Goal: Task Accomplishment & Management: Manage account settings

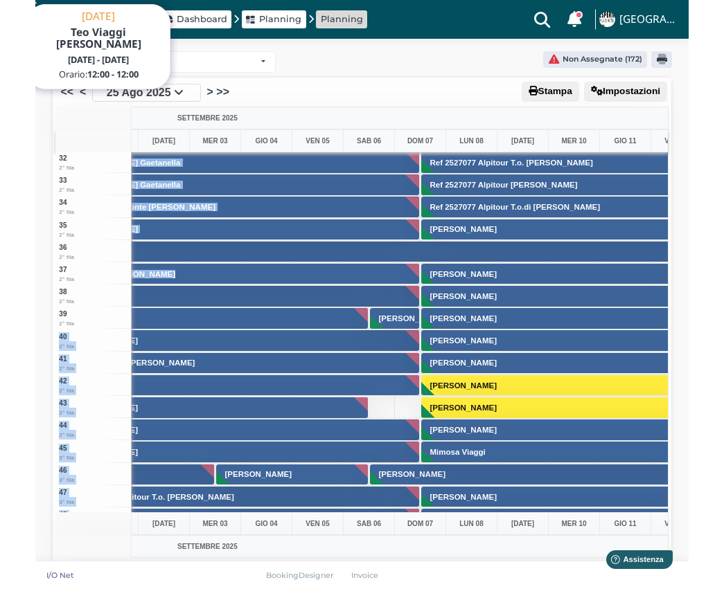
scroll to position [0, 389]
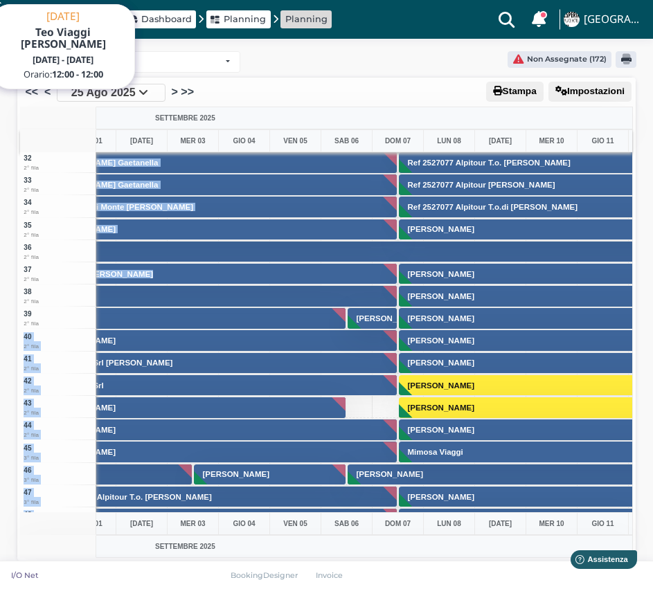
drag, startPoint x: 11, startPoint y: 328, endPoint x: 55, endPoint y: 328, distance: 44.3
click at [55, 328] on div "Planning Lido Lido Non Assegnate (172) Arrow Stampa Impostazioni << < 25 Ago 20…" at bounding box center [326, 316] width 653 height 563
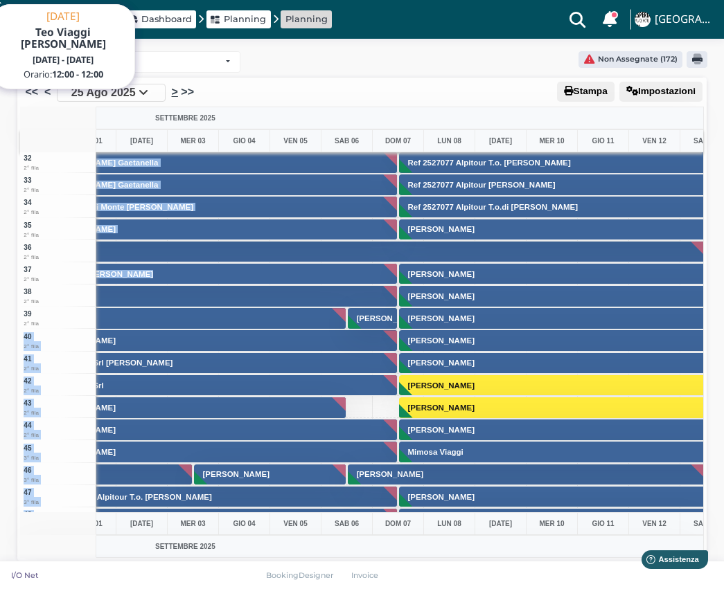
click at [174, 93] on link ">" at bounding box center [175, 92] width 6 height 17
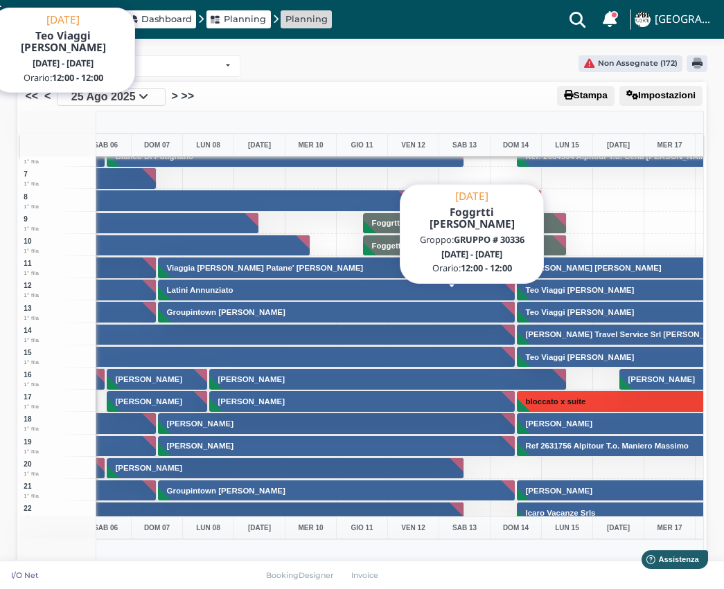
scroll to position [0, 631]
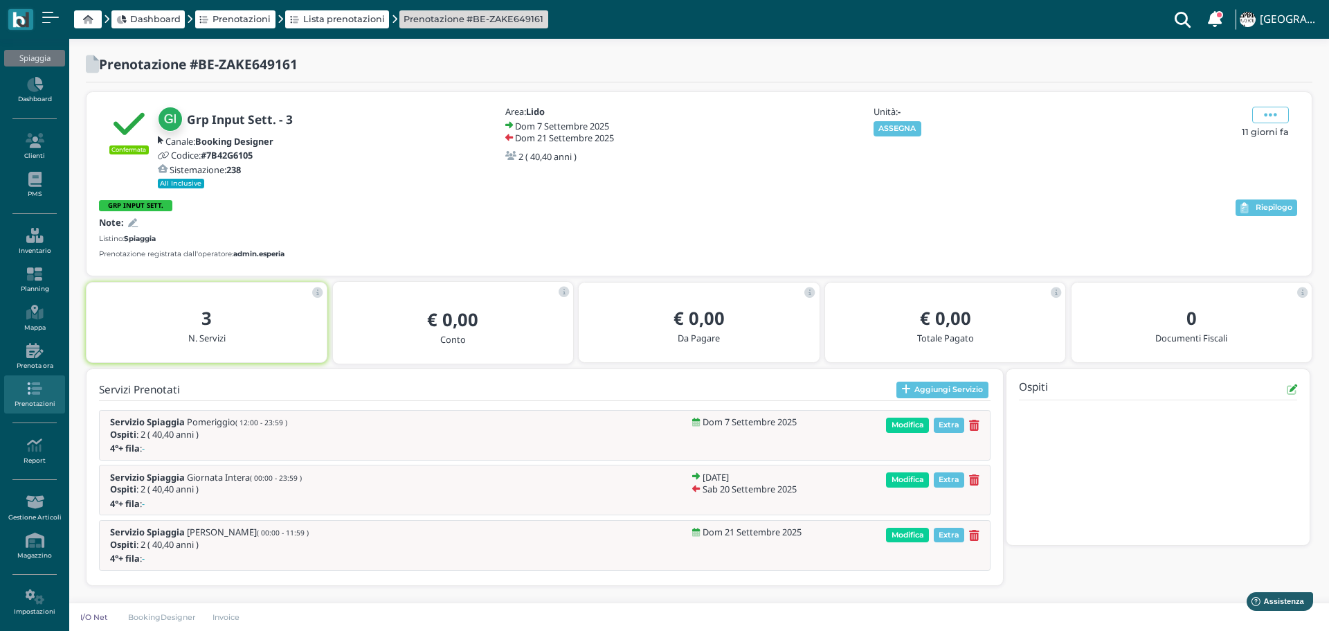
click at [909, 126] on button "ASSEGNA" at bounding box center [898, 128] width 48 height 15
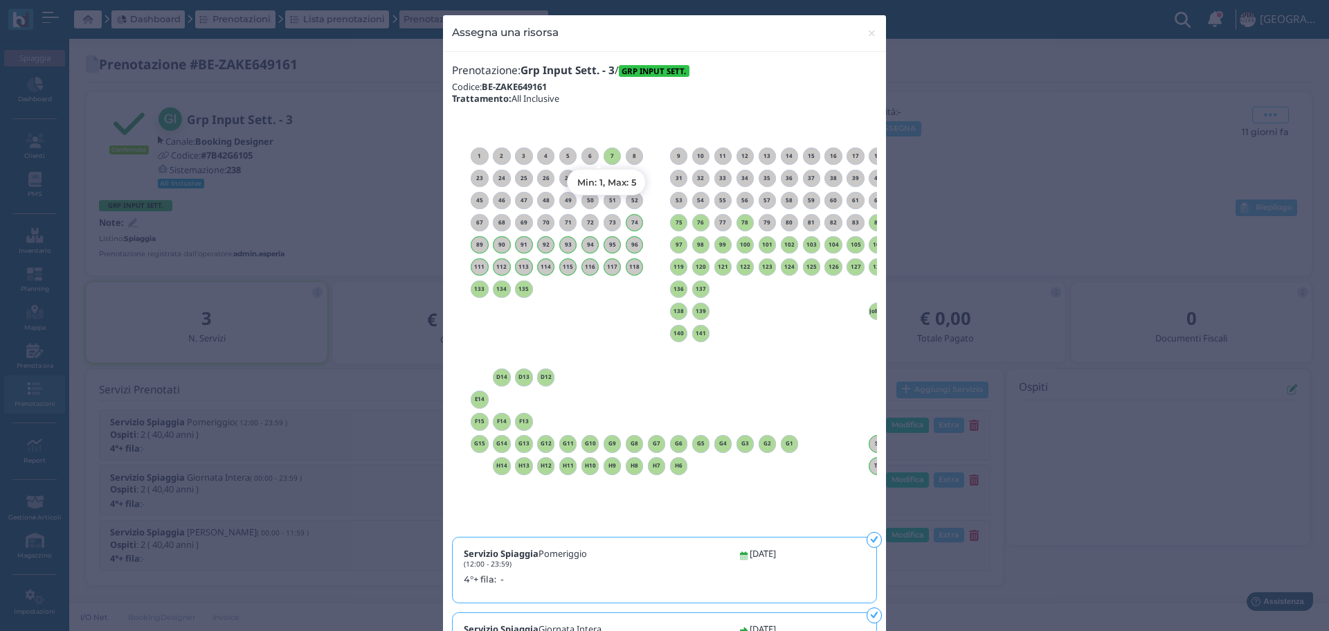
click at [609, 153] on h6 "7" at bounding box center [613, 156] width 18 height 6
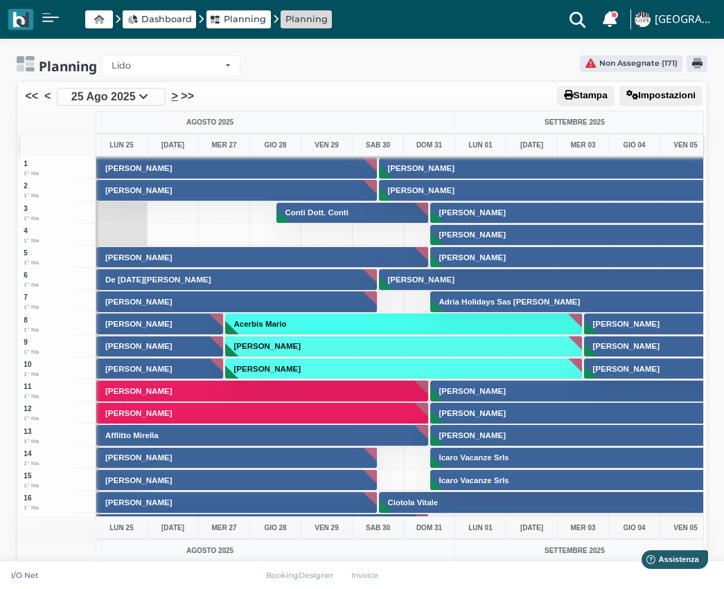
click at [172, 96] on link ">" at bounding box center [175, 96] width 6 height 17
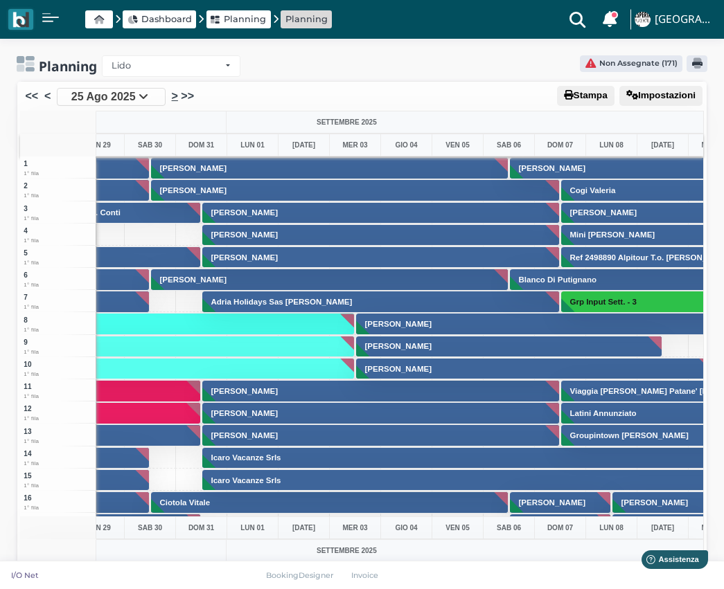
click at [176, 97] on link ">" at bounding box center [175, 96] width 6 height 17
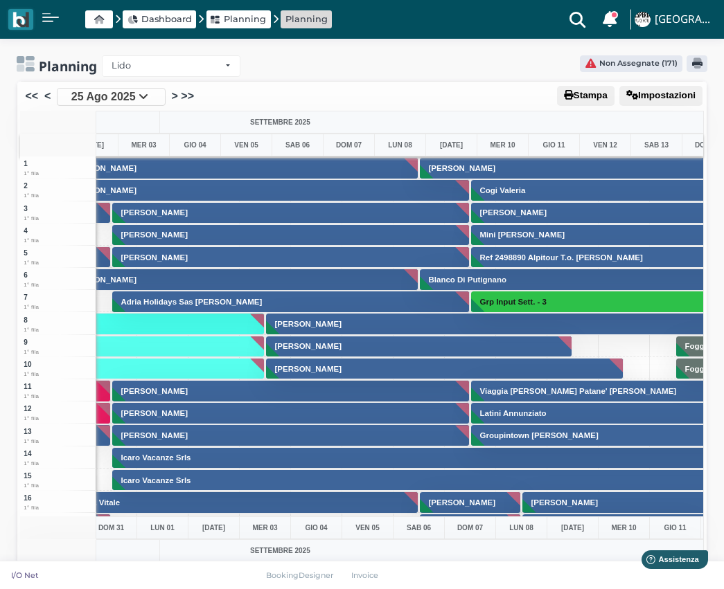
scroll to position [0, 420]
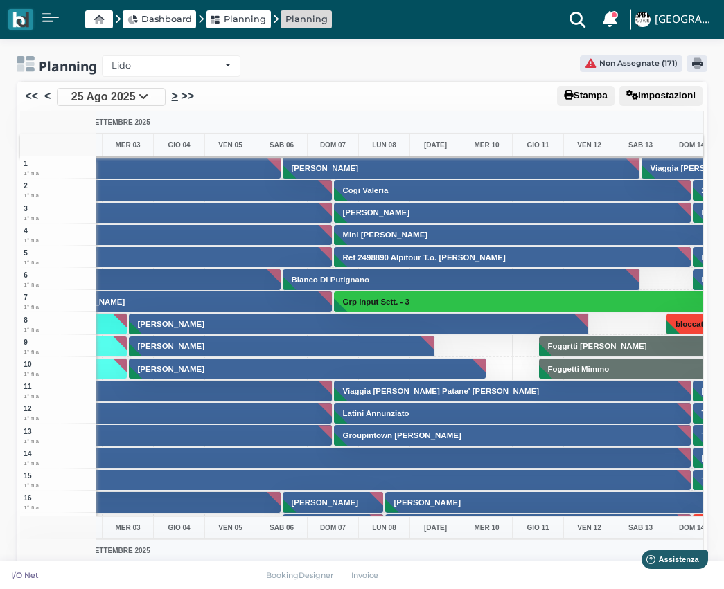
click at [174, 96] on link ">" at bounding box center [175, 96] width 6 height 17
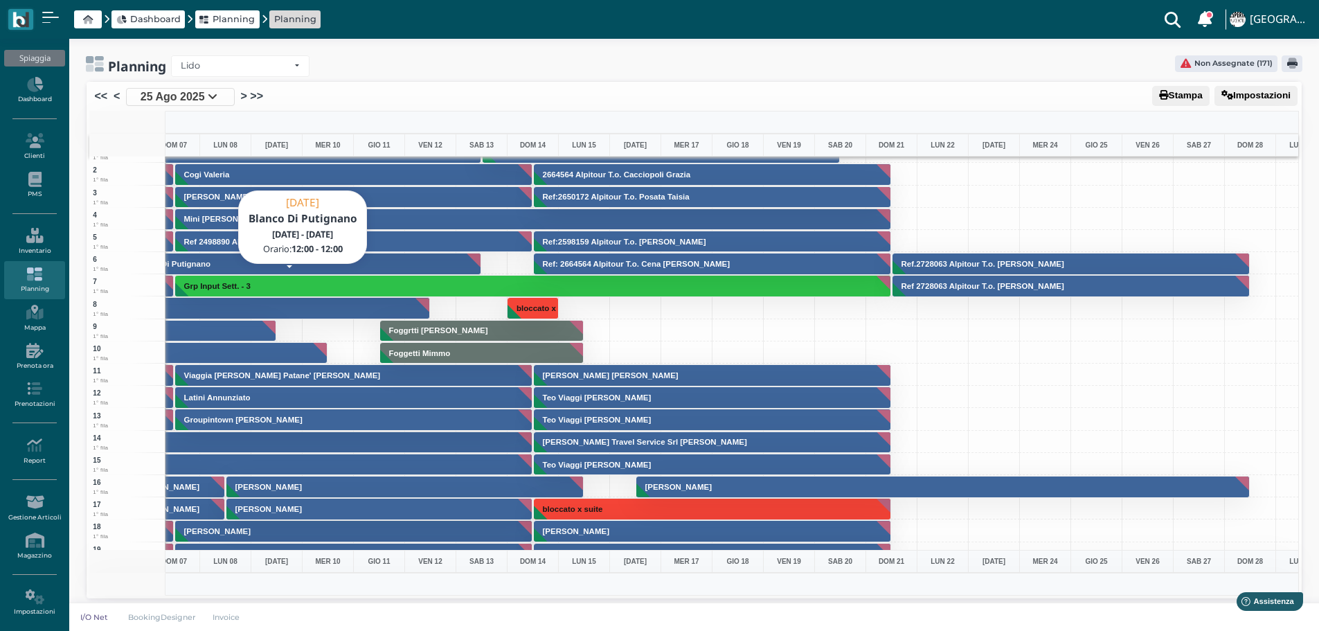
scroll to position [0, 683]
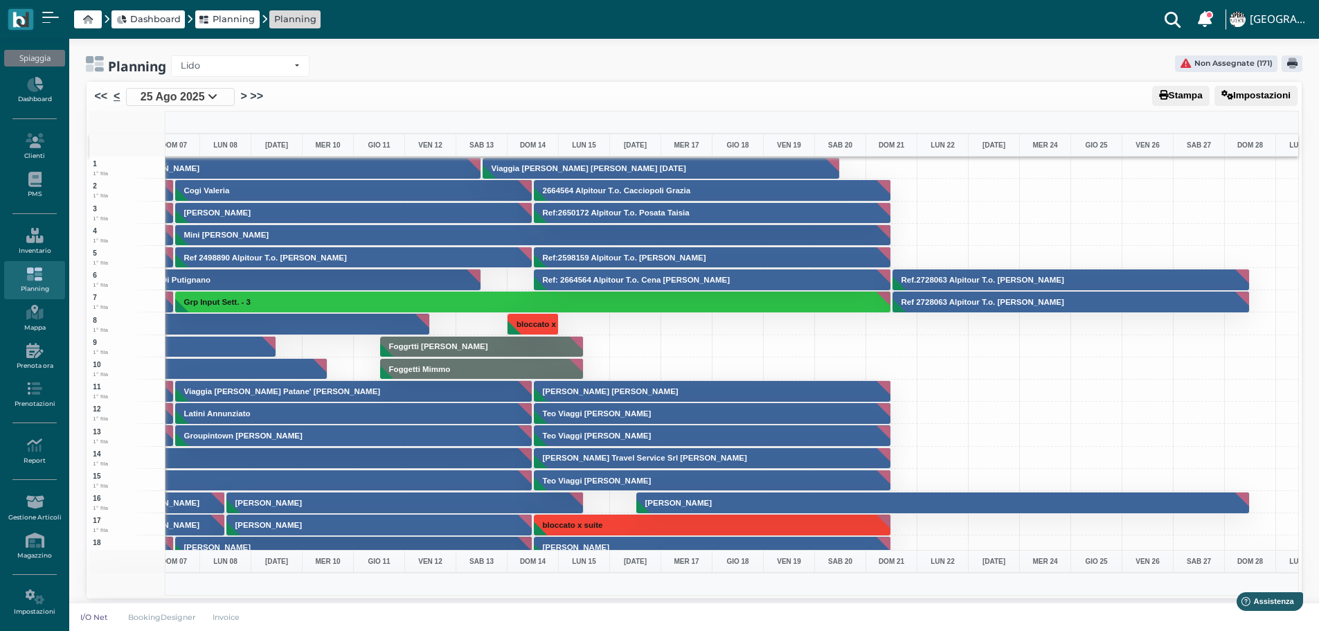
click at [117, 94] on link "<" at bounding box center [117, 96] width 6 height 17
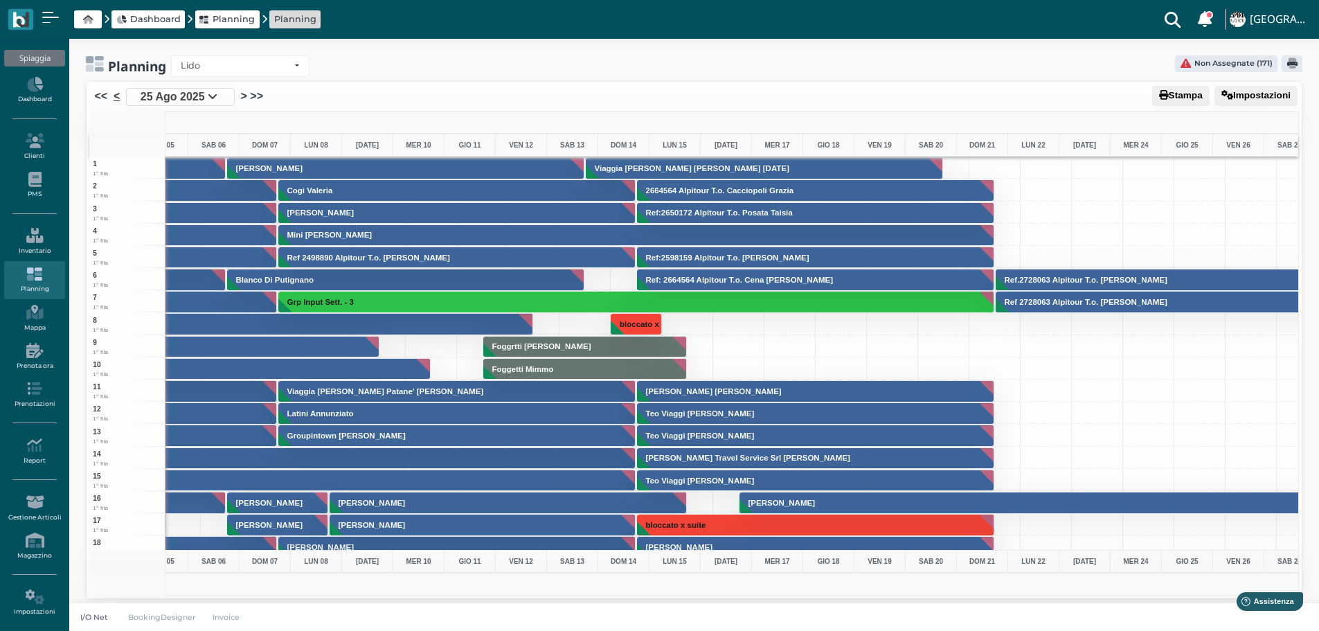
scroll to position [0, 392]
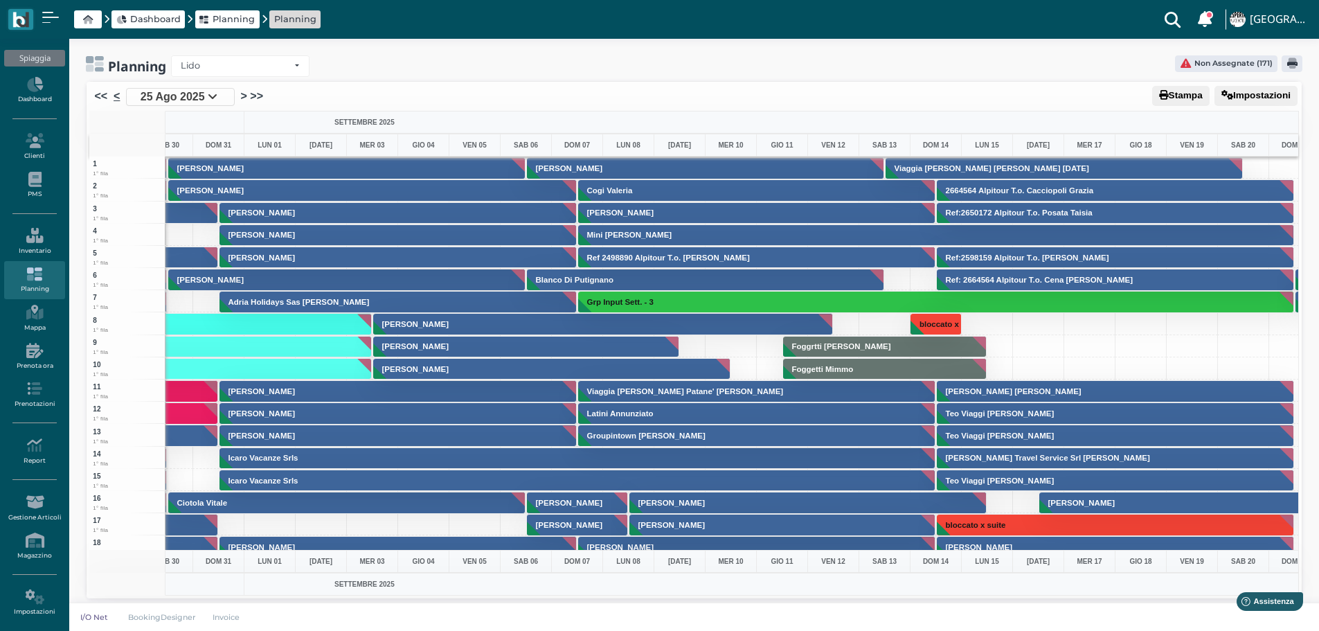
click at [117, 94] on link "<" at bounding box center [117, 96] width 6 height 17
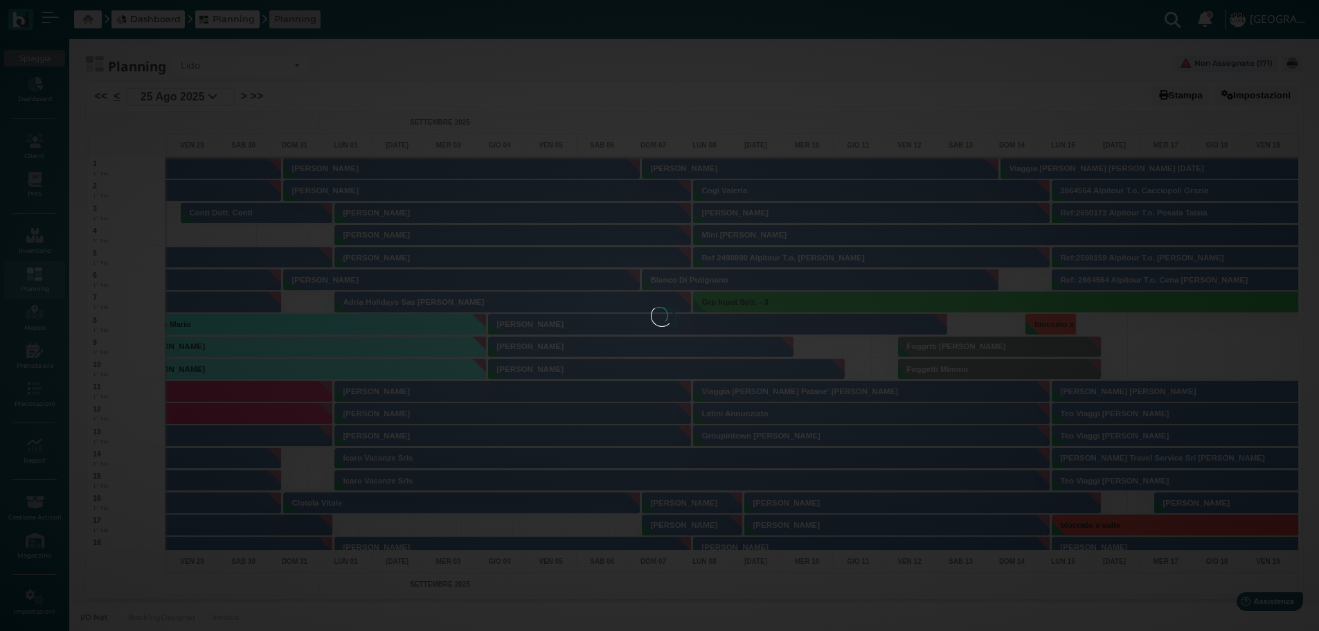
scroll to position [0, 22]
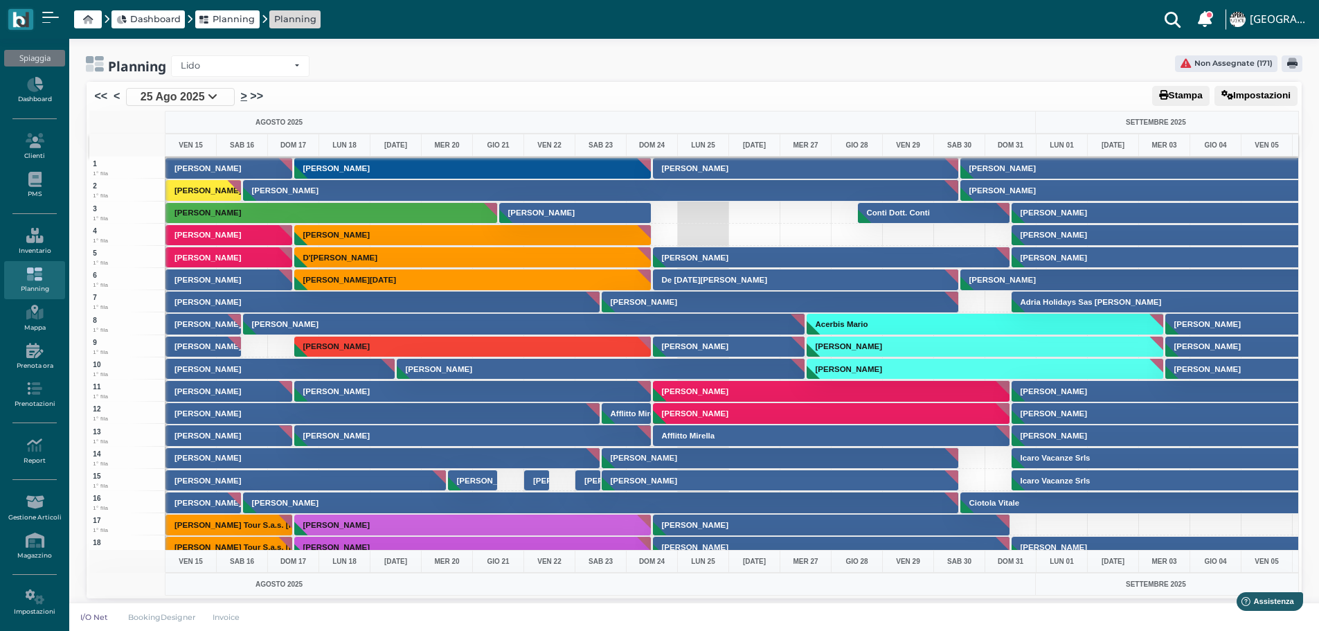
click at [244, 95] on link ">" at bounding box center [244, 96] width 6 height 17
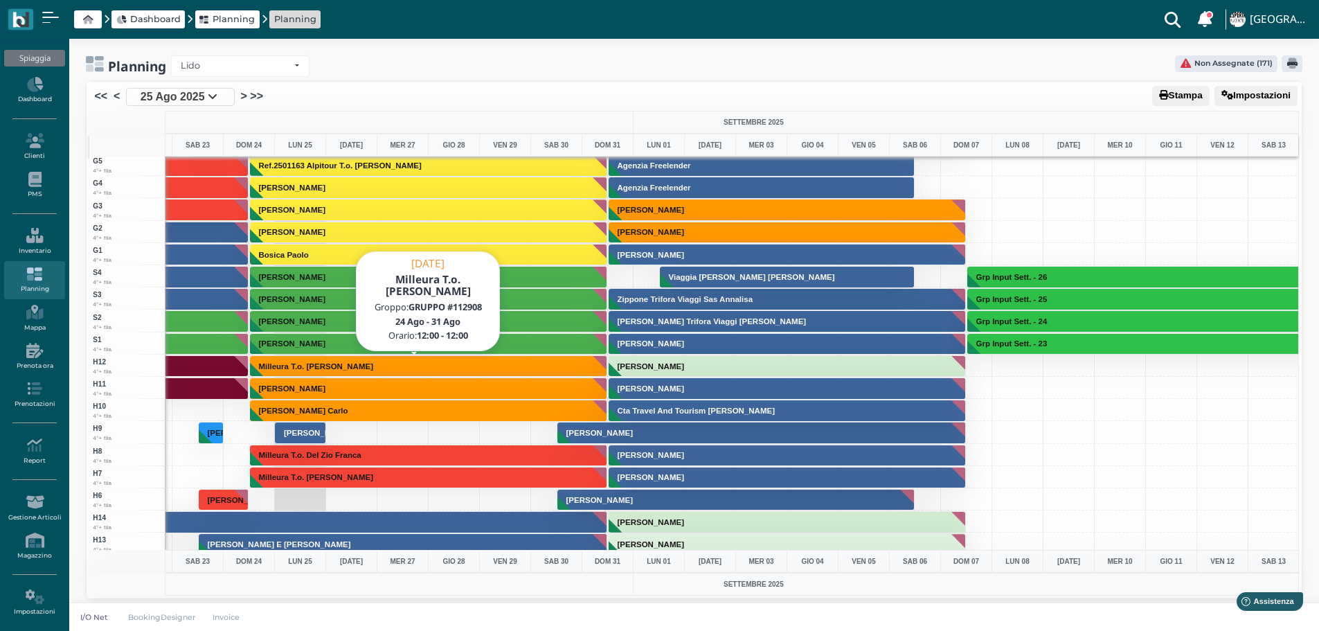
click at [368, 359] on button "Milleura T.o. Verolla Carlo" at bounding box center [429, 366] width 358 height 22
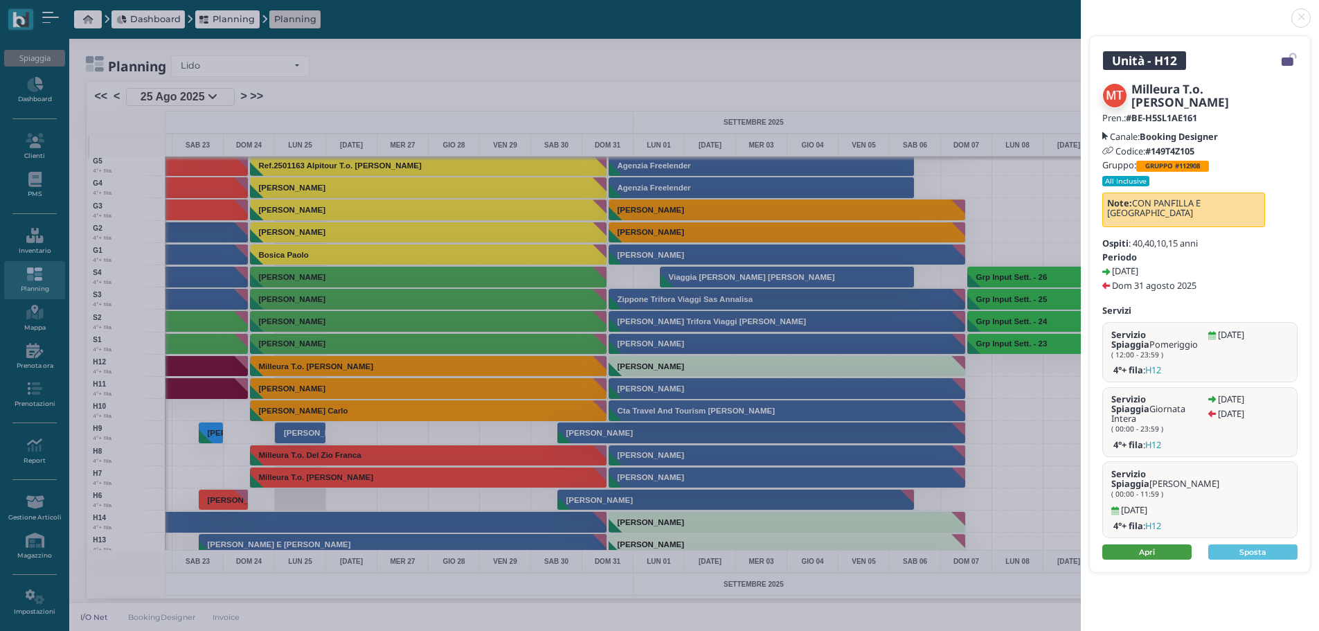
click at [723, 544] on link "Apri" at bounding box center [1146, 551] width 89 height 15
click at [723, 10] on link at bounding box center [1081, 10] width 0 height 0
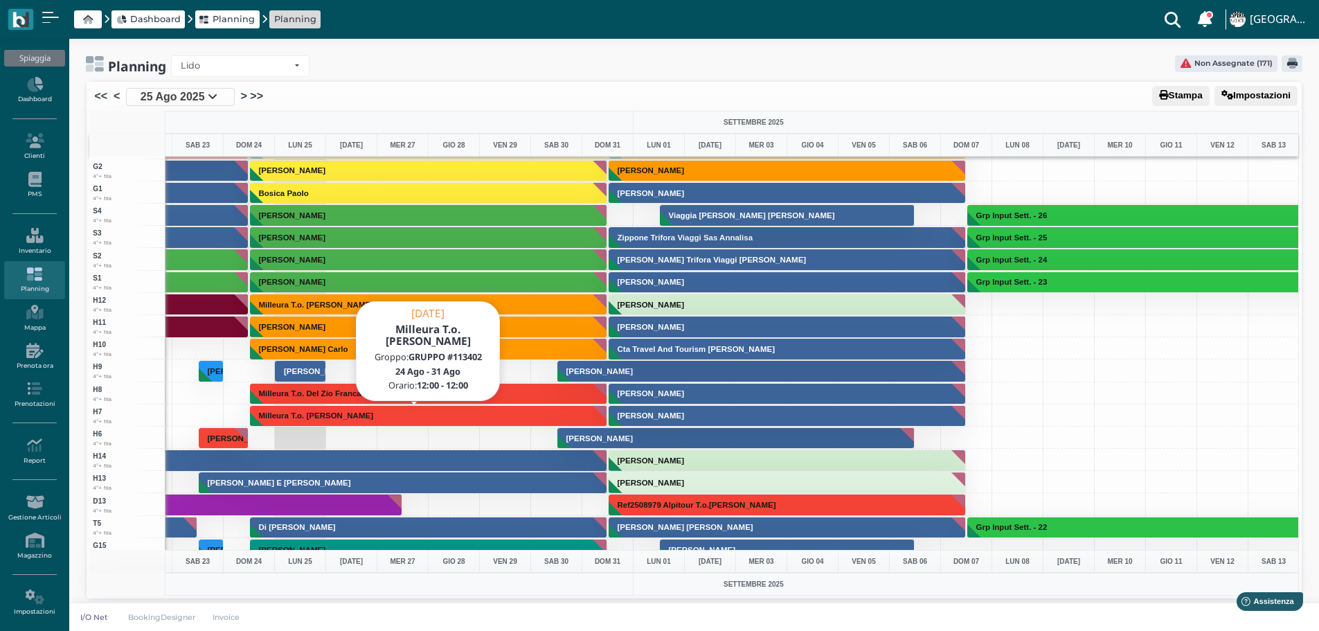
scroll to position [3381, 403]
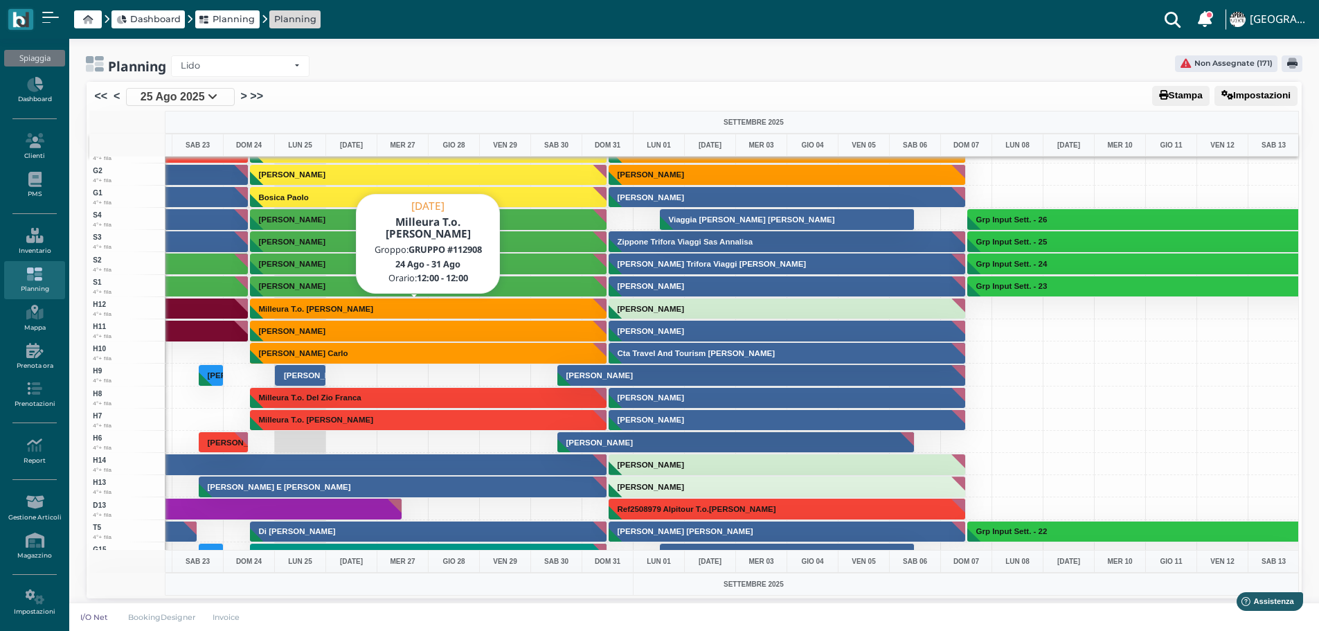
click at [366, 307] on button "Milleura T.o. Verolla Carlo" at bounding box center [429, 309] width 358 height 22
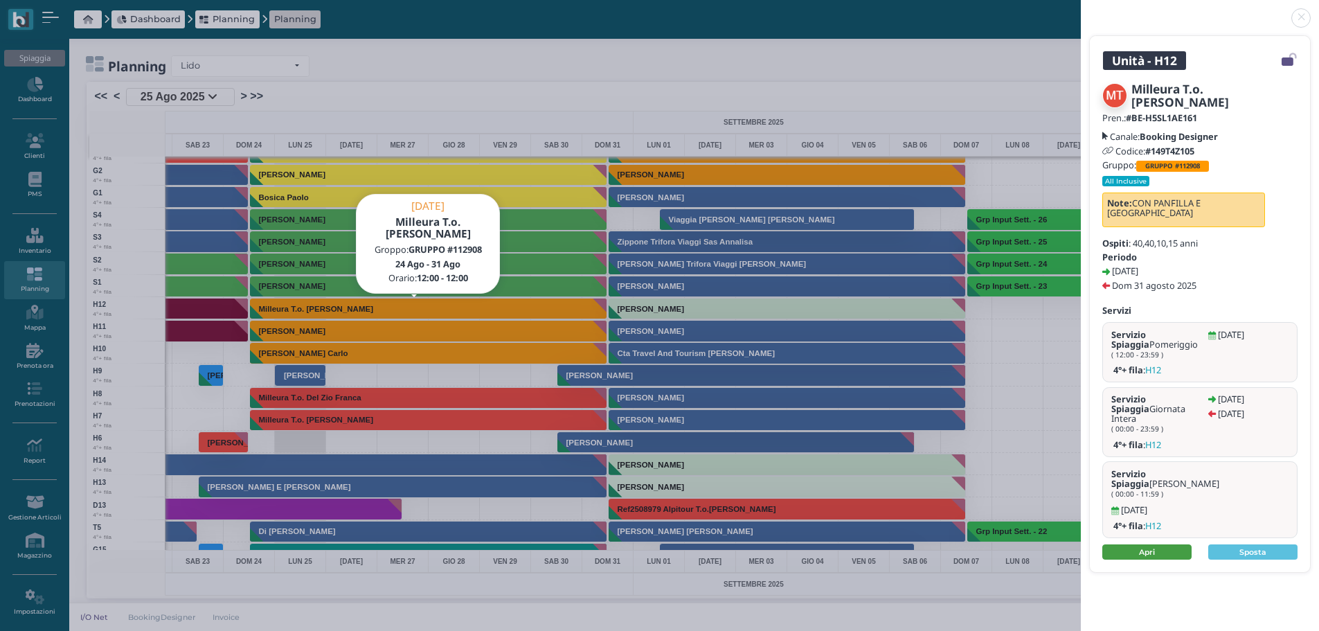
click at [723, 544] on link "Apri" at bounding box center [1146, 551] width 89 height 15
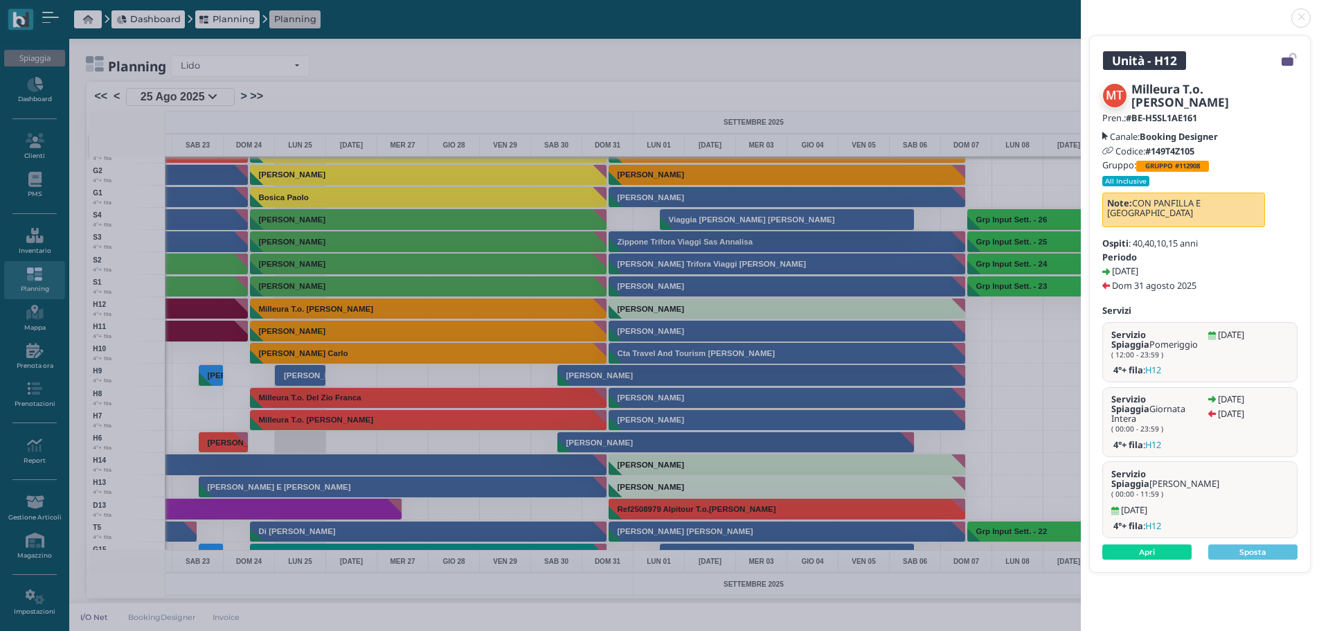
drag, startPoint x: 1309, startPoint y: 10, endPoint x: 1296, endPoint y: 12, distance: 12.5
click at [723, 11] on header at bounding box center [1200, 16] width 238 height 33
click at [723, 10] on link at bounding box center [1081, 10] width 0 height 0
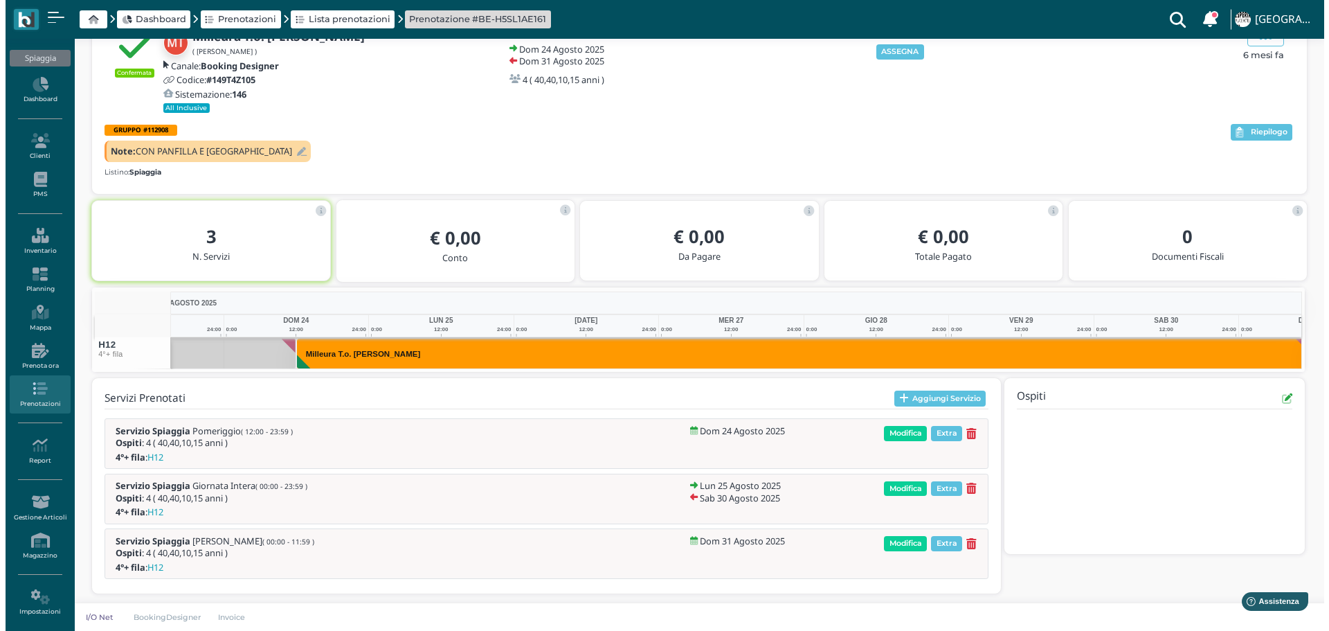
scroll to position [0, 101]
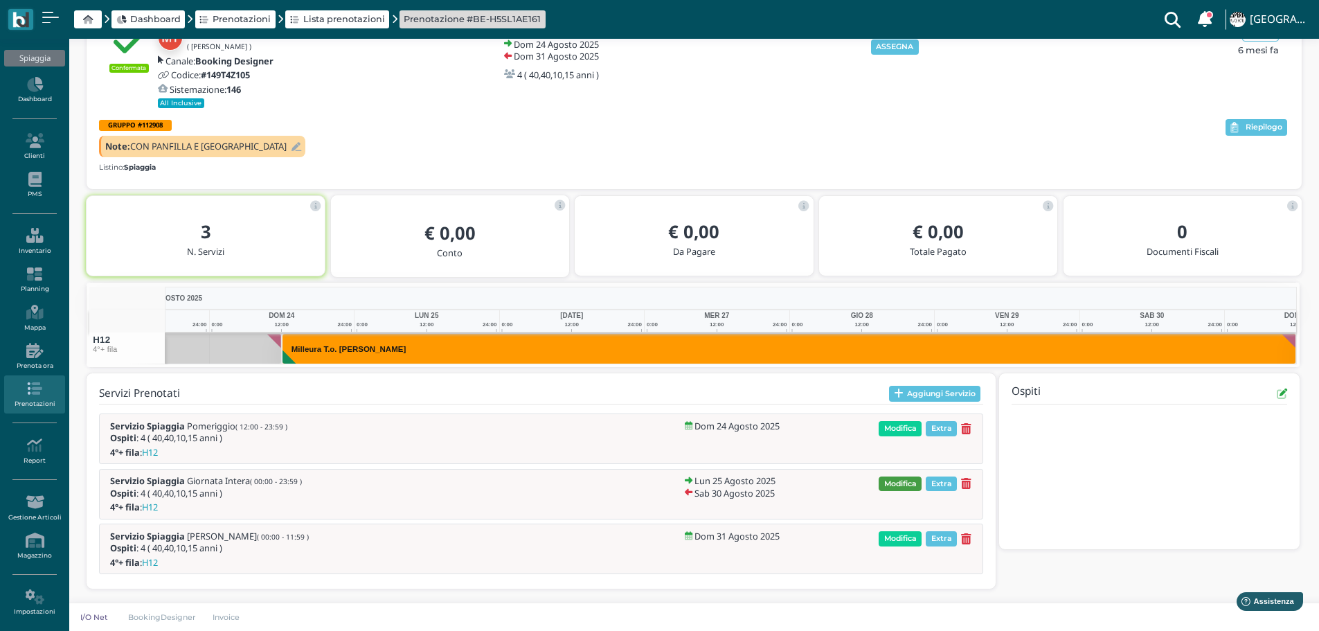
click at [913, 485] on span "Modifica" at bounding box center [900, 483] width 43 height 15
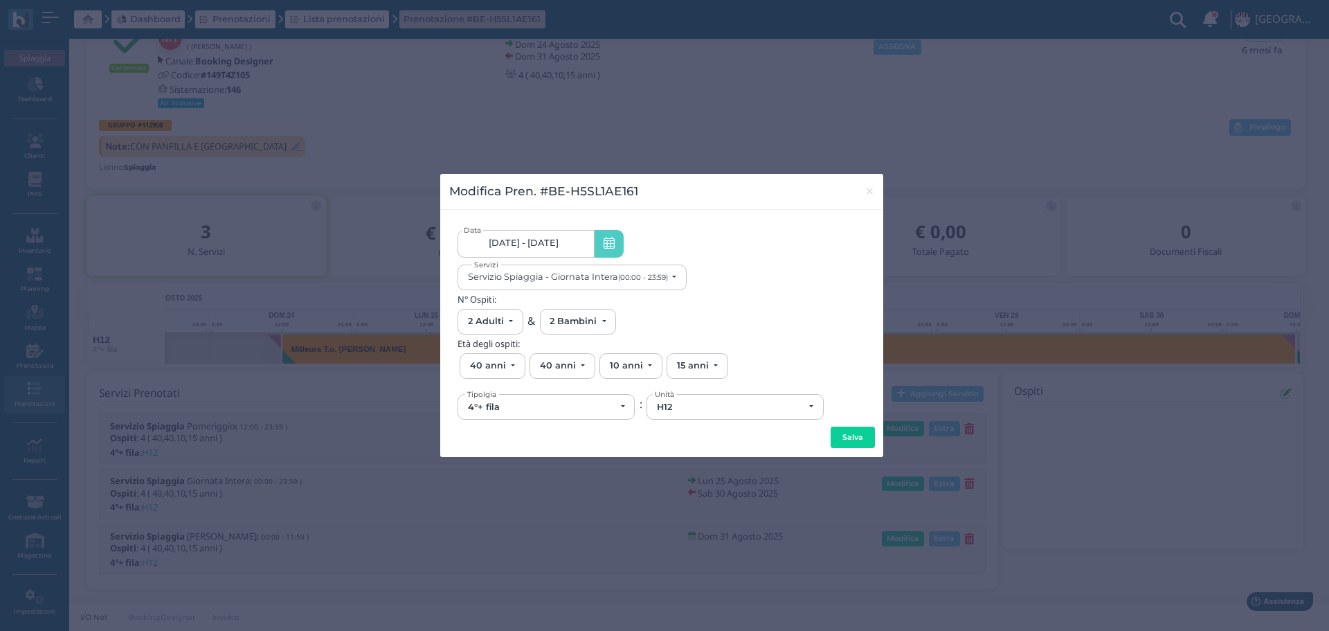
click at [576, 243] on link "[DATE] - [DATE]" at bounding box center [526, 244] width 136 height 28
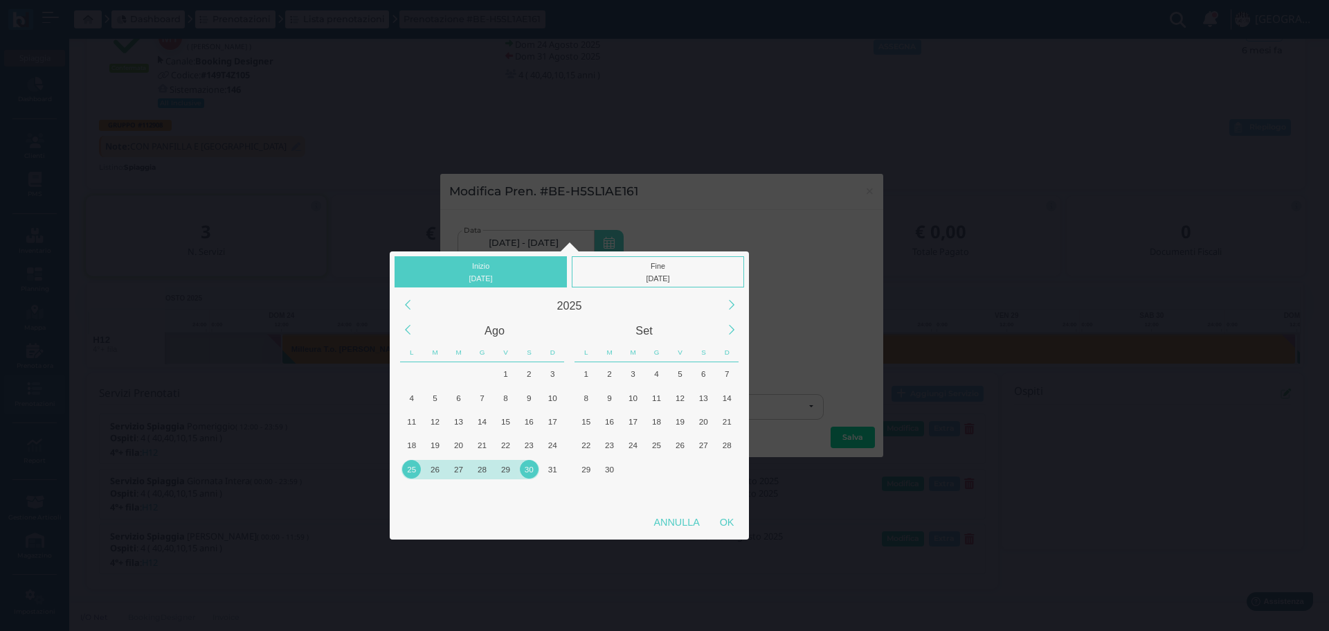
click at [436, 469] on div "26" at bounding box center [435, 469] width 19 height 19
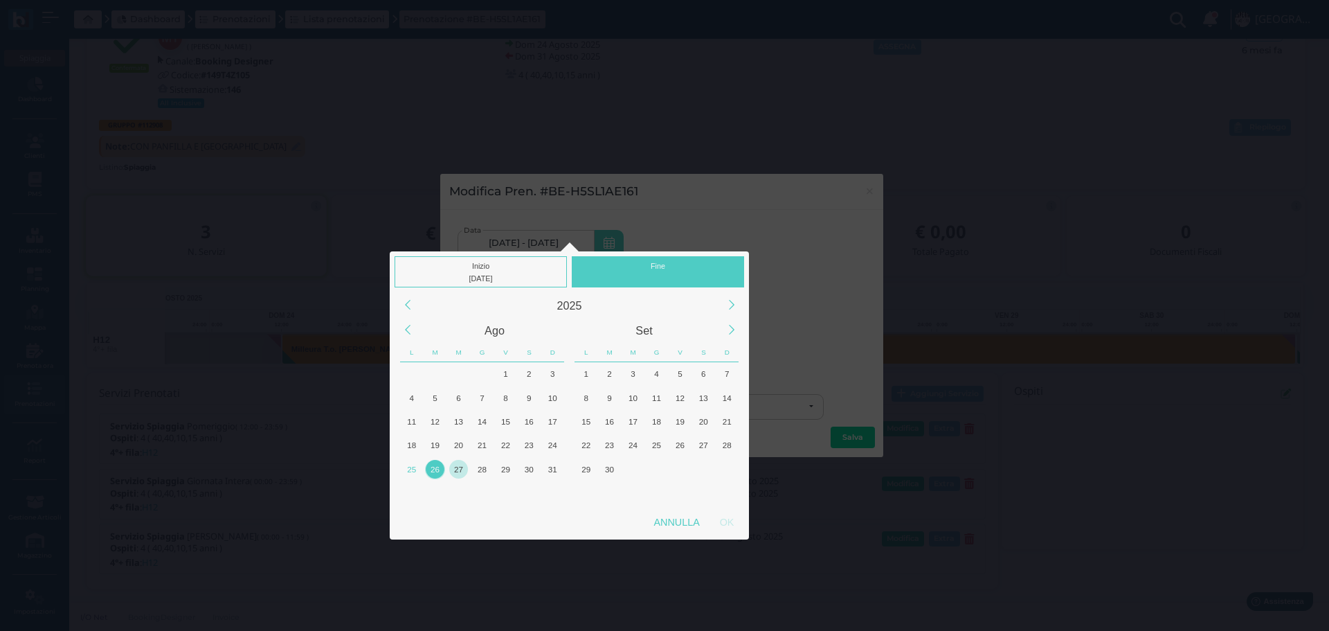
click at [455, 472] on div "27" at bounding box center [458, 469] width 19 height 19
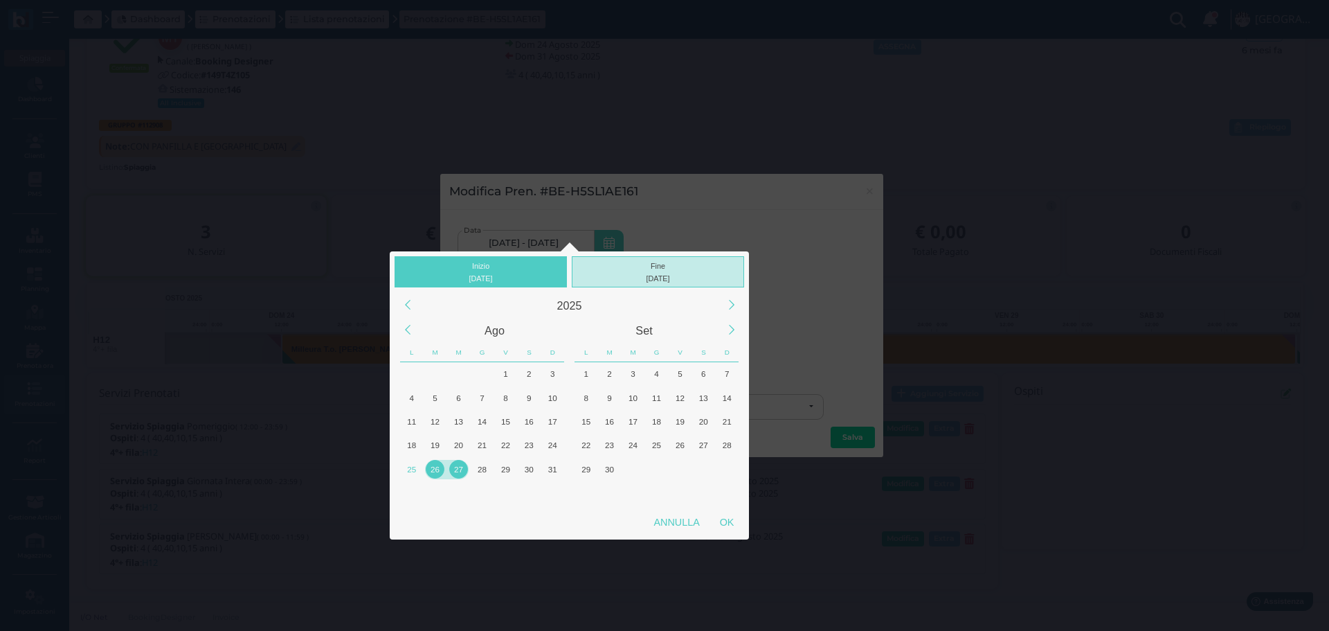
click at [661, 271] on div "Fine 27/08/2025" at bounding box center [658, 271] width 172 height 31
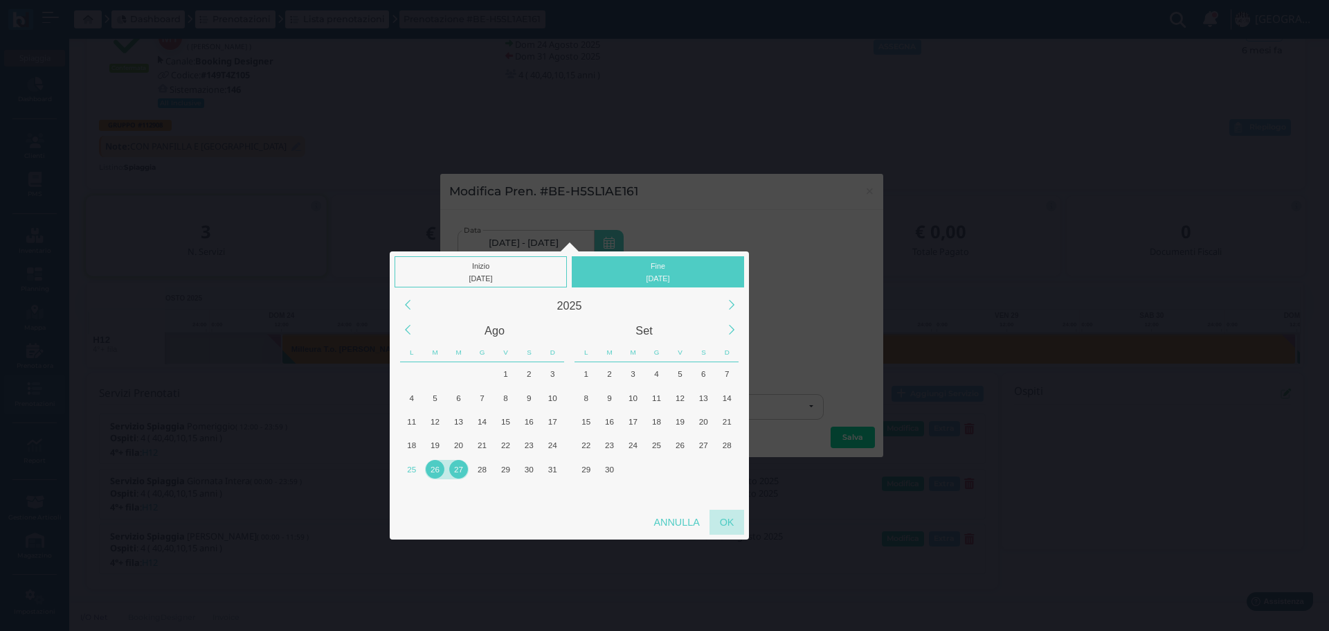
click at [728, 524] on div "OK" at bounding box center [727, 522] width 35 height 25
type input "[DATE] - [DATE]"
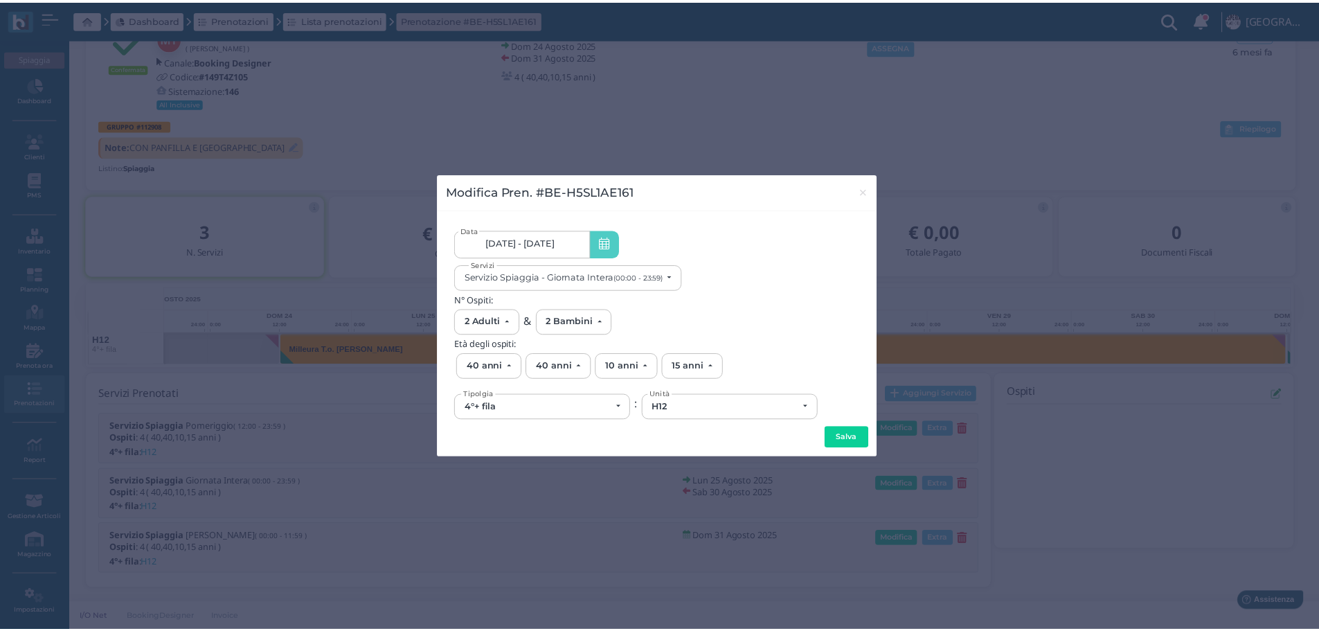
scroll to position [0, 0]
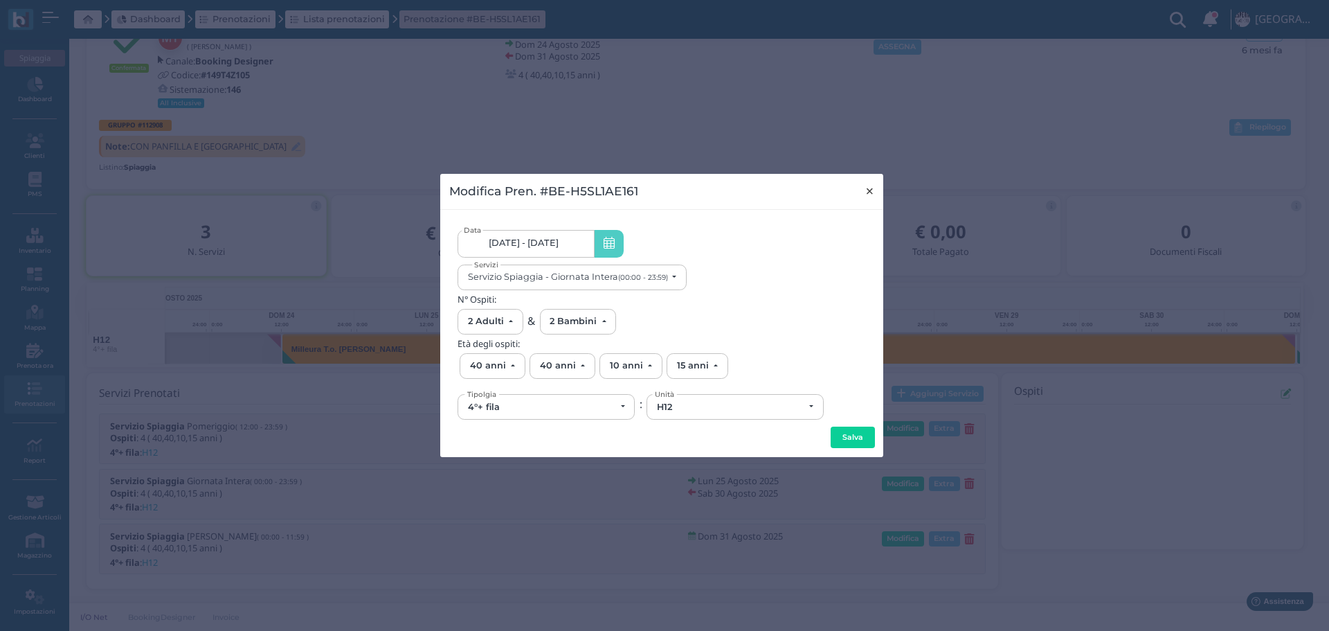
drag, startPoint x: 871, startPoint y: 185, endPoint x: 809, endPoint y: 78, distance: 123.5
click at [871, 184] on span "×" at bounding box center [870, 191] width 10 height 18
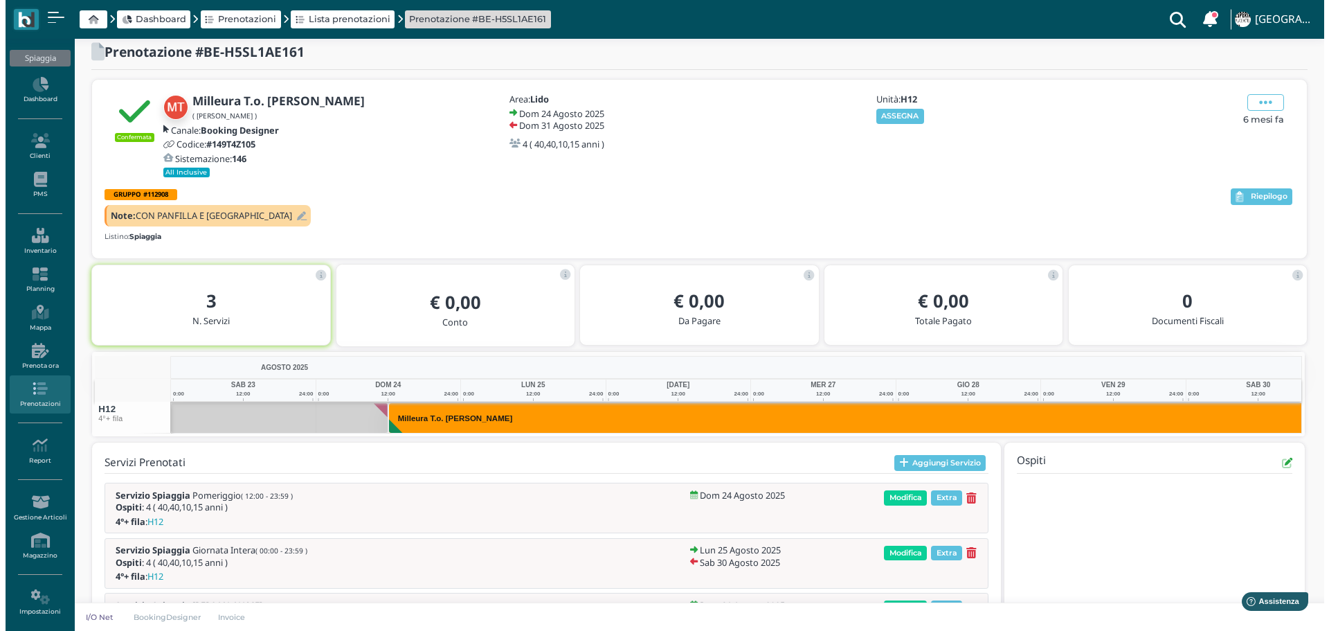
scroll to position [0, 101]
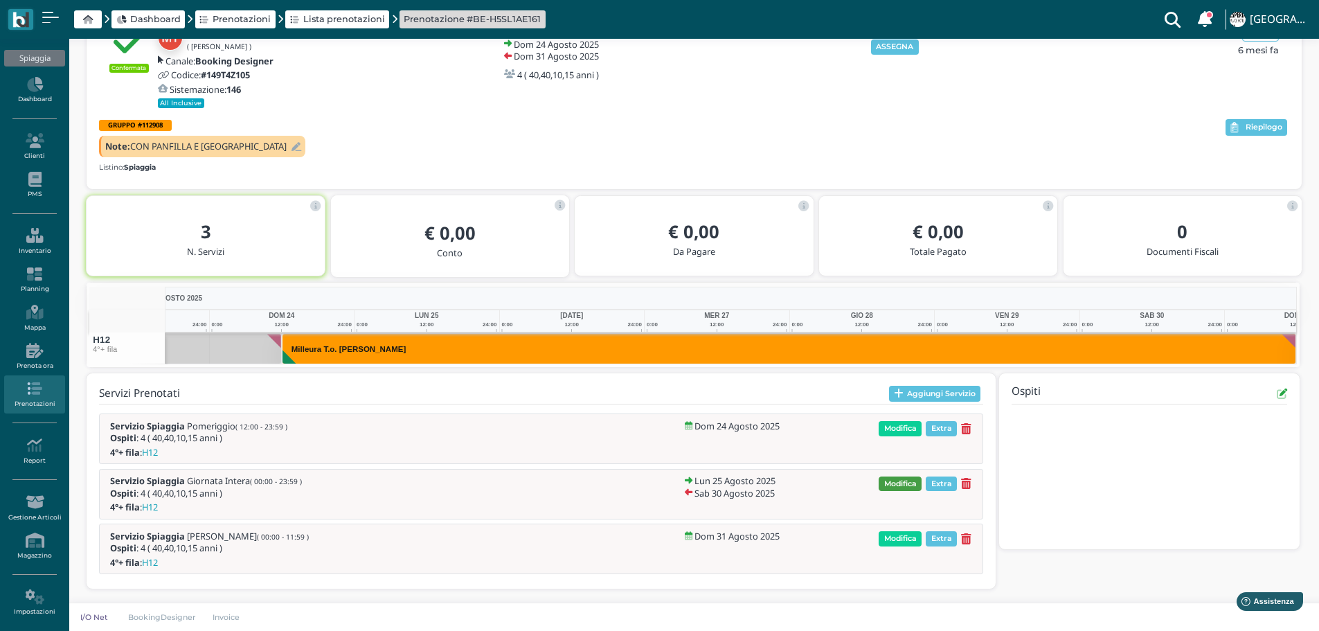
click at [904, 484] on span "Modifica" at bounding box center [900, 483] width 43 height 15
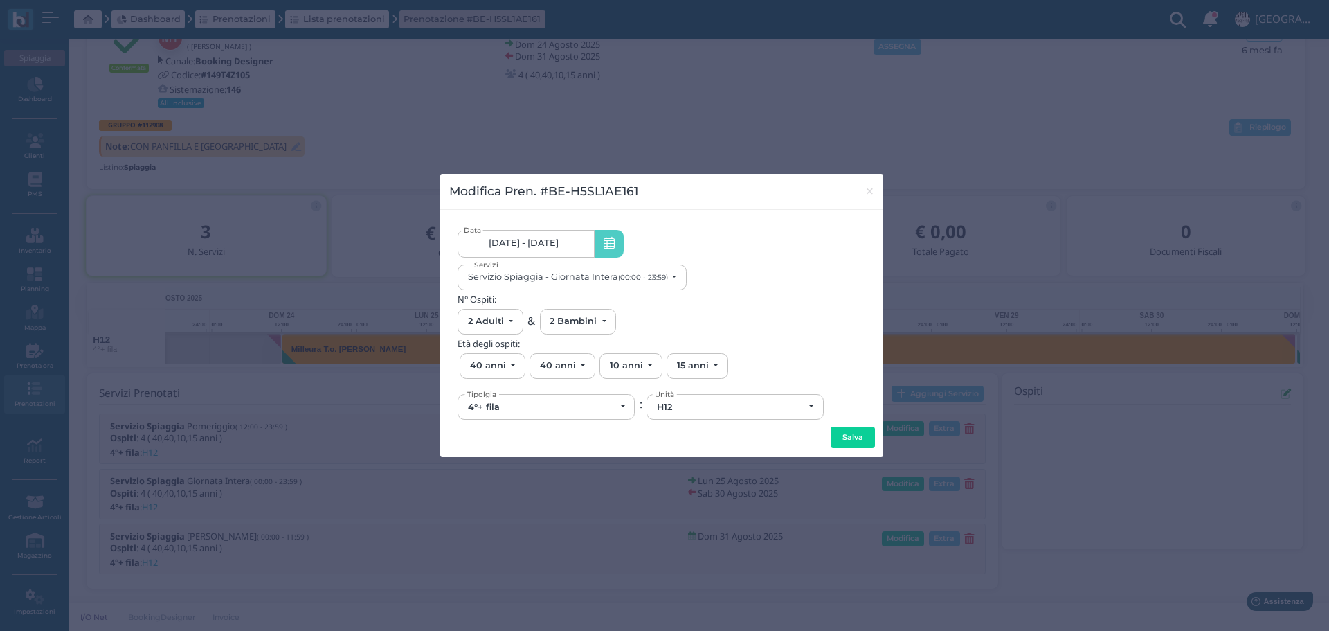
click at [571, 244] on link "[DATE] - [DATE]" at bounding box center [526, 244] width 136 height 28
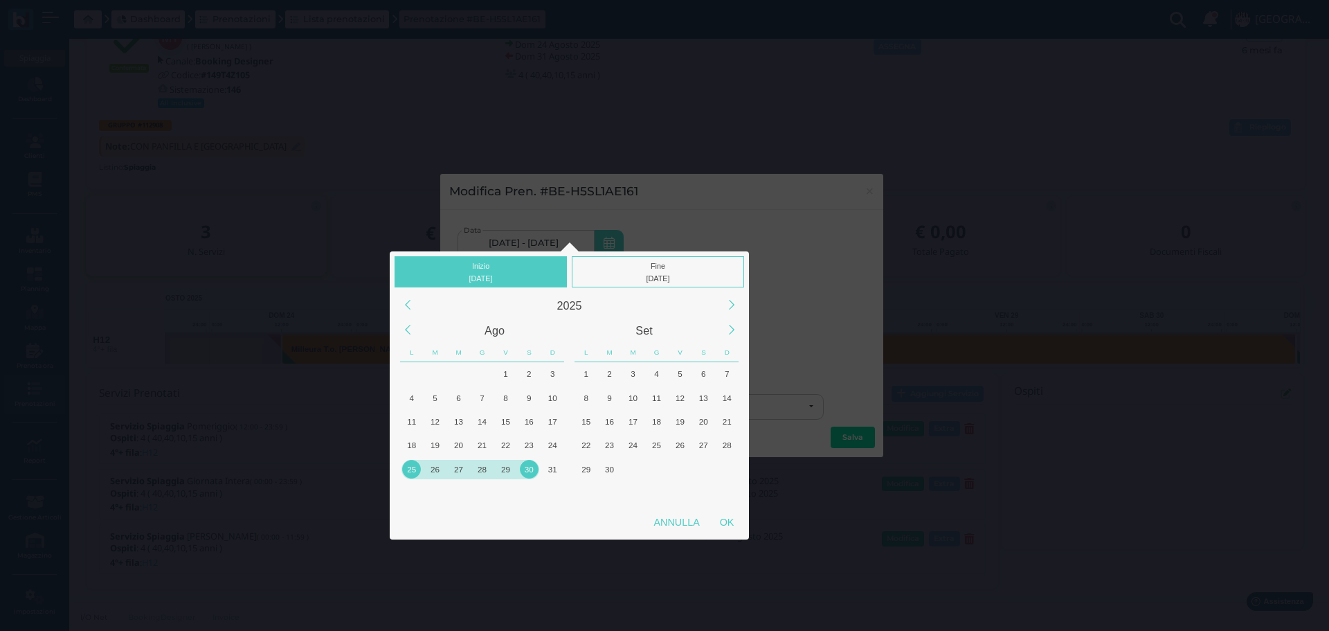
click at [437, 471] on div "26" at bounding box center [435, 469] width 19 height 19
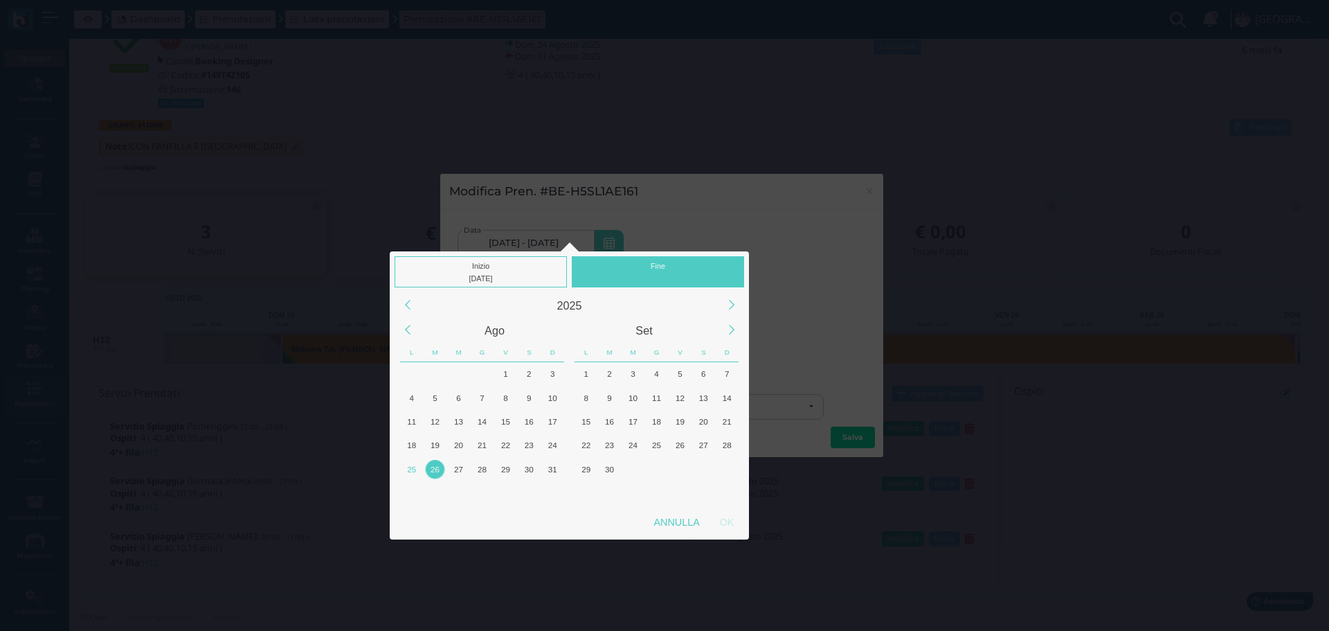
click at [662, 270] on div "Fine" at bounding box center [658, 271] width 172 height 31
click at [460, 467] on div "27" at bounding box center [458, 469] width 19 height 19
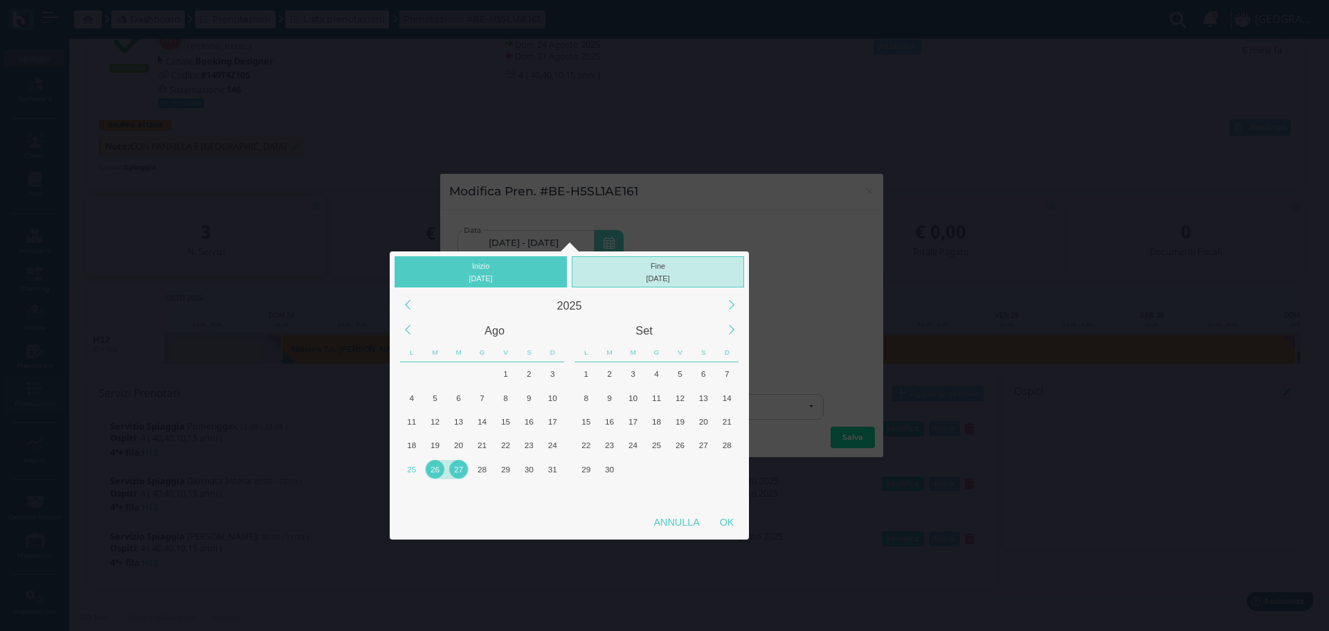
click at [670, 278] on div "[DATE]" at bounding box center [658, 278] width 166 height 12
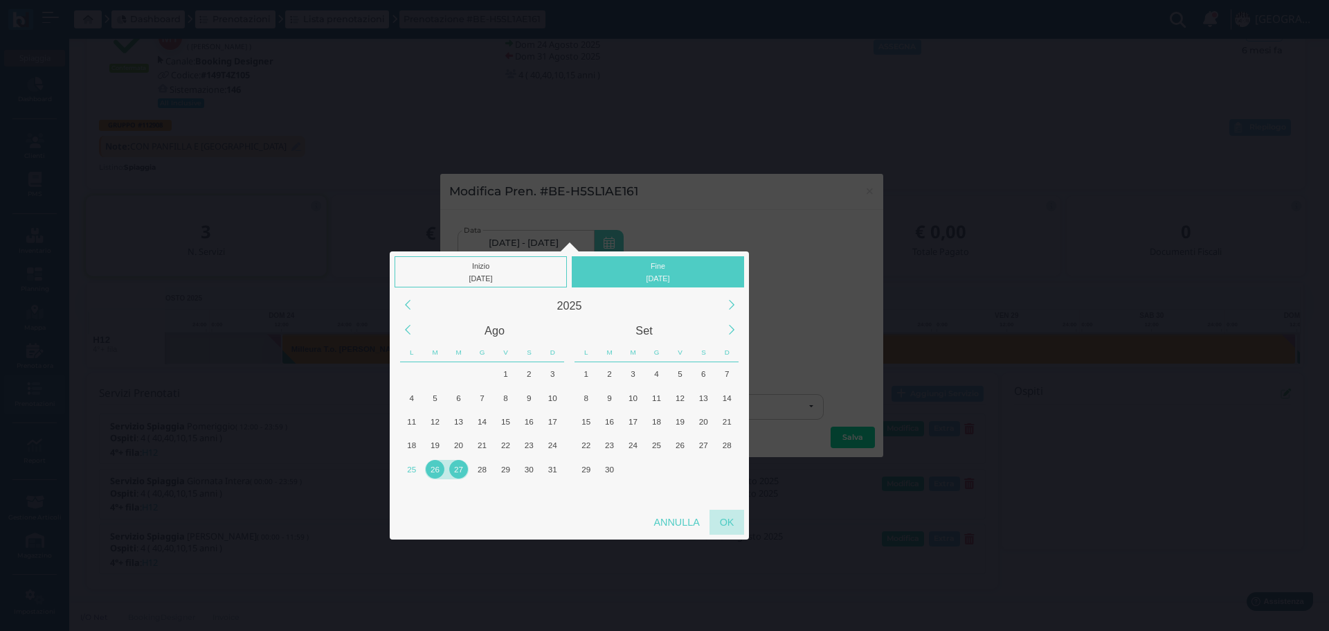
click at [718, 521] on div "OK" at bounding box center [727, 522] width 35 height 25
type input "[DATE] - [DATE]"
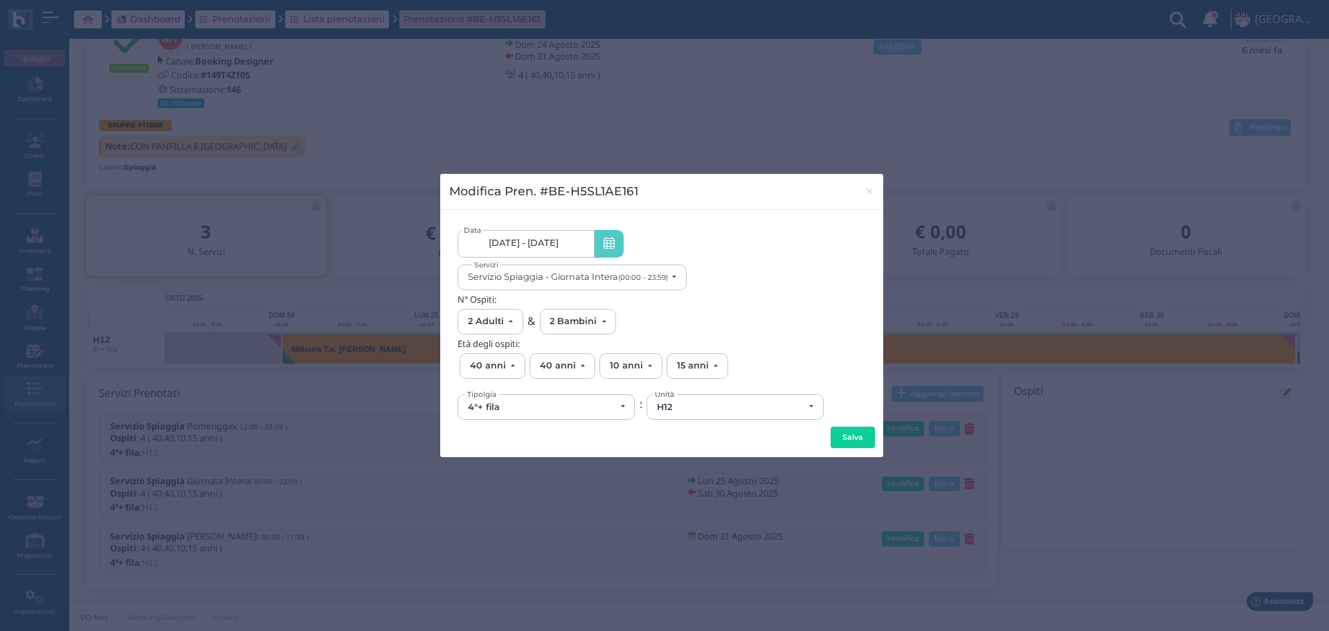
scroll to position [0, 129]
click at [651, 278] on small "(00:00 - 23:59)" at bounding box center [643, 277] width 50 height 9
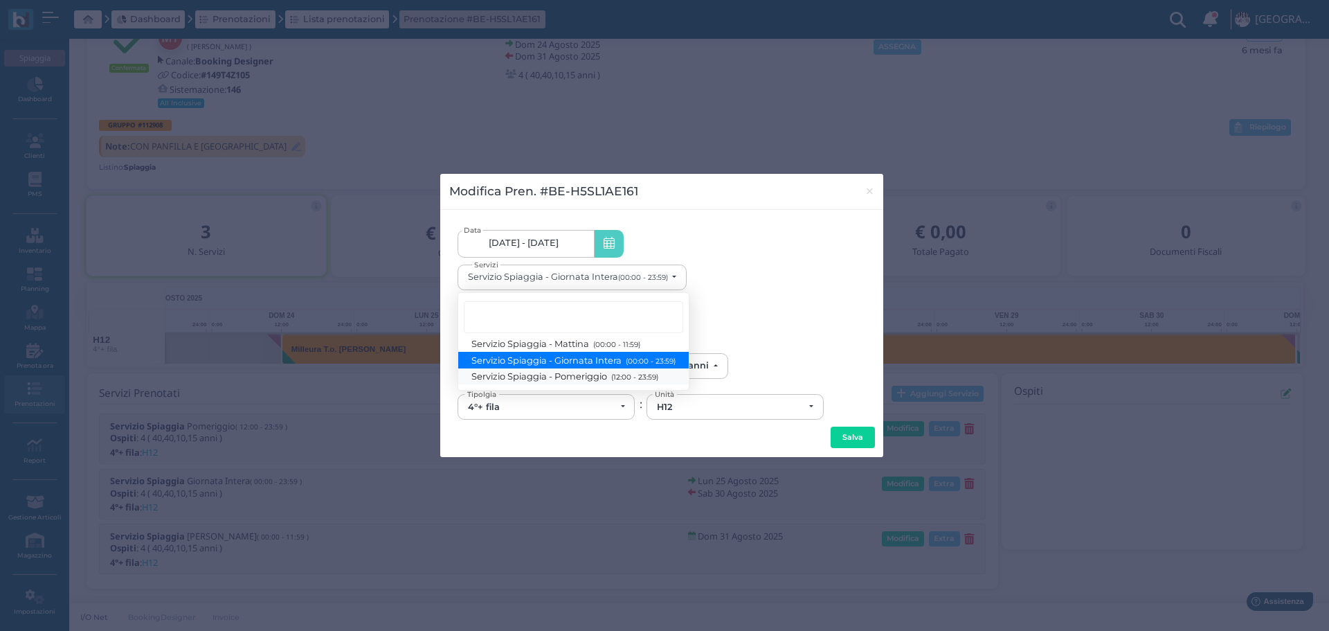
click at [621, 375] on small "(12:00 - 23:59)" at bounding box center [633, 377] width 51 height 9
select select "1369"
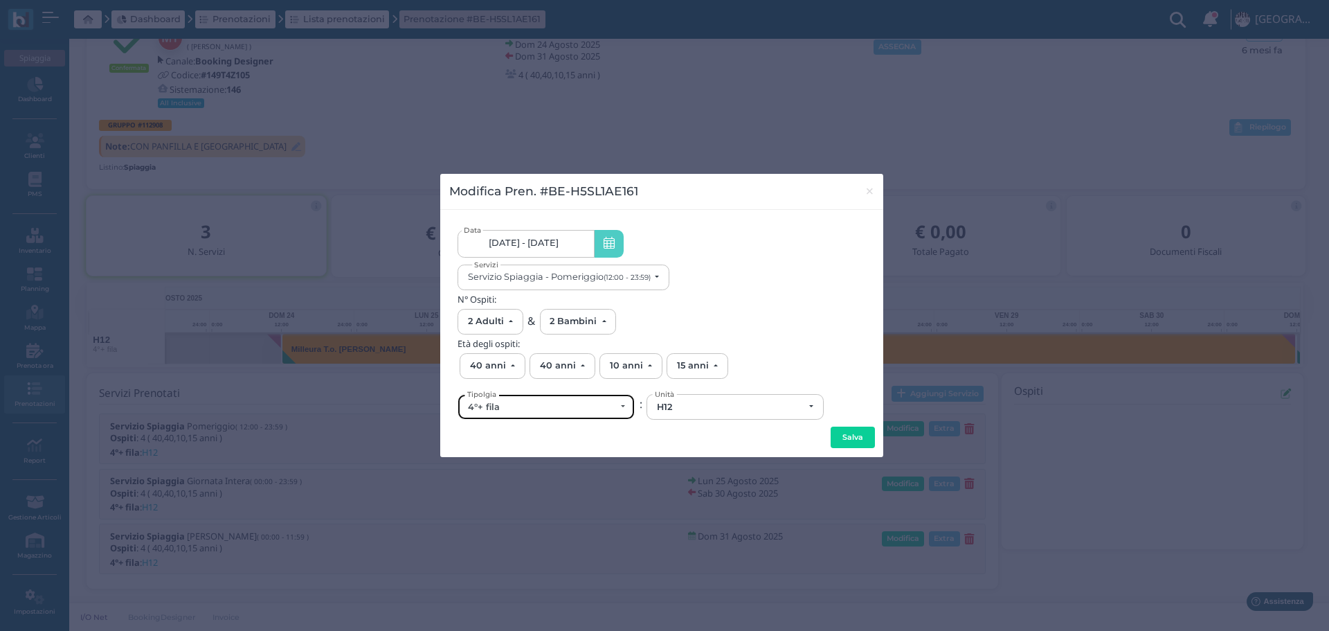
click at [616, 403] on div "4°+ fila" at bounding box center [546, 407] width 157 height 11
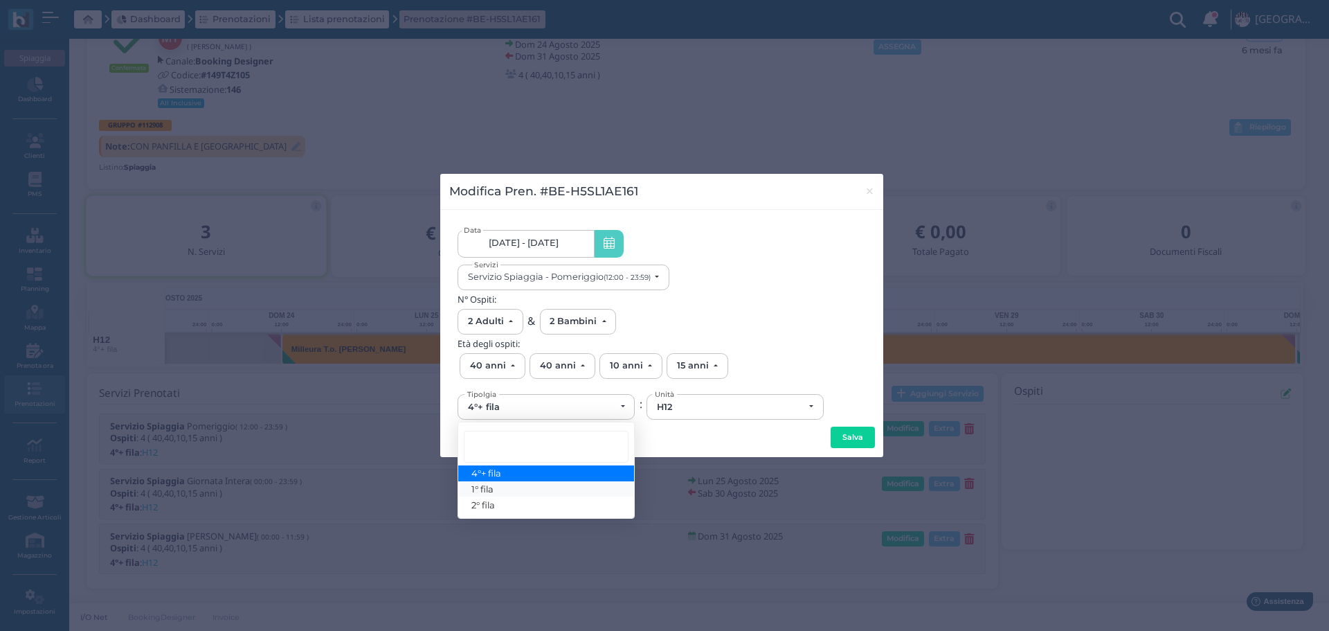
click at [501, 483] on link "1° fila" at bounding box center [546, 489] width 176 height 16
select select "431"
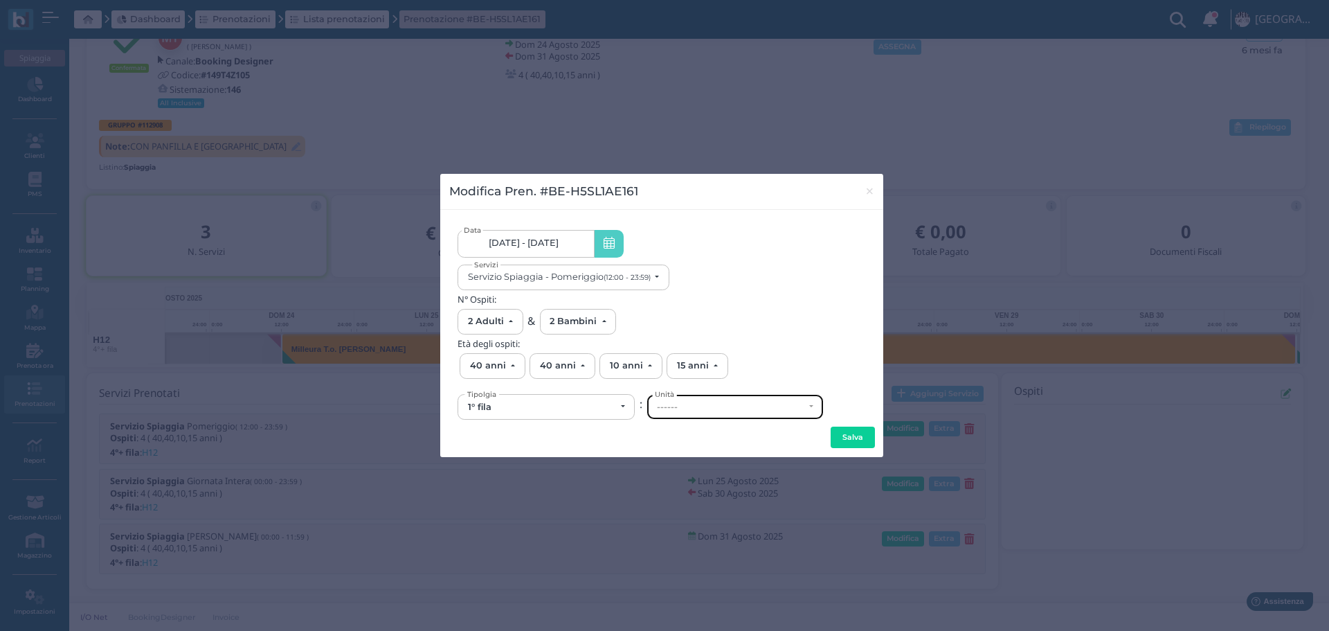
click at [705, 415] on div "------" at bounding box center [735, 407] width 176 height 24
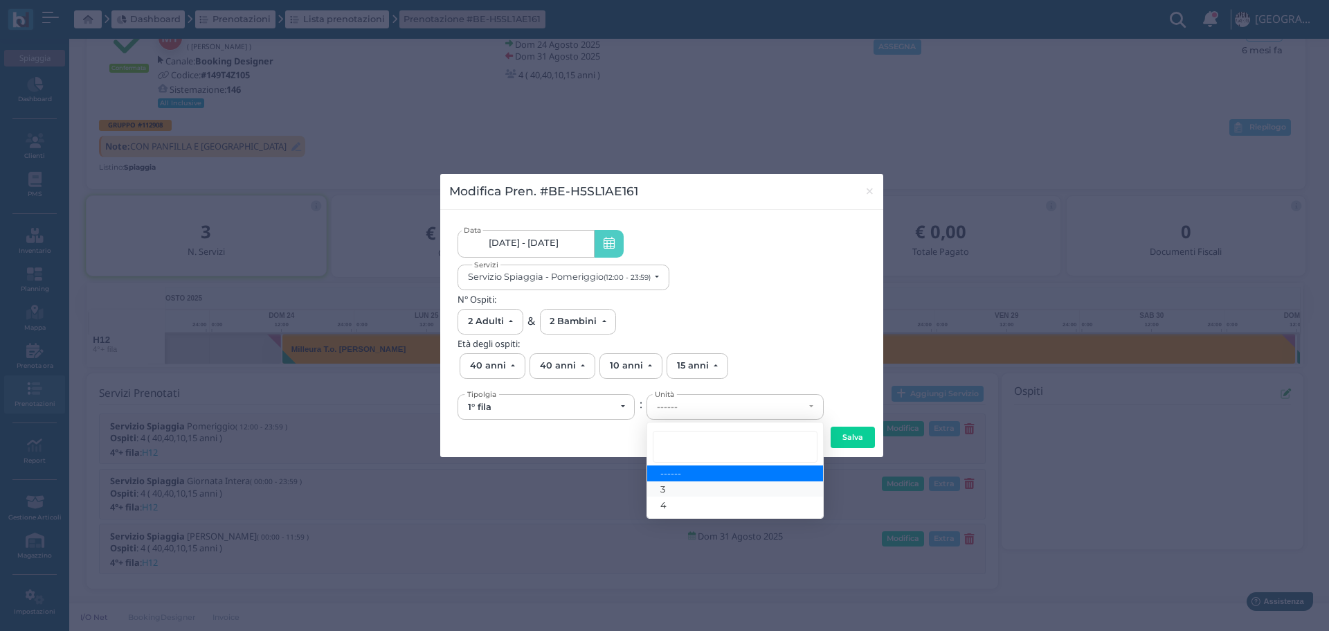
drag, startPoint x: 679, startPoint y: 488, endPoint x: 779, endPoint y: 450, distance: 107.4
click at [679, 487] on link "3" at bounding box center [735, 489] width 176 height 16
select select "6127"
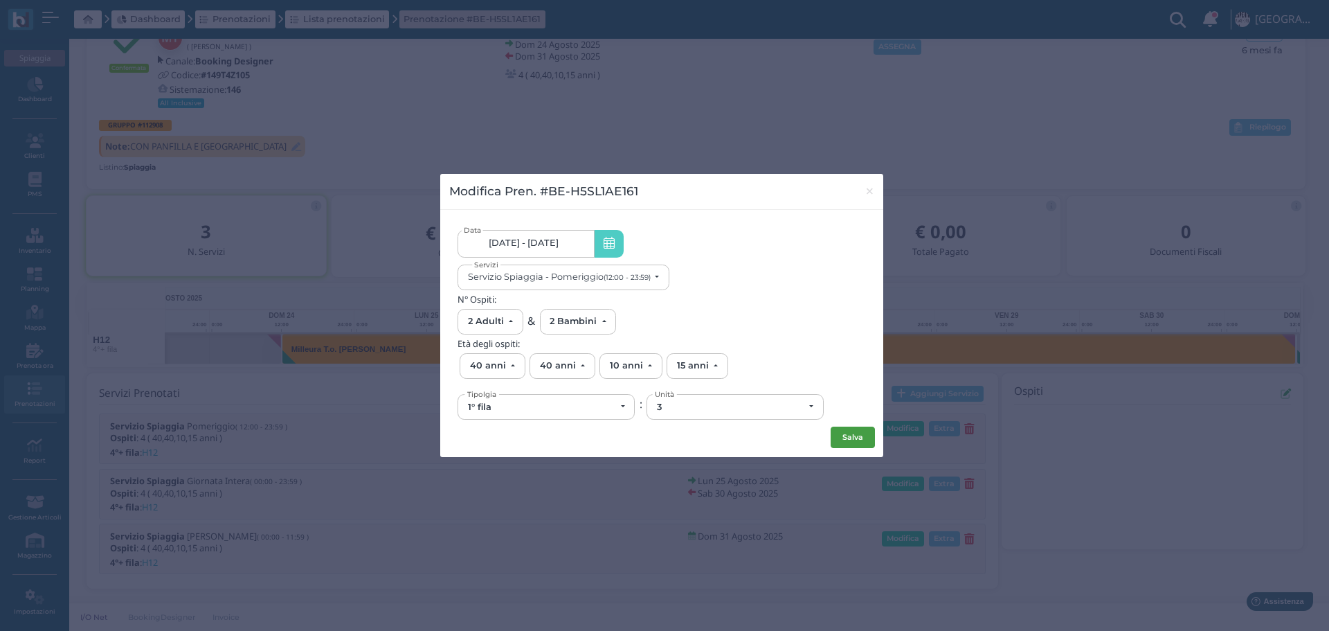
click at [852, 444] on button "Salva" at bounding box center [853, 438] width 44 height 22
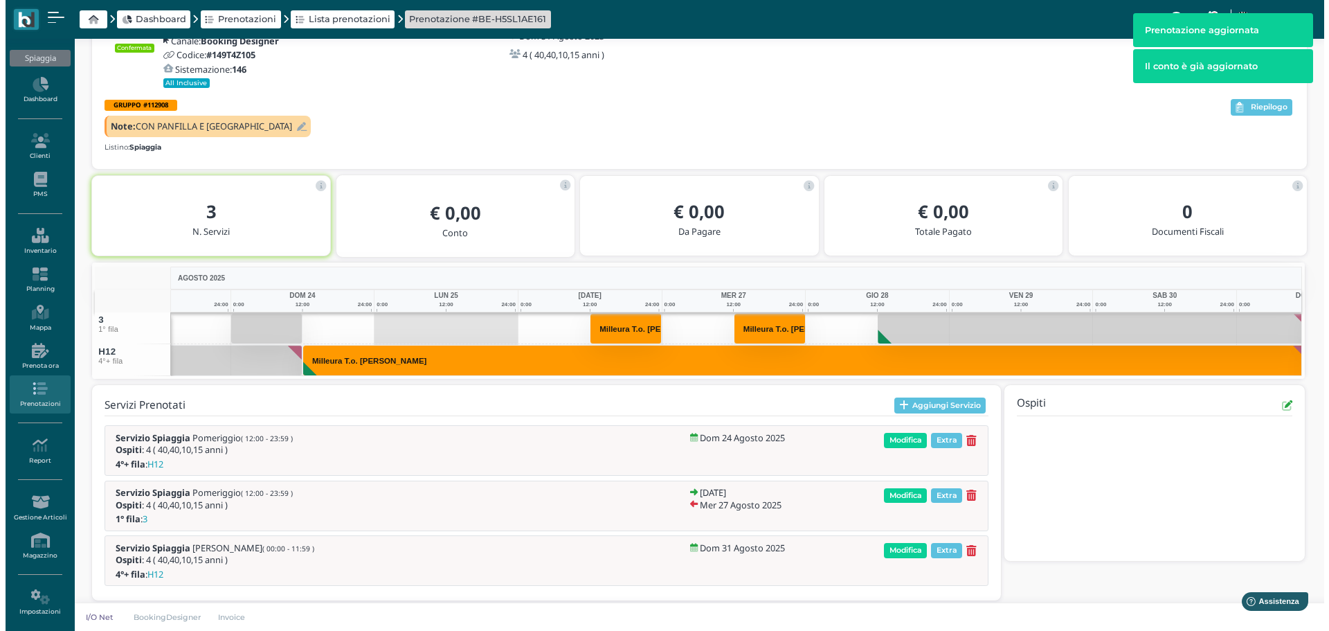
scroll to position [0, 90]
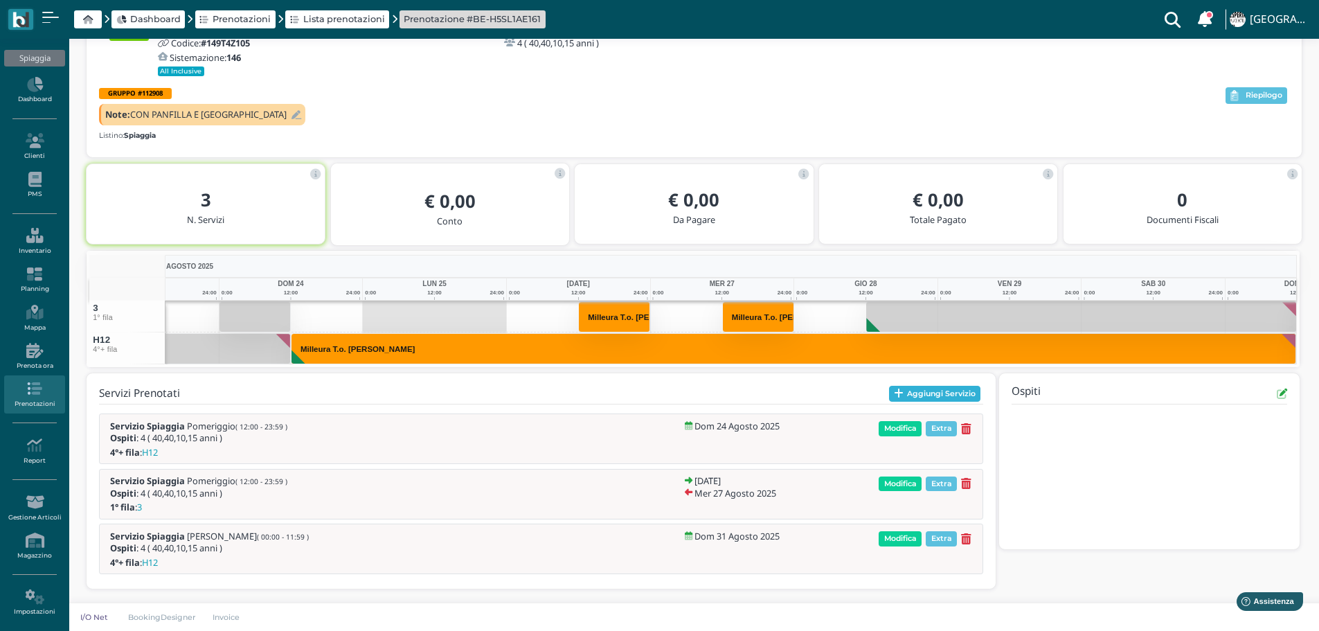
click at [954, 393] on button "Aggiungi Servizio" at bounding box center [935, 394] width 92 height 17
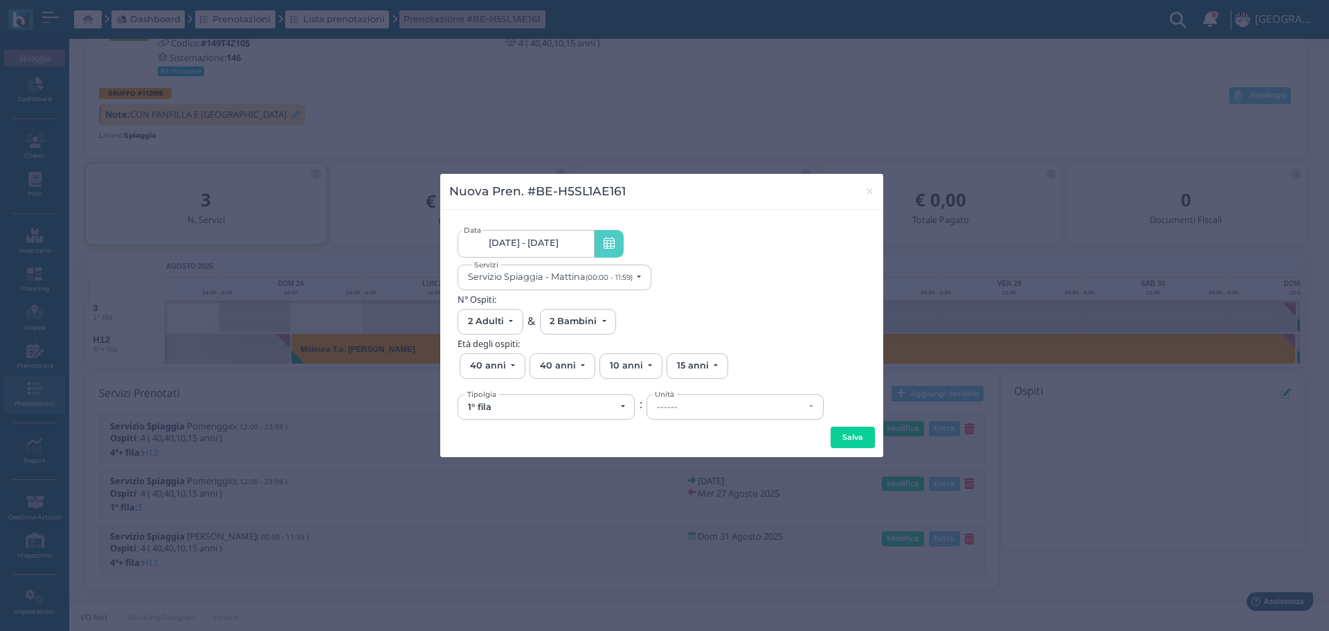
click at [559, 252] on link "24/08/25 - 31/08/25" at bounding box center [526, 244] width 136 height 28
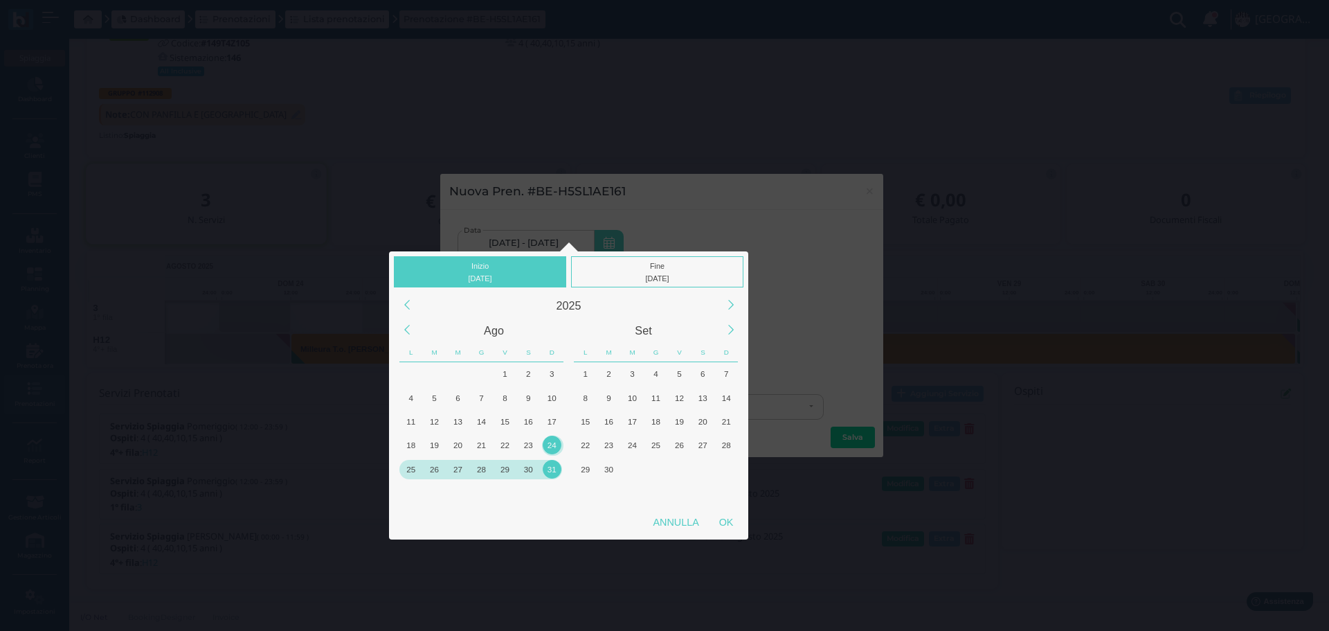
click at [479, 467] on div "28" at bounding box center [481, 469] width 19 height 19
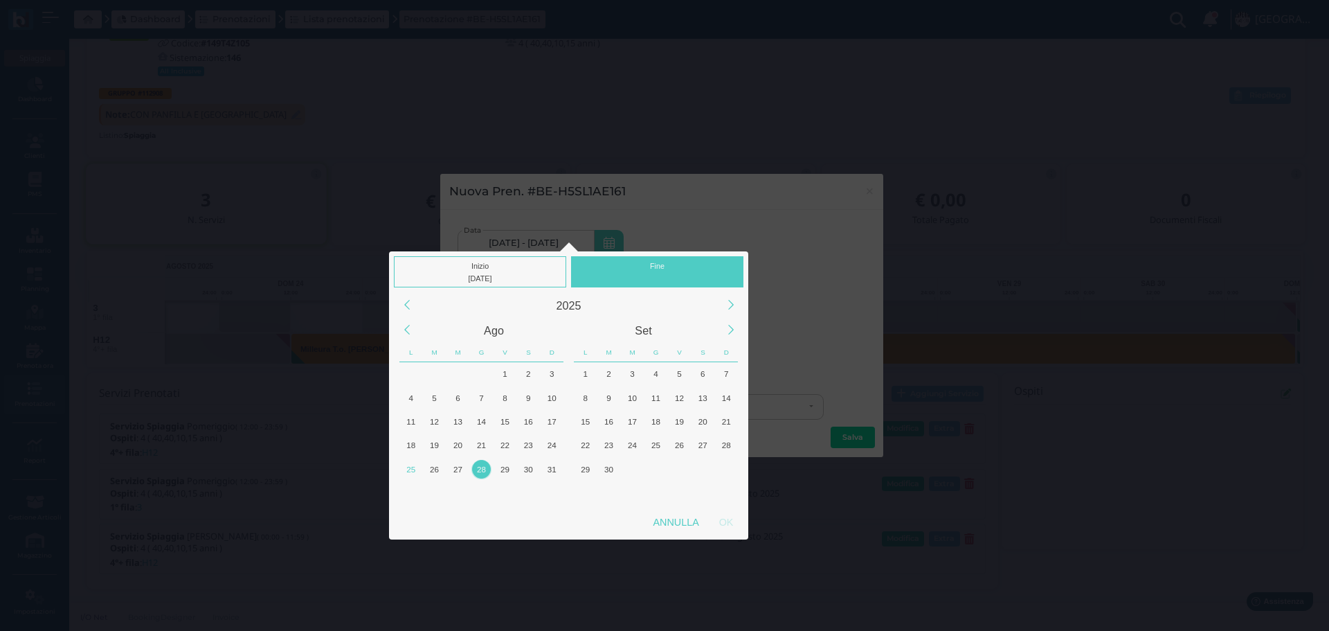
click at [658, 269] on div "Fine" at bounding box center [657, 271] width 172 height 31
drag, startPoint x: 483, startPoint y: 472, endPoint x: 492, endPoint y: 475, distance: 10.1
click at [483, 472] on div "28" at bounding box center [481, 469] width 19 height 19
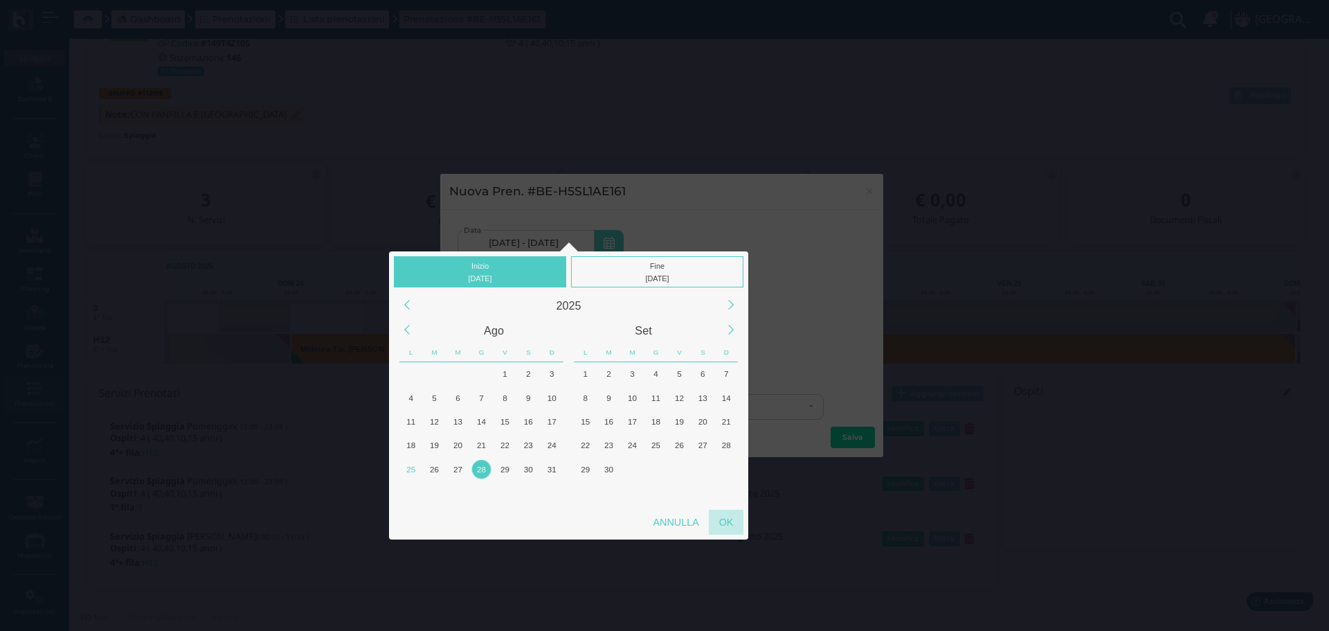
click at [740, 521] on div "OK" at bounding box center [726, 522] width 35 height 25
type input "28/08/2025 - 28/08/2025"
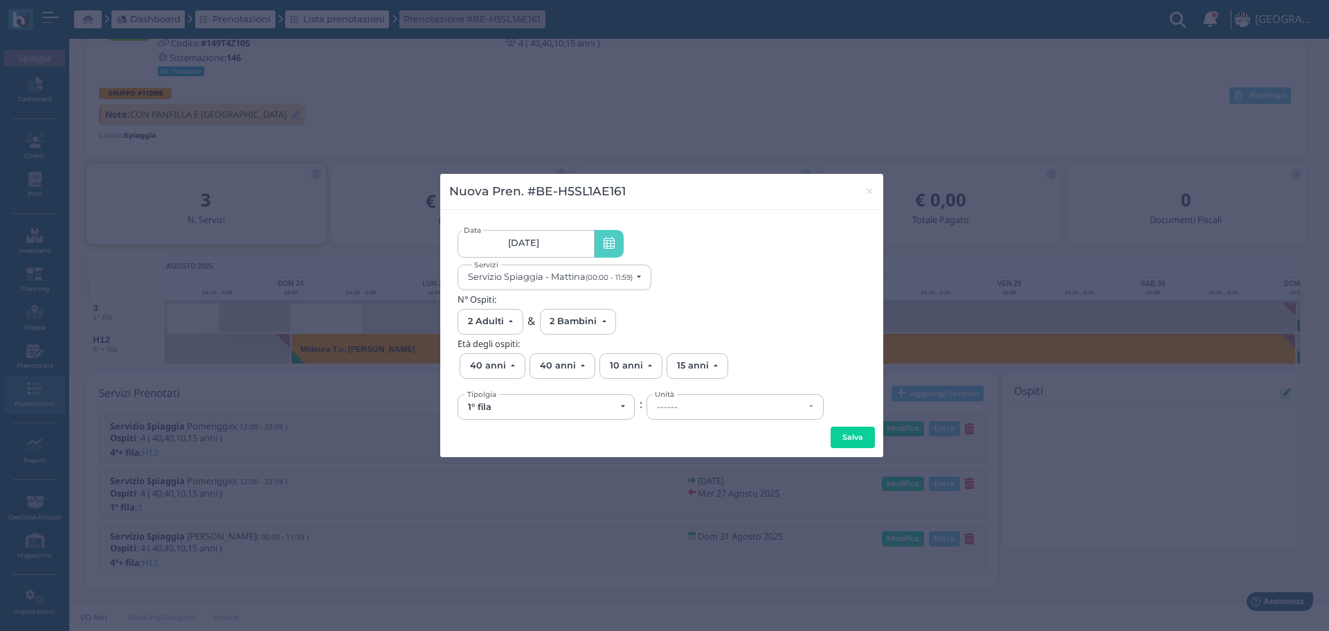
scroll to position [0, 130]
click at [593, 403] on div "1° fila" at bounding box center [541, 407] width 147 height 11
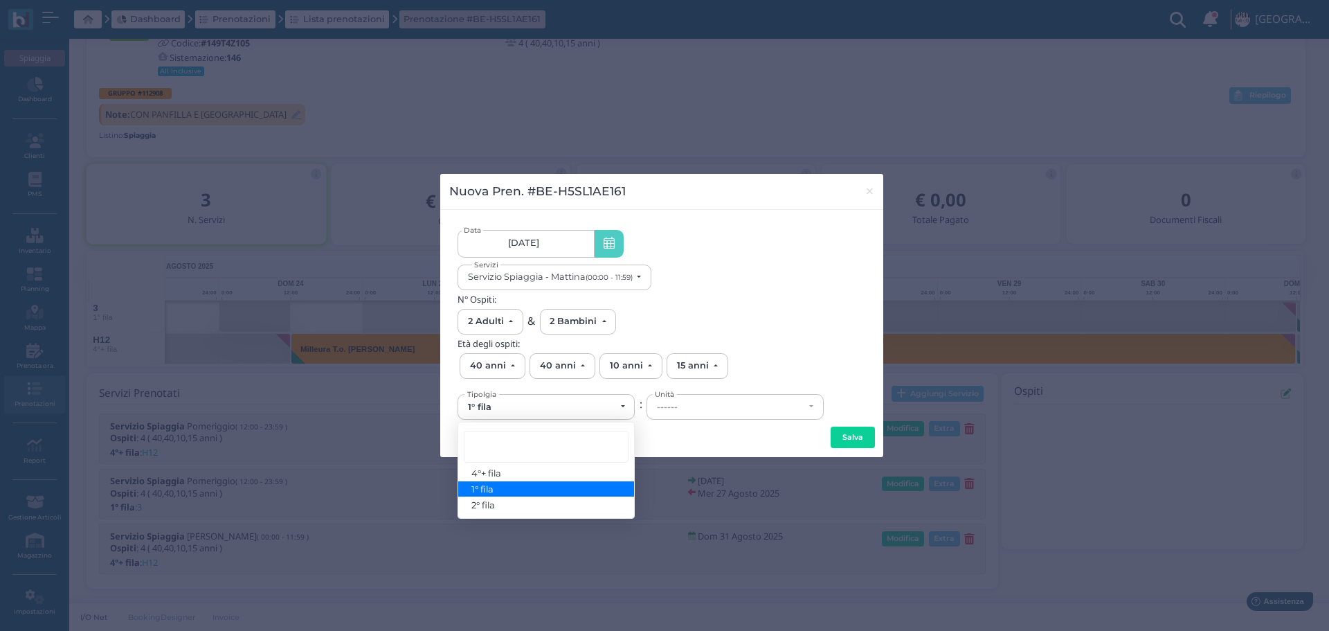
click at [549, 490] on link "1° fila" at bounding box center [546, 489] width 176 height 16
select select "431"
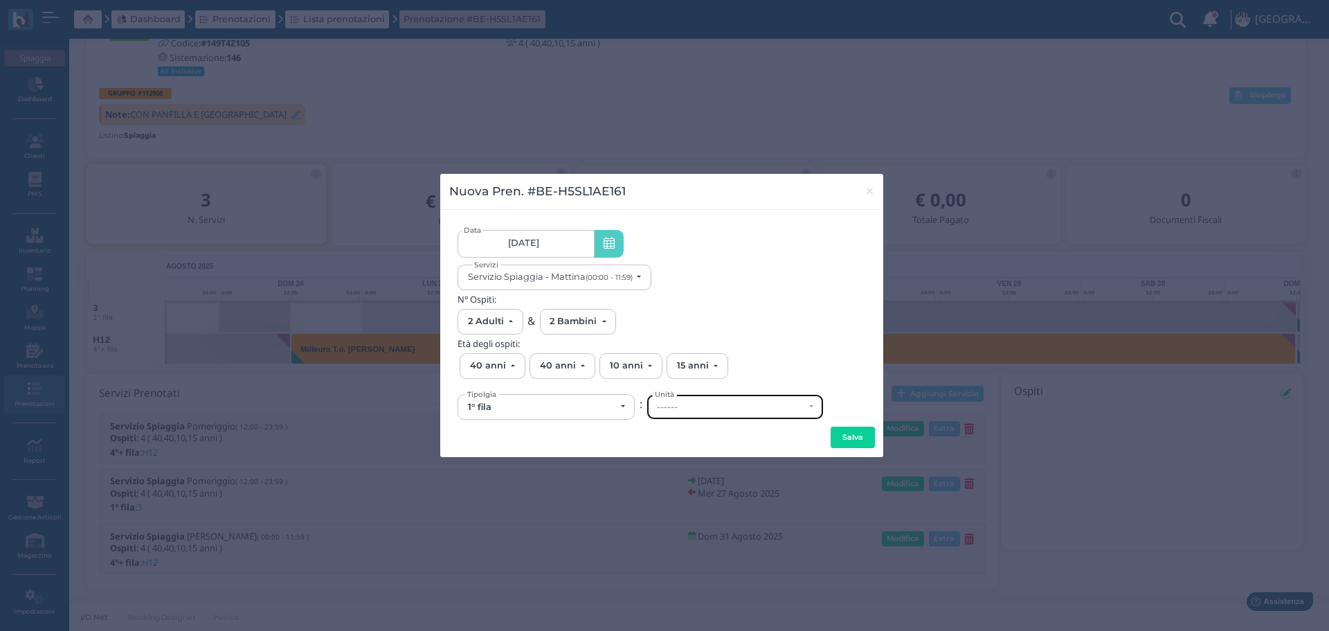
click at [727, 407] on div "------" at bounding box center [730, 407] width 147 height 11
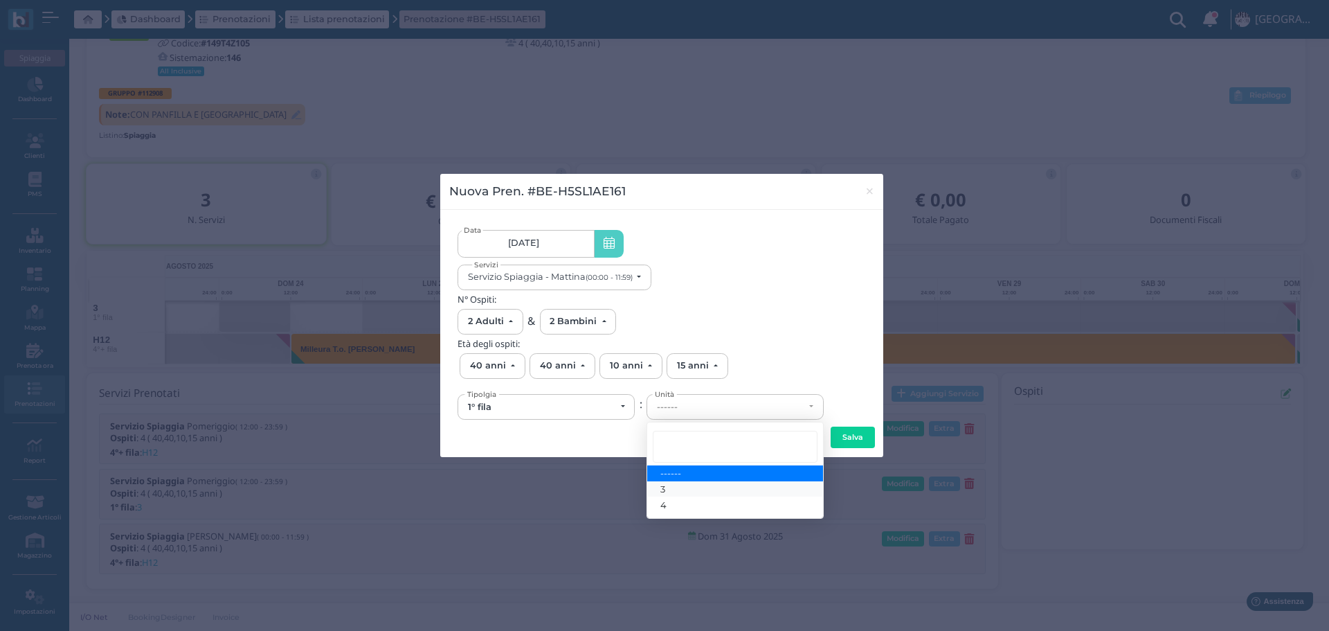
drag, startPoint x: 668, startPoint y: 491, endPoint x: 683, endPoint y: 481, distance: 18.1
click at [668, 490] on link "3" at bounding box center [735, 489] width 176 height 16
select select "6127"
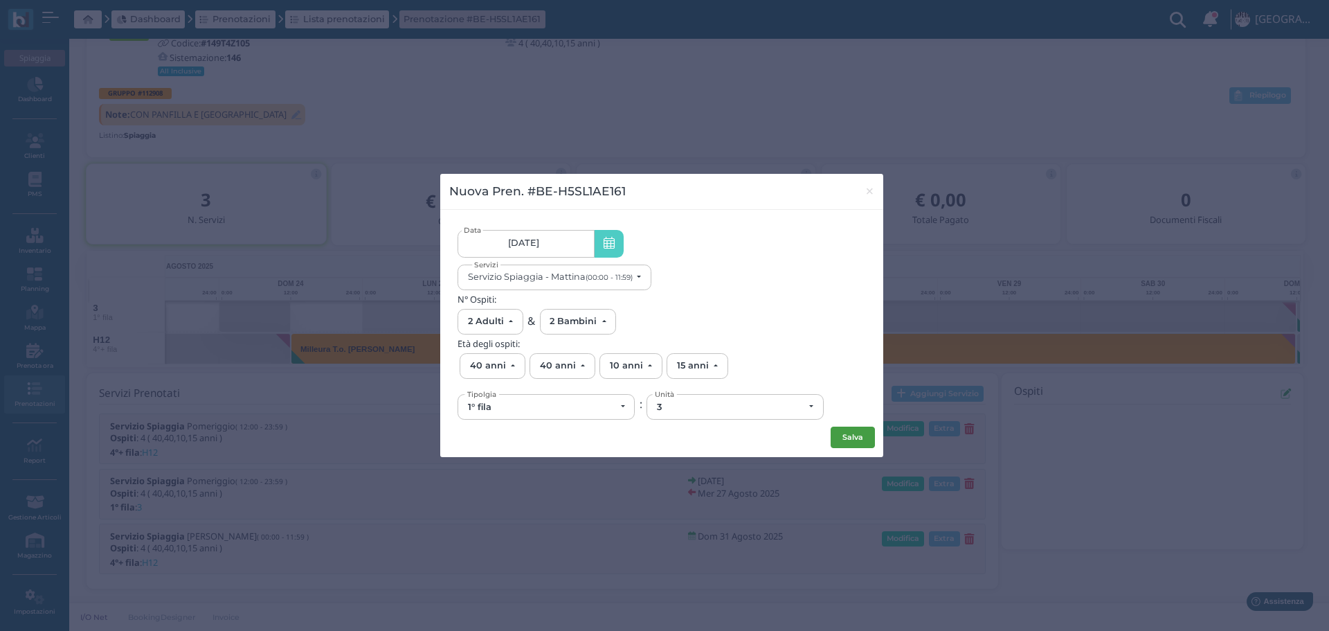
click at [856, 433] on button "Salva" at bounding box center [853, 438] width 44 height 22
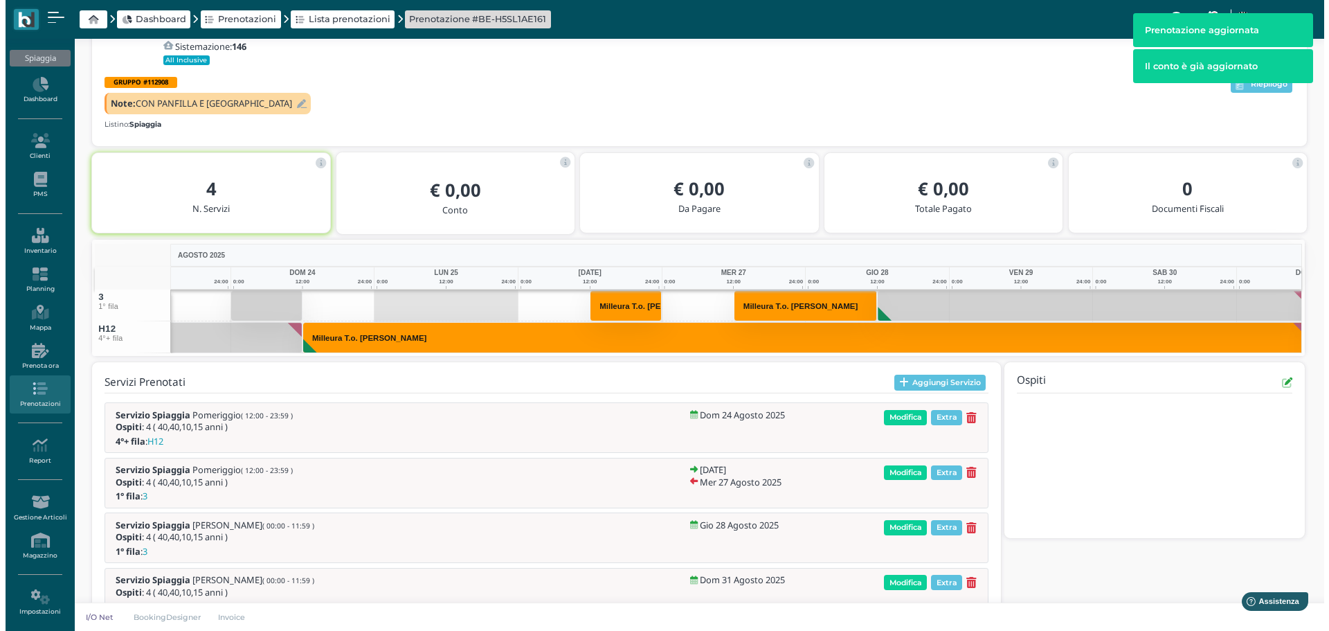
scroll to position [0, 90]
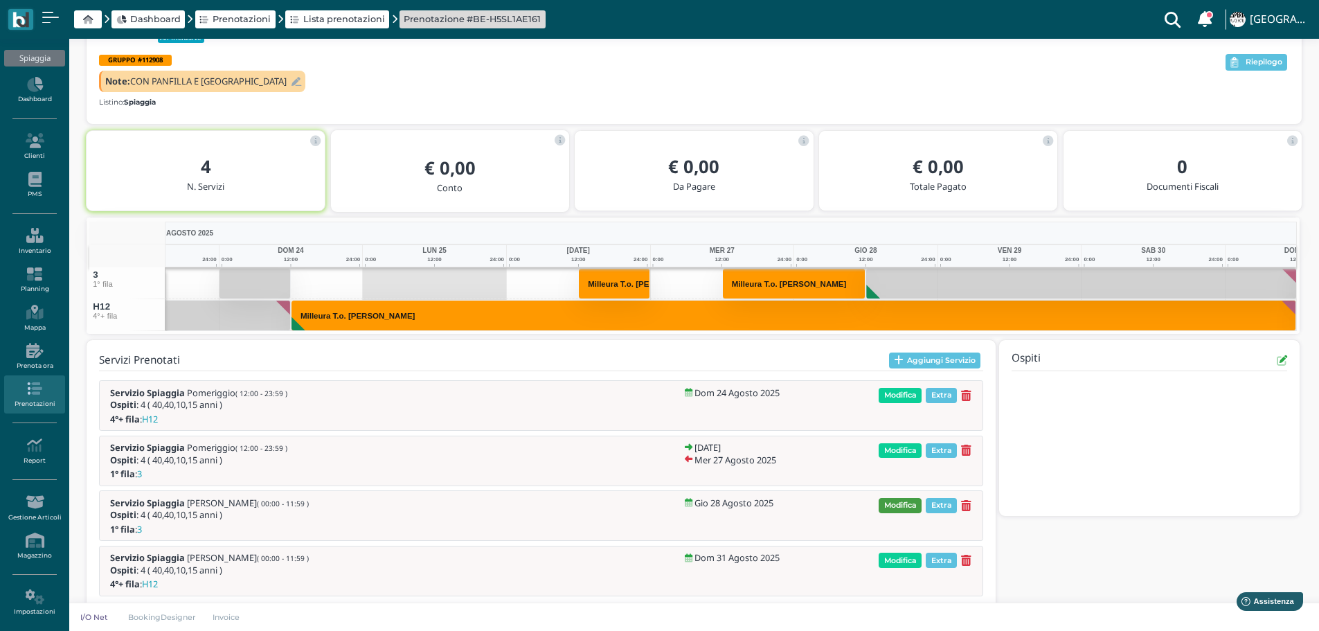
click at [914, 501] on span "Modifica" at bounding box center [900, 505] width 43 height 15
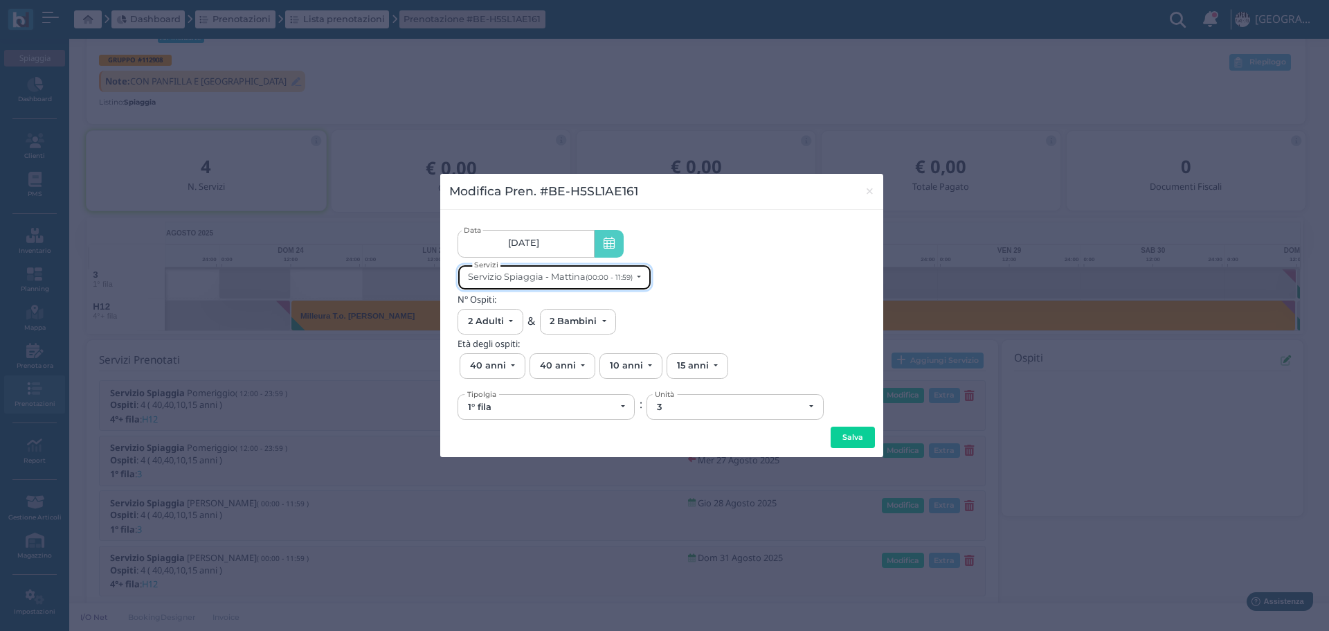
click at [641, 274] on button "Servizio Spiaggia - Mattina (00:00 - 11:59)" at bounding box center [555, 278] width 194 height 26
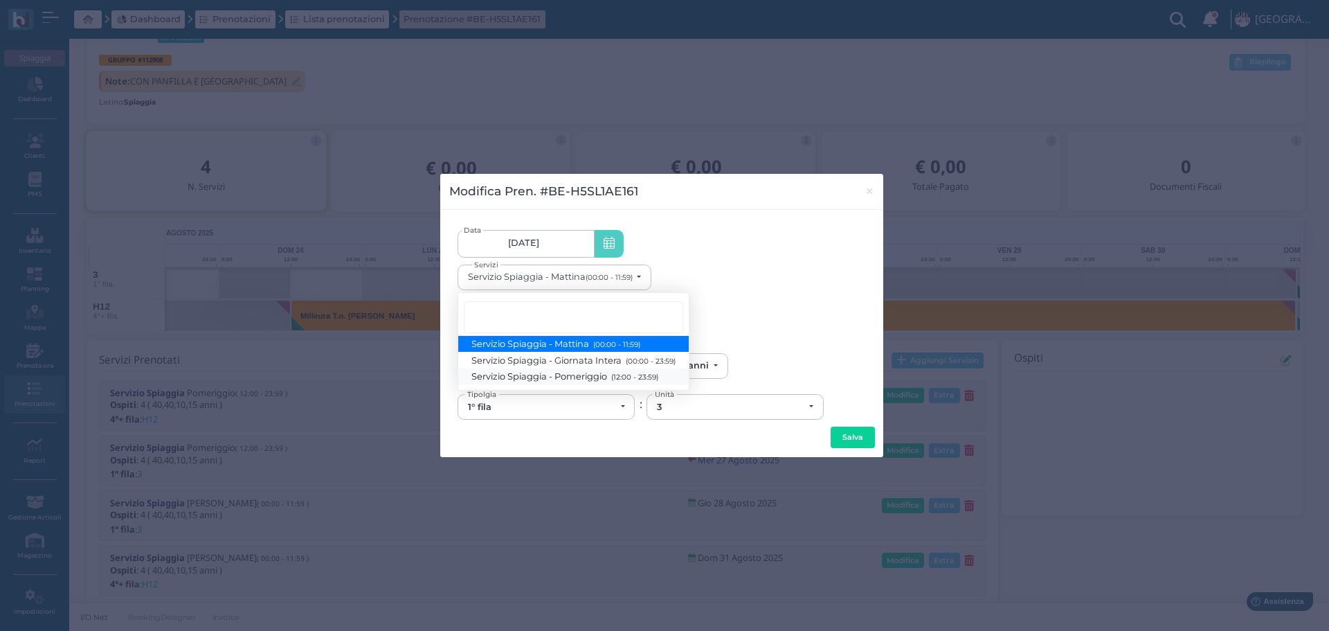
click at [620, 378] on small "(12:00 - 23:59)" at bounding box center [633, 377] width 51 height 9
select select "1369"
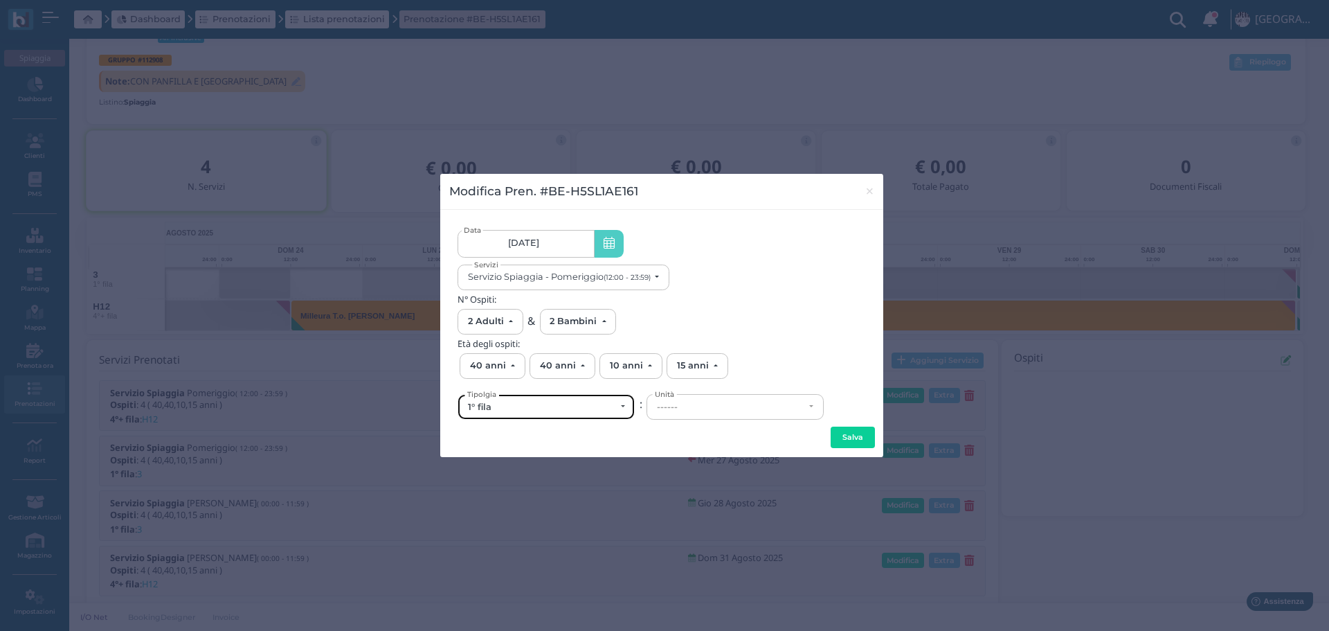
click at [627, 402] on div "1° fila" at bounding box center [546, 407] width 176 height 24
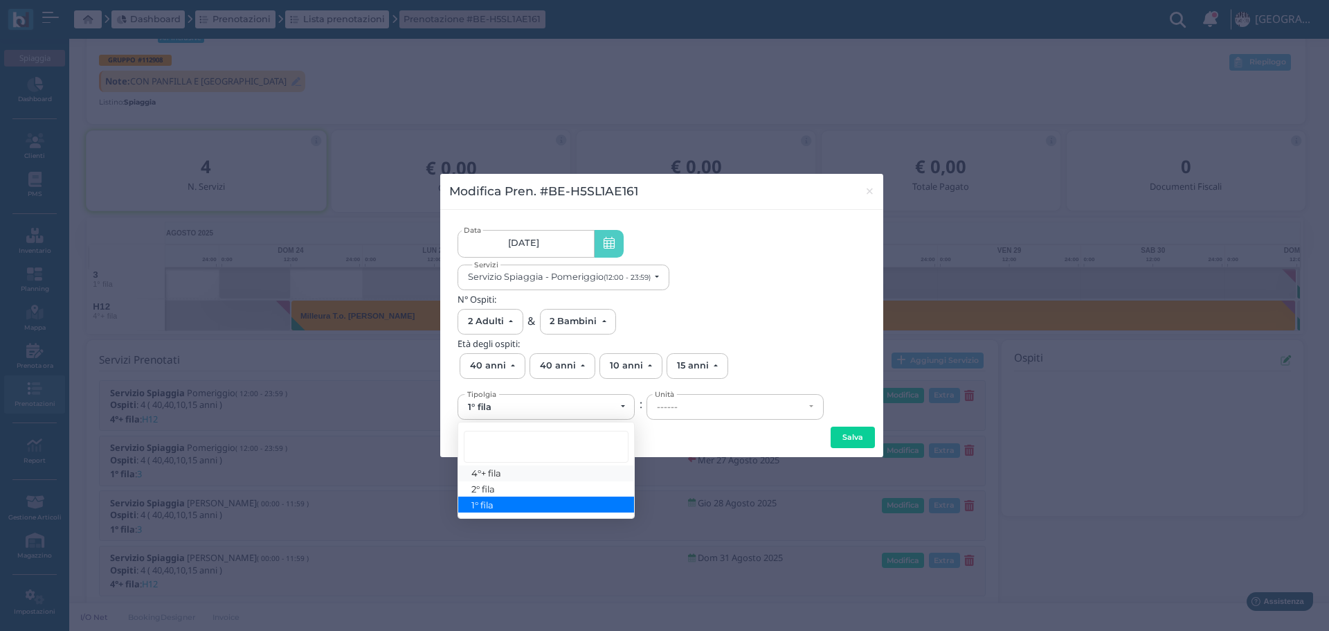
click at [519, 473] on link "4°+ fila" at bounding box center [546, 473] width 176 height 16
select select "434"
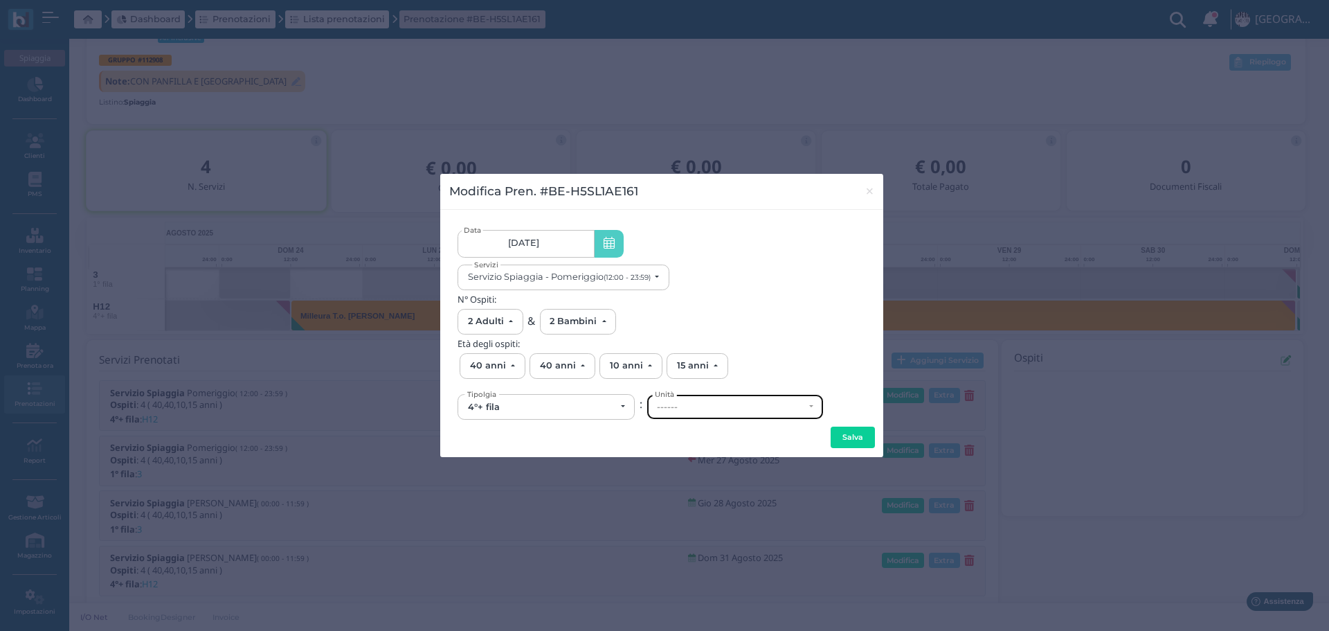
click at [690, 409] on div "------" at bounding box center [730, 407] width 147 height 11
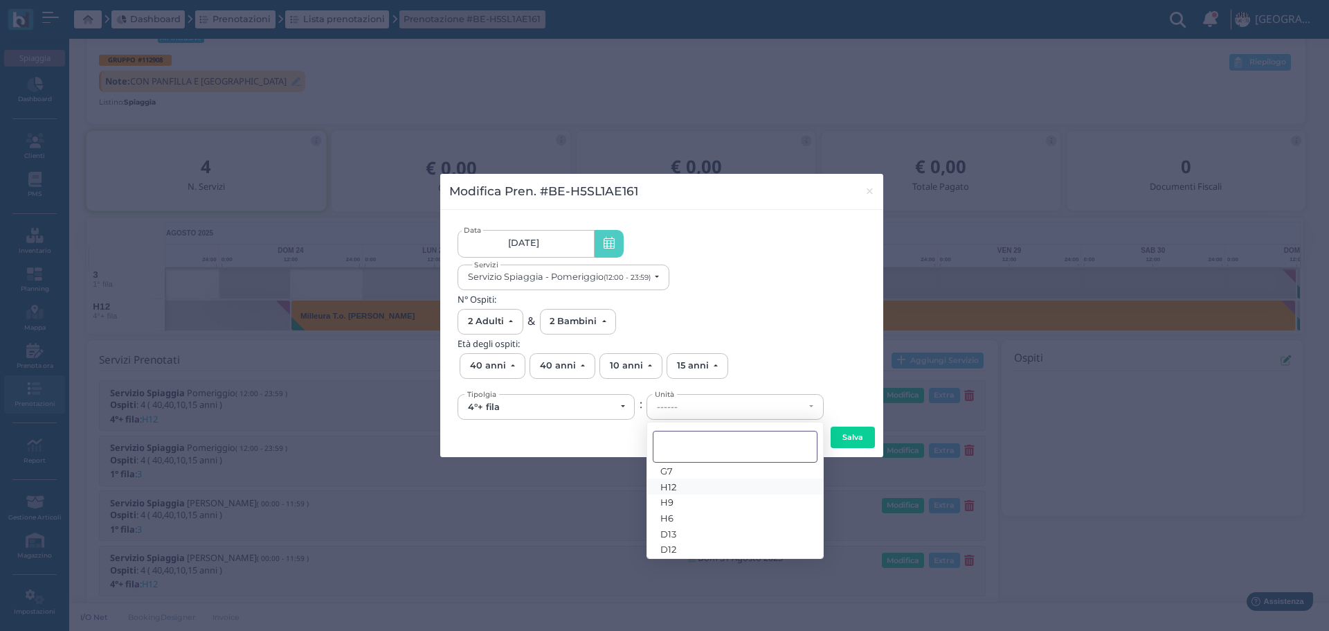
scroll to position [25, 0]
click at [688, 523] on link "D13" at bounding box center [735, 529] width 176 height 16
select select "6295"
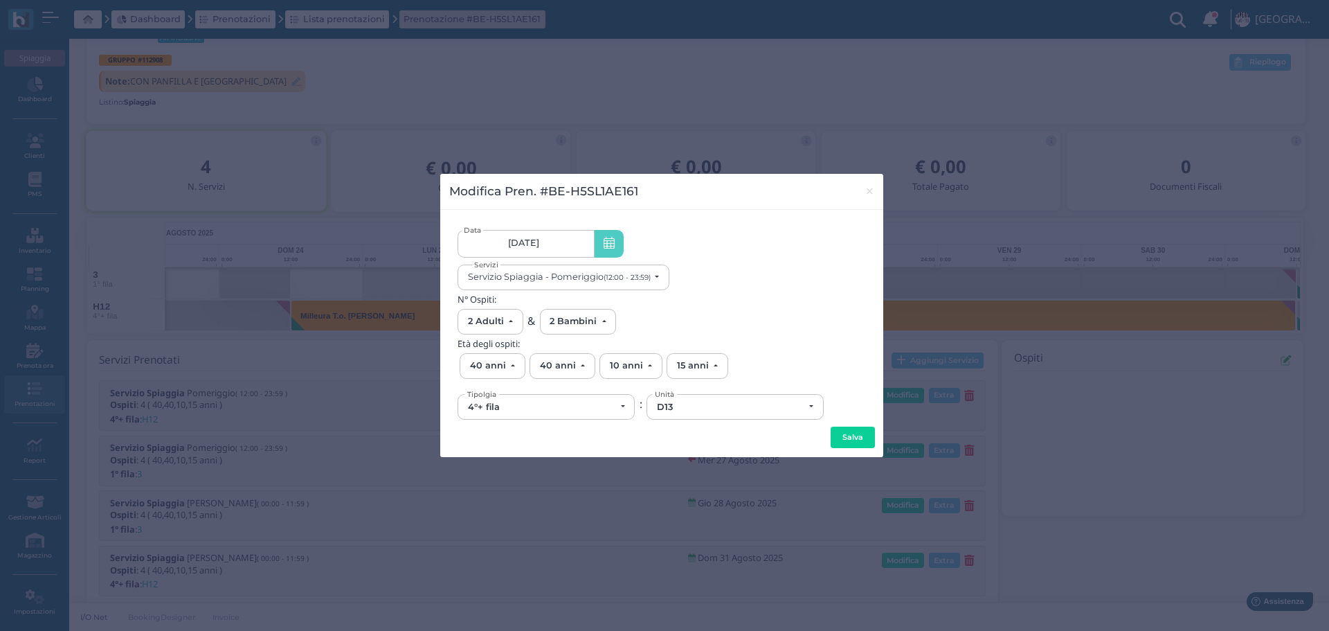
click at [857, 438] on button "Salva" at bounding box center [853, 438] width 44 height 22
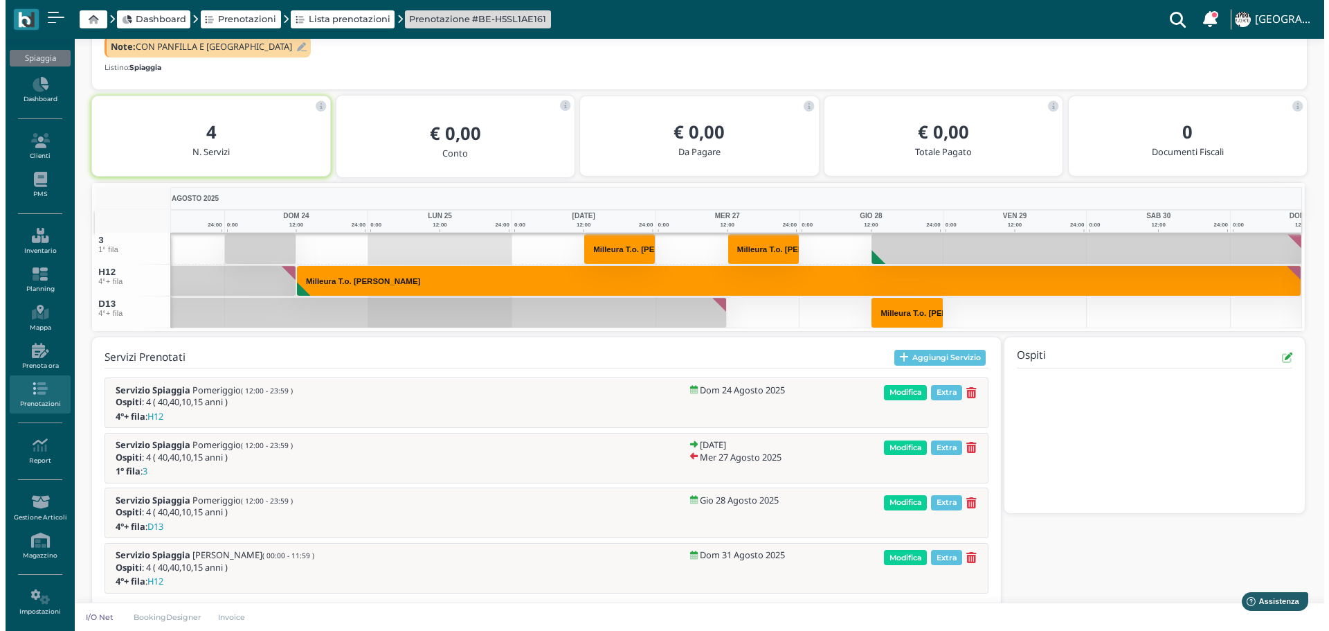
scroll to position [200, 0]
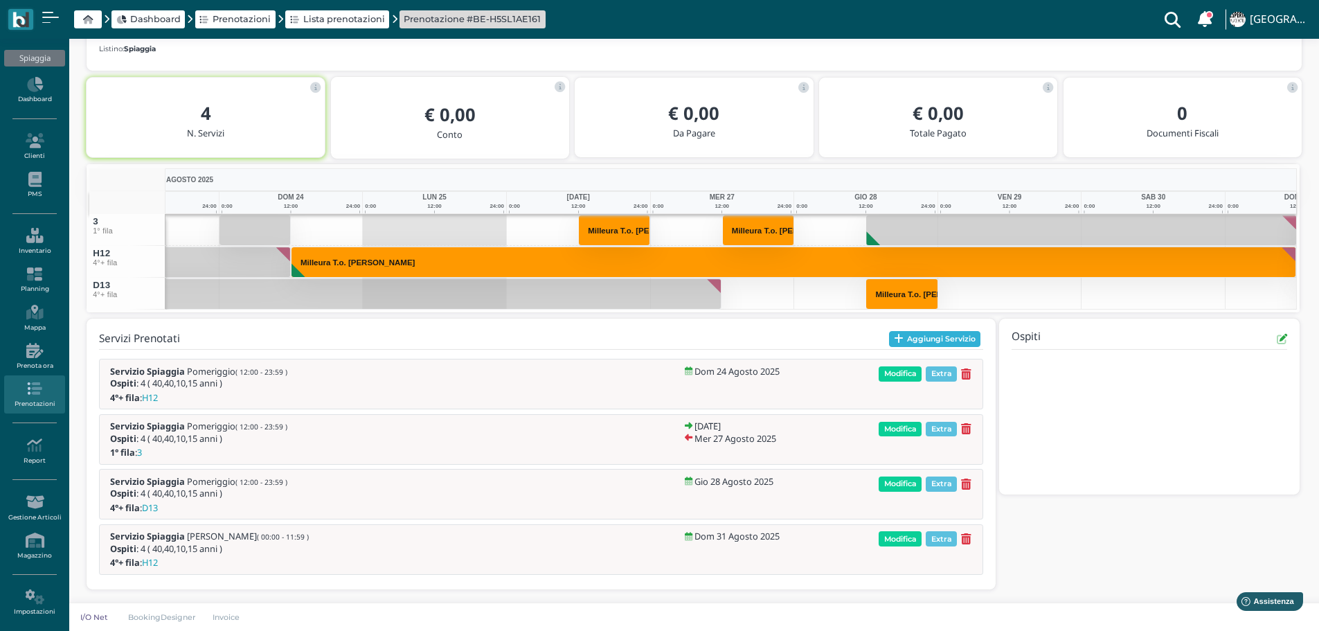
click at [939, 337] on button "Aggiungi Servizio" at bounding box center [935, 339] width 92 height 17
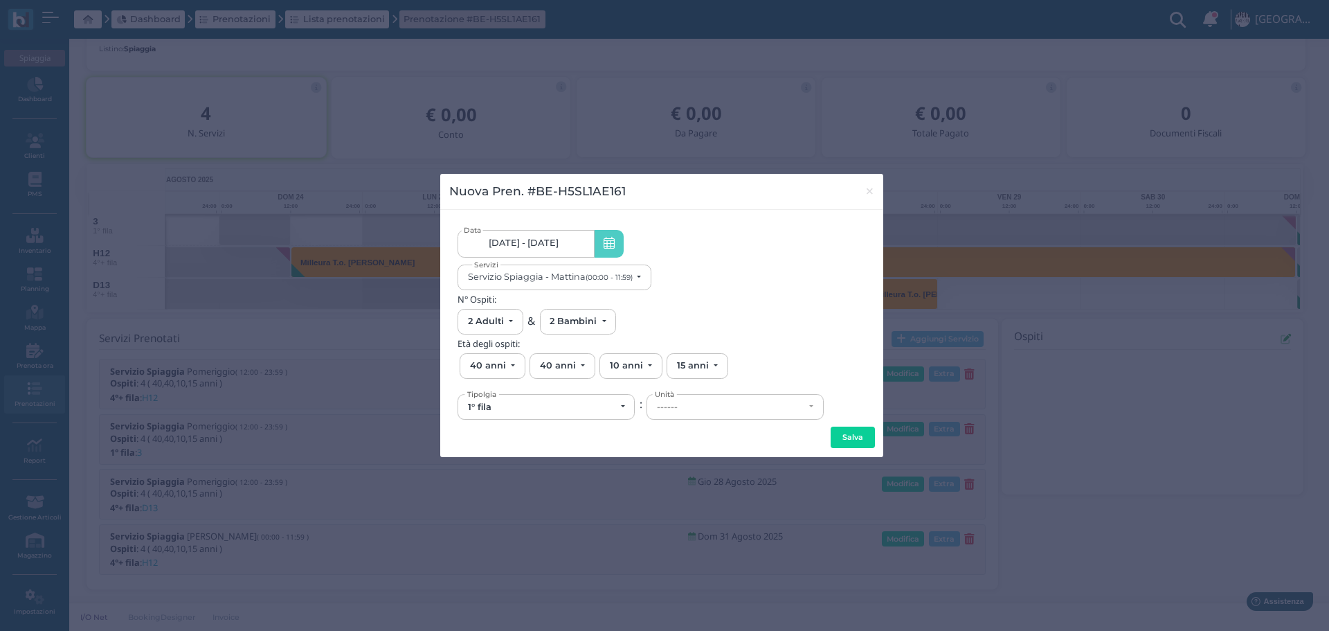
click at [577, 245] on link "24/08/25 - 31/08/25" at bounding box center [526, 244] width 136 height 28
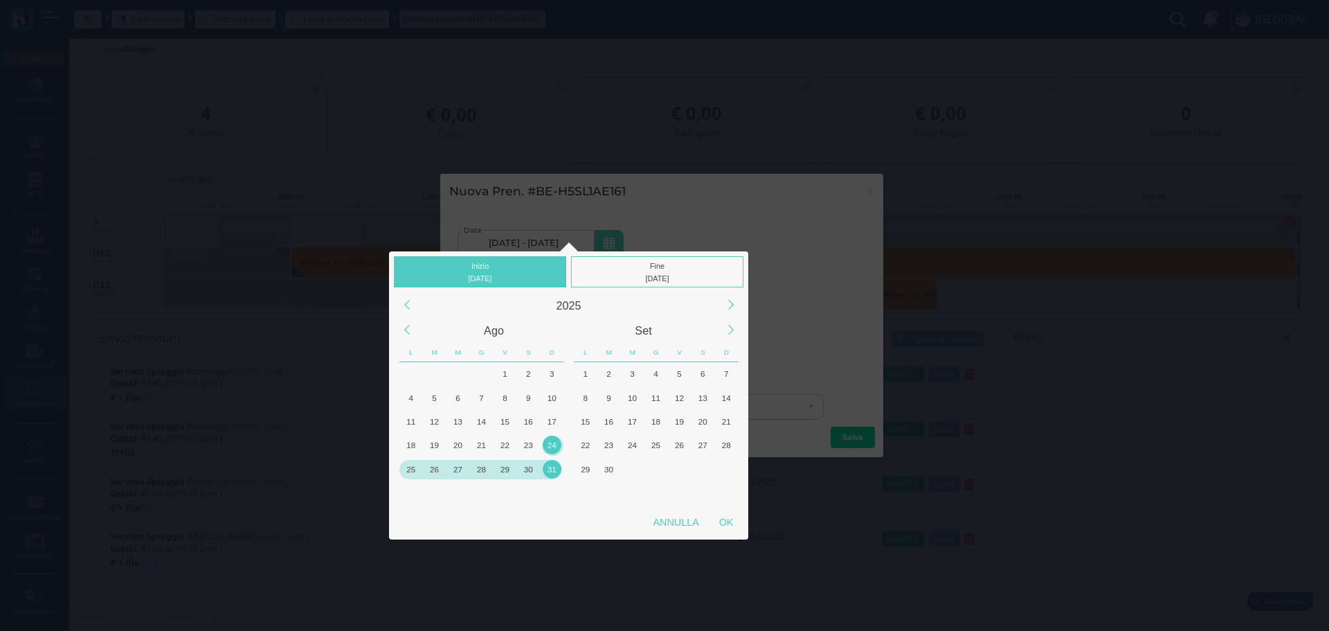
click at [510, 472] on div "29" at bounding box center [505, 469] width 19 height 19
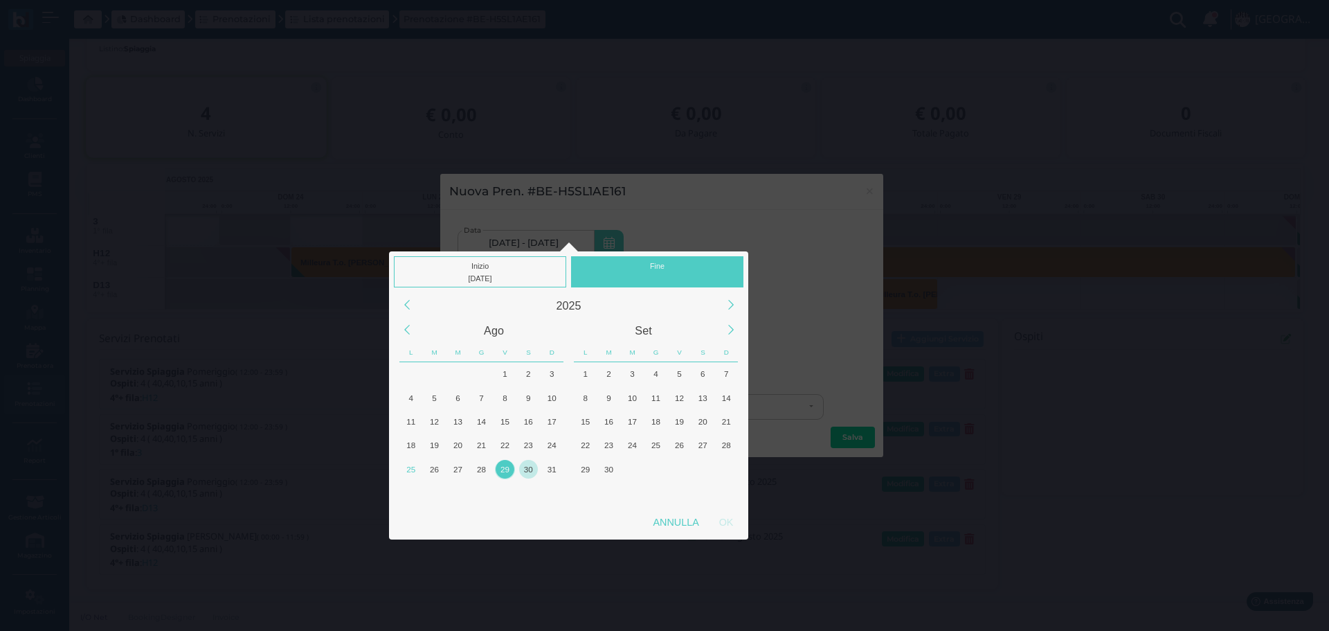
click at [535, 467] on div "30" at bounding box center [528, 469] width 19 height 19
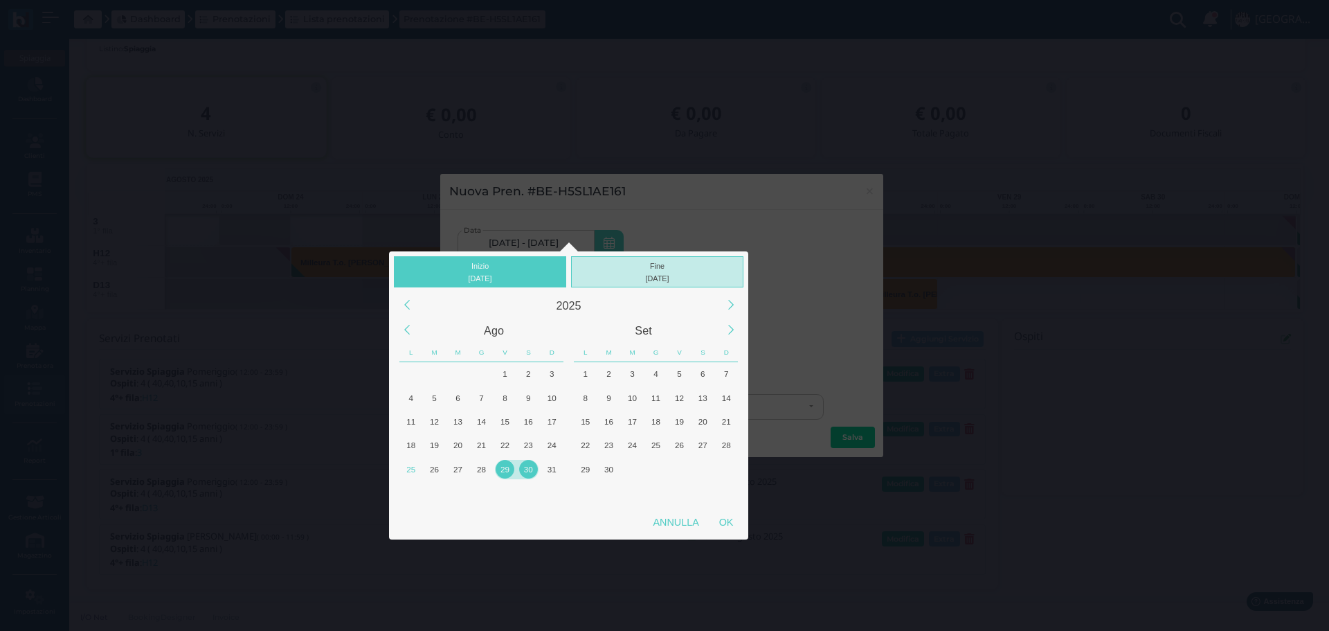
click at [697, 264] on div "Fine 30/08/2025" at bounding box center [657, 271] width 172 height 31
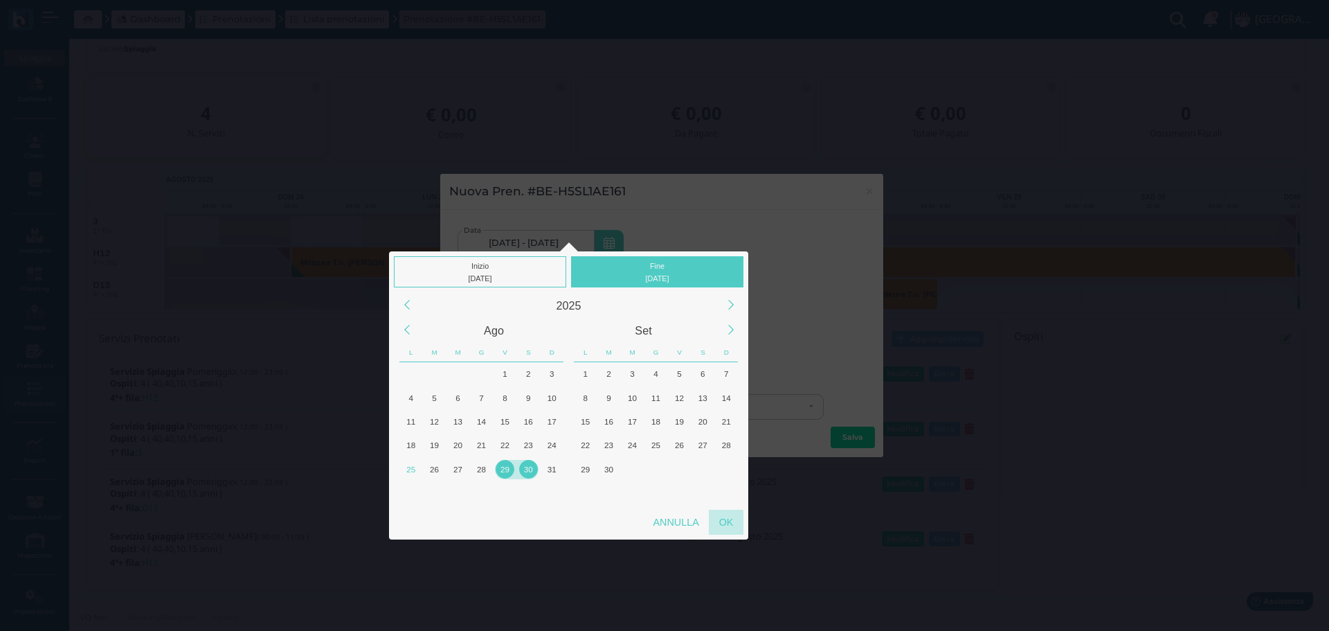
click at [719, 528] on div "OK" at bounding box center [726, 522] width 35 height 25
type input "29/08/2025 - 30/08/2025"
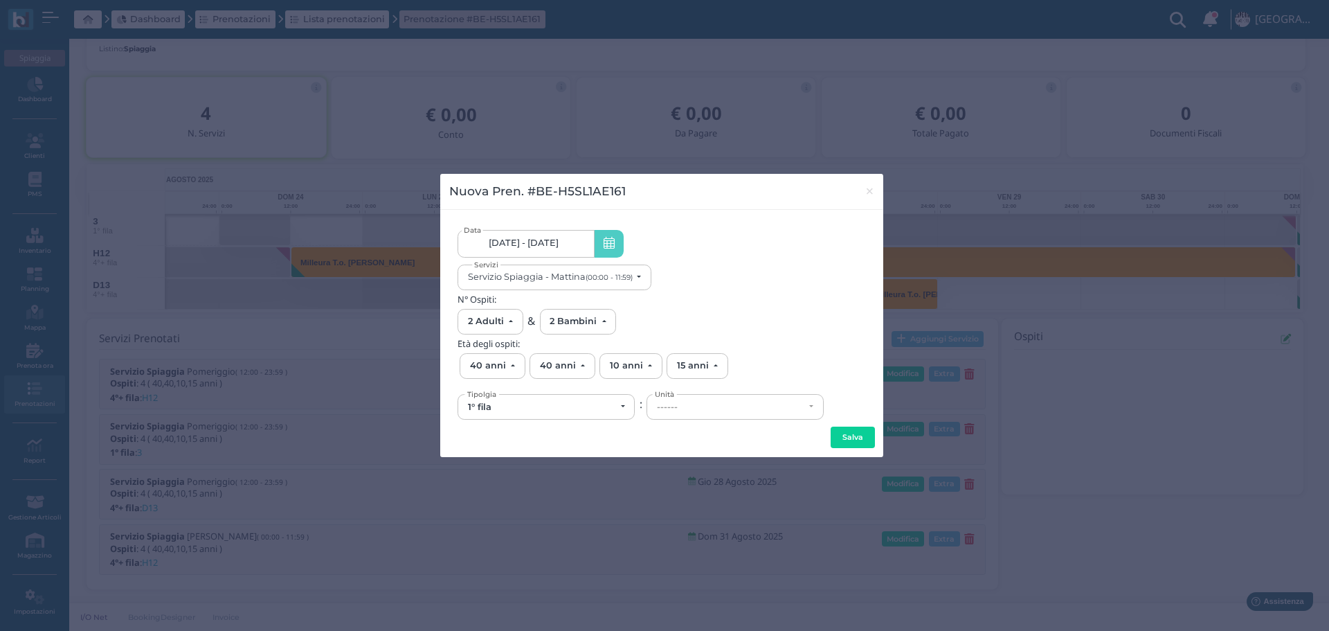
scroll to position [0, 132]
click at [620, 404] on div "1° fila" at bounding box center [546, 407] width 157 height 11
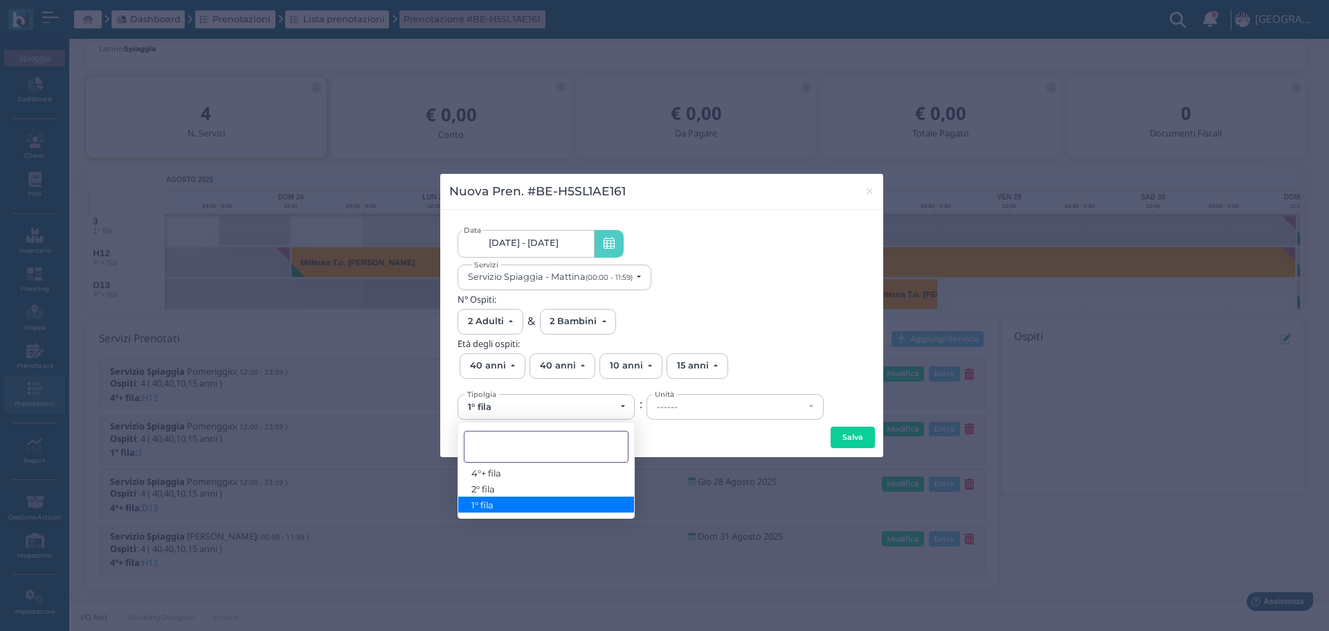
scroll to position [0, 0]
click at [526, 469] on link "4°+ fila" at bounding box center [546, 473] width 176 height 16
select select "434"
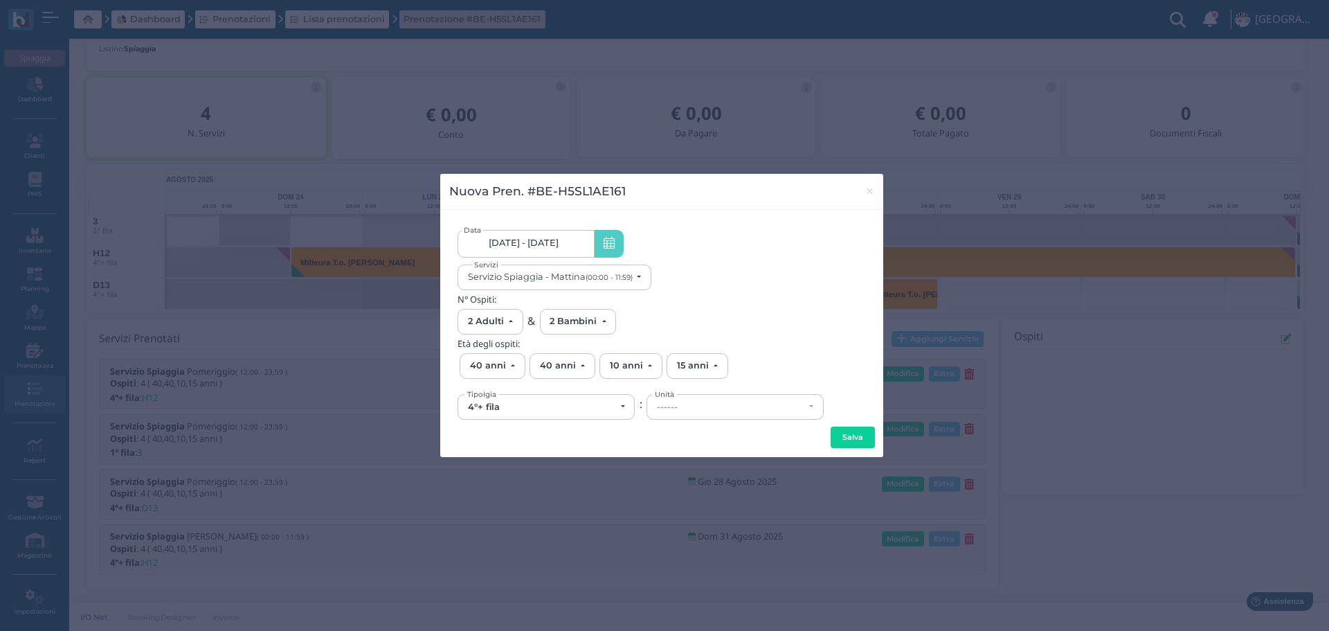
click at [742, 422] on form "29/08/2025 - 30/08/2025 29/08/2025 - 30/08/2025 Data Servizio Spiaggia - Mattin…" at bounding box center [661, 333] width 425 height 229
click at [736, 403] on div "------" at bounding box center [730, 407] width 147 height 11
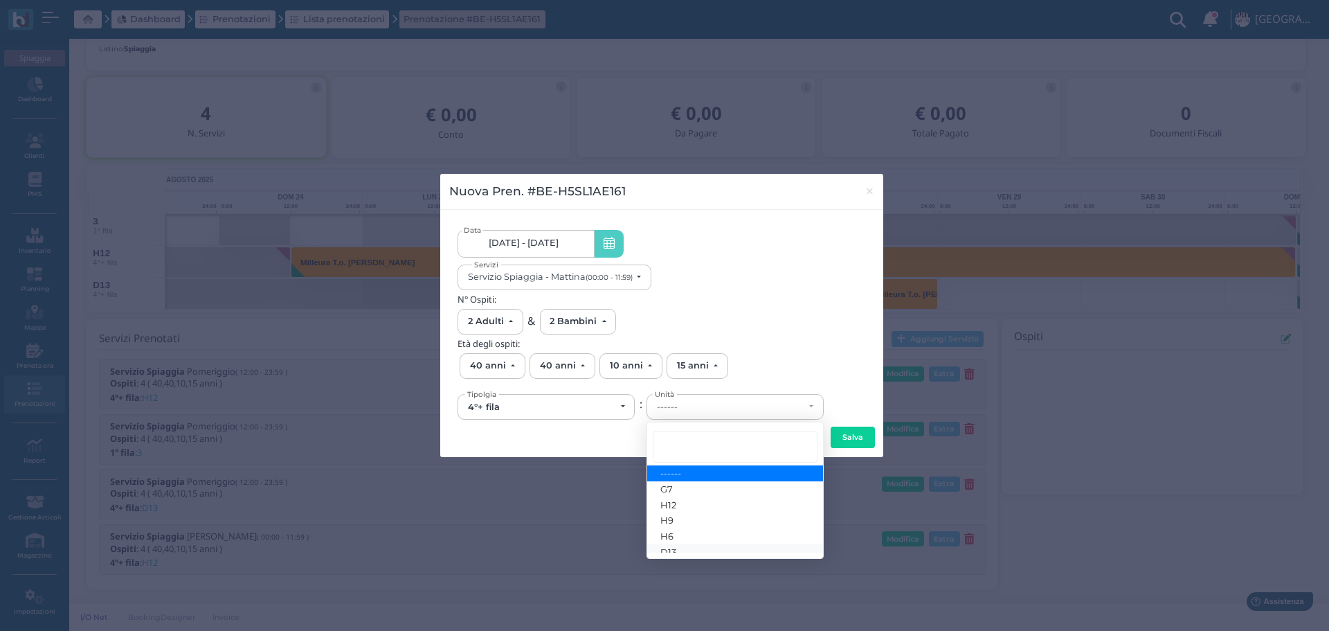
click at [685, 546] on link "D13" at bounding box center [735, 552] width 176 height 16
select select "6295"
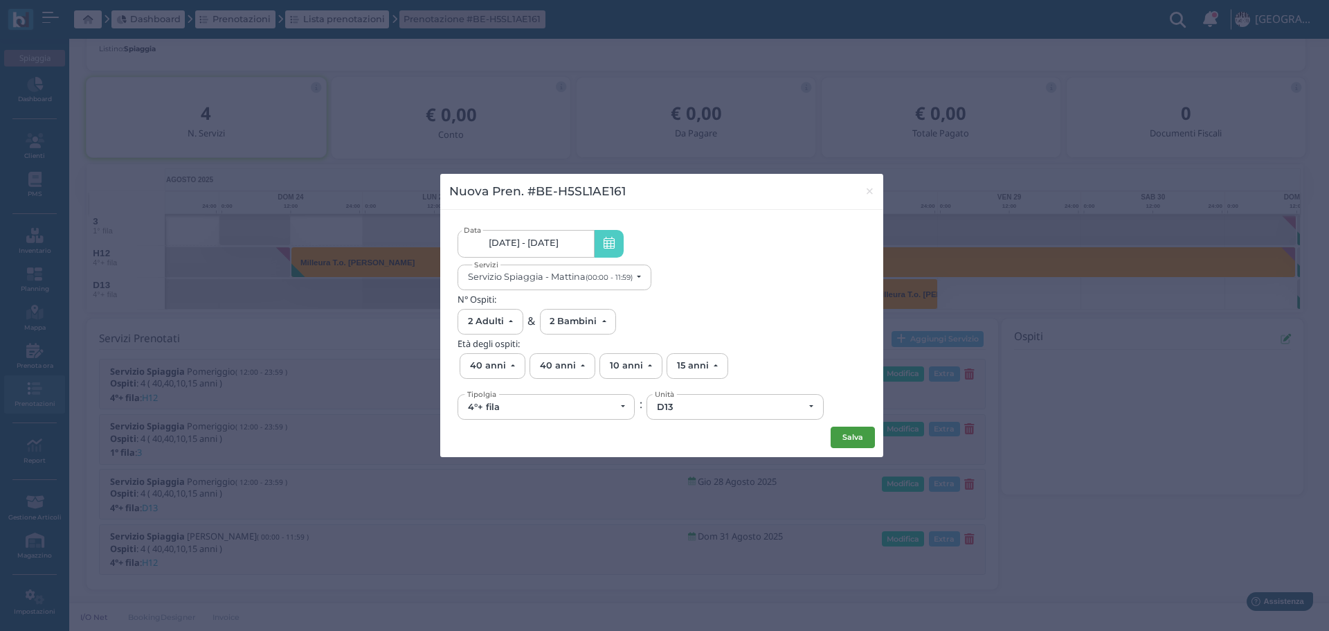
click at [868, 440] on button "Salva" at bounding box center [853, 438] width 44 height 22
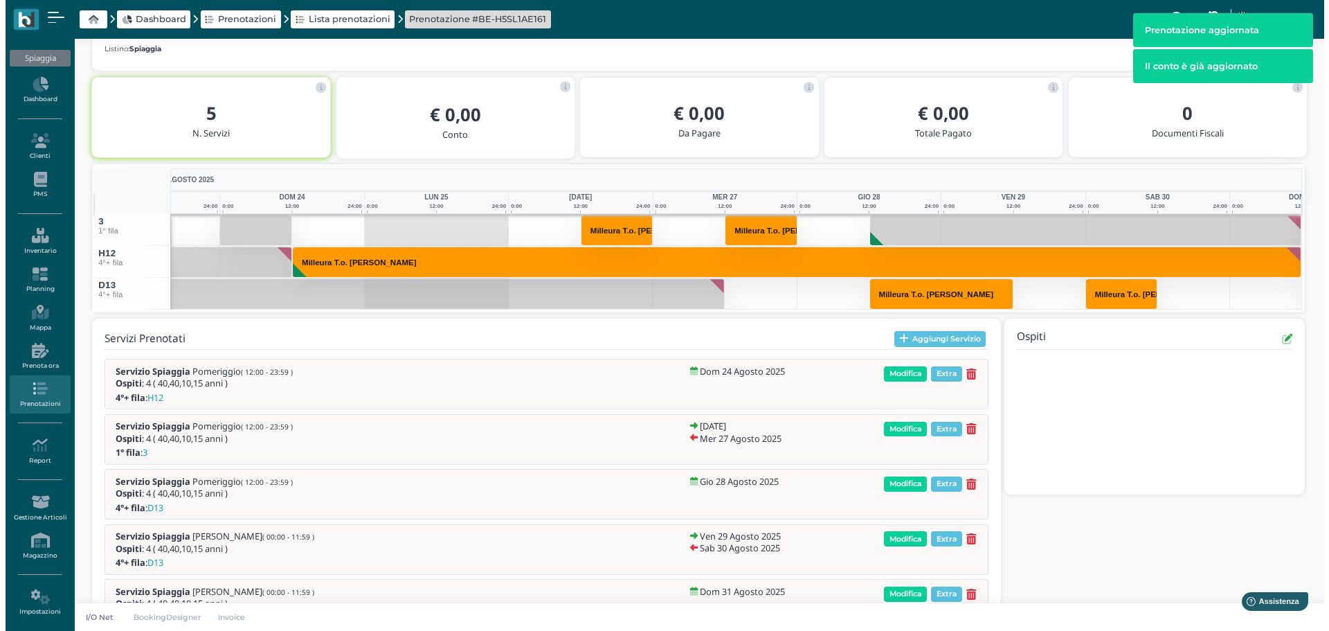
scroll to position [256, 0]
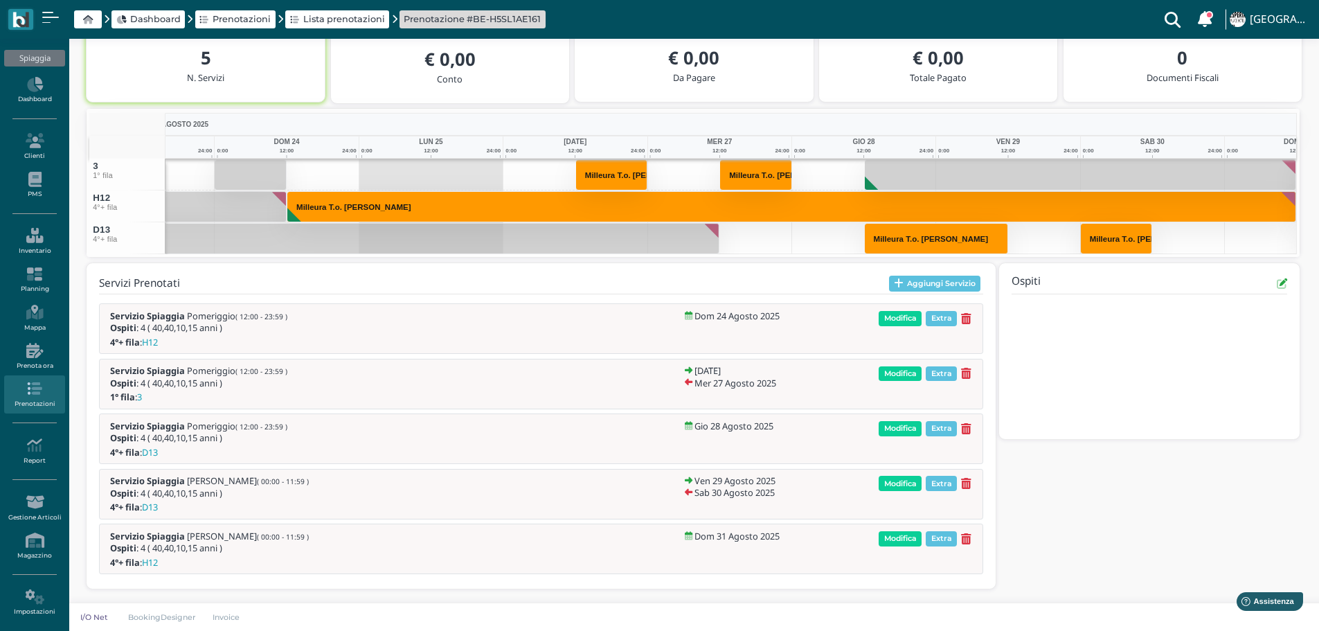
click at [775, 539] on h5 "Dom 31 Agosto 2025" at bounding box center [736, 536] width 85 height 10
click at [905, 539] on span "Modifica" at bounding box center [900, 538] width 43 height 15
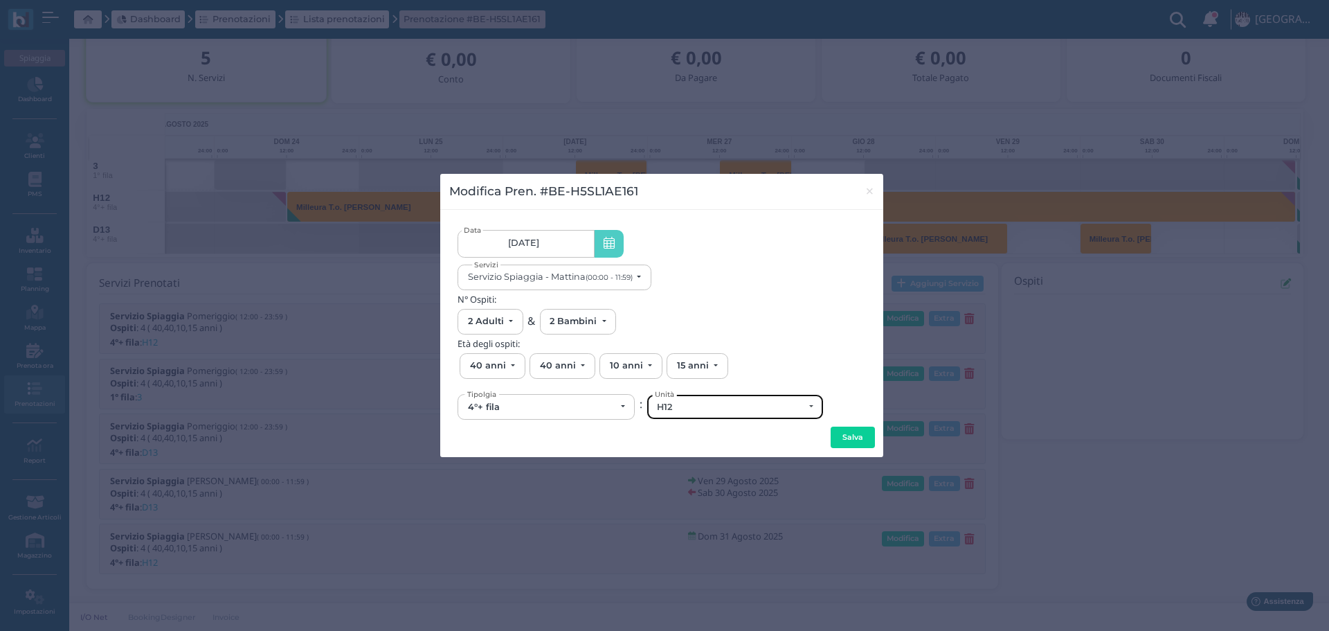
click at [701, 402] on div "H12" at bounding box center [730, 407] width 147 height 11
click at [706, 363] on link "D13" at bounding box center [731, 363] width 169 height 16
select select "6295"
click at [858, 433] on button "Salva" at bounding box center [853, 438] width 44 height 22
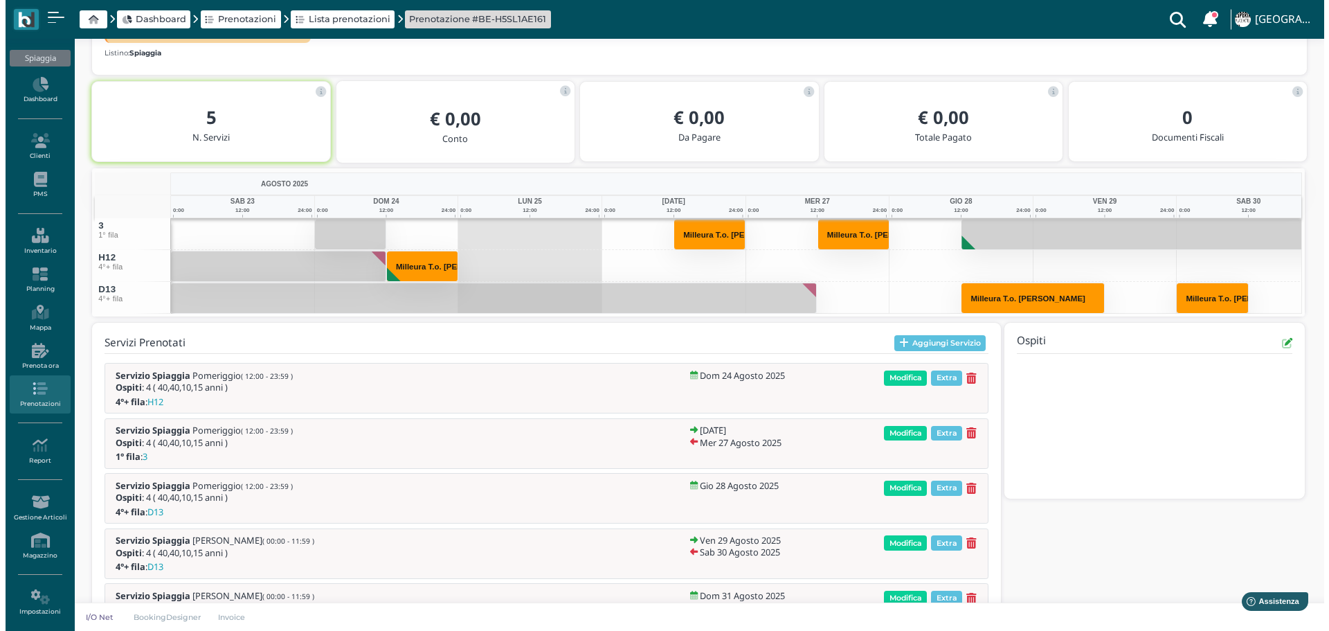
scroll to position [256, 0]
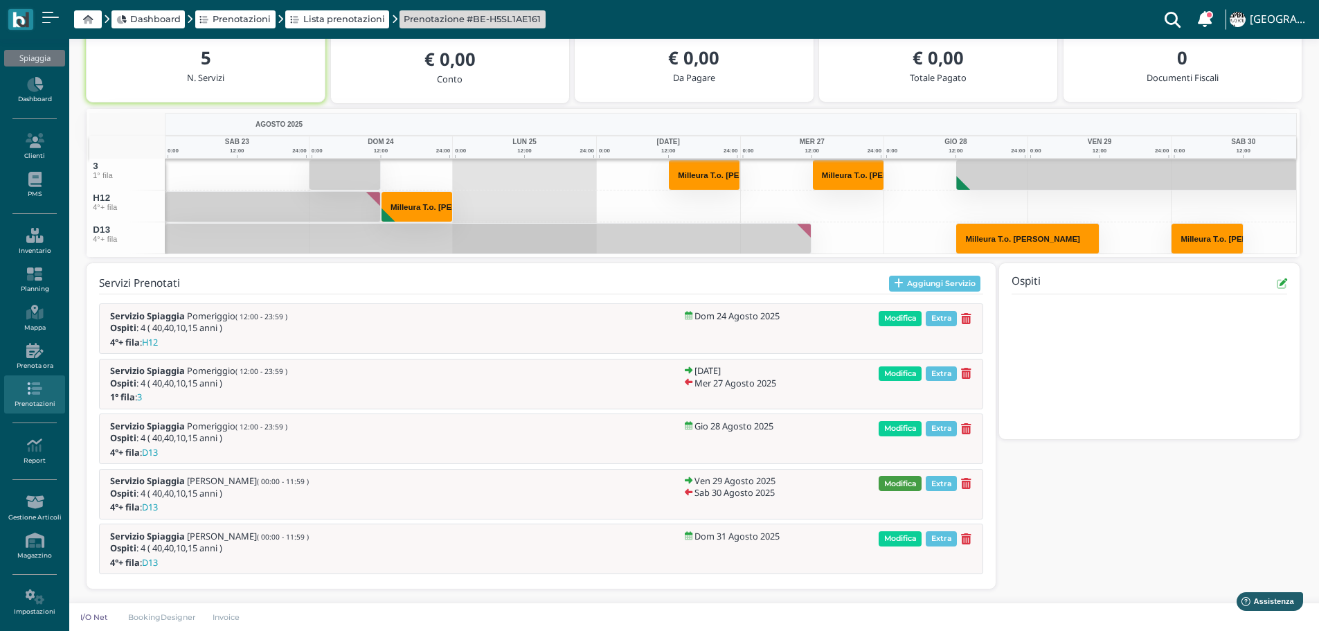
drag, startPoint x: 899, startPoint y: 479, endPoint x: 907, endPoint y: 474, distance: 10.0
click at [899, 480] on span "Modifica" at bounding box center [900, 483] width 43 height 15
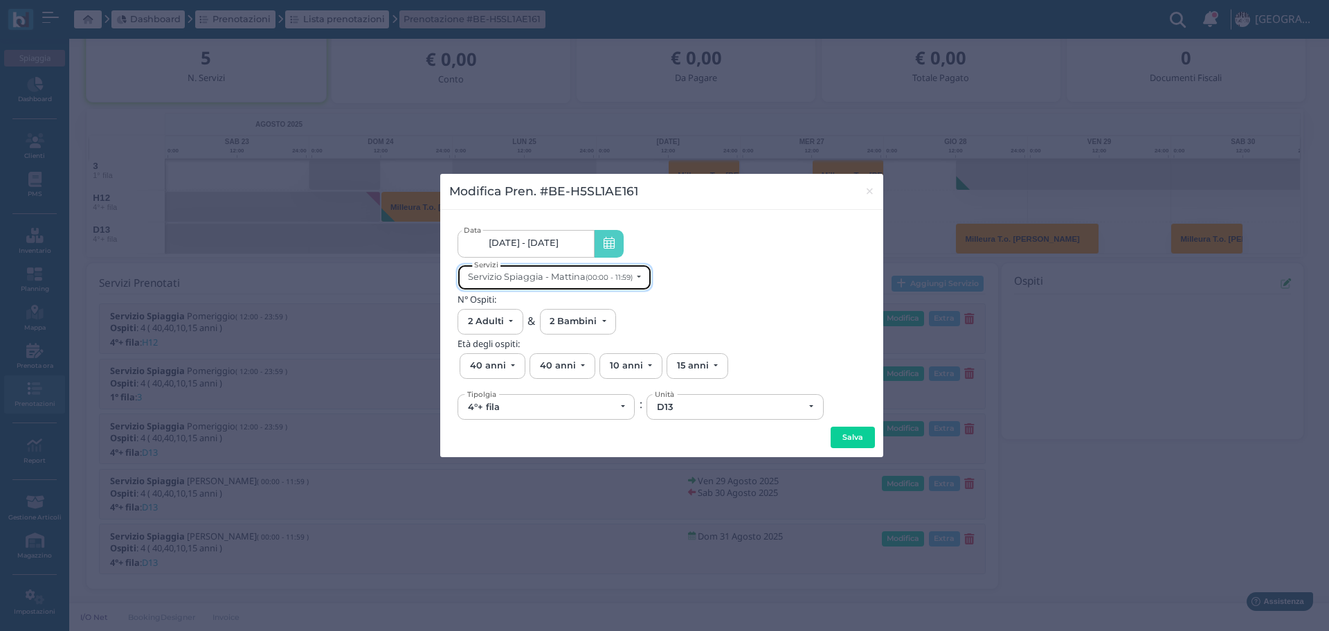
click at [620, 283] on button "Servizio Spiaggia - Mattina (00:00 - 11:59)" at bounding box center [555, 278] width 194 height 26
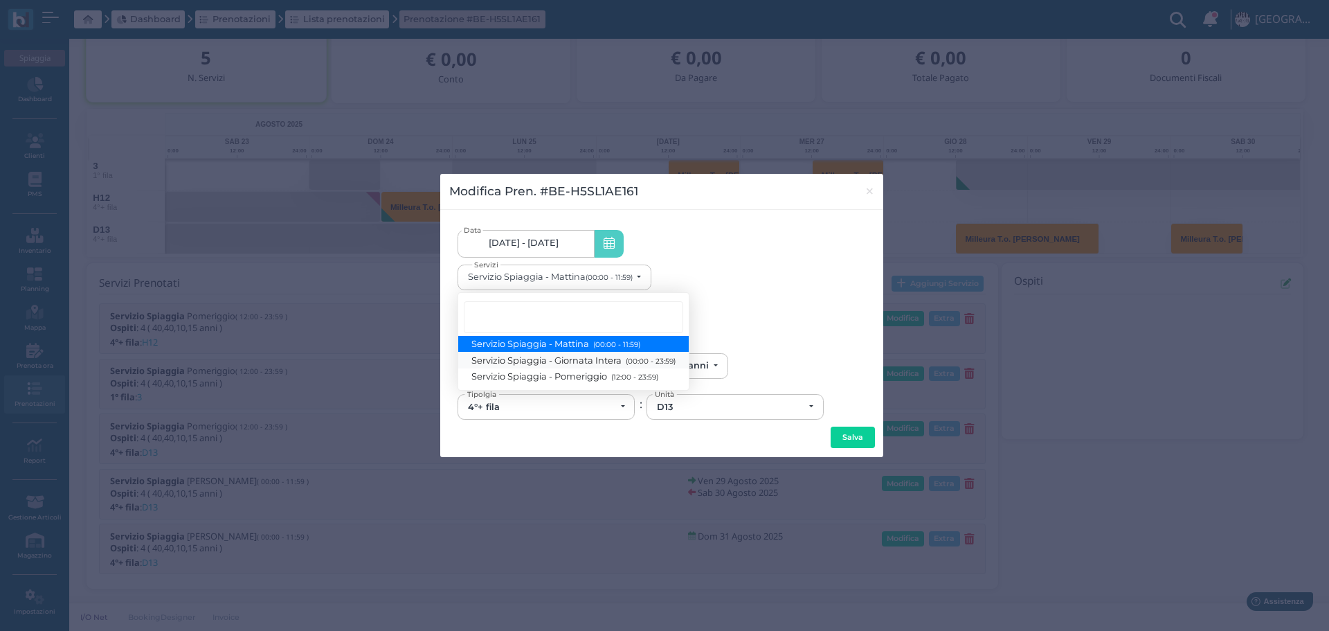
click at [640, 364] on small "(00:00 - 23:59)" at bounding box center [648, 360] width 53 height 9
select select "1368"
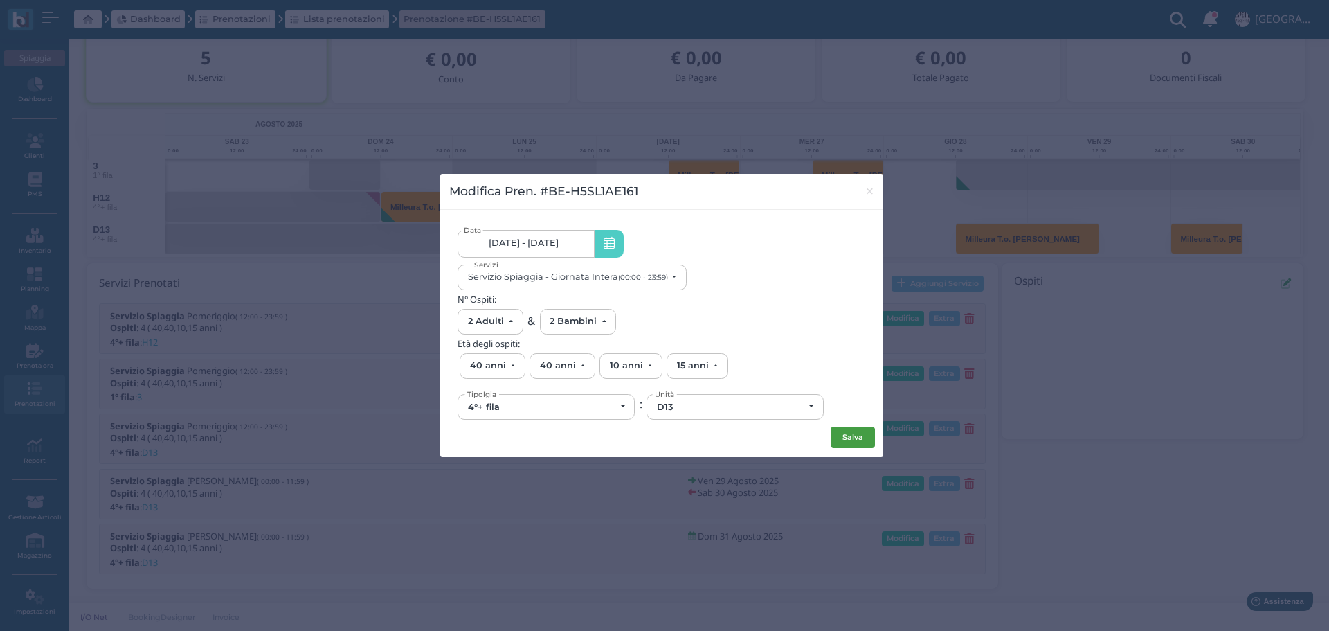
click at [849, 435] on button "Salva" at bounding box center [853, 438] width 44 height 22
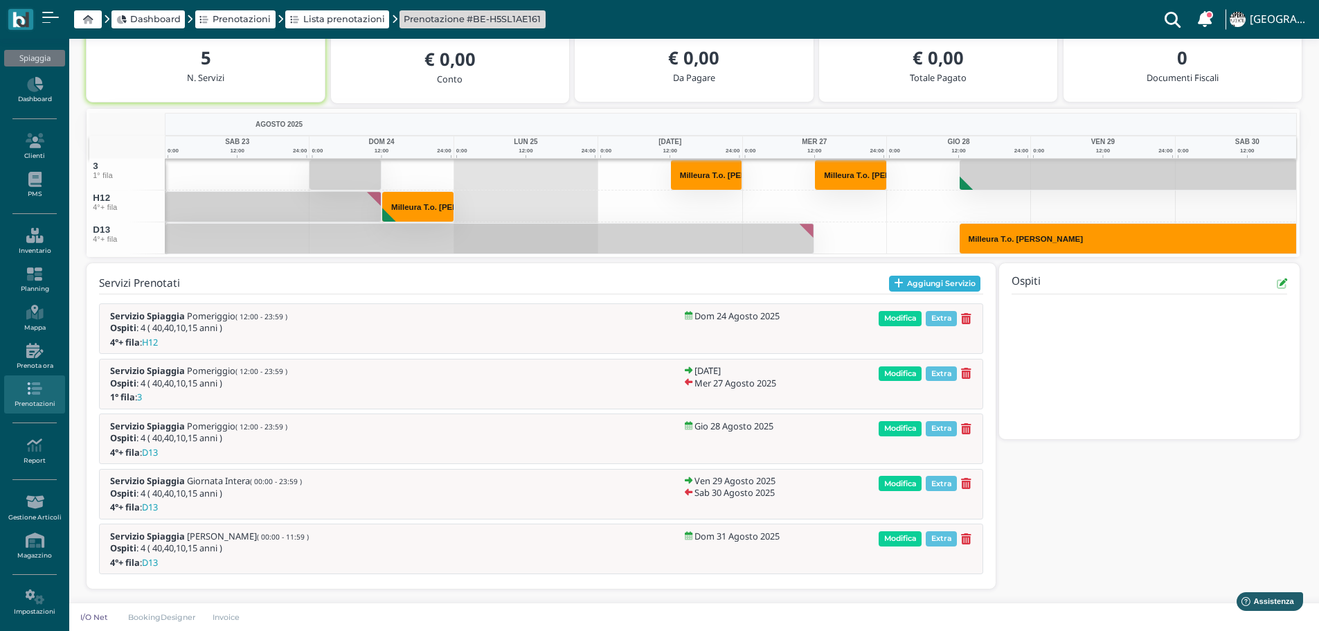
click at [926, 284] on button "Aggiungi Servizio" at bounding box center [935, 284] width 92 height 17
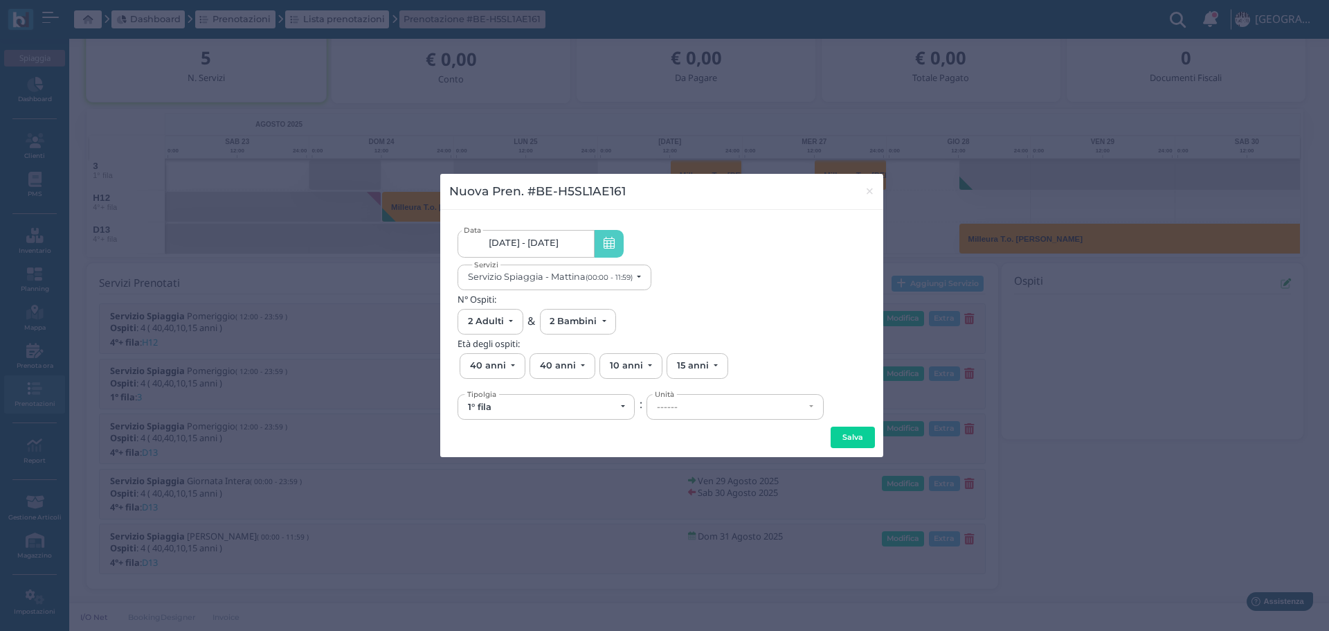
click at [554, 233] on link "24/08/25 - 31/08/25" at bounding box center [526, 244] width 136 height 28
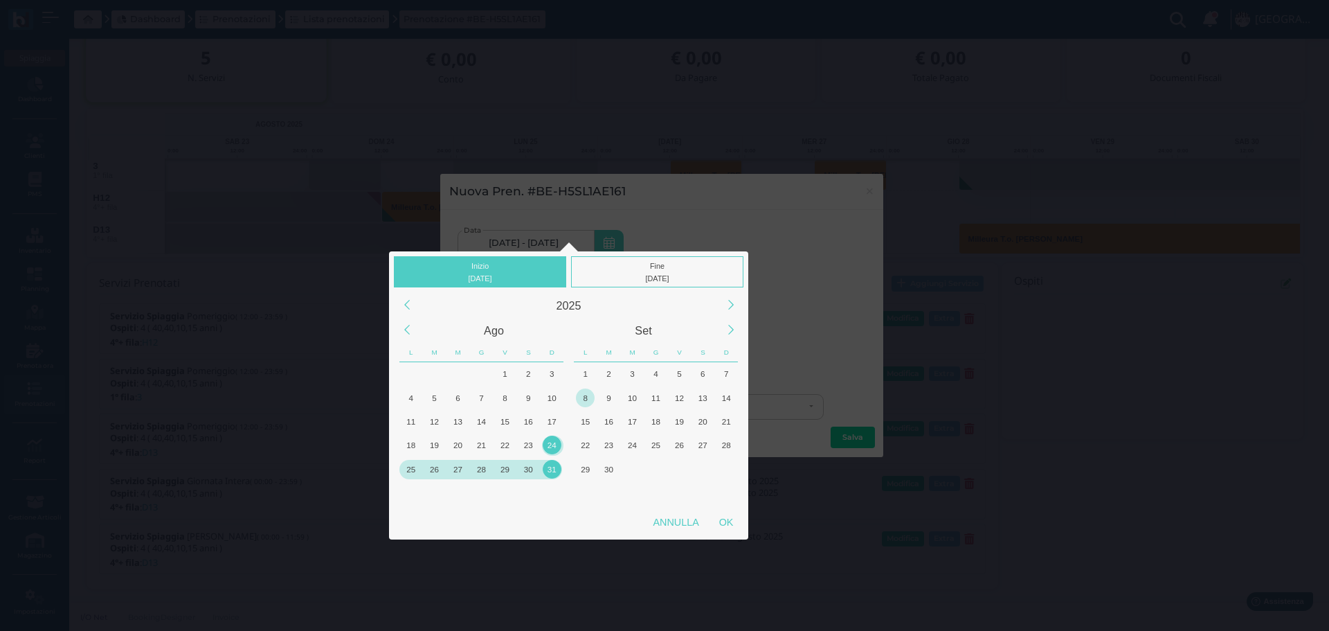
drag, startPoint x: 483, startPoint y: 468, endPoint x: 582, endPoint y: 399, distance: 120.3
click at [483, 467] on div "28" at bounding box center [481, 469] width 19 height 19
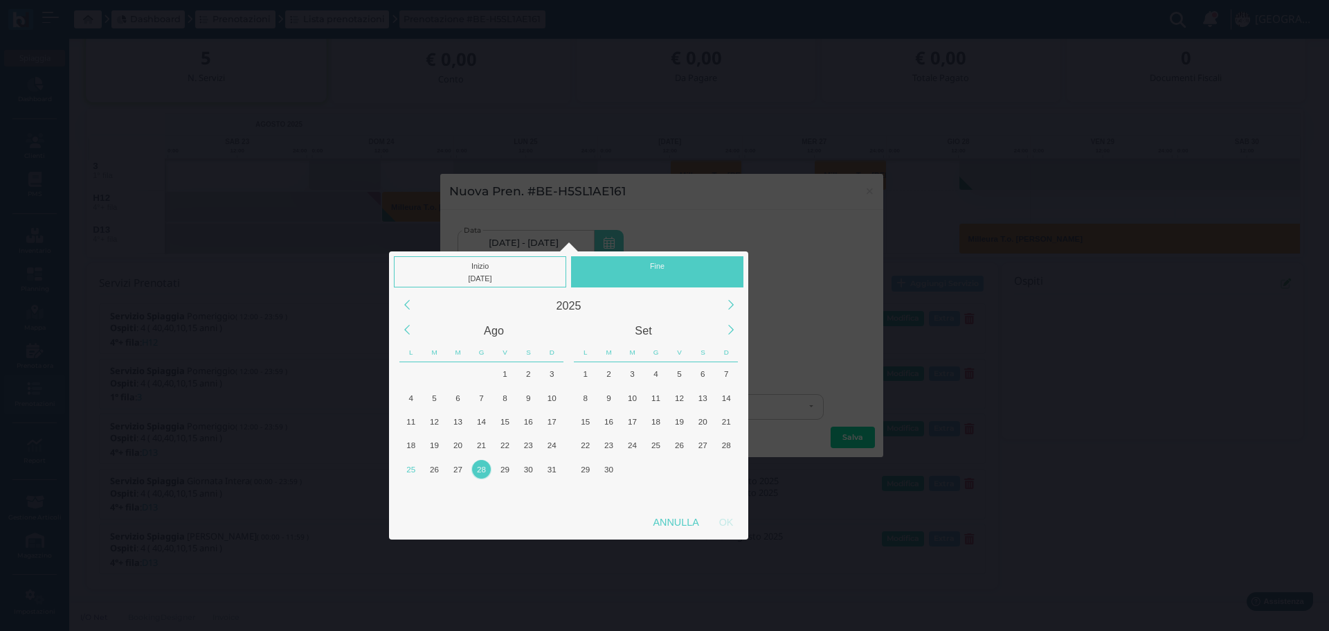
drag, startPoint x: 675, startPoint y: 254, endPoint x: 631, endPoint y: 283, distance: 52.4
click at [674, 255] on div "Inizio 28/08/2025 Fine" at bounding box center [568, 269] width 359 height 36
click at [655, 262] on div "Fine" at bounding box center [657, 271] width 172 height 31
click at [484, 470] on div "28" at bounding box center [481, 469] width 19 height 19
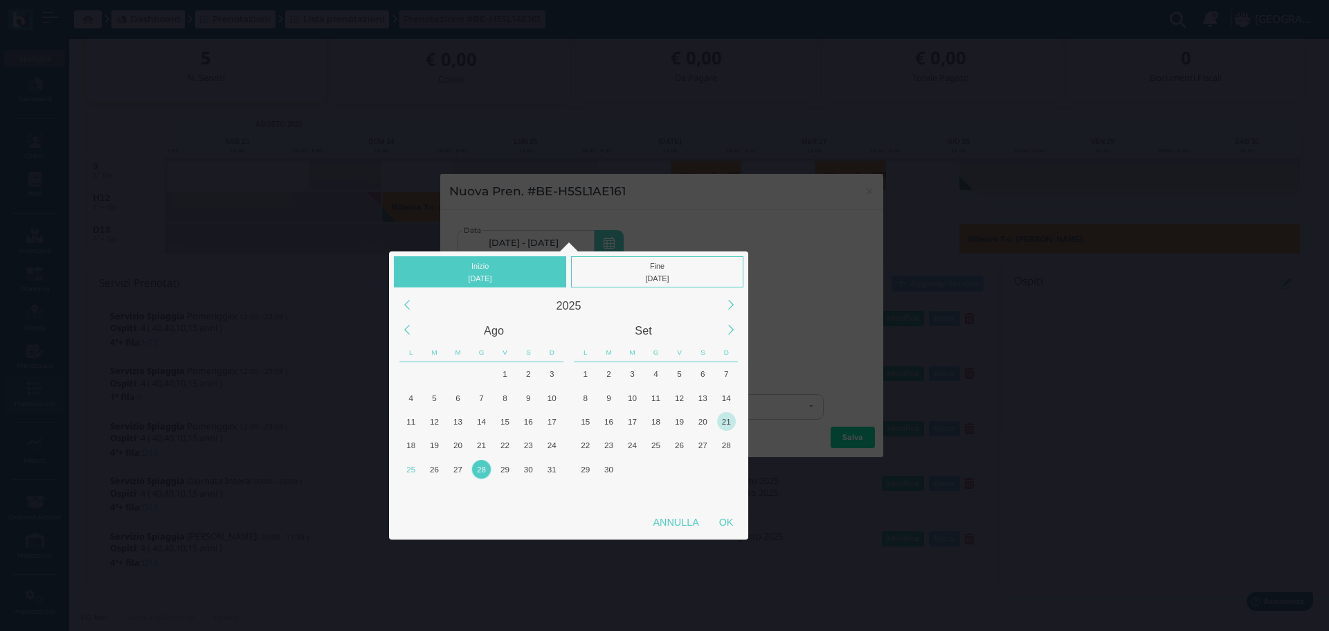
drag, startPoint x: 697, startPoint y: 263, endPoint x: 733, endPoint y: 421, distance: 161.9
click at [697, 265] on div "Fine 28/08/2025" at bounding box center [657, 271] width 172 height 31
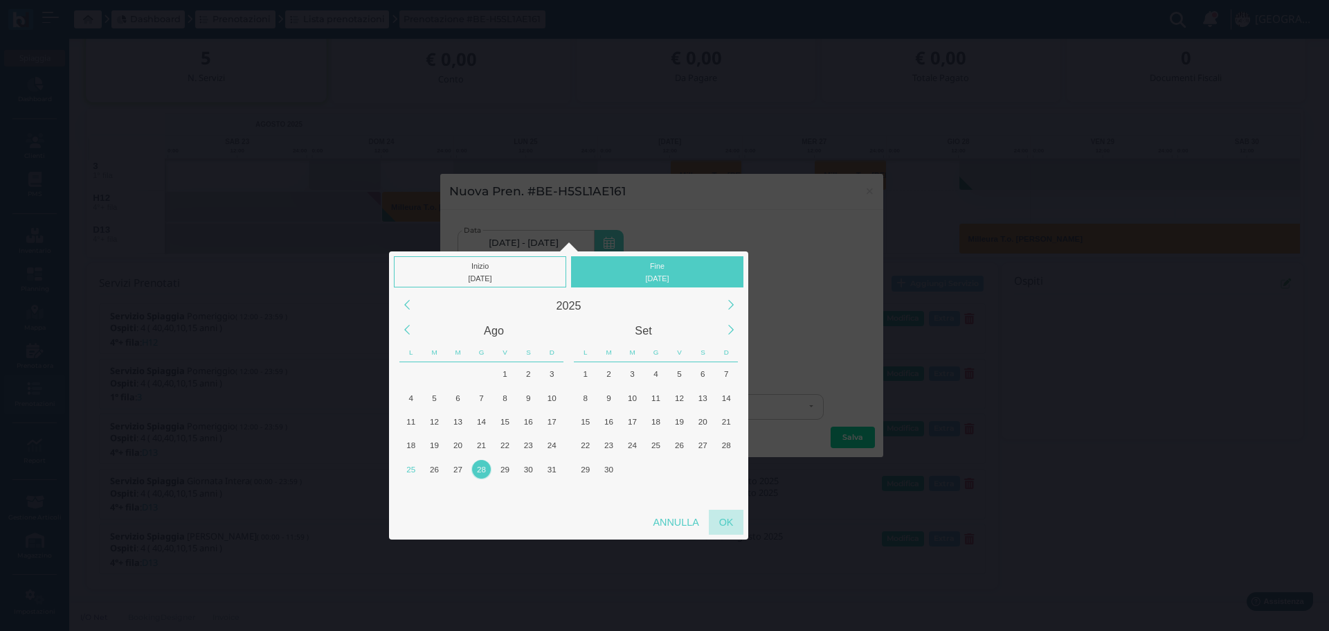
click at [726, 513] on div "OK" at bounding box center [726, 522] width 35 height 25
type input "28/08/2025 - 28/08/2025"
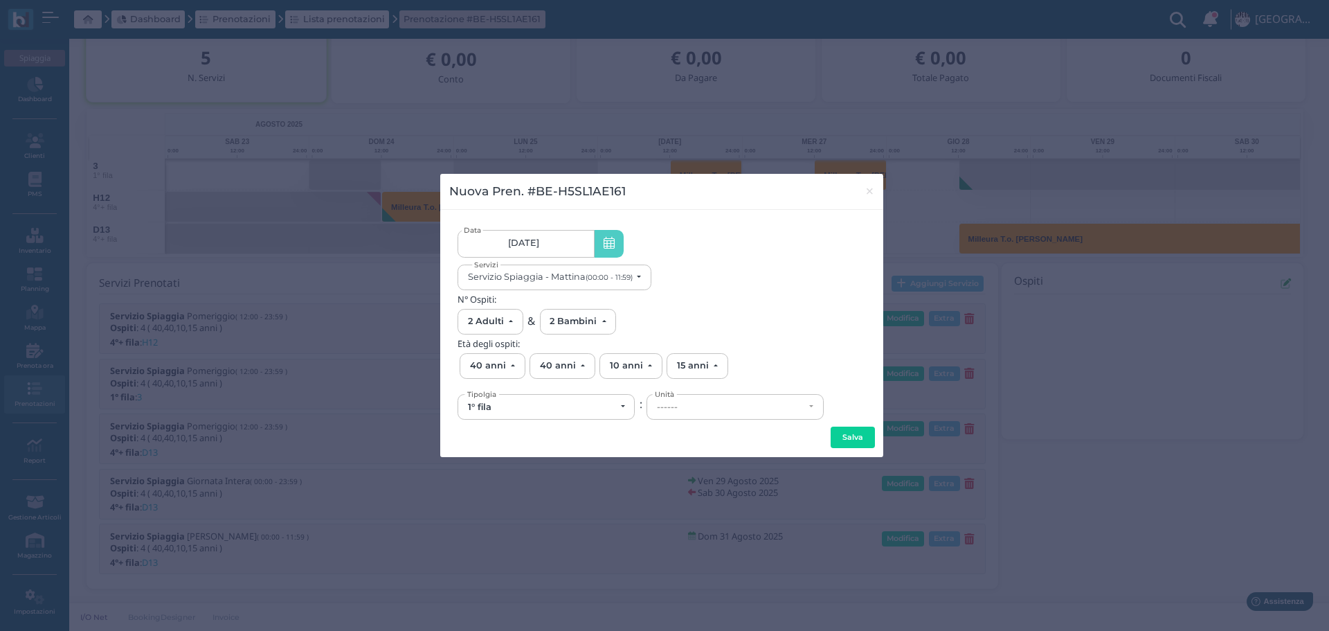
scroll to position [0, 130]
click at [622, 278] on small "(00:00 - 11:59)" at bounding box center [609, 277] width 47 height 9
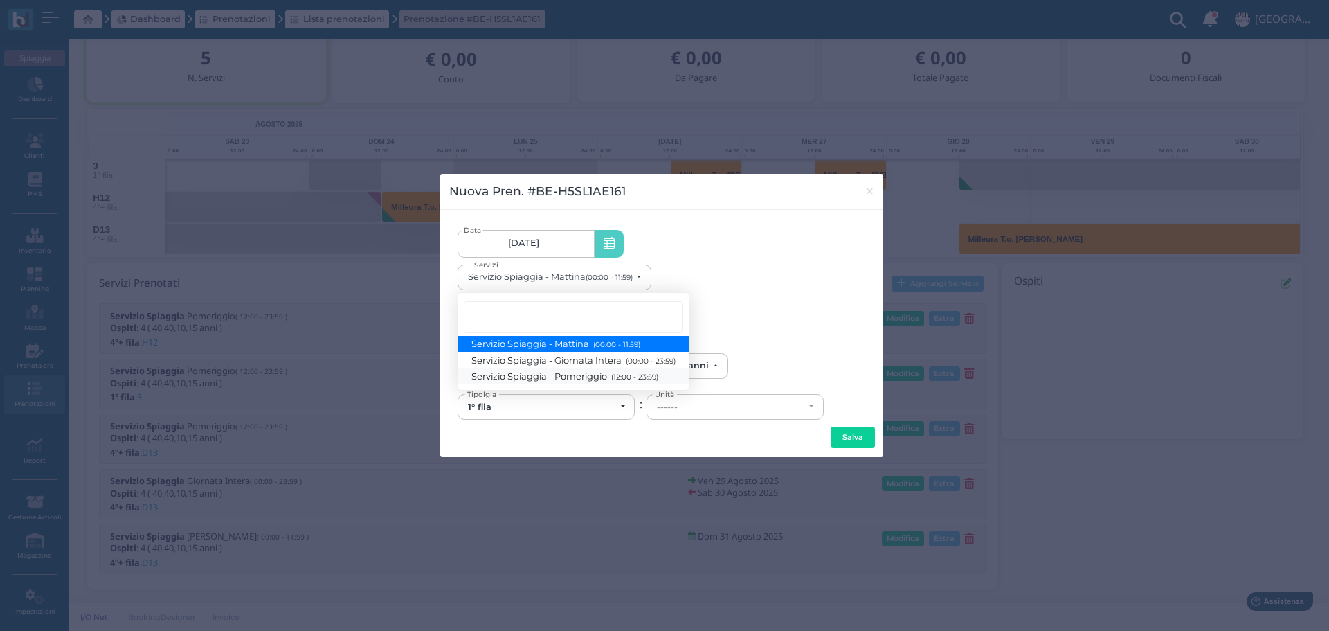
click at [618, 377] on small "(12:00 - 23:59)" at bounding box center [633, 377] width 51 height 9
select select "1369"
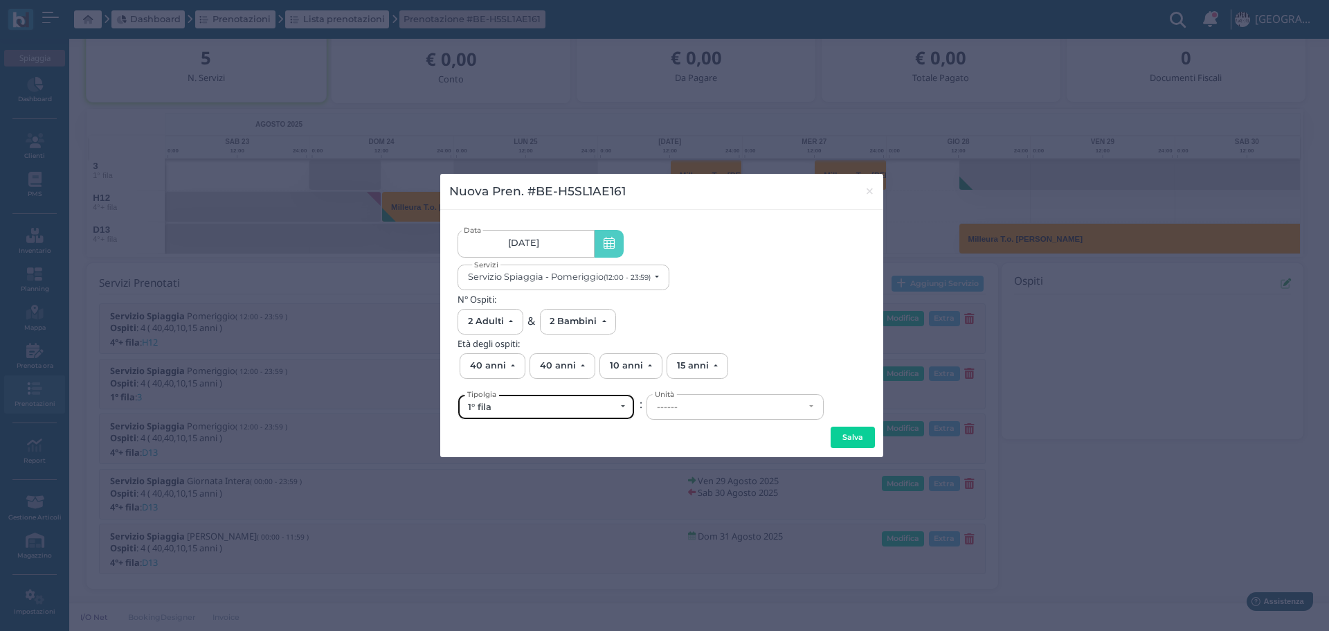
click at [609, 405] on div "1° fila" at bounding box center [541, 407] width 147 height 11
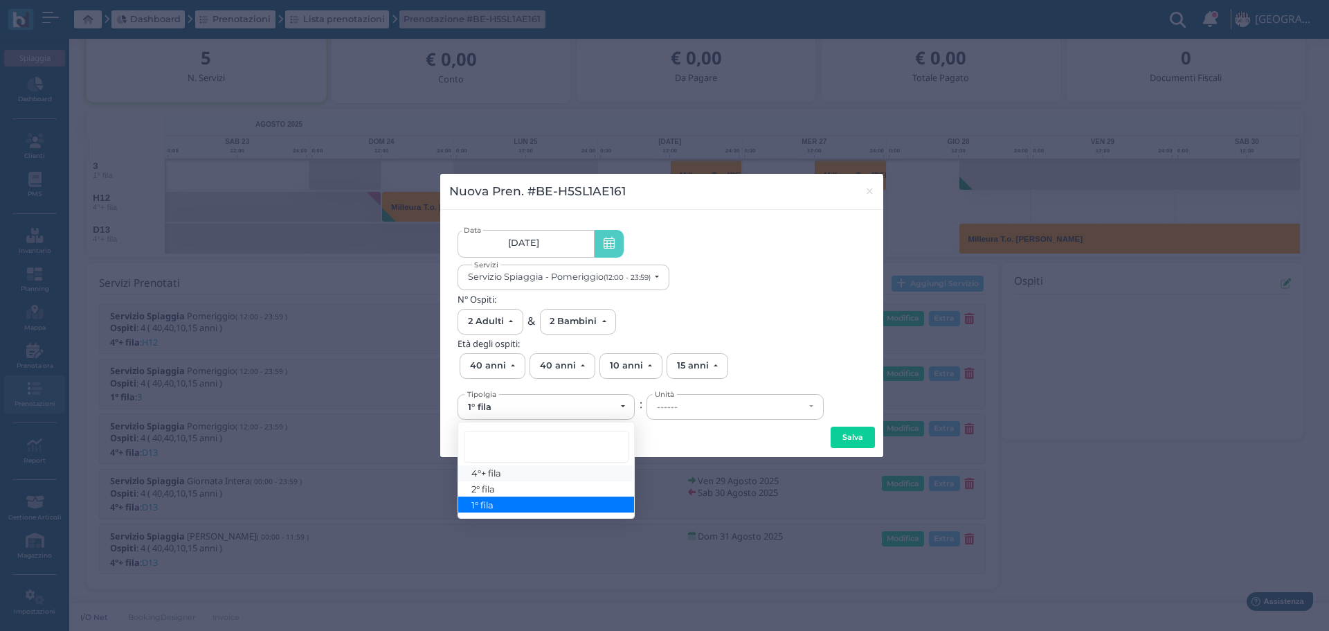
click at [547, 473] on link "4°+ fila" at bounding box center [546, 473] width 176 height 16
select select "434"
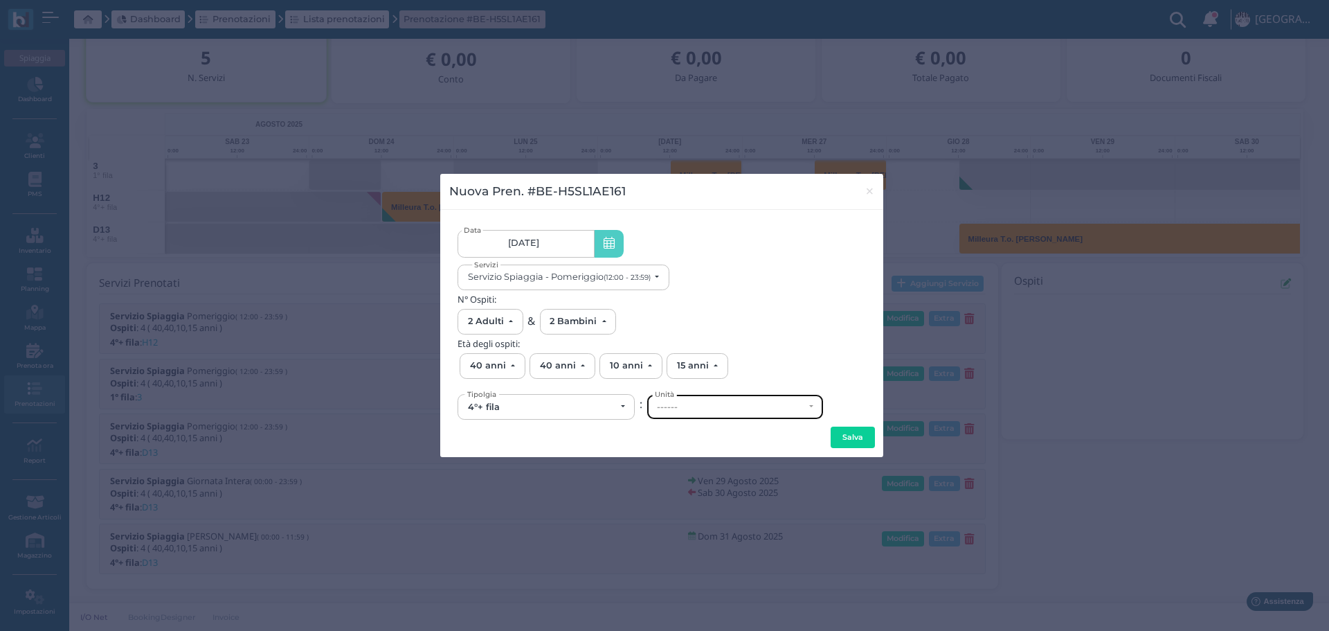
drag, startPoint x: 690, startPoint y: 406, endPoint x: 731, endPoint y: 427, distance: 46.1
click at [692, 406] on div "------" at bounding box center [730, 407] width 147 height 11
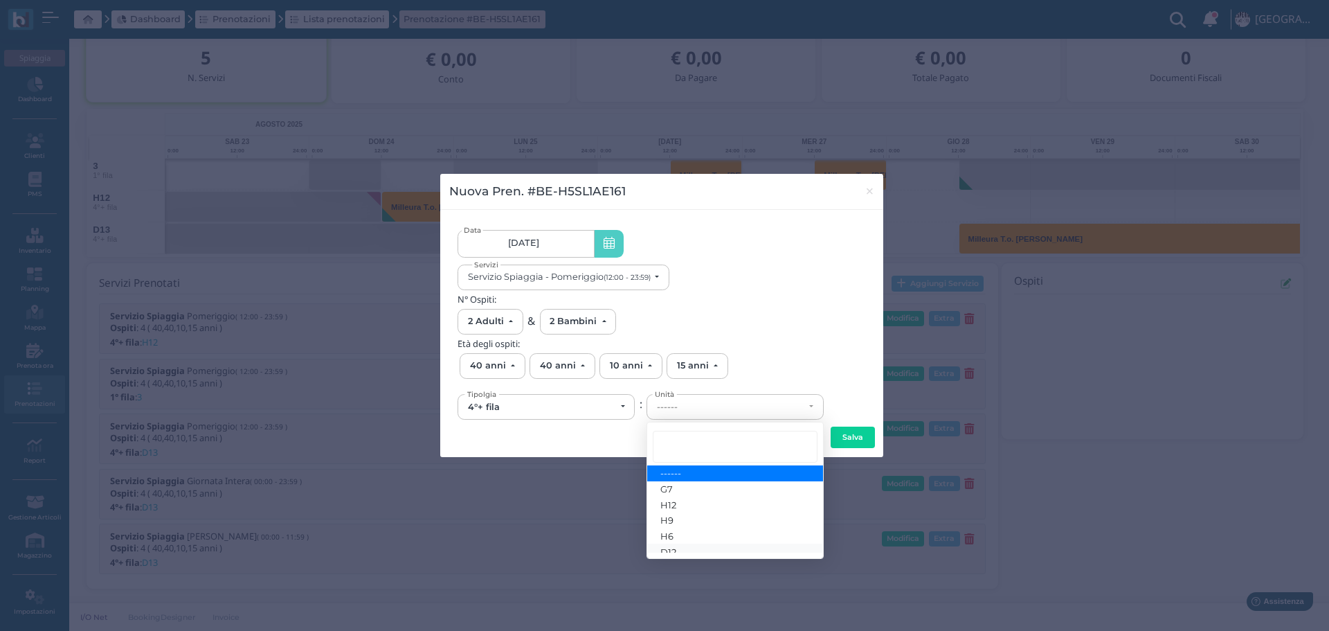
click at [672, 548] on span "D12" at bounding box center [669, 551] width 16 height 11
select select "6627"
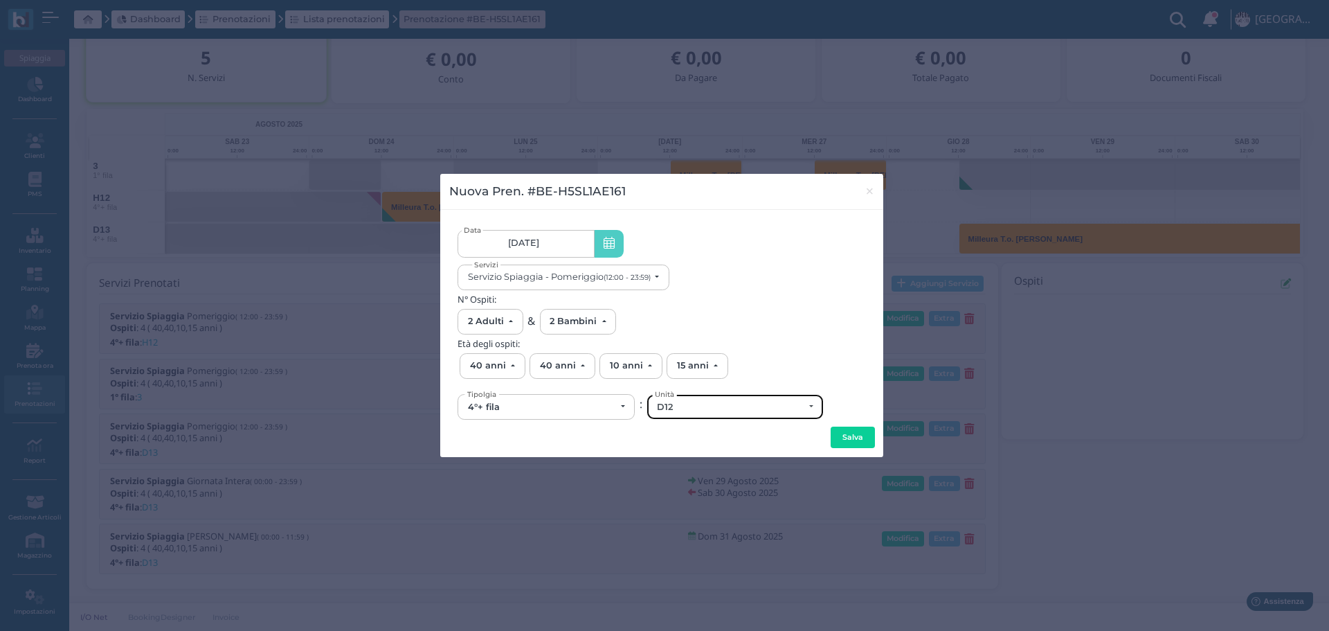
click at [737, 400] on div "D12" at bounding box center [735, 407] width 176 height 24
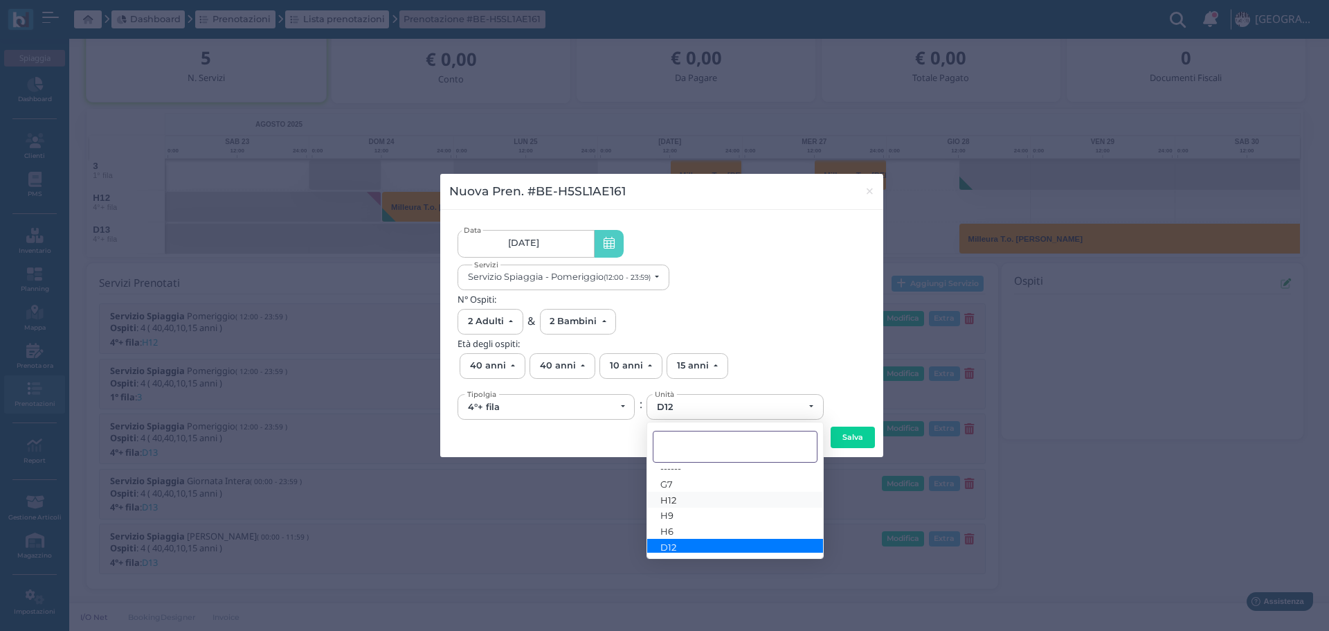
scroll to position [8, 0]
click at [855, 261] on div "28/08/2025 28/08/2025 - 28/08/2025 Data Servizio Spiaggia - Pomeriggio (12:00 -…" at bounding box center [662, 259] width 409 height 62
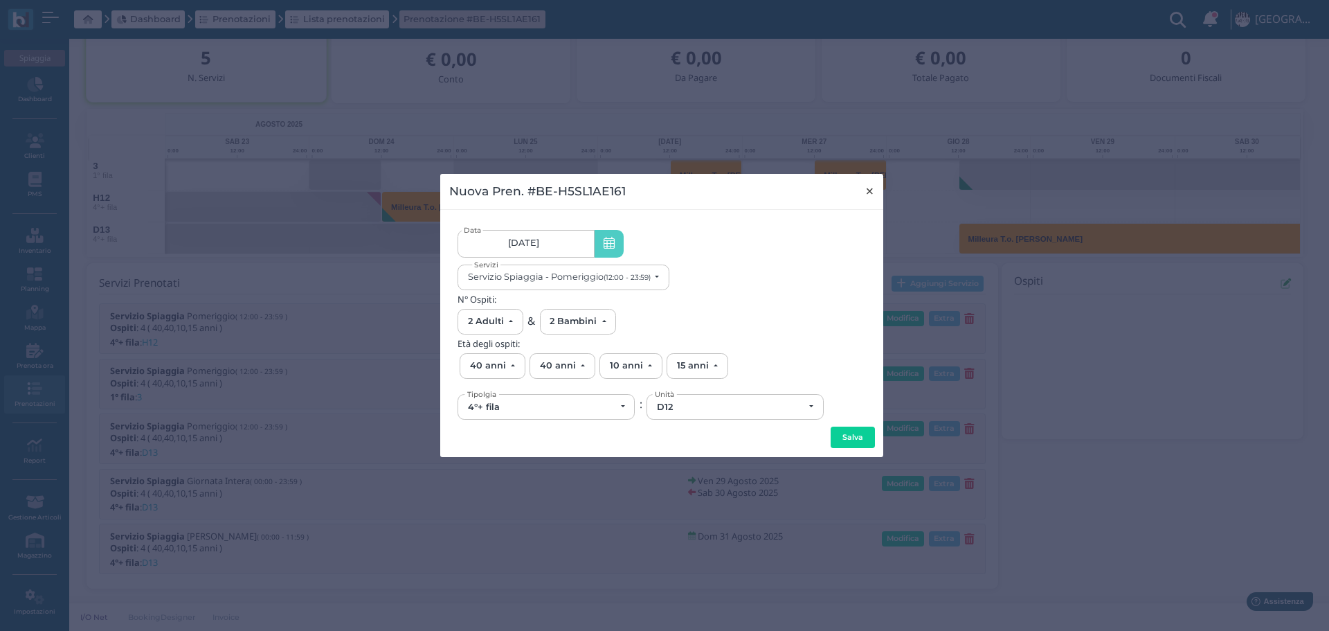
click at [876, 186] on button "×" at bounding box center [870, 191] width 28 height 35
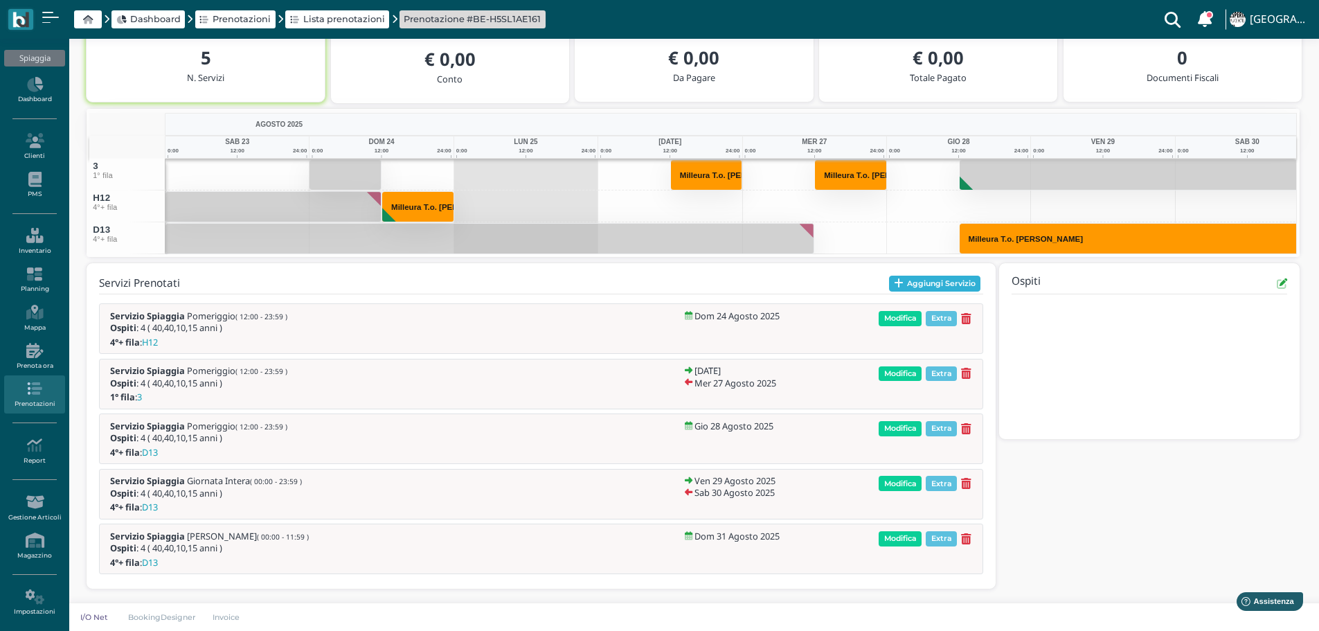
click at [946, 285] on button "Aggiungi Servizio" at bounding box center [935, 284] width 92 height 17
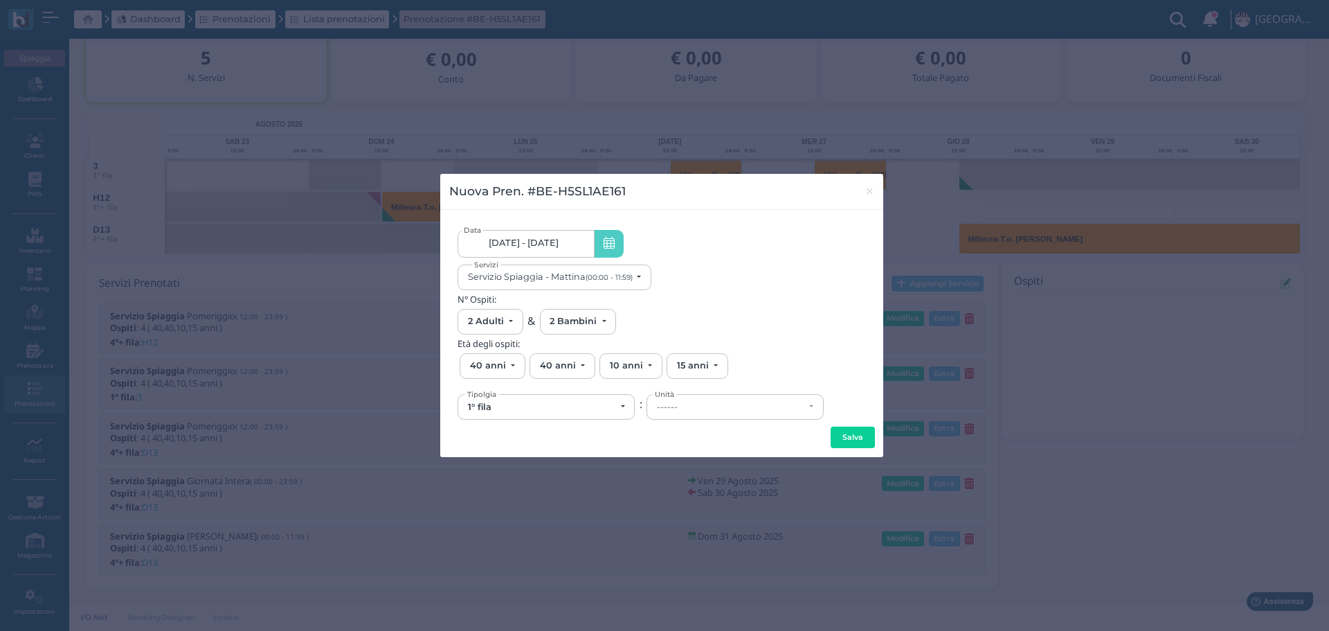
click at [559, 244] on span "24/08/25 - 31/08/25" at bounding box center [524, 242] width 70 height 11
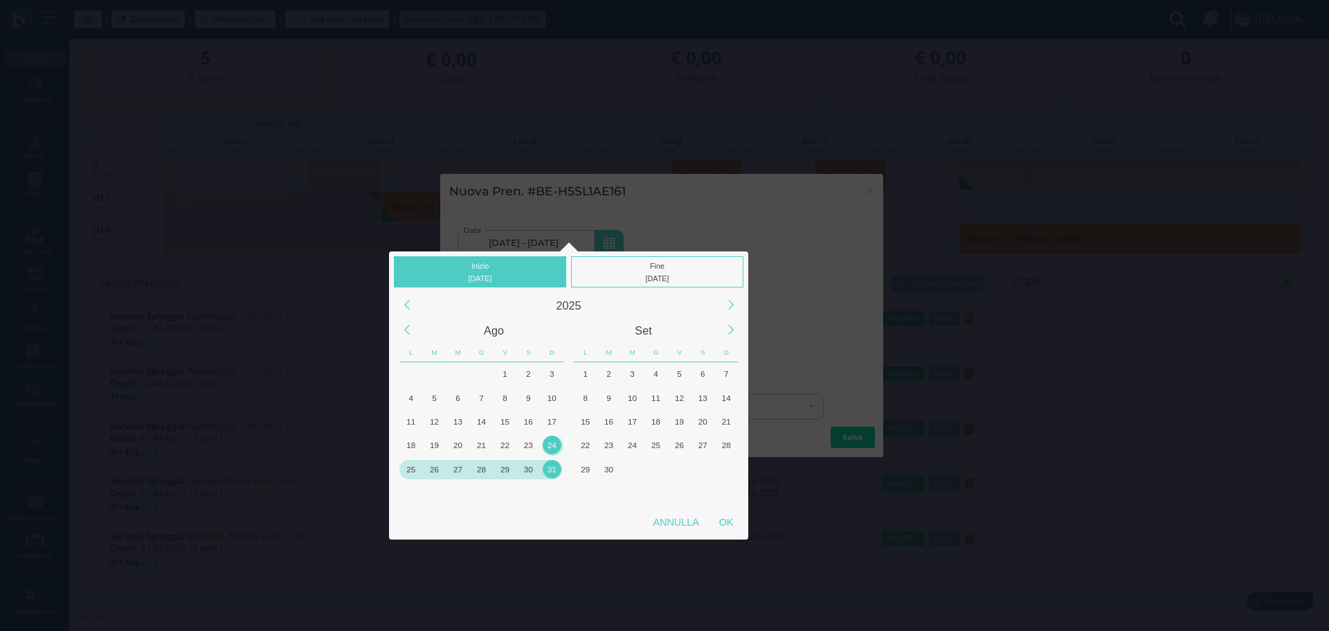
drag, startPoint x: 483, startPoint y: 469, endPoint x: 569, endPoint y: 319, distance: 173.4
click at [482, 469] on div "28" at bounding box center [481, 469] width 19 height 19
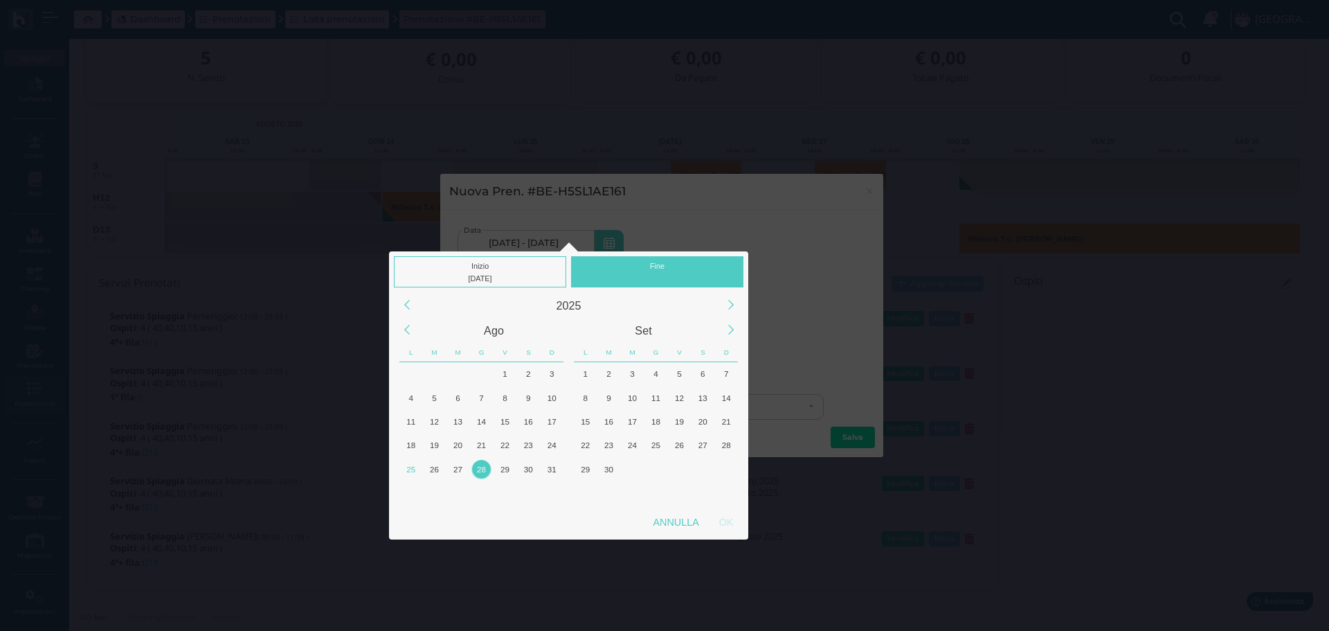
click at [668, 267] on div "Fine" at bounding box center [657, 271] width 172 height 31
click at [483, 467] on div "28" at bounding box center [481, 469] width 19 height 19
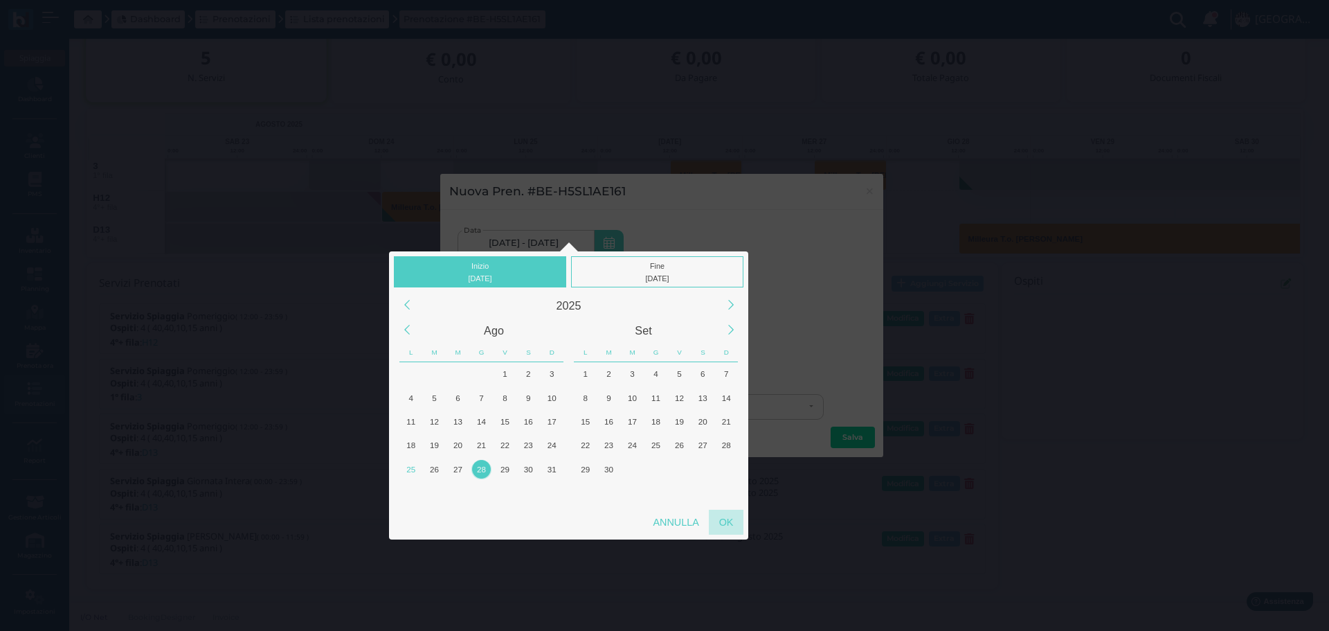
click at [724, 519] on div "OK" at bounding box center [726, 522] width 35 height 25
type input "28/08/2025 - 28/08/2025"
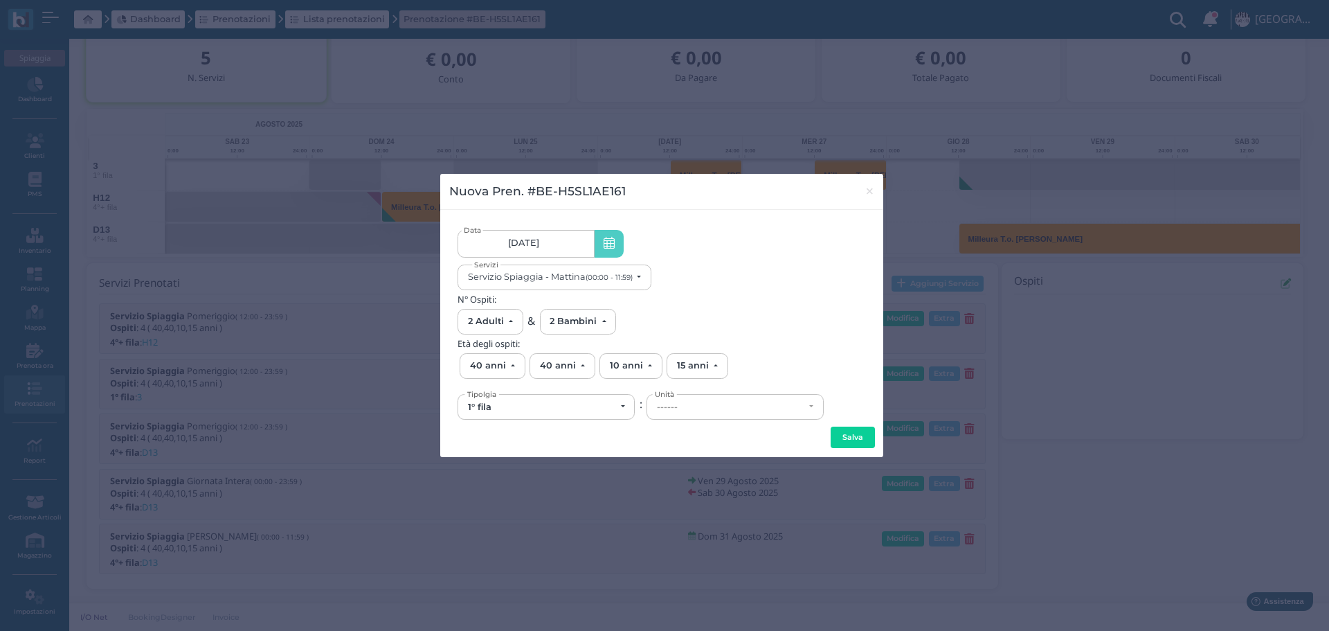
scroll to position [0, 130]
click at [625, 278] on small "(00:00 - 11:59)" at bounding box center [609, 277] width 47 height 9
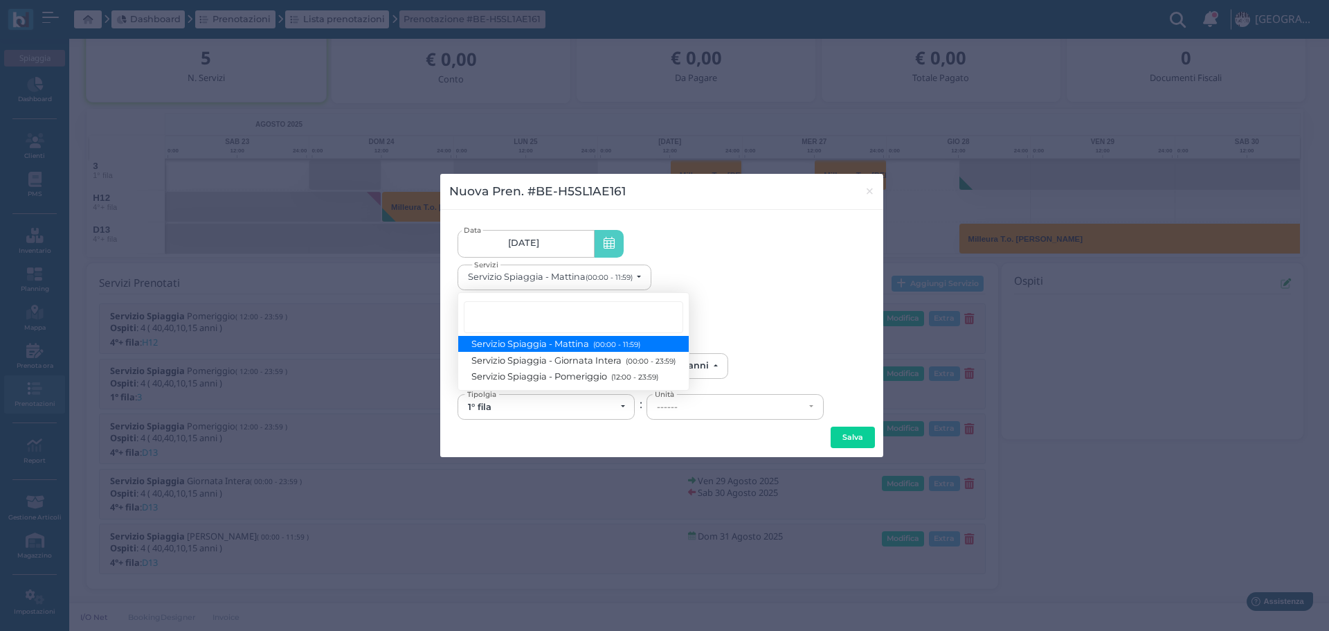
click at [610, 348] on small "(00:00 - 11:59)" at bounding box center [615, 344] width 51 height 9
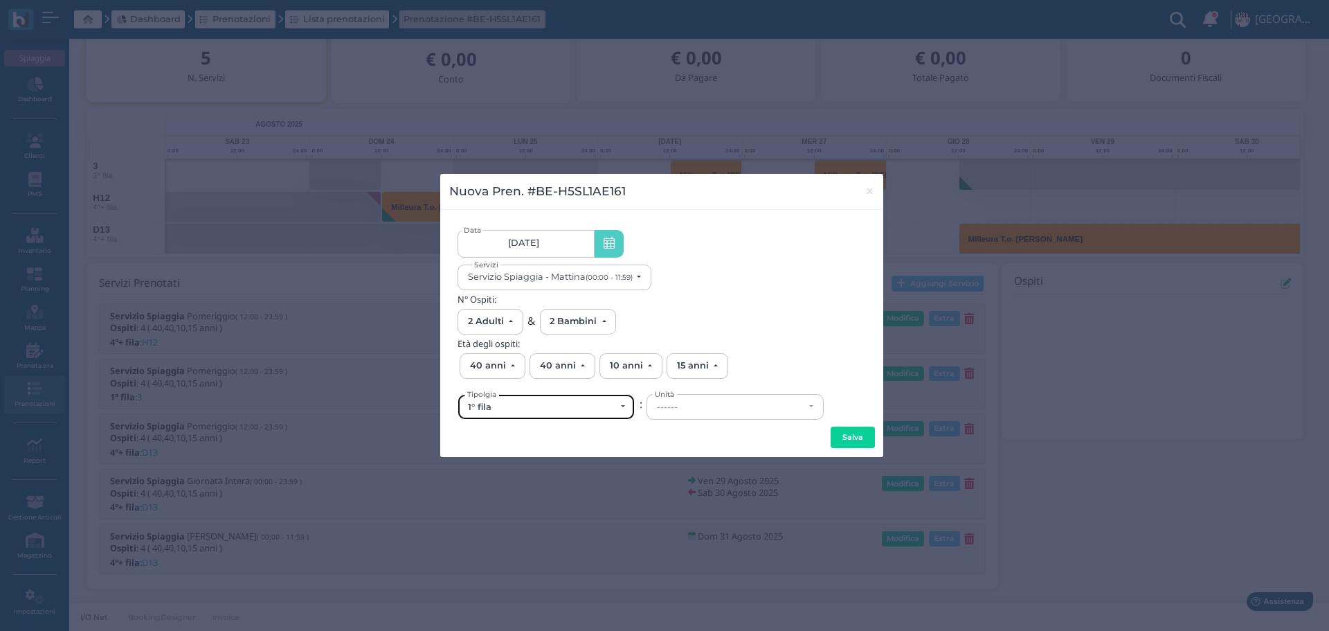
click at [619, 400] on div "1° fila" at bounding box center [546, 407] width 176 height 24
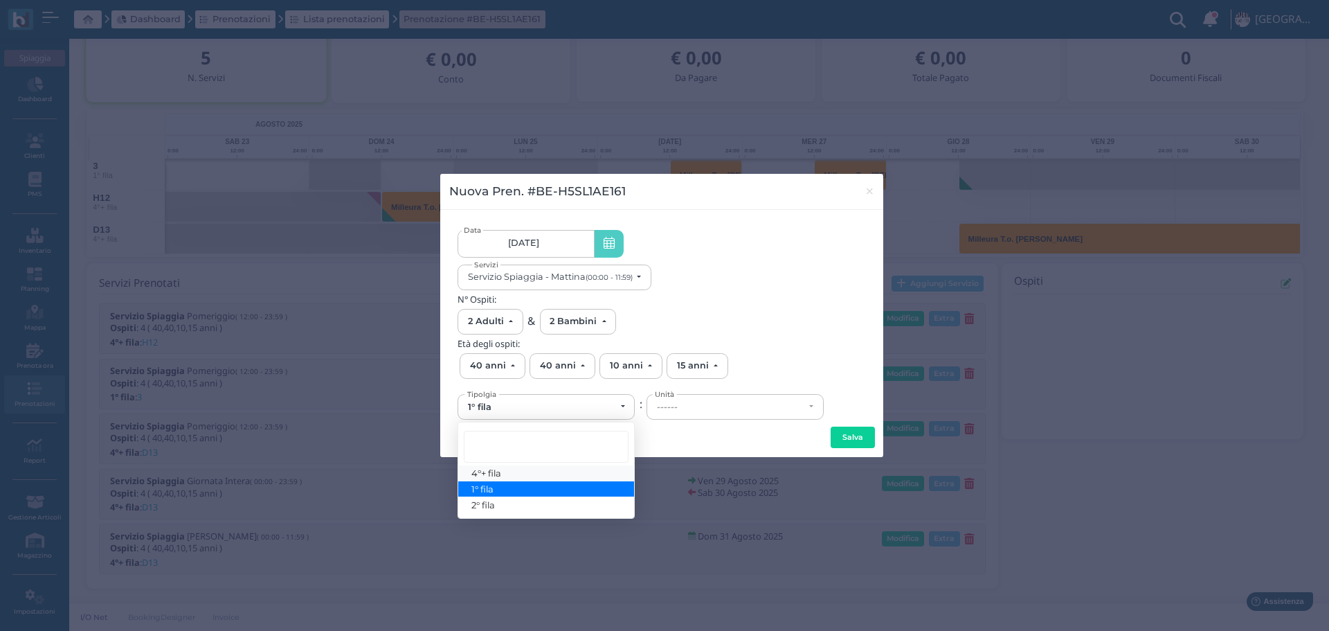
click at [508, 469] on link "4°+ fila" at bounding box center [546, 473] width 176 height 16
select select "434"
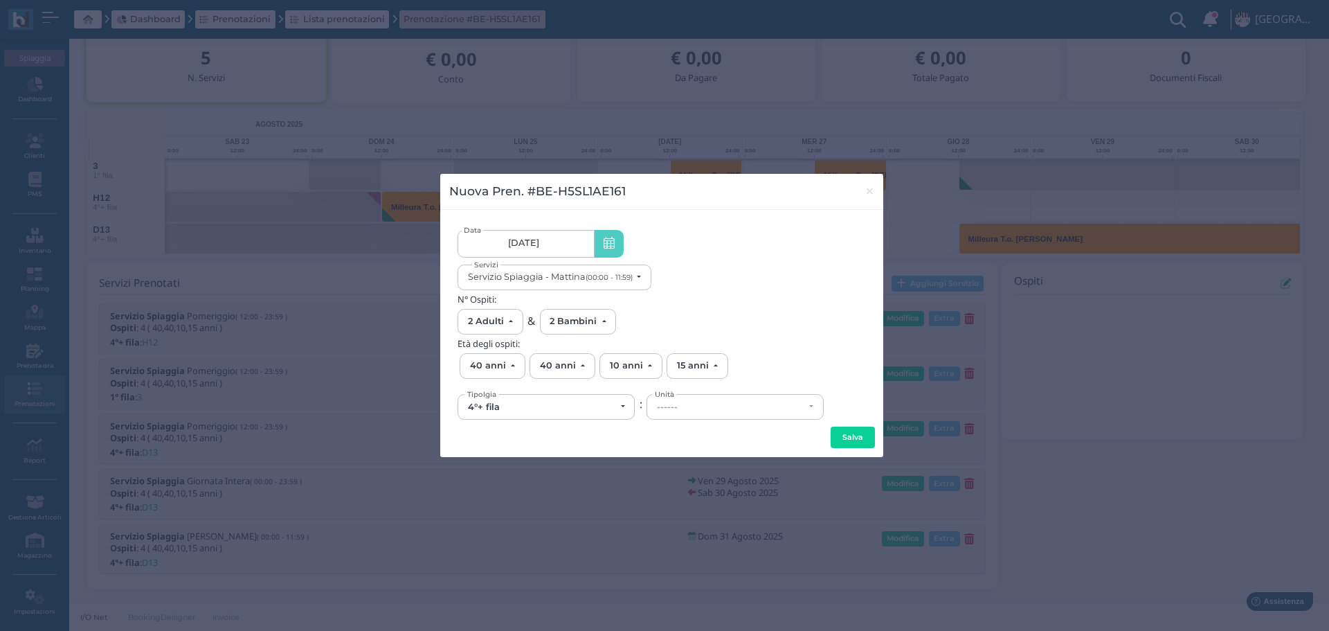
click at [691, 406] on div "------" at bounding box center [730, 407] width 147 height 11
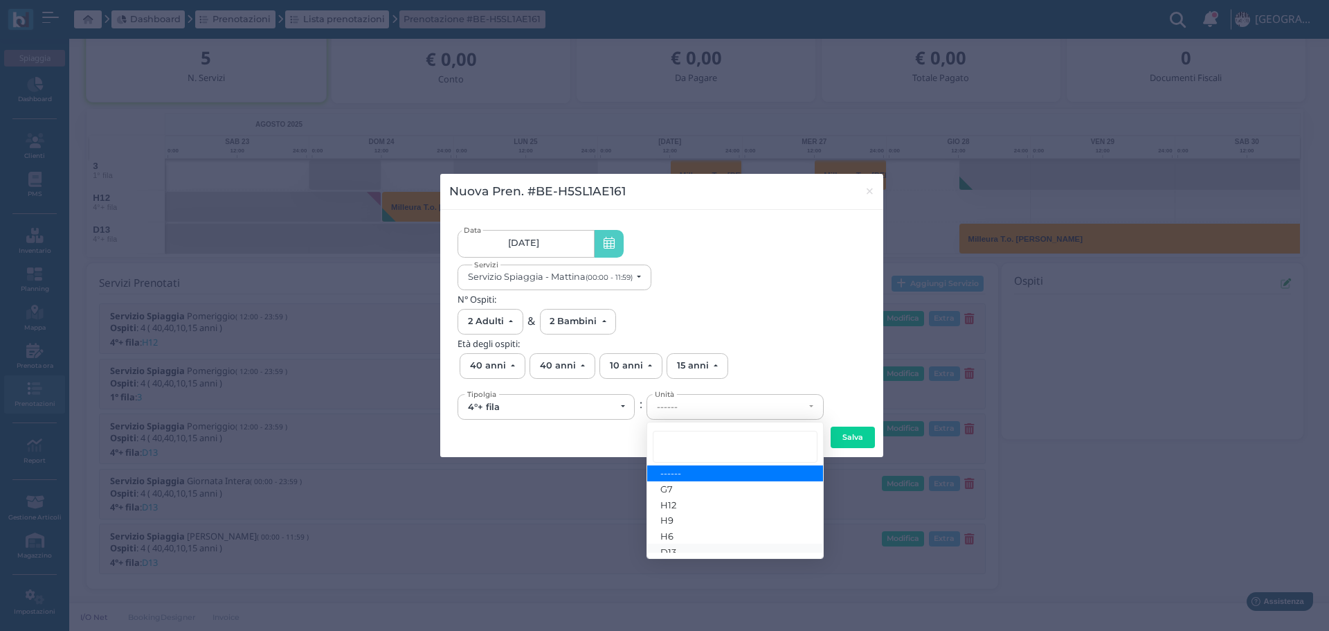
click at [683, 550] on link "D13" at bounding box center [735, 552] width 176 height 16
select select "6295"
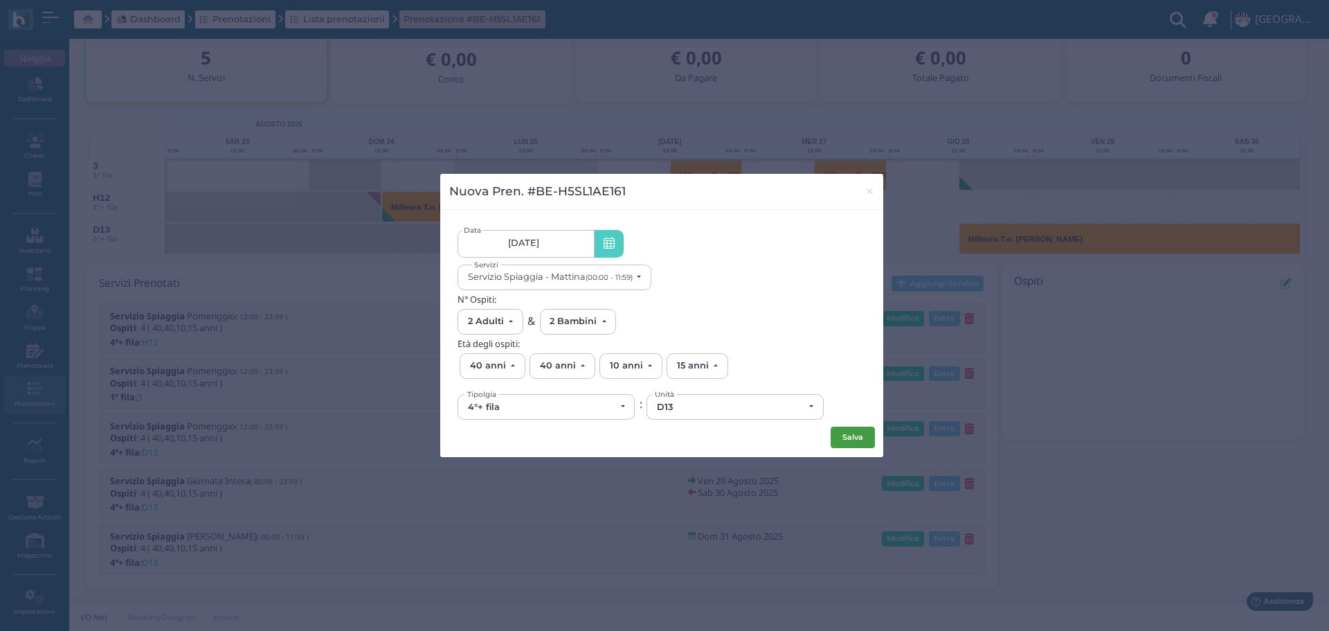
click at [861, 440] on button "Salva" at bounding box center [853, 438] width 44 height 22
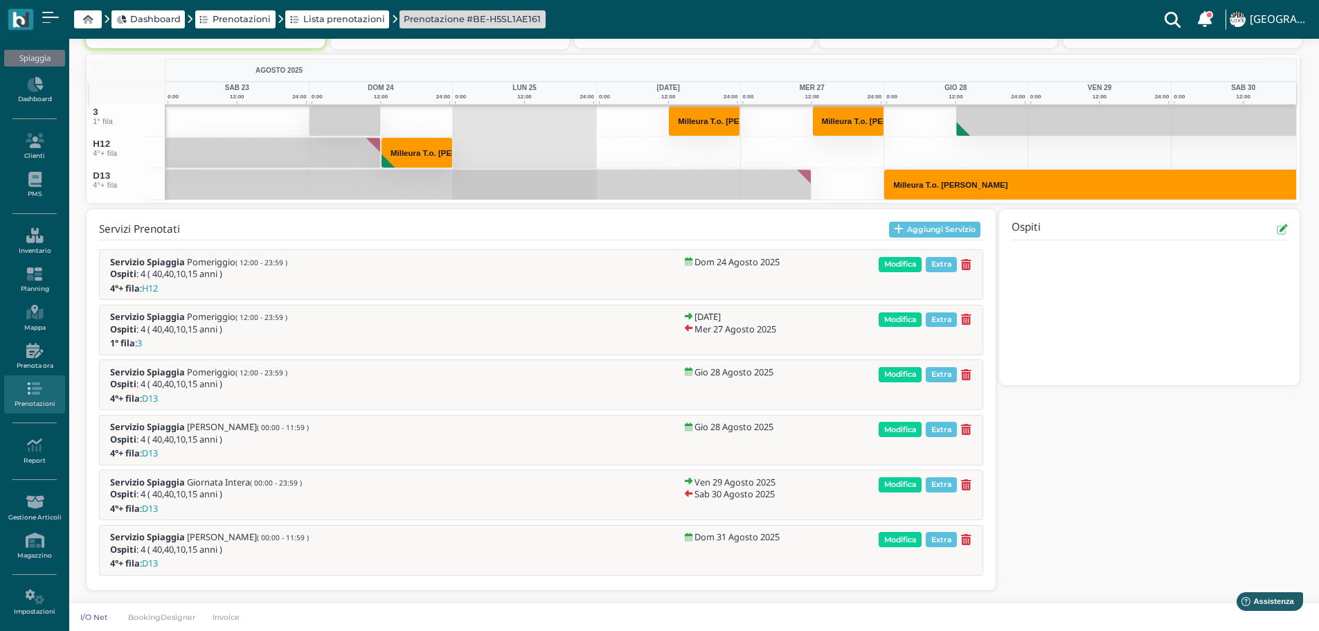
scroll to position [310, 0]
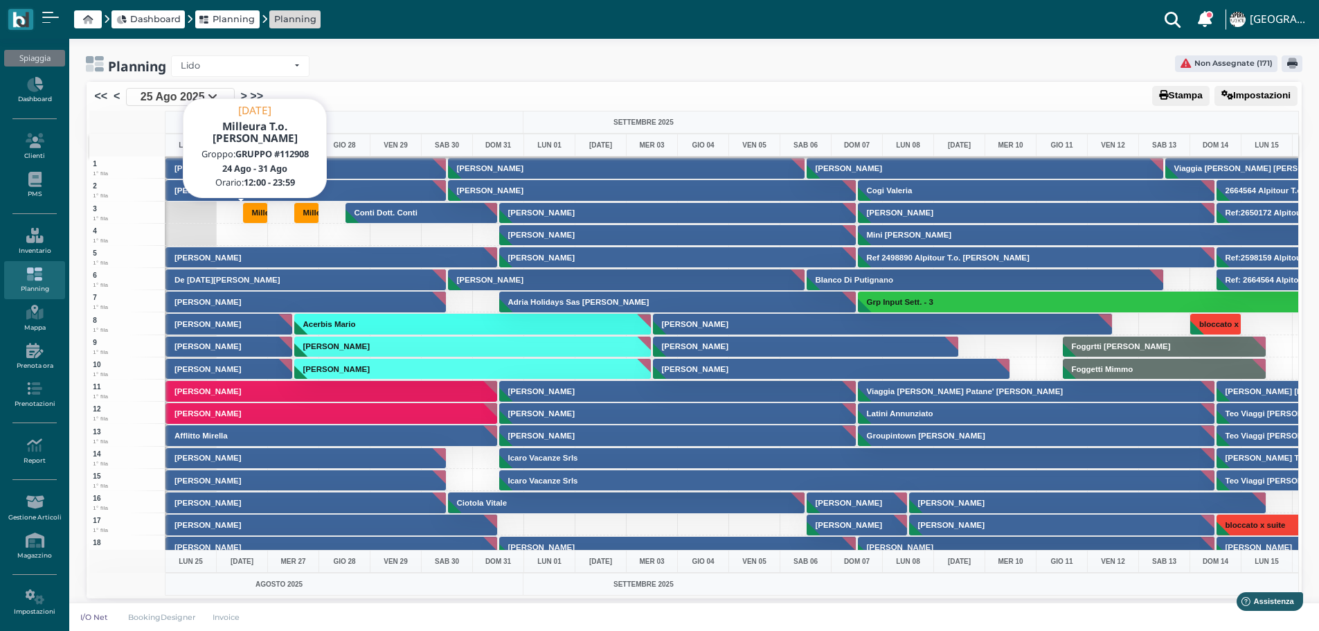
click at [251, 212] on h3 "Milleura T.o. [PERSON_NAME]" at bounding box center [310, 212] width 126 height 8
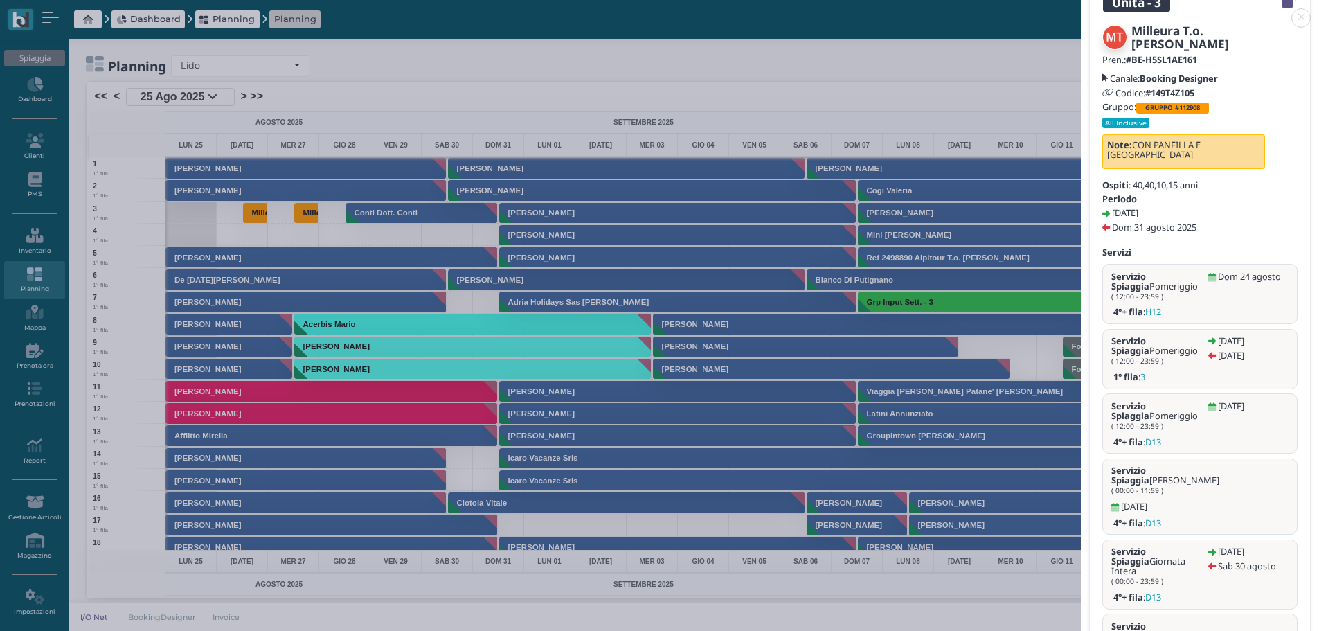
scroll to position [144, 0]
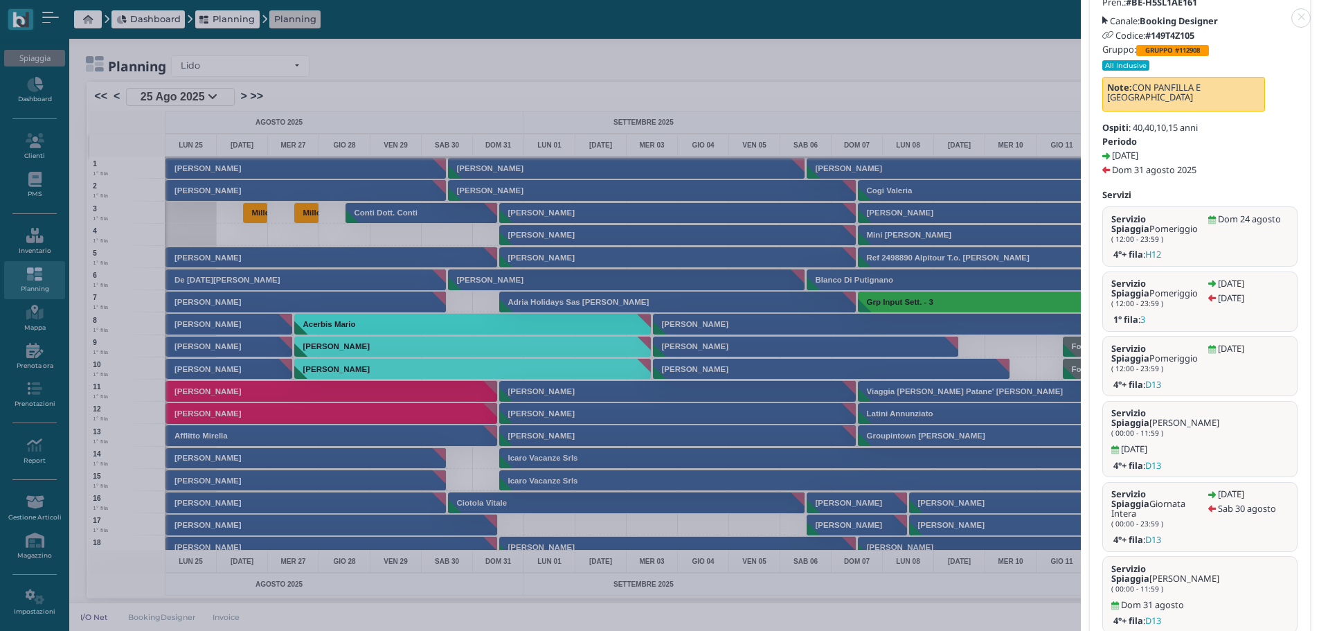
click at [1163, 585] on div "Milleura T.o. [PERSON_NAME] Pren.: #BE-H5SL1AE161 Canale: Booking Designer Codi…" at bounding box center [1200, 310] width 220 height 712
click at [1081, 10] on link at bounding box center [1081, 10] width 0 height 0
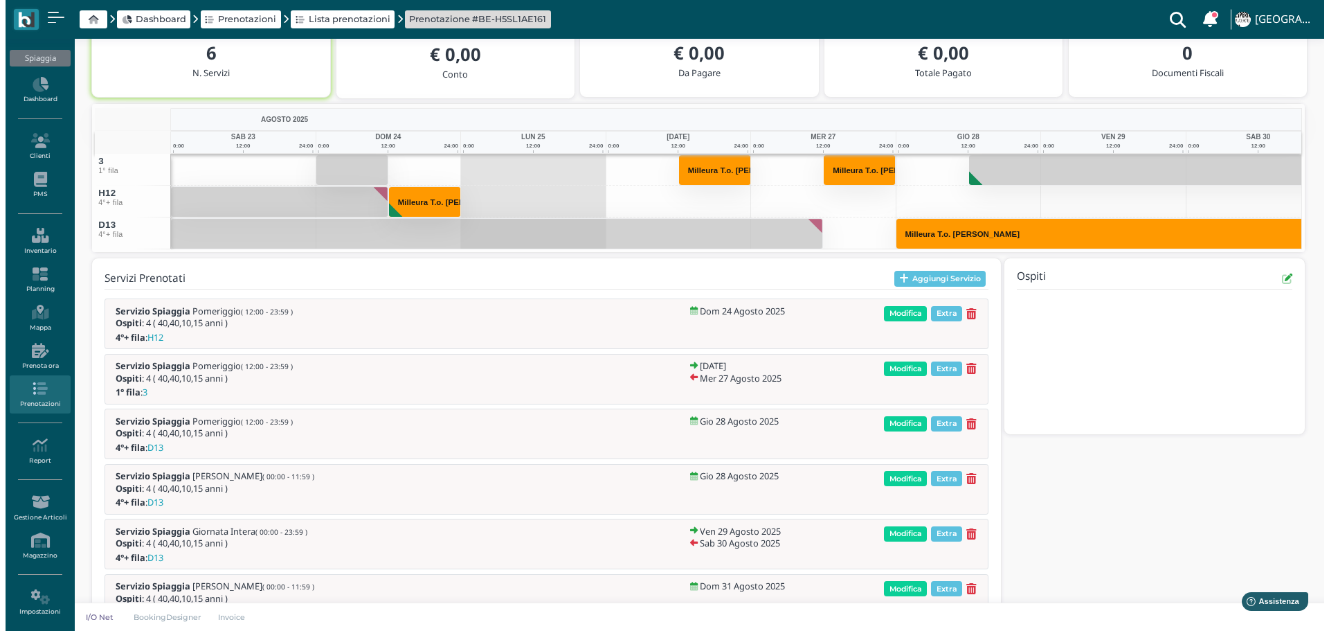
scroll to position [285, 0]
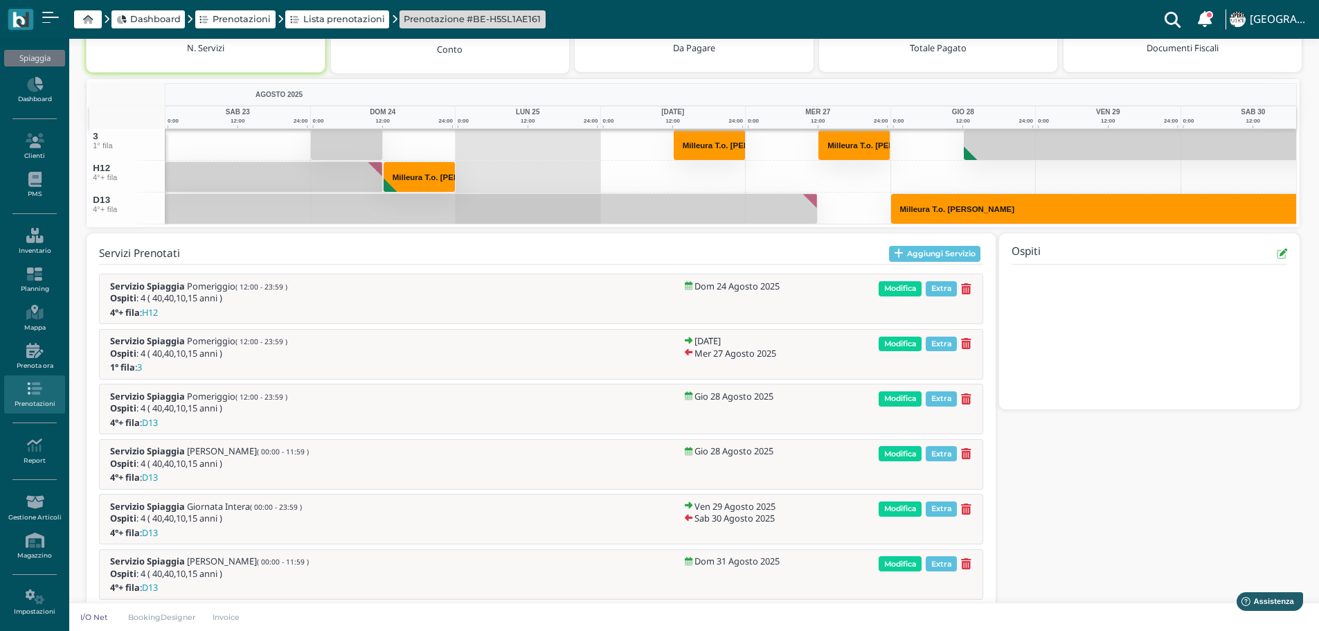
drag, startPoint x: 908, startPoint y: 452, endPoint x: 865, endPoint y: 439, distance: 45.6
click at [908, 452] on span "Modifica" at bounding box center [900, 453] width 43 height 15
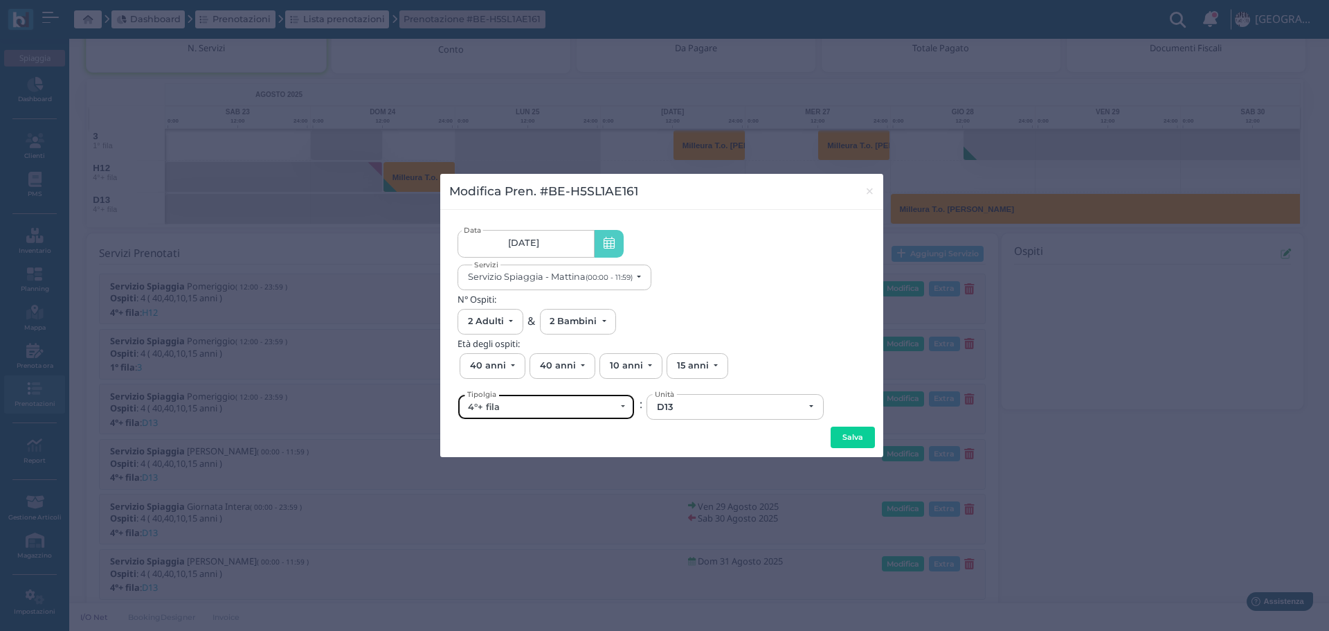
click at [560, 413] on div "4°+ fila" at bounding box center [546, 407] width 176 height 24
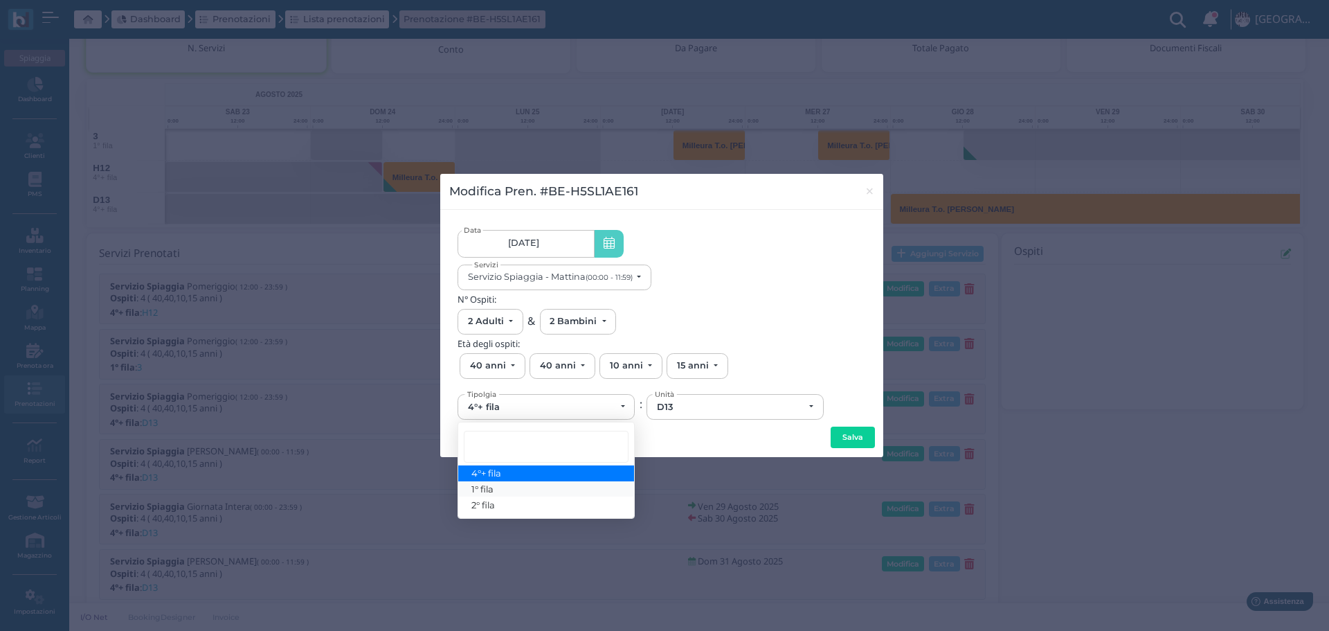
drag, startPoint x: 505, startPoint y: 494, endPoint x: 690, endPoint y: 419, distance: 199.4
click at [505, 492] on link "1° fila" at bounding box center [546, 489] width 176 height 16
select select "431"
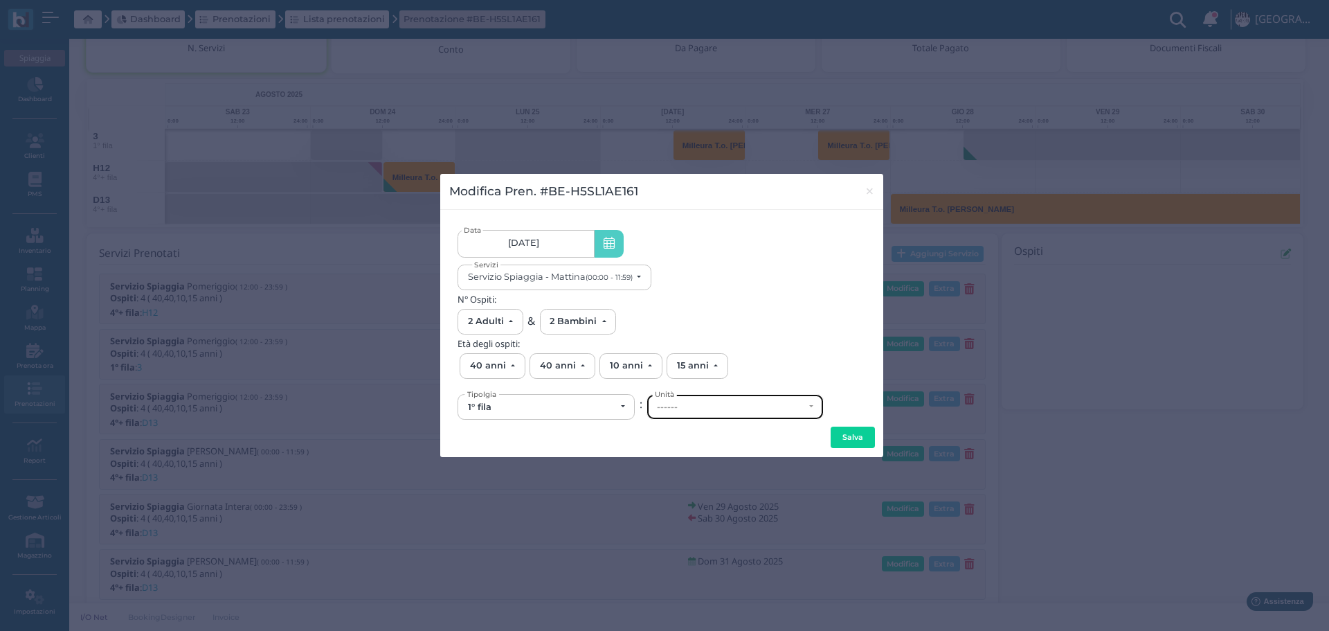
click at [724, 405] on div "------" at bounding box center [730, 407] width 147 height 11
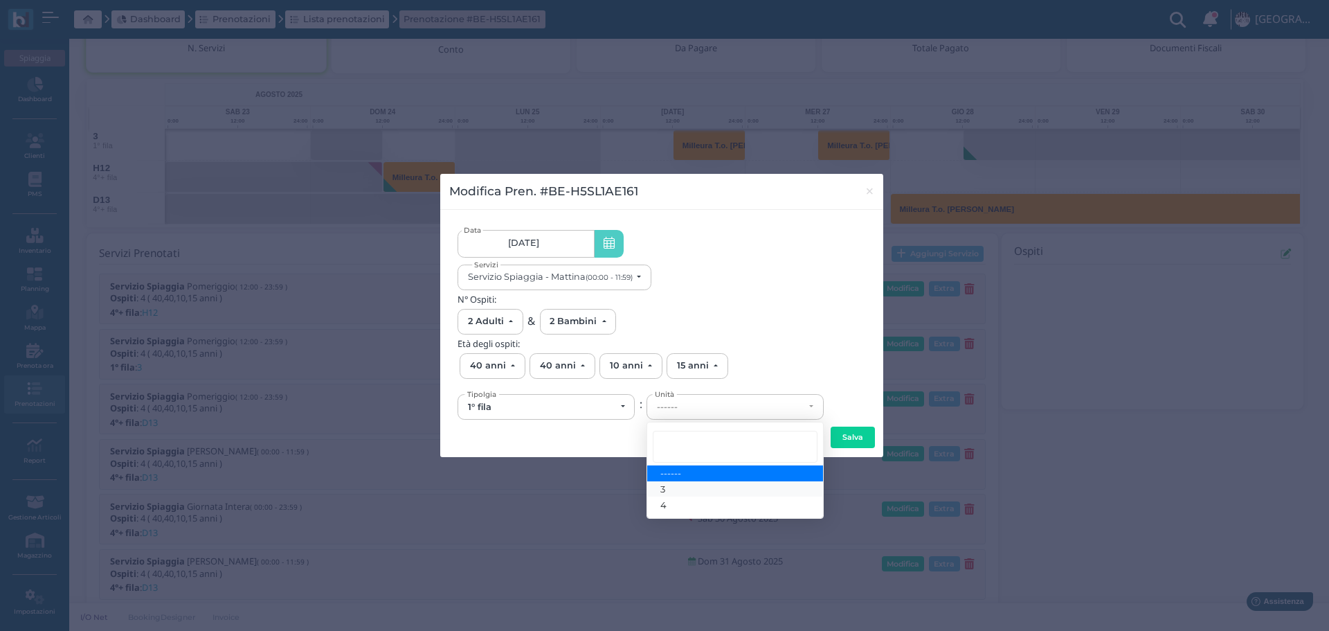
drag, startPoint x: 681, startPoint y: 492, endPoint x: 707, endPoint y: 482, distance: 28.3
click at [681, 492] on link "3" at bounding box center [735, 489] width 176 height 16
select select "6127"
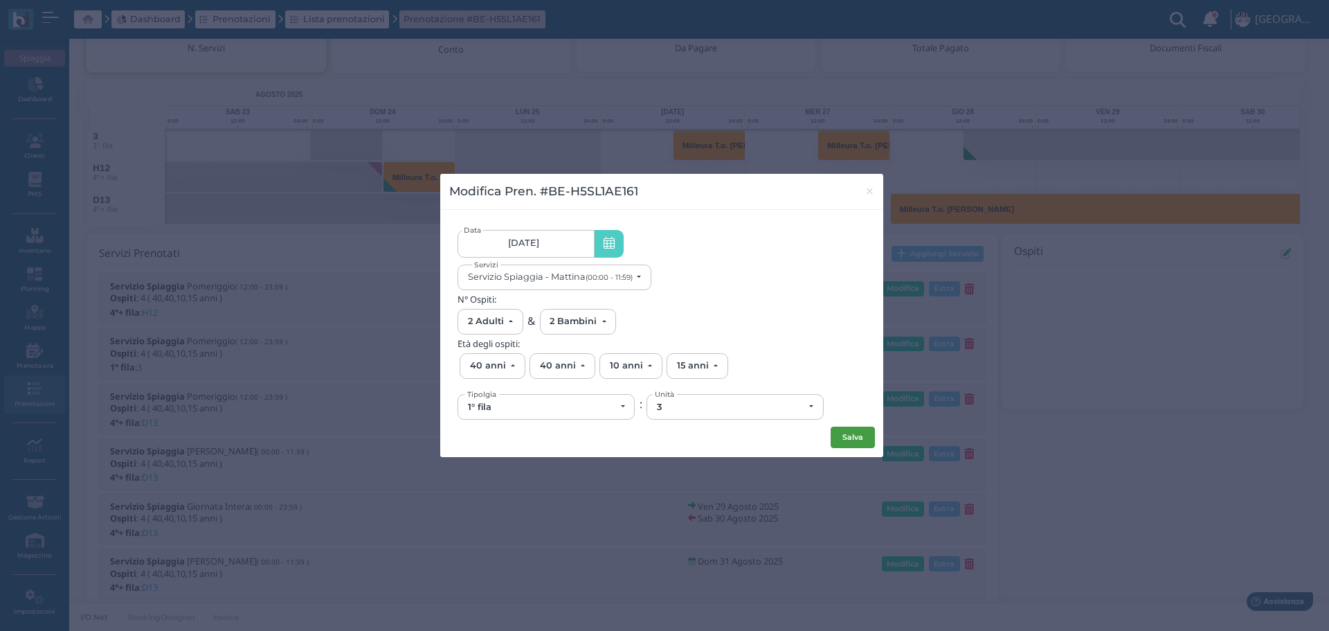
click at [848, 438] on button "Salva" at bounding box center [853, 438] width 44 height 22
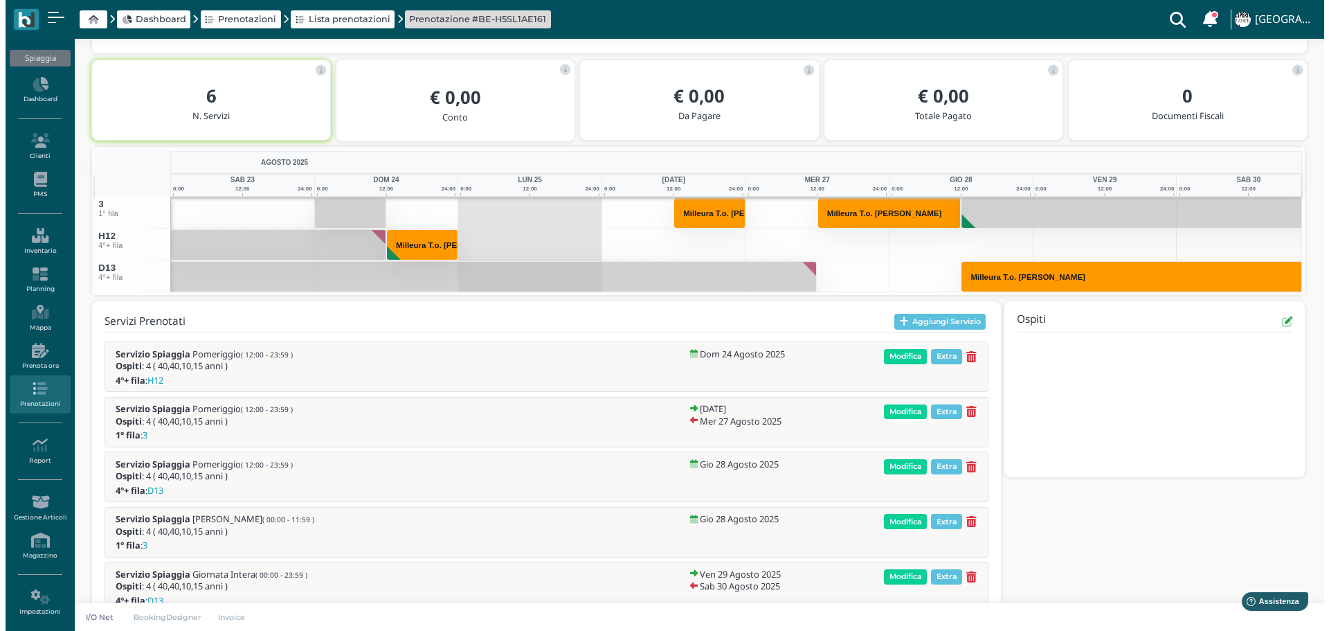
scroll to position [216, 0]
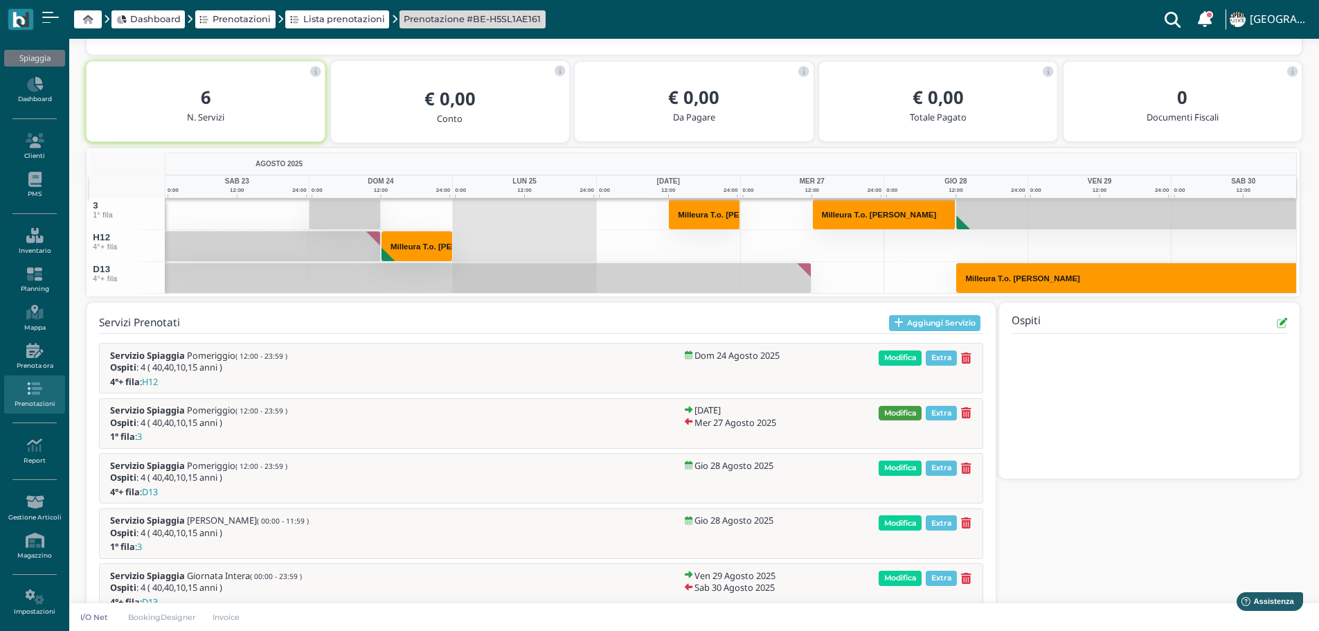
click at [906, 409] on span "Modifica" at bounding box center [900, 413] width 43 height 15
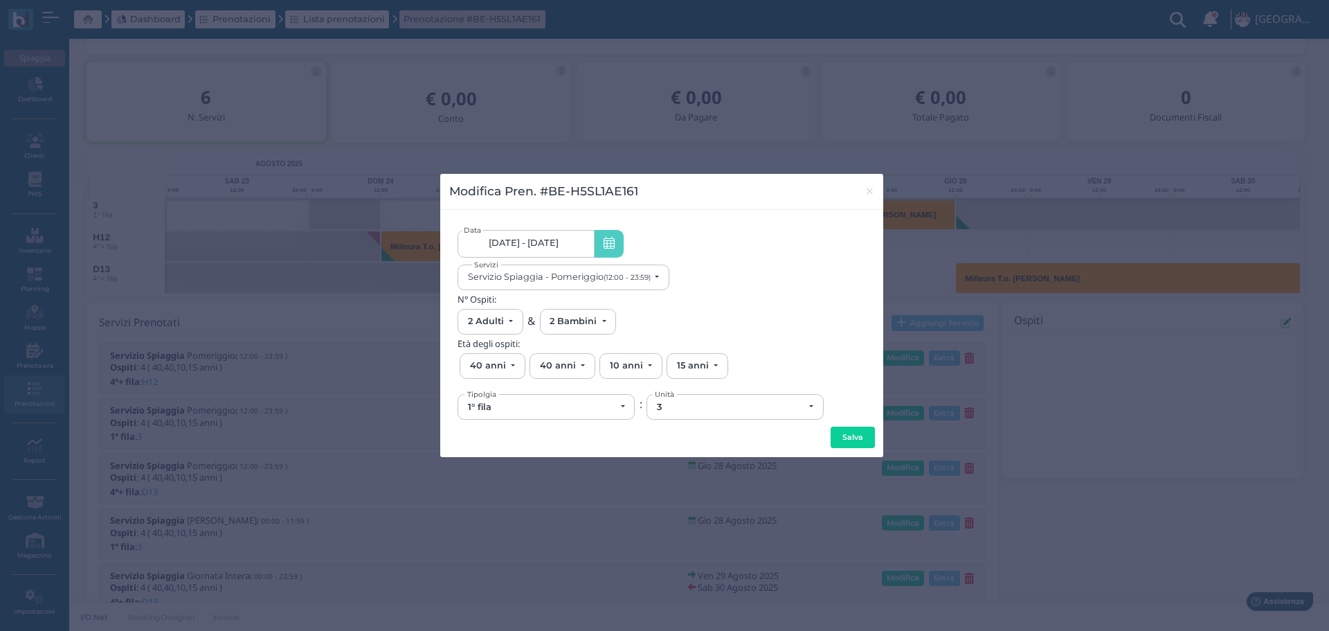
click at [580, 249] on link "[DATE] - [DATE]" at bounding box center [526, 244] width 136 height 28
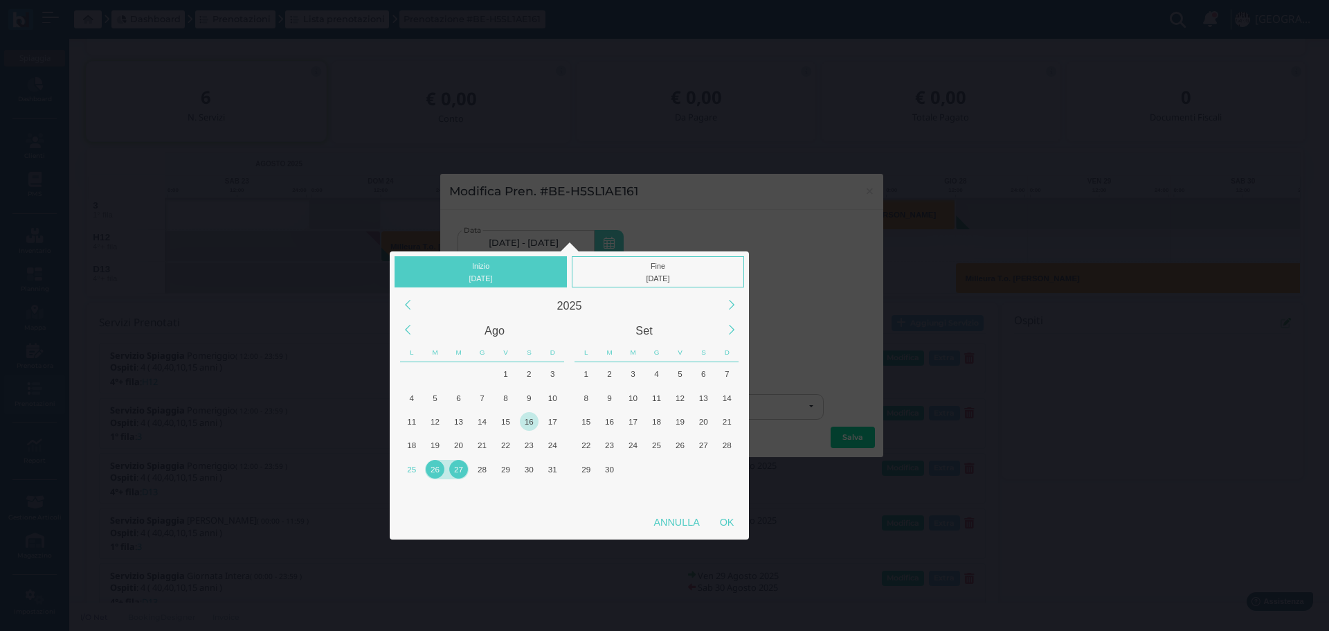
drag, startPoint x: 438, startPoint y: 469, endPoint x: 534, endPoint y: 414, distance: 110.7
click at [440, 466] on div "26" at bounding box center [435, 469] width 19 height 19
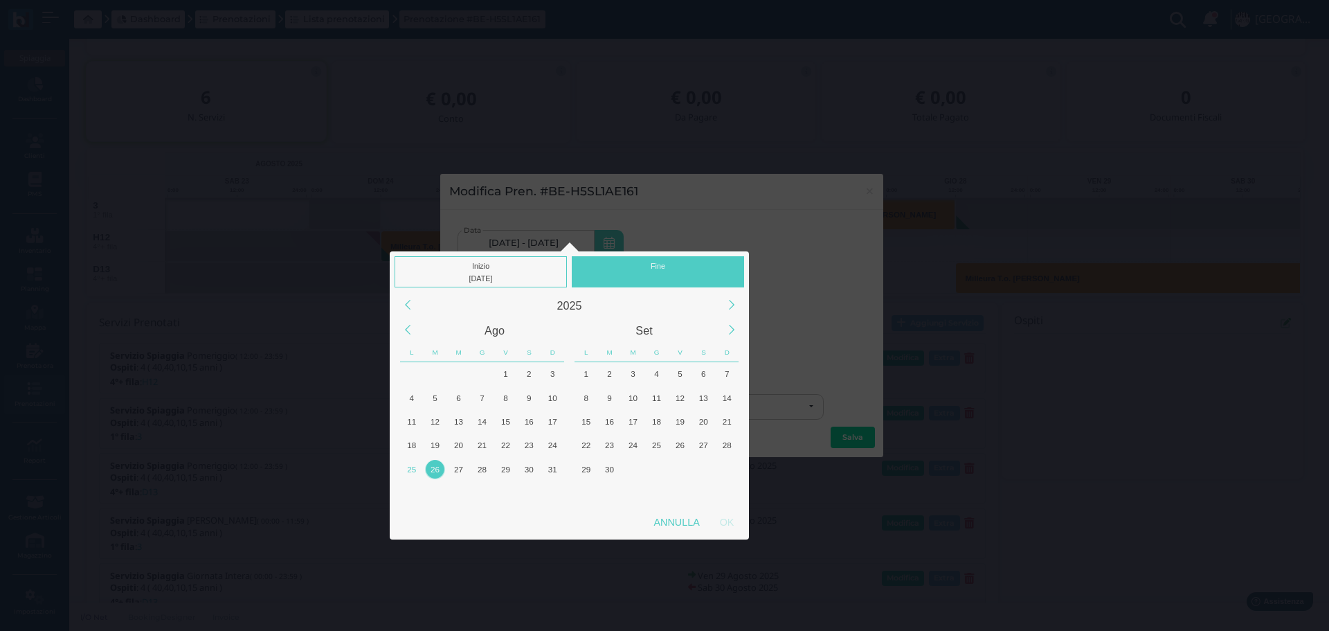
click at [676, 268] on div "Fine" at bounding box center [658, 271] width 172 height 31
click at [444, 465] on div "26" at bounding box center [435, 469] width 19 height 19
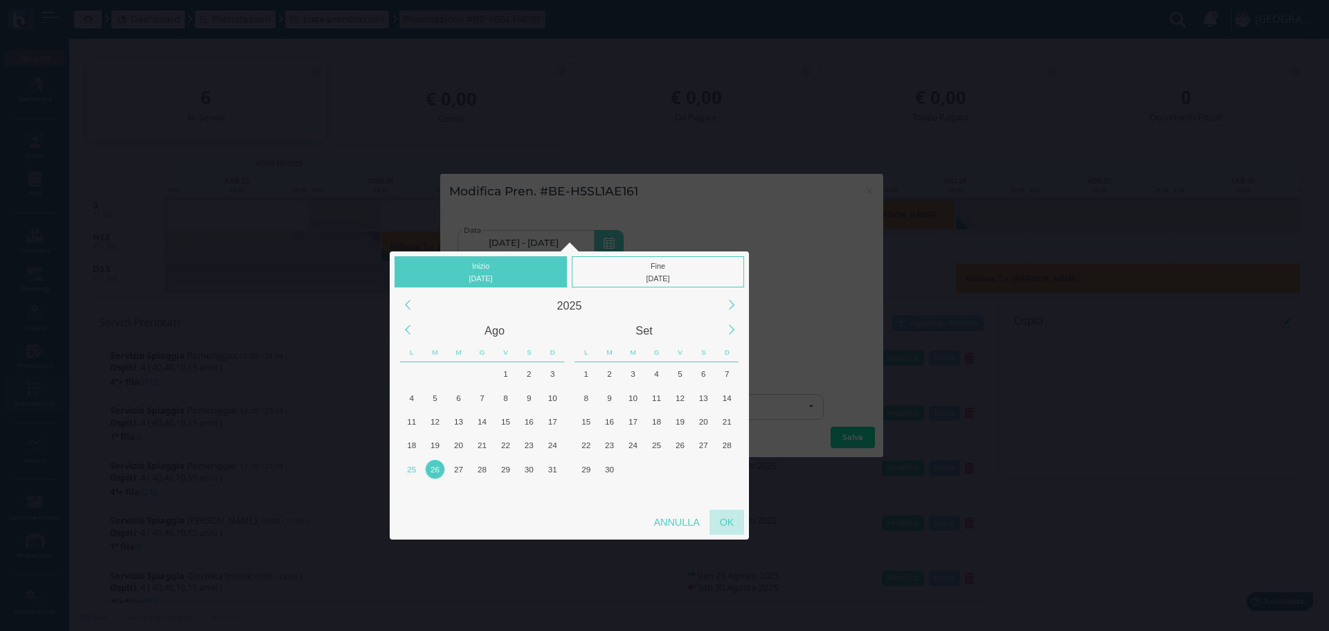
click at [733, 517] on div "OK" at bounding box center [727, 522] width 35 height 25
type input "[DATE] - [DATE]"
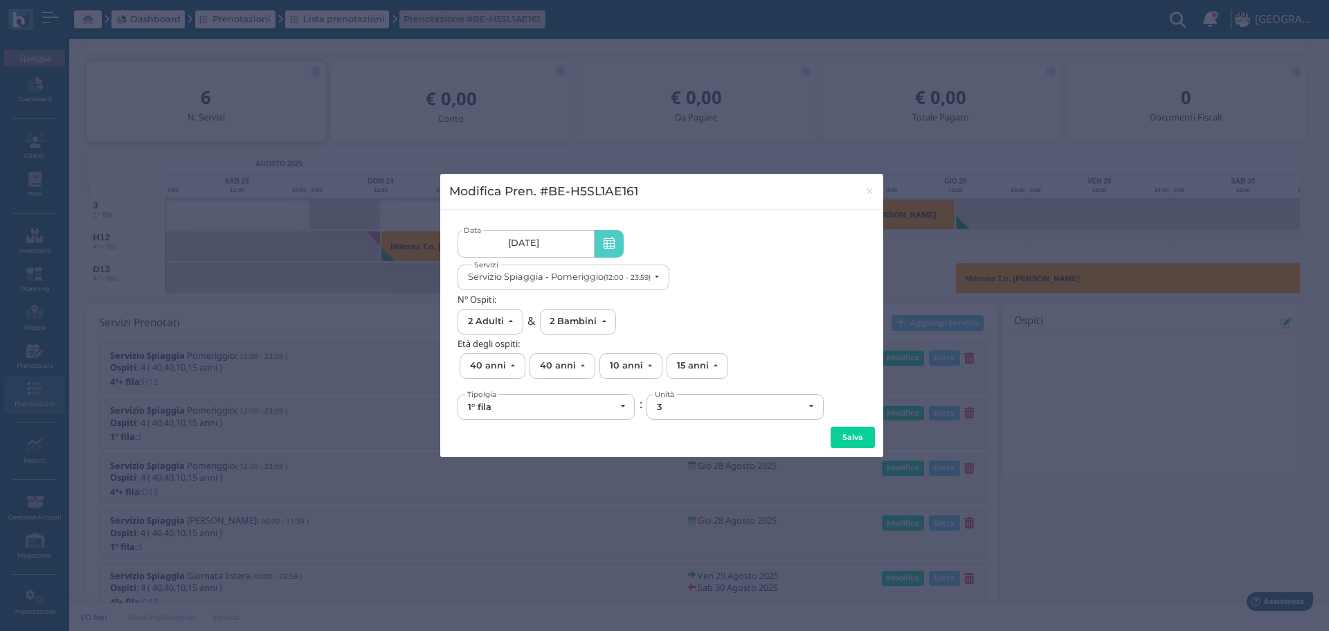
scroll to position [0, 130]
click at [652, 275] on div "Servizio Spiaggia - Pomeriggio (12:00 - 23:59)" at bounding box center [560, 276] width 185 height 10
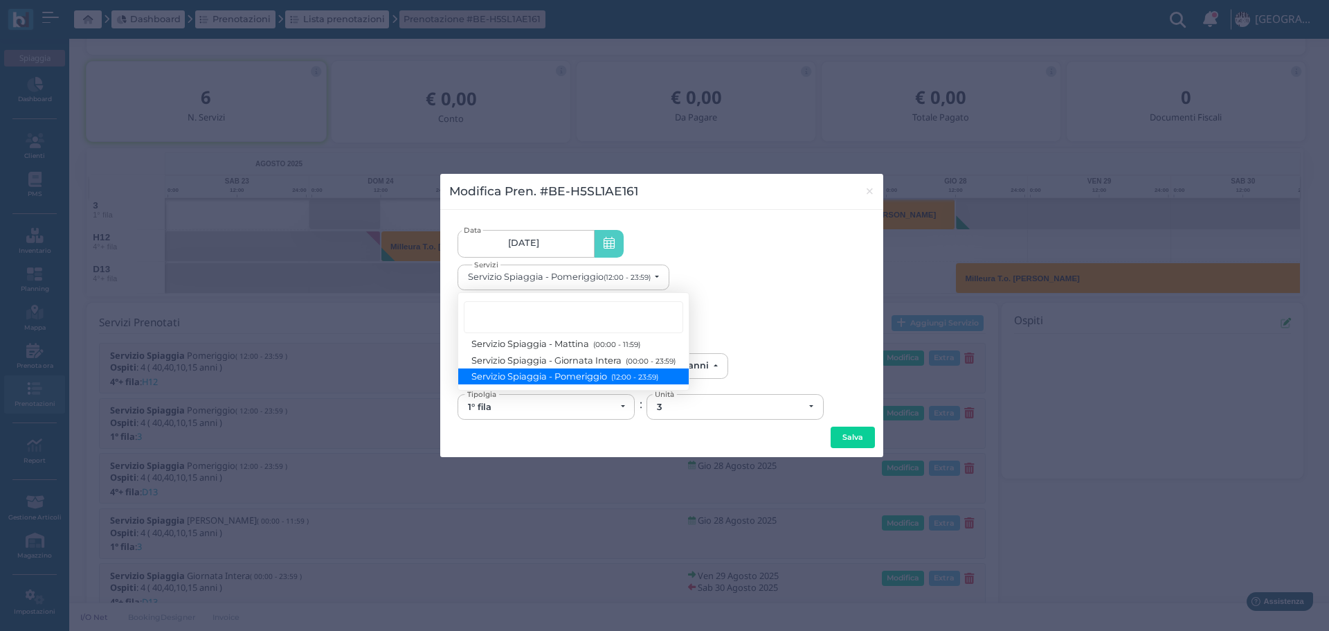
drag, startPoint x: 796, startPoint y: 311, endPoint x: 857, endPoint y: 351, distance: 73.6
click at [798, 312] on div "N° Ospiti: 0 Adulto 1 Adulto 2 Adulti 3 Adulti 4 Adulti 5 Adulti 6 Adulti 7 Adu…" at bounding box center [662, 314] width 409 height 40
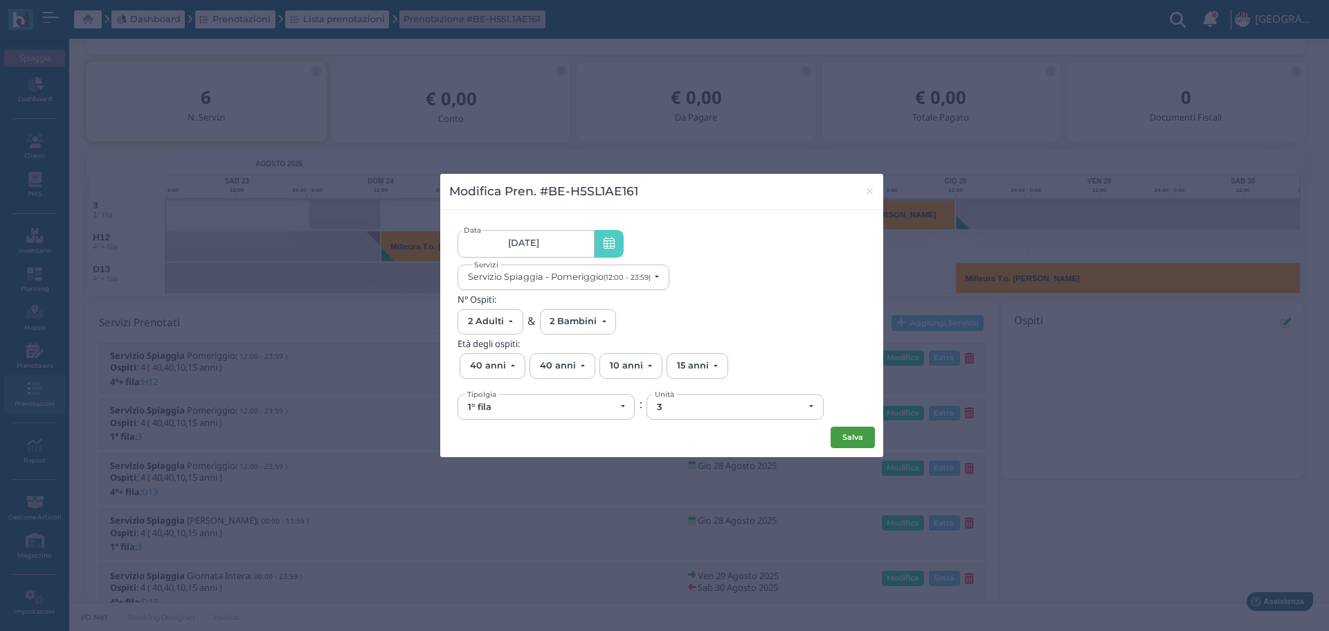
click at [857, 436] on button "Salva" at bounding box center [853, 438] width 44 height 22
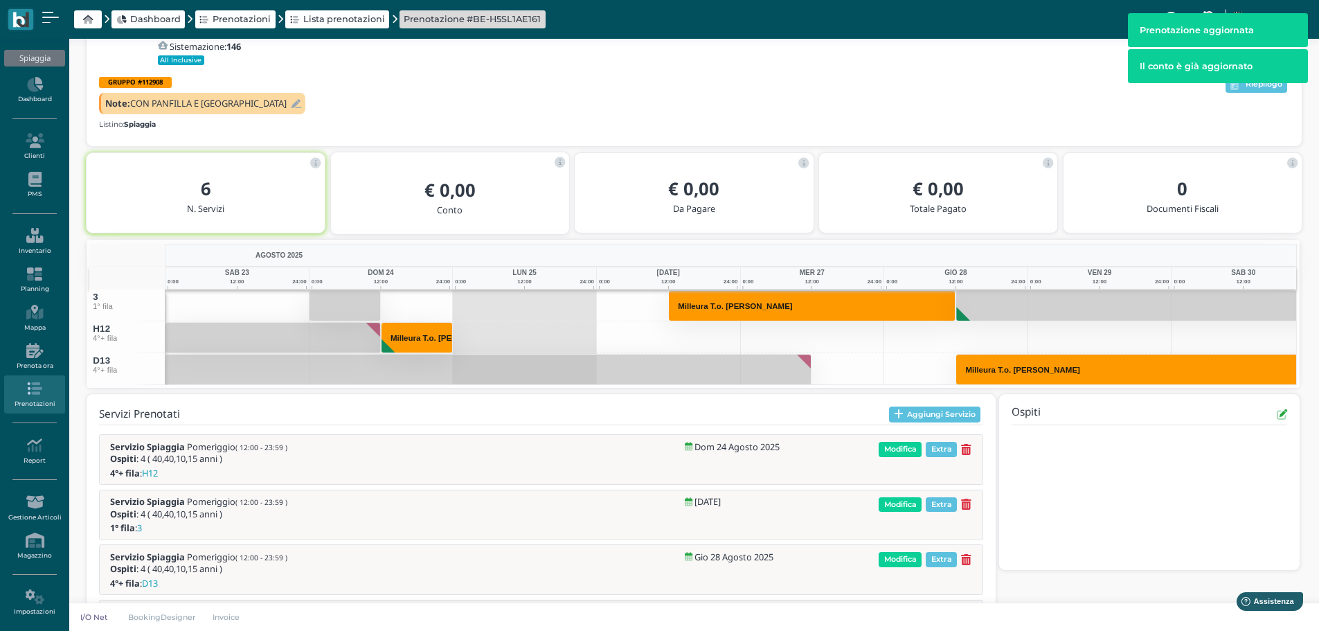
scroll to position [147, 0]
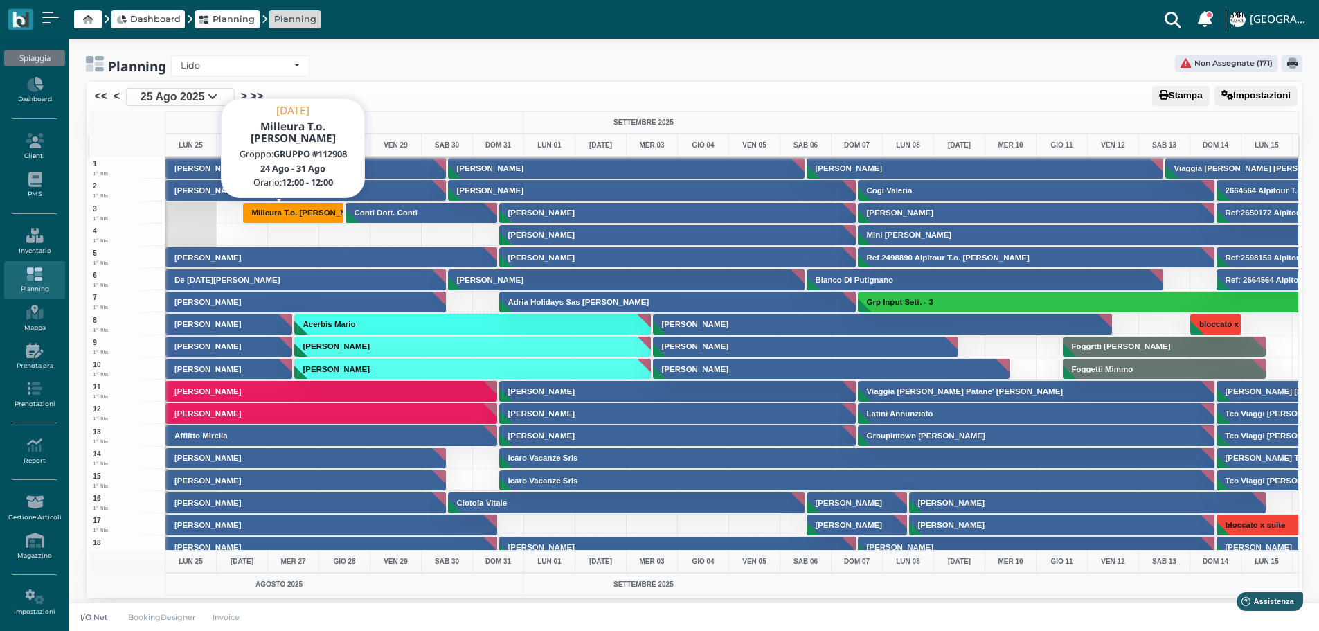
click at [264, 210] on h3 "Milleura T.o. [PERSON_NAME]" at bounding box center [310, 212] width 126 height 8
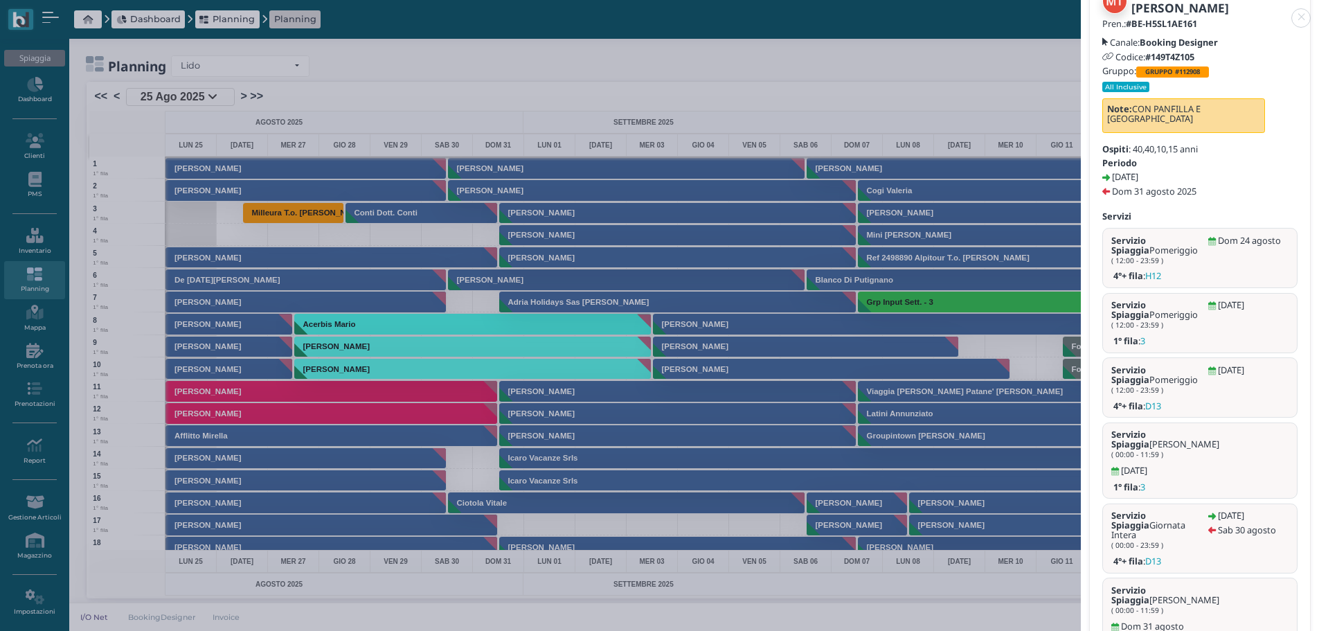
scroll to position [144, 0]
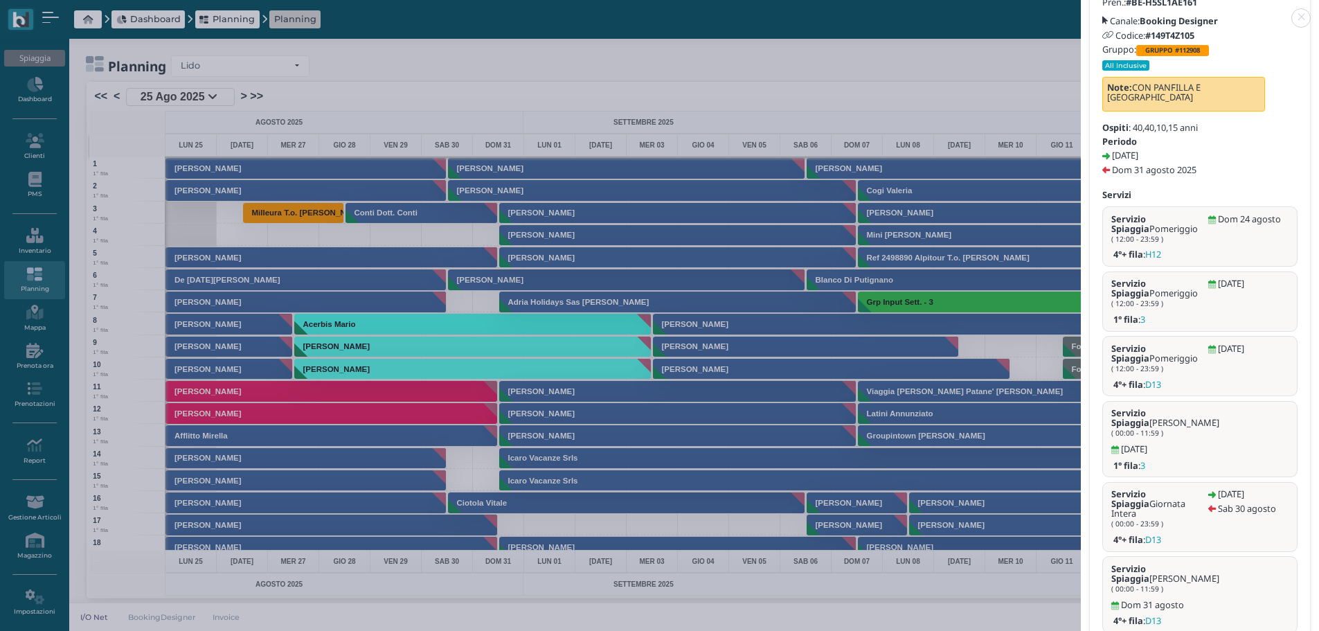
drag, startPoint x: 1301, startPoint y: 12, endPoint x: 1301, endPoint y: 2, distance: 10.4
click at [1081, 10] on link at bounding box center [1081, 10] width 0 height 0
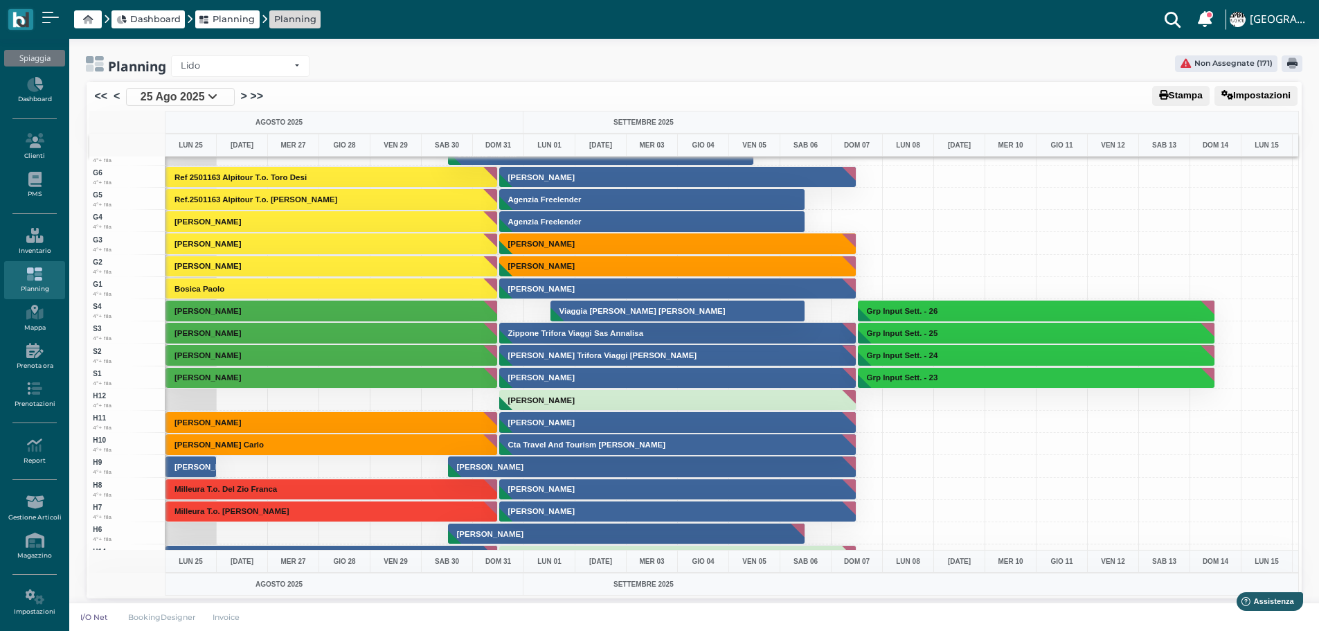
scroll to position [3393, 0]
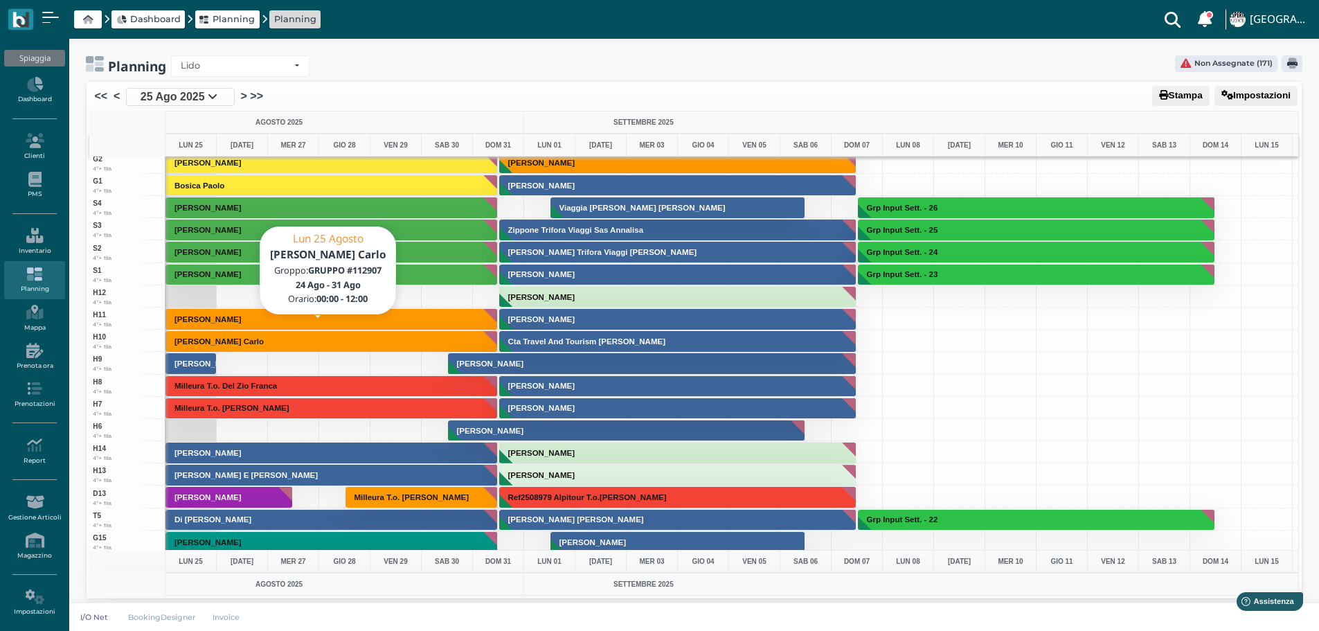
click at [305, 340] on button "[PERSON_NAME] Carlo" at bounding box center [331, 341] width 332 height 22
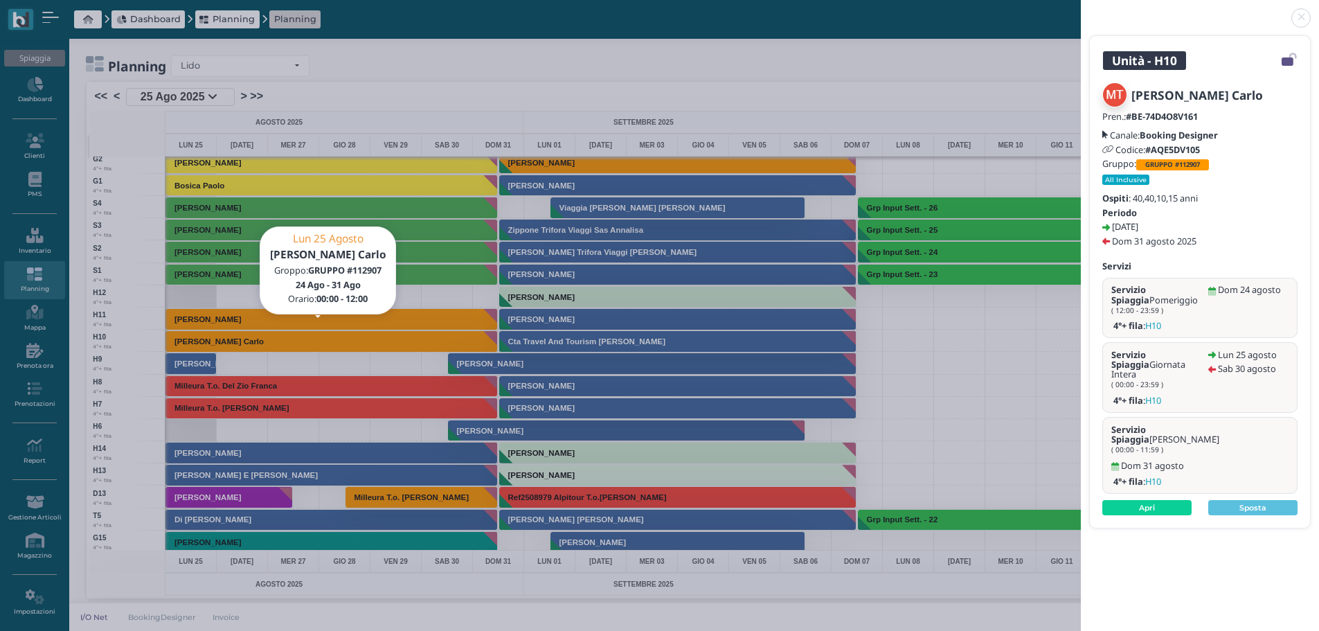
scroll to position [0, 0]
click at [1176, 500] on link "Apri" at bounding box center [1146, 507] width 89 height 15
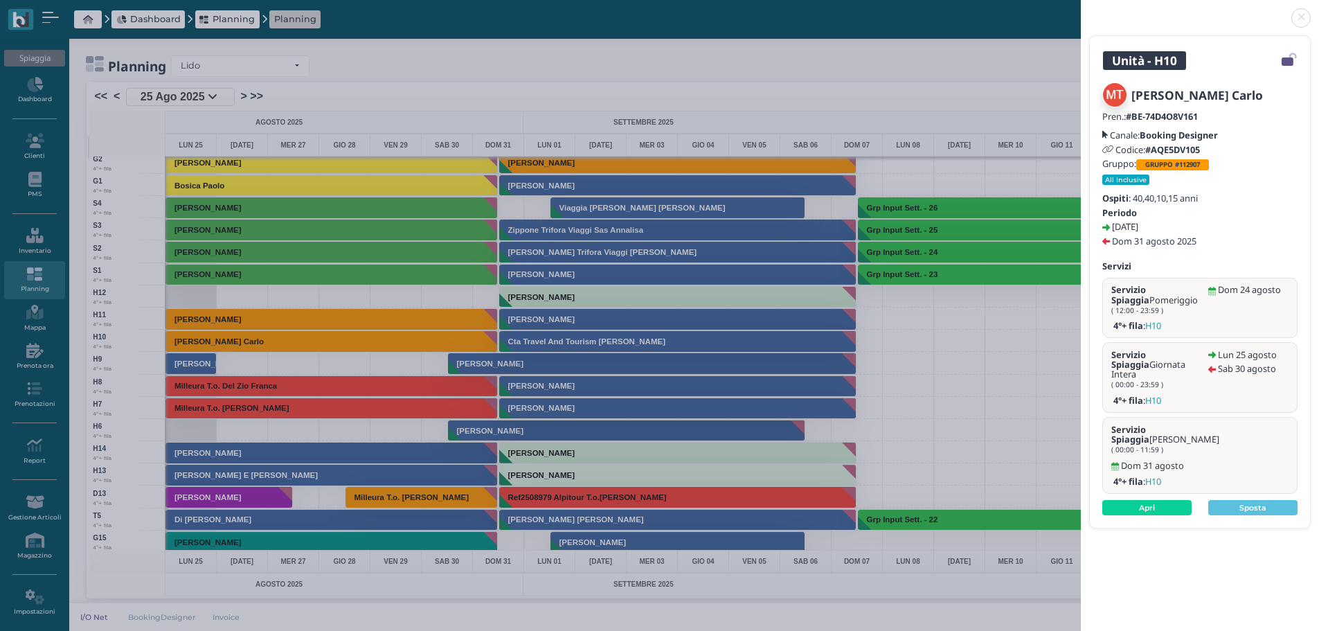
click at [1081, 10] on link at bounding box center [1081, 10] width 0 height 0
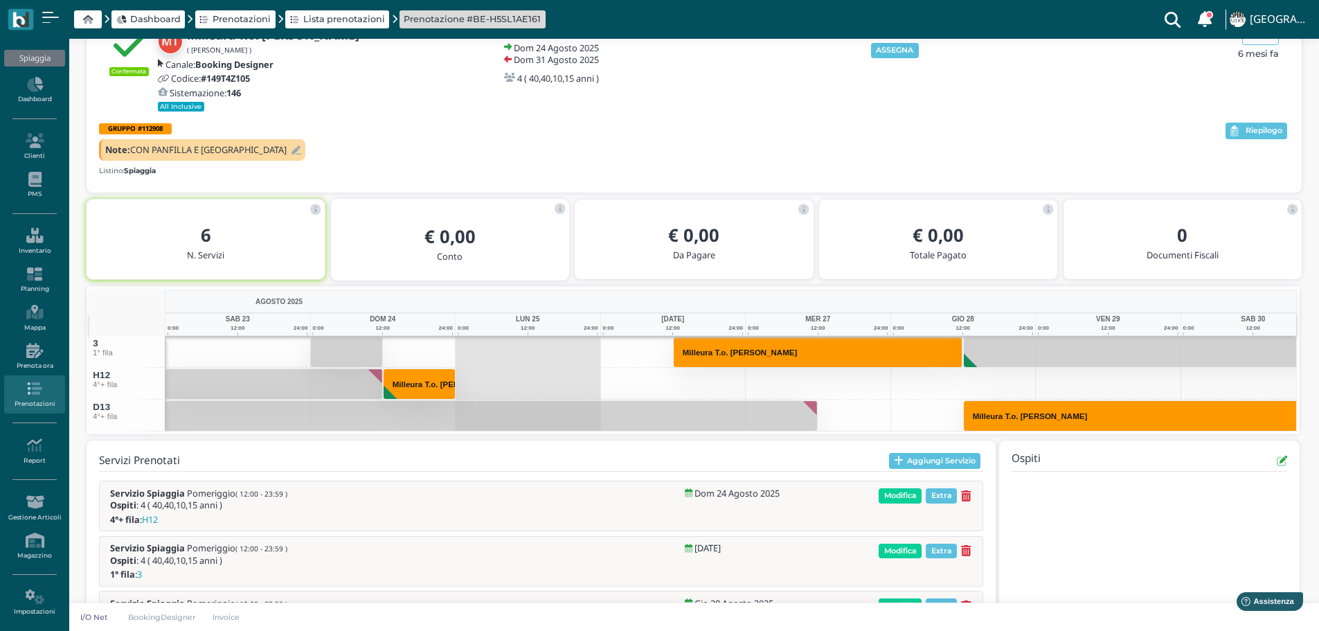
scroll to position [78, 0]
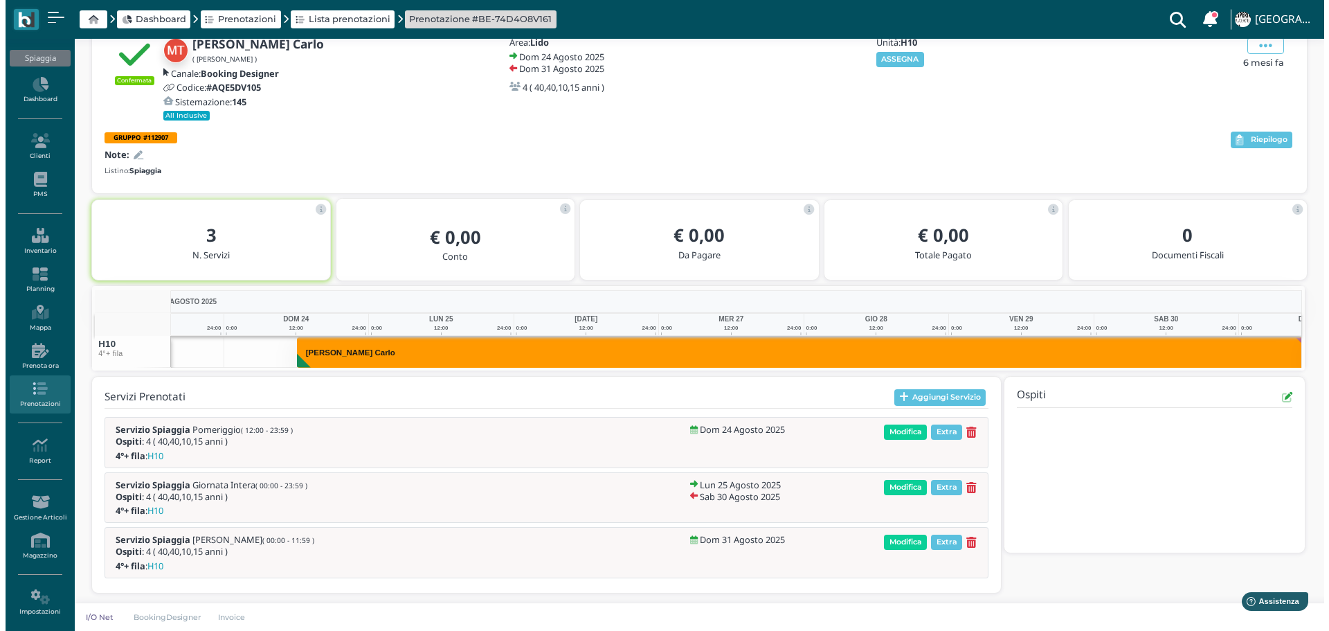
scroll to position [0, 101]
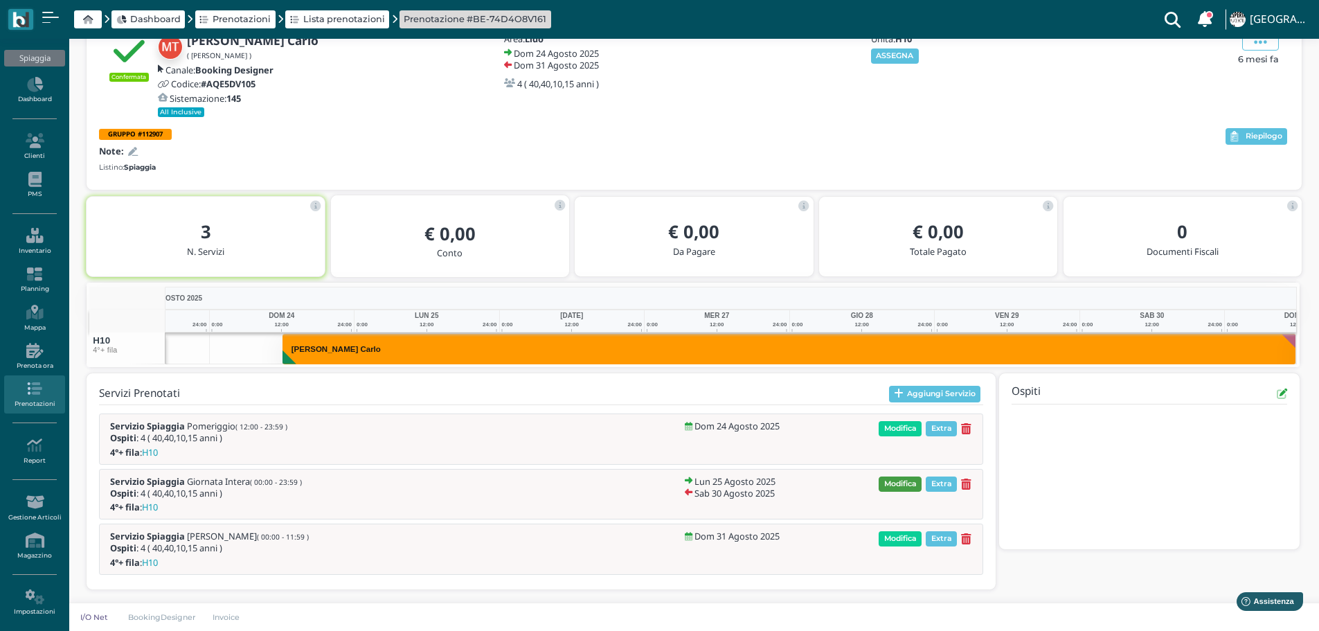
click at [901, 476] on span "Modifica" at bounding box center [900, 483] width 43 height 15
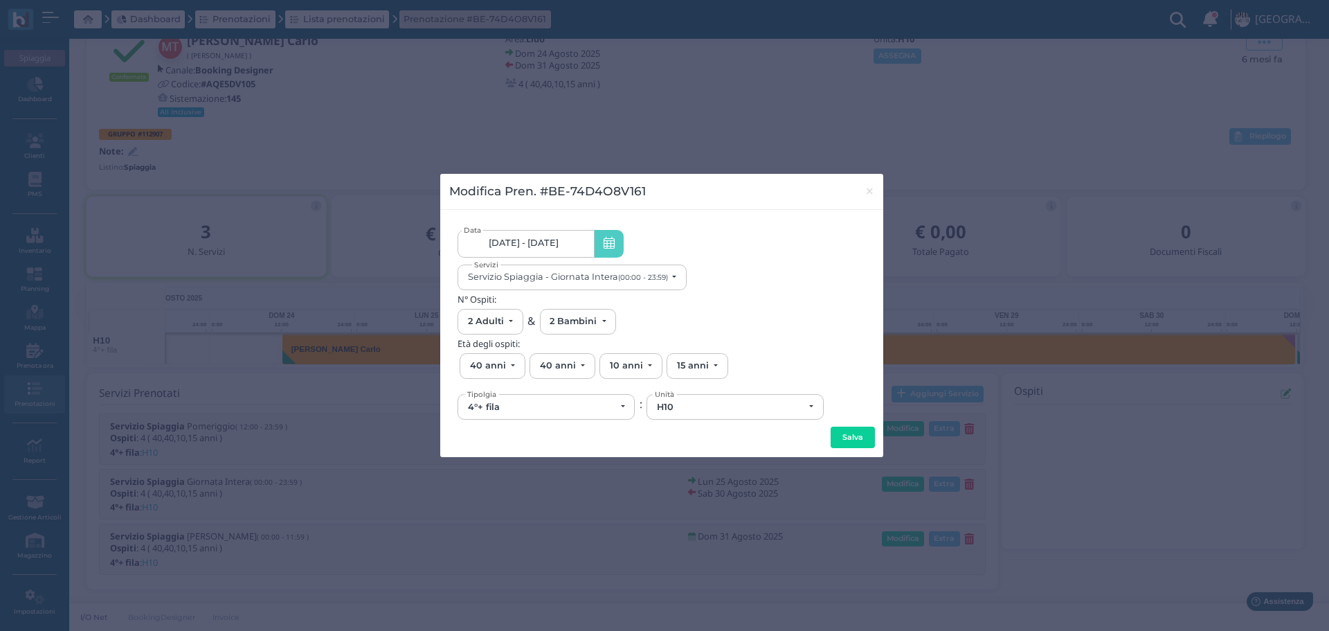
click at [557, 233] on link "25/08/25 - 30/08/25" at bounding box center [526, 244] width 136 height 28
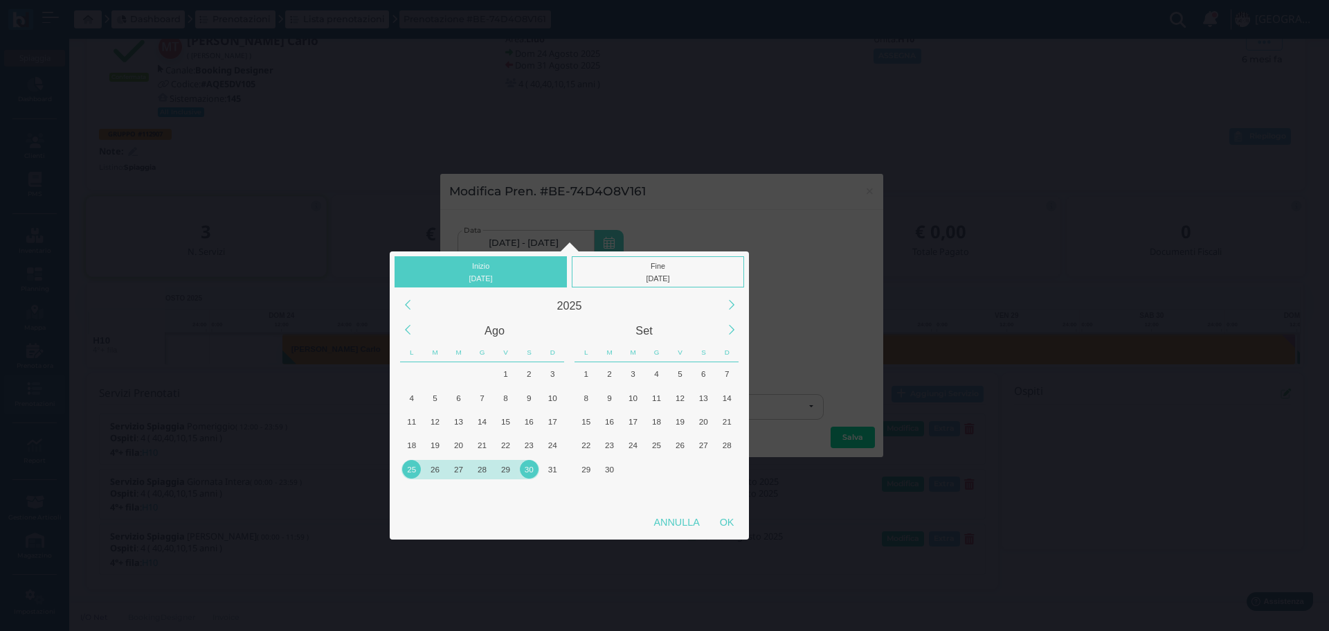
drag, startPoint x: 433, startPoint y: 467, endPoint x: 666, endPoint y: 302, distance: 285.1
click at [435, 467] on div "26" at bounding box center [435, 469] width 19 height 19
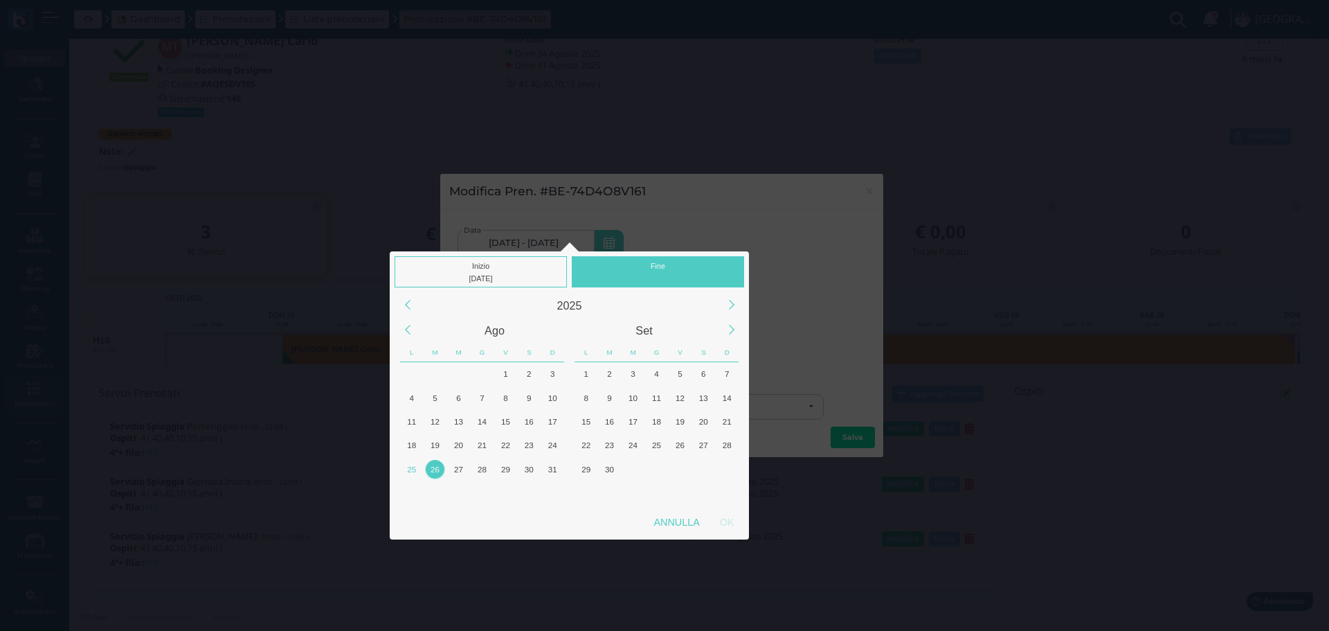
click at [667, 273] on div at bounding box center [658, 278] width 166 height 12
drag, startPoint x: 432, startPoint y: 466, endPoint x: 674, endPoint y: 514, distance: 247.1
click at [435, 465] on div "26" at bounding box center [435, 469] width 19 height 19
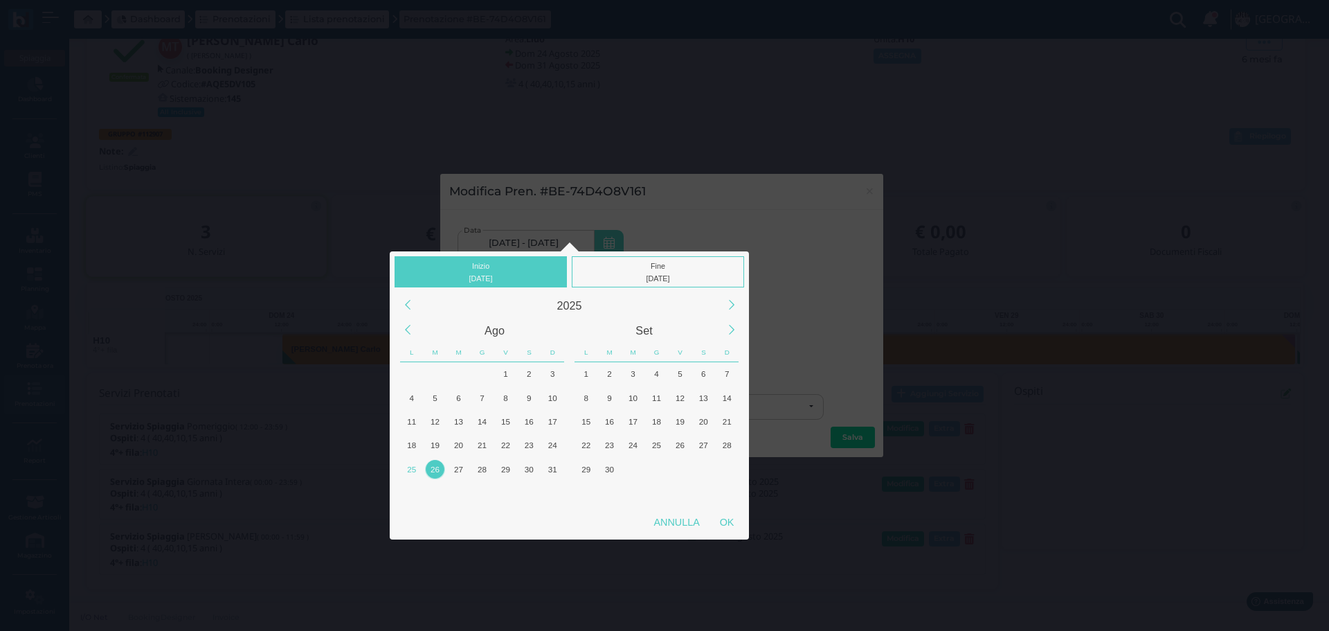
drag, startPoint x: 726, startPoint y: 523, endPoint x: 752, endPoint y: 486, distance: 45.7
click at [726, 521] on div "OK" at bounding box center [727, 522] width 35 height 25
type input "26/08/2025 - 26/08/2025"
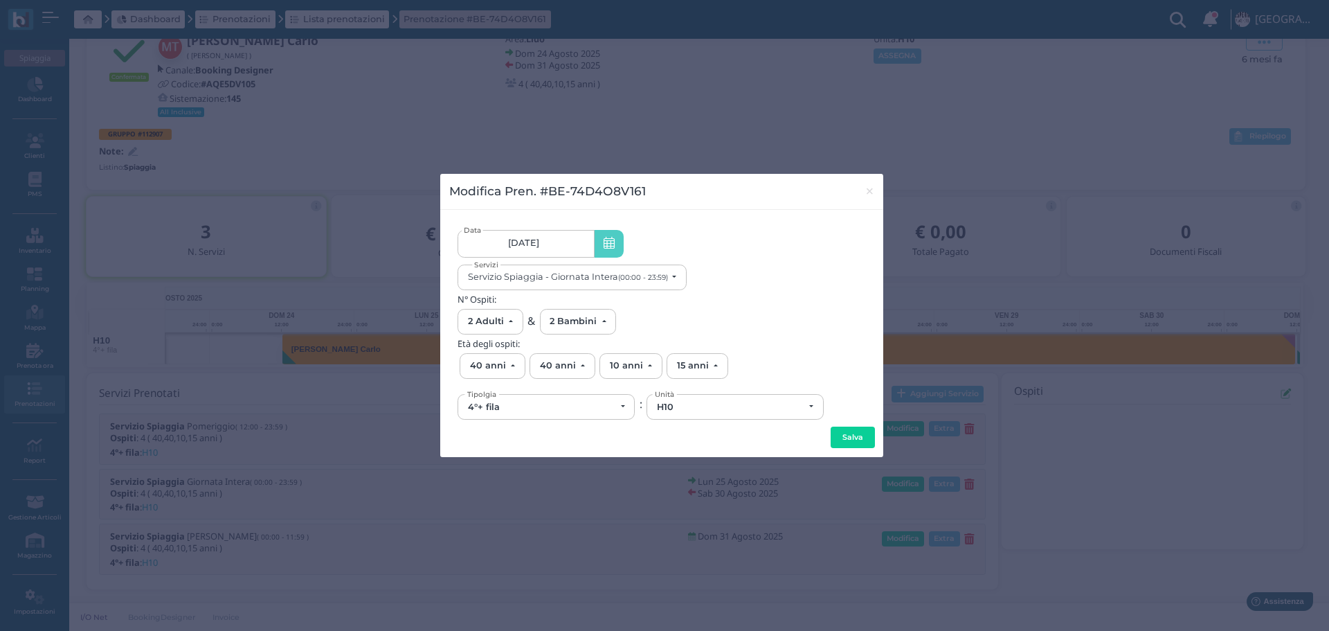
scroll to position [0, 130]
click at [601, 400] on div "4°+ fila" at bounding box center [546, 407] width 176 height 24
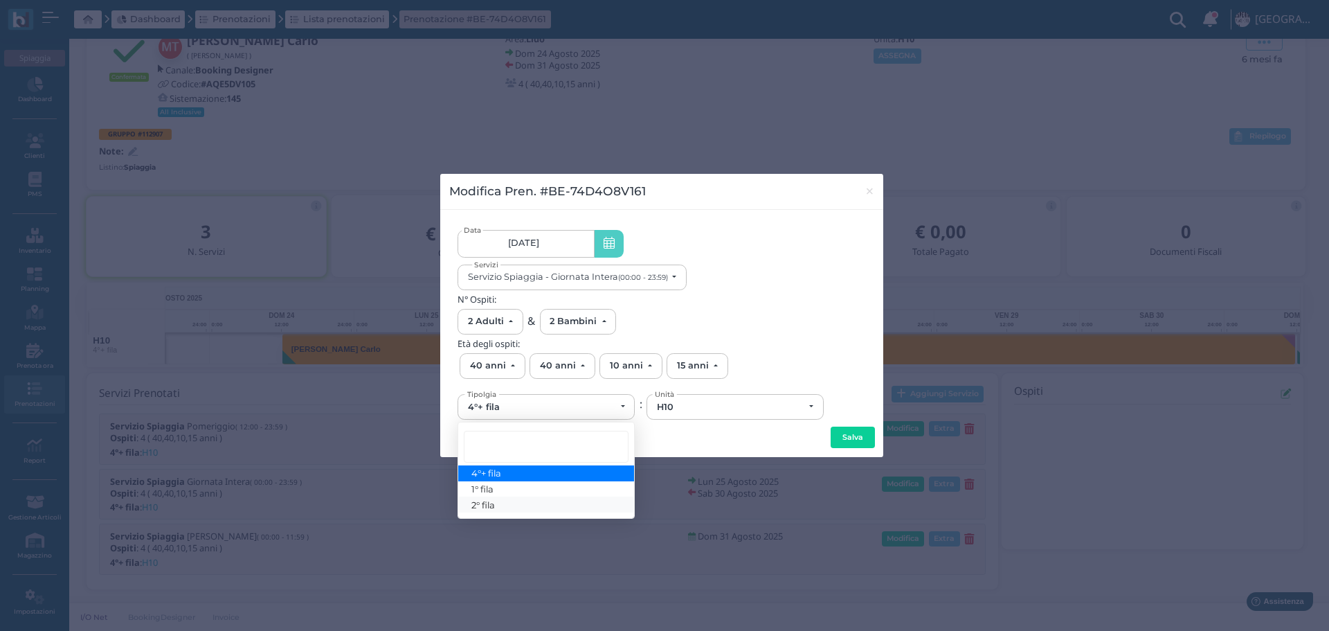
click at [496, 499] on span "2° fila" at bounding box center [484, 504] width 24 height 11
select select "432"
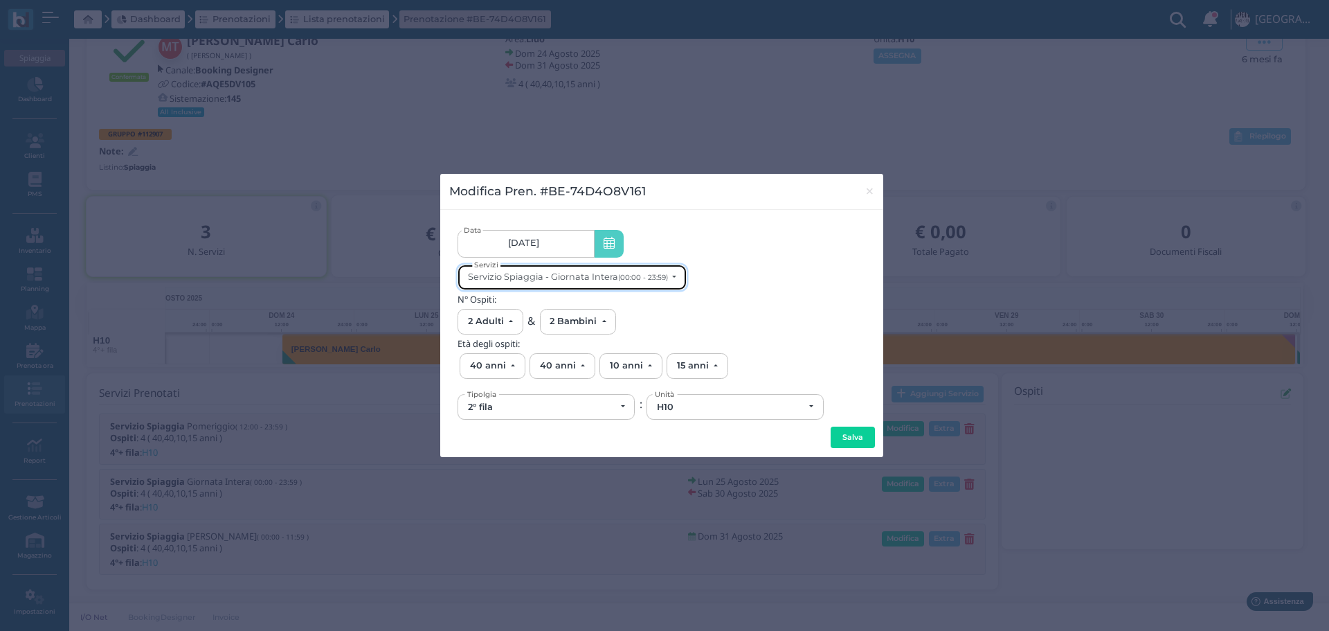
click at [646, 281] on small "(00:00 - 23:59)" at bounding box center [643, 277] width 50 height 9
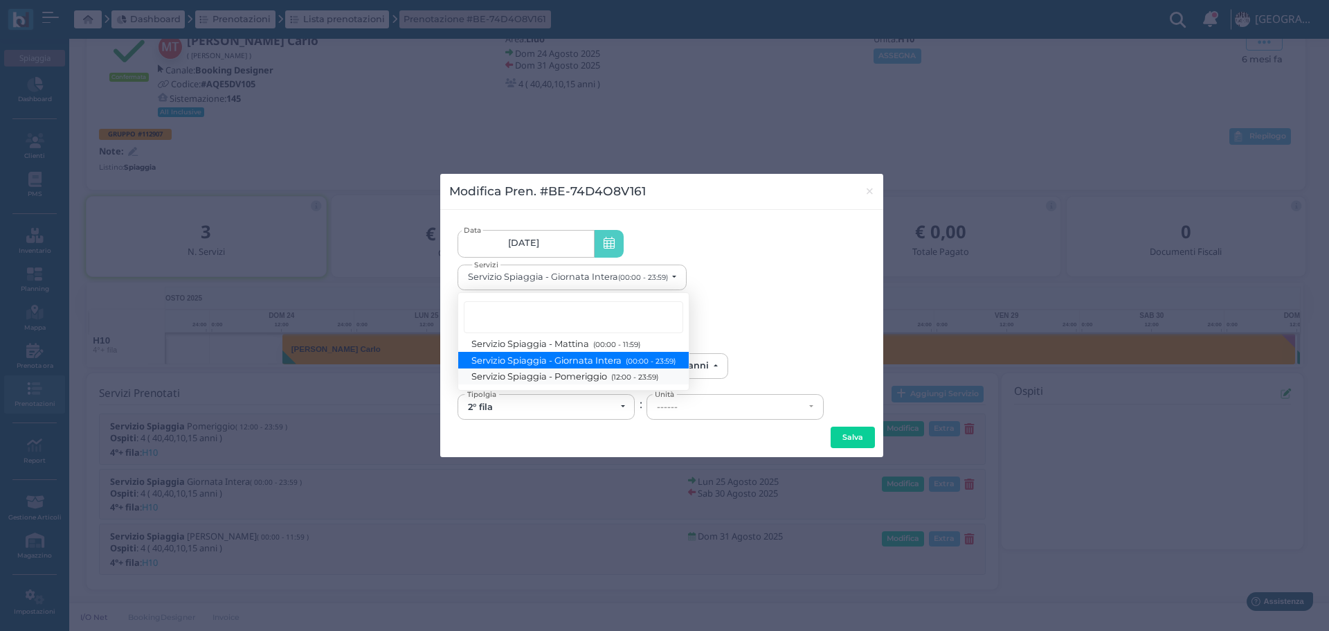
click at [638, 371] on span "Servizio Spiaggia - Pomeriggio (12:00 - 23:59)" at bounding box center [565, 376] width 186 height 12
select select "1369"
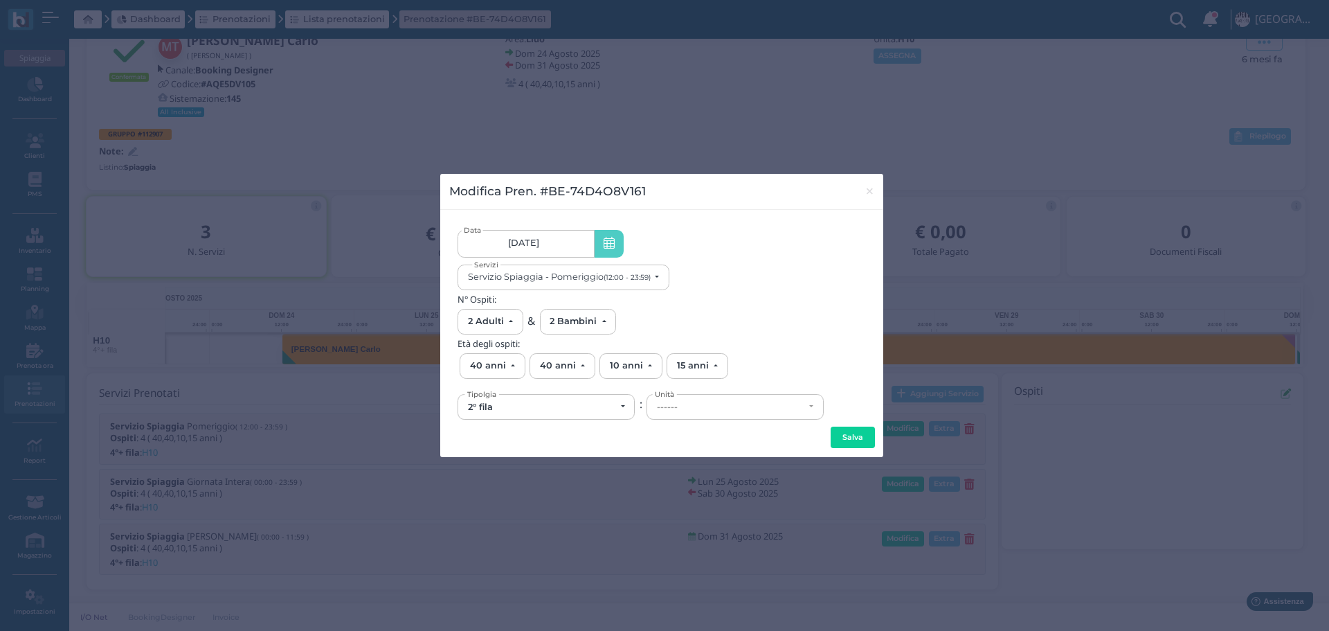
click at [702, 401] on div "------" at bounding box center [735, 407] width 176 height 24
drag, startPoint x: 678, startPoint y: 487, endPoint x: 814, endPoint y: 461, distance: 138.9
click at [678, 487] on link "25" at bounding box center [735, 489] width 176 height 16
select select "6149"
click at [845, 445] on button "Salva" at bounding box center [853, 438] width 44 height 22
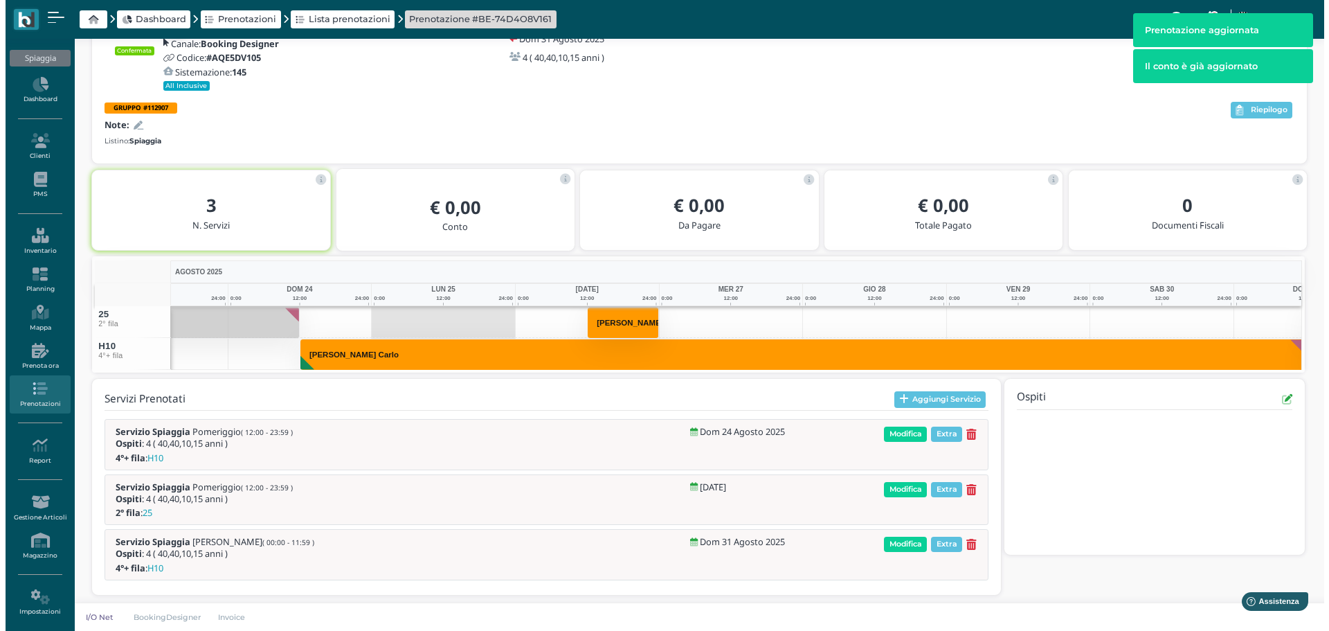
scroll to position [0, 90]
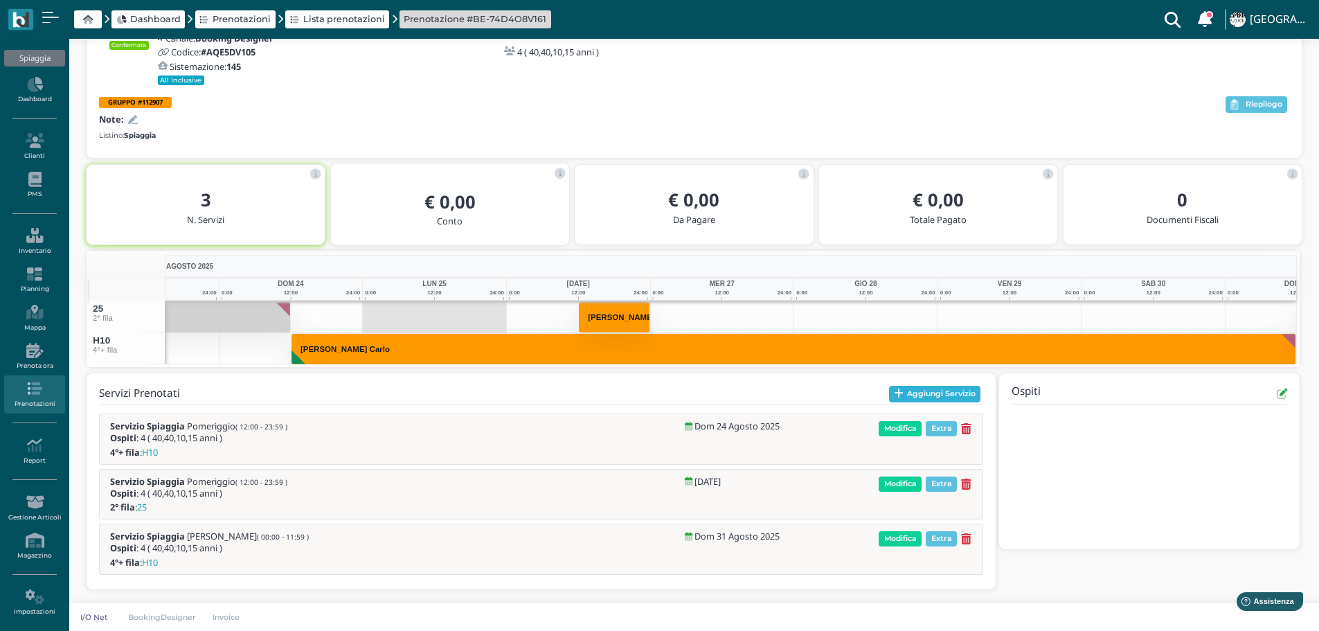
click at [940, 392] on button "Aggiungi Servizio" at bounding box center [935, 394] width 92 height 17
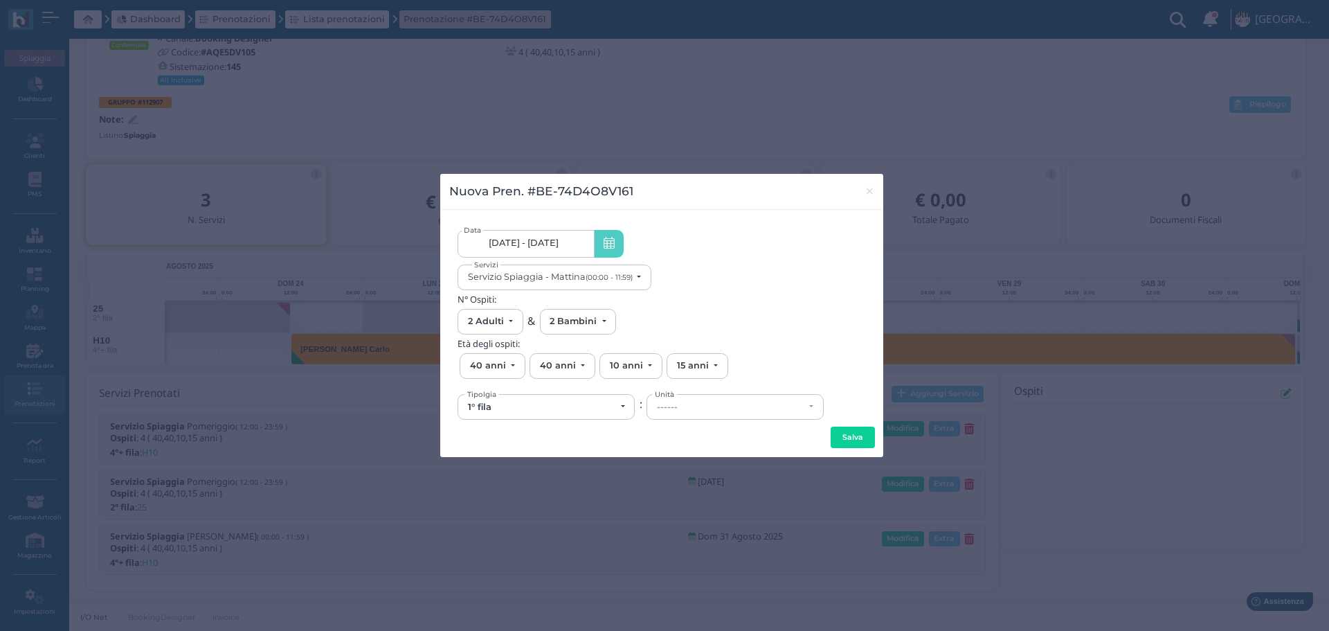
click at [567, 244] on link "[DATE] - [DATE]" at bounding box center [526, 244] width 136 height 28
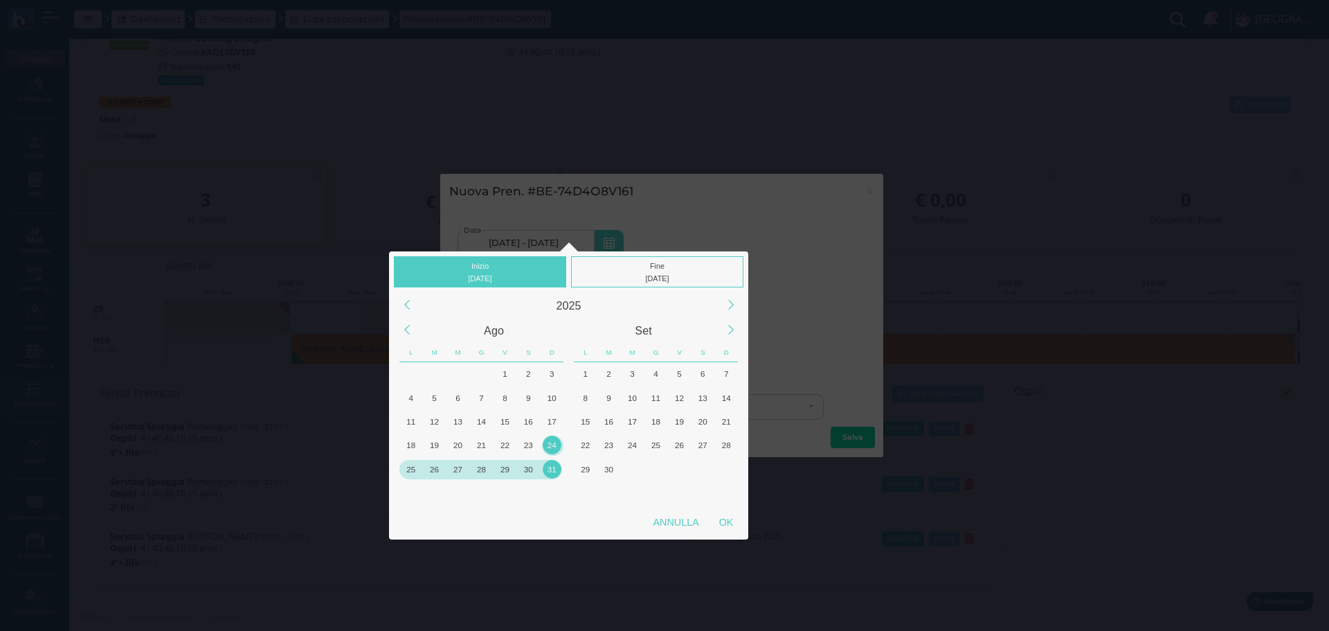
click at [482, 472] on div "28" at bounding box center [481, 469] width 19 height 19
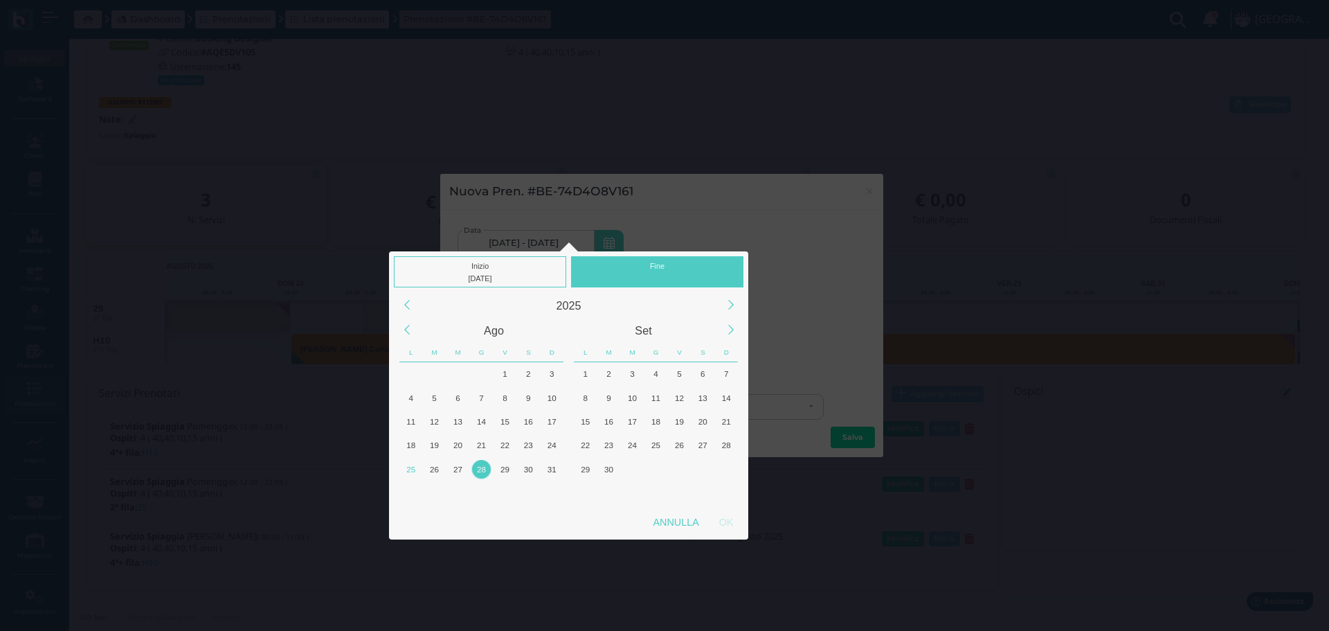
click at [670, 265] on div "Fine" at bounding box center [657, 271] width 172 height 31
click at [483, 468] on div "28" at bounding box center [481, 469] width 19 height 19
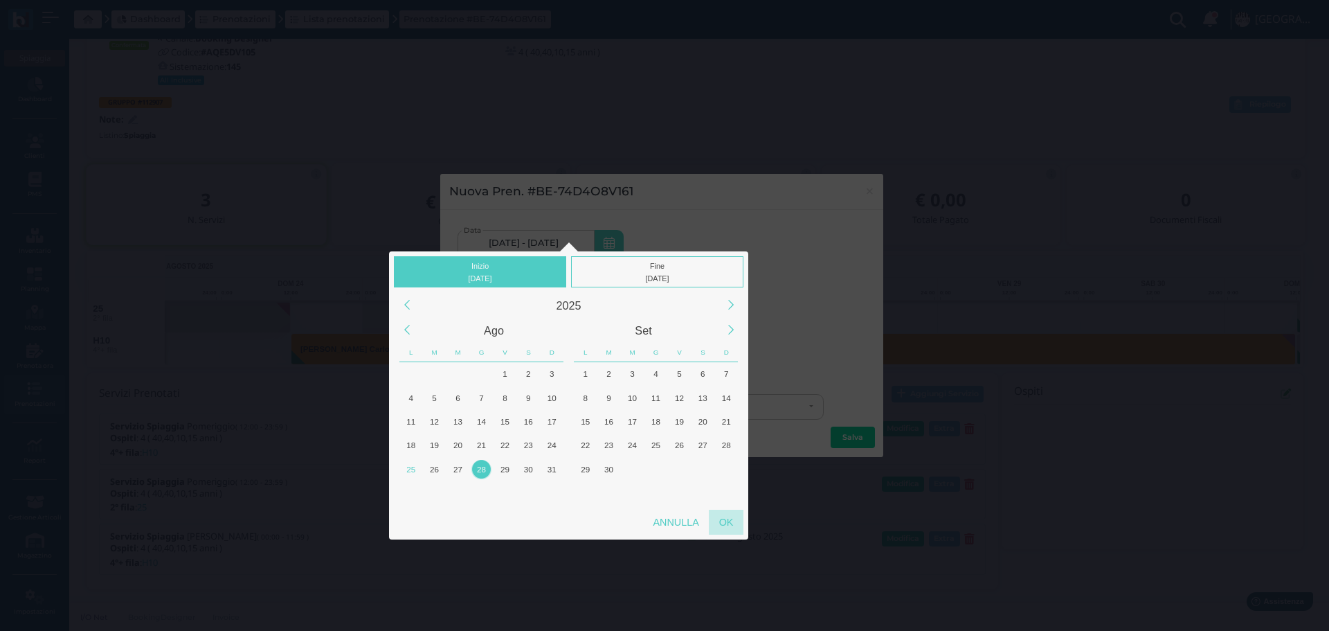
click at [723, 515] on div "OK" at bounding box center [726, 522] width 35 height 25
type input "28/08/2025 - 28/08/2025"
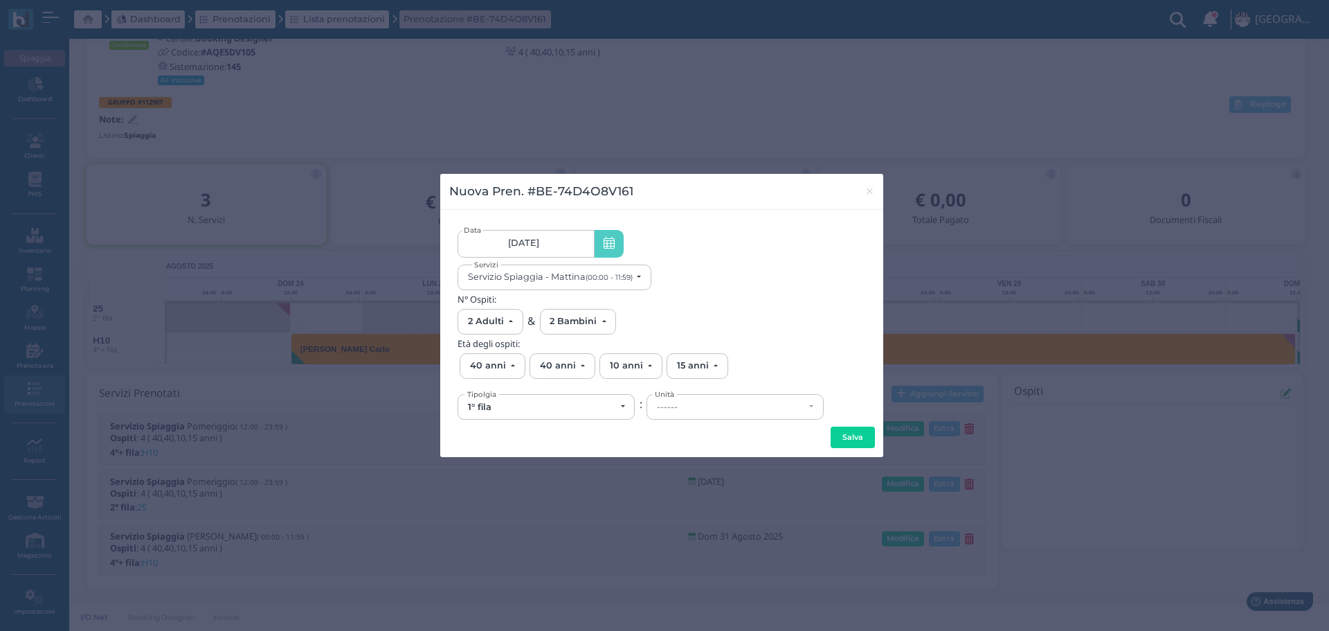
scroll to position [0, 130]
click at [639, 275] on button "Servizio Spiaggia - Mattina (00:00 - 11:59)" at bounding box center [555, 278] width 194 height 26
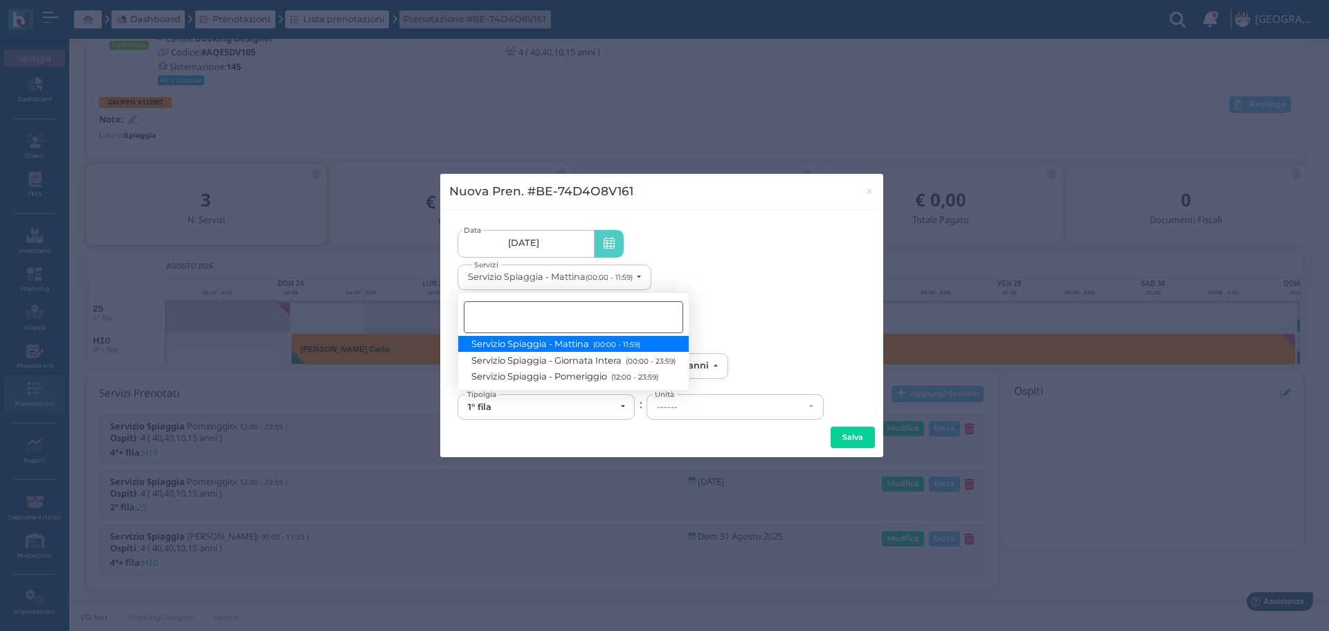
scroll to position [0, 0]
click at [652, 379] on small "(12:00 - 23:59)" at bounding box center [633, 377] width 51 height 9
select select "1369"
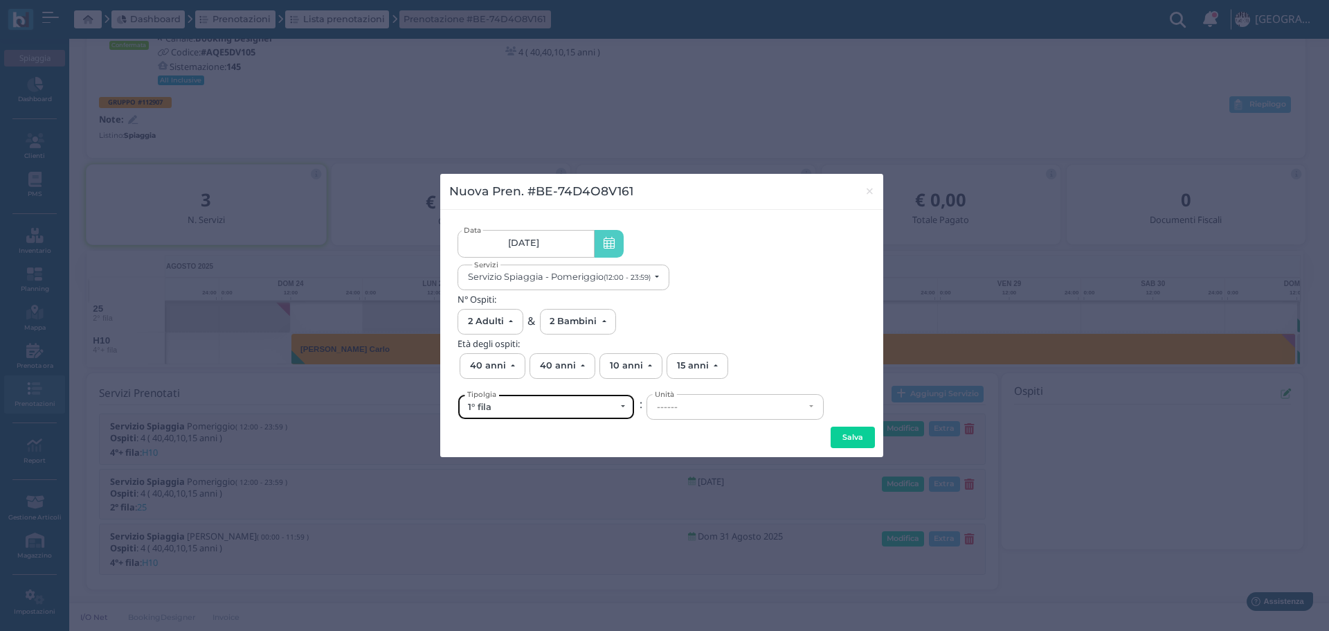
click at [616, 406] on div "1° fila" at bounding box center [546, 407] width 157 height 11
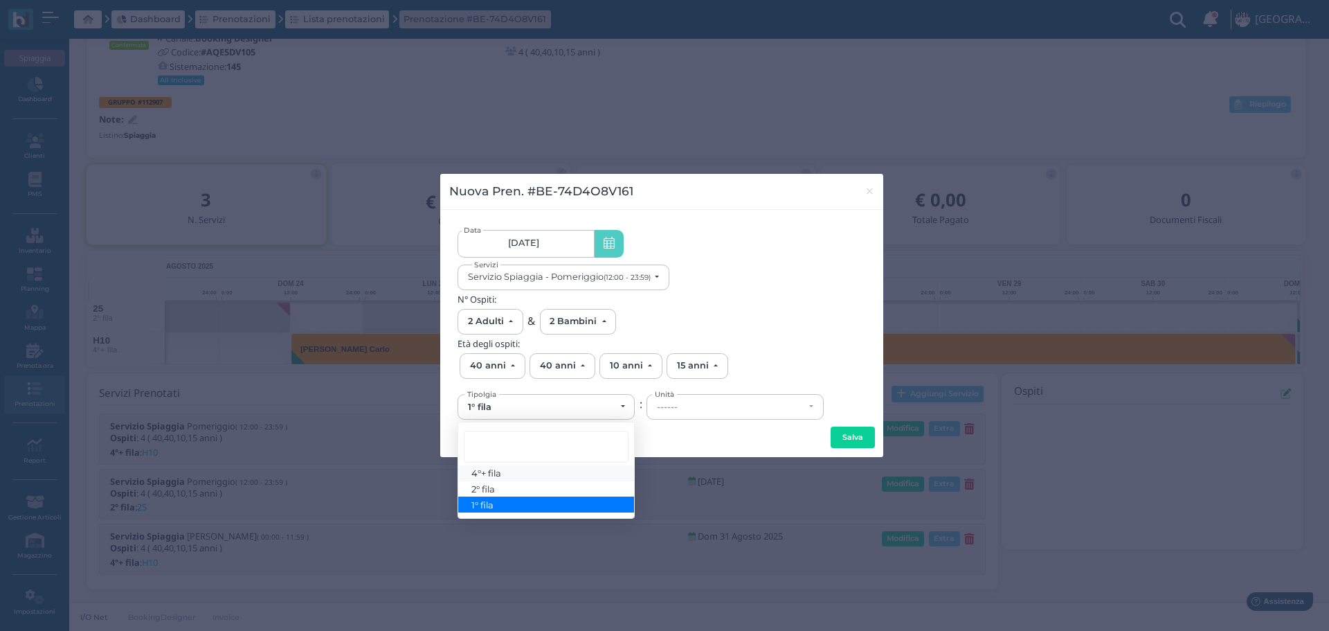
drag, startPoint x: 504, startPoint y: 476, endPoint x: 562, endPoint y: 467, distance: 58.2
click at [508, 475] on link "4°+ fila" at bounding box center [546, 473] width 176 height 16
select select "434"
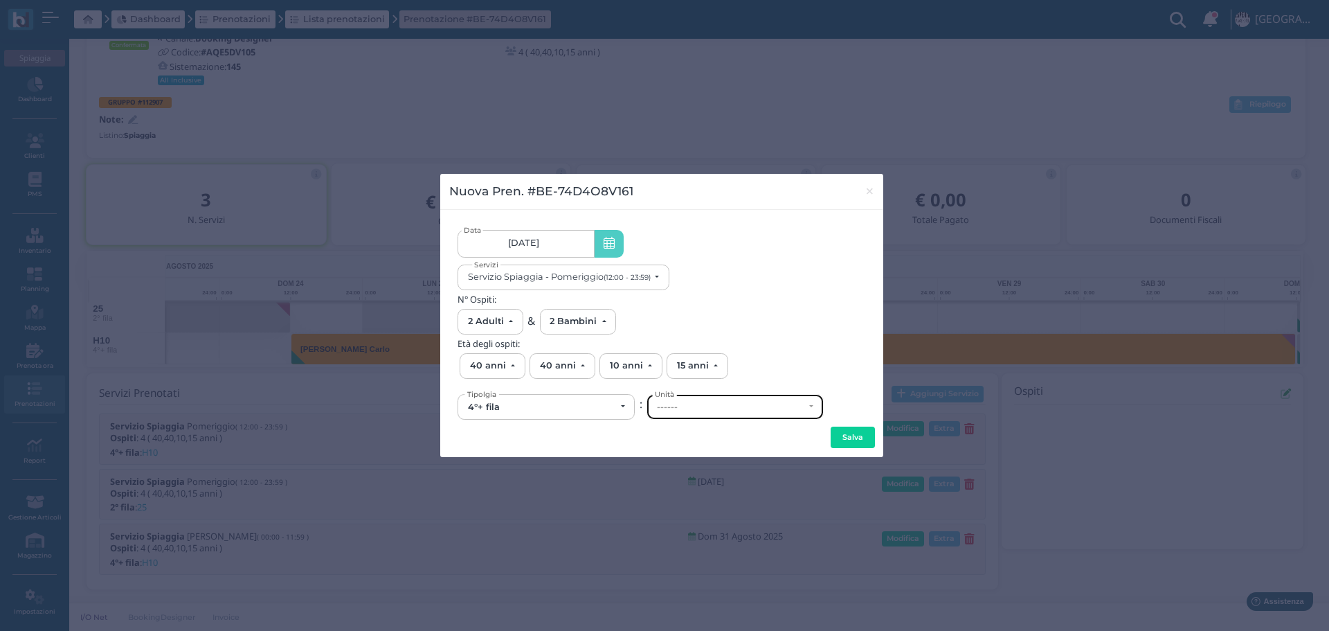
click at [730, 413] on div "------" at bounding box center [735, 407] width 176 height 24
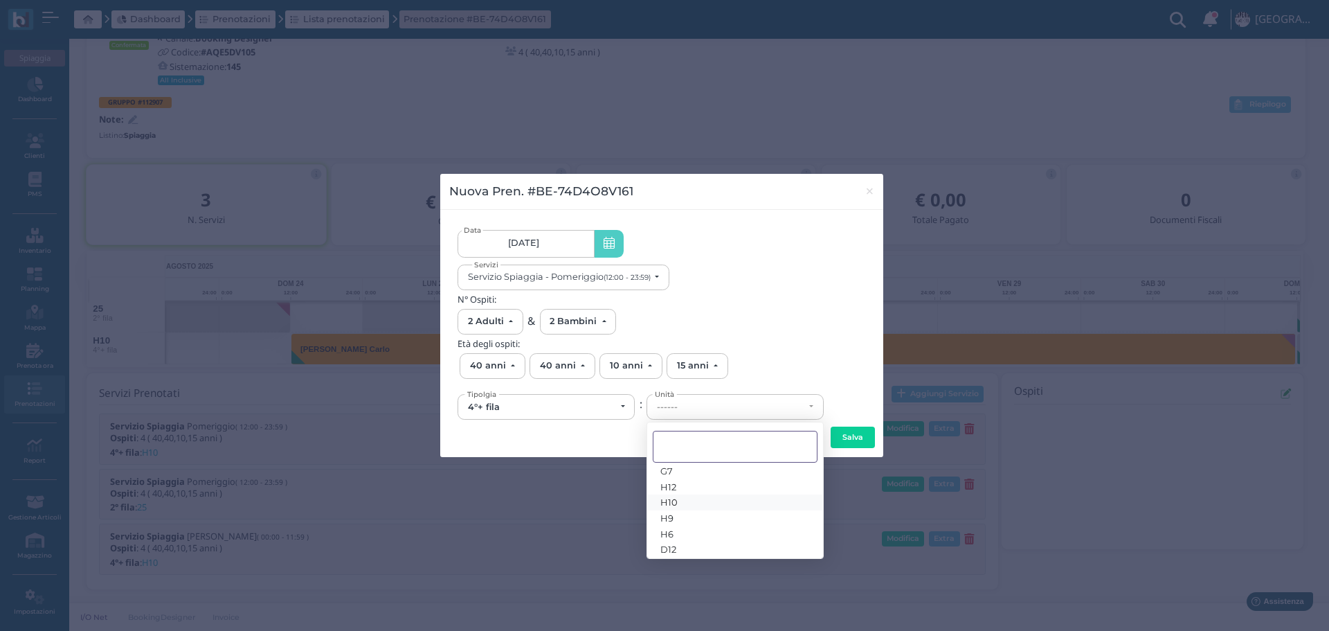
scroll to position [25, 0]
click at [669, 542] on span "D12" at bounding box center [669, 544] width 16 height 11
select select "6627"
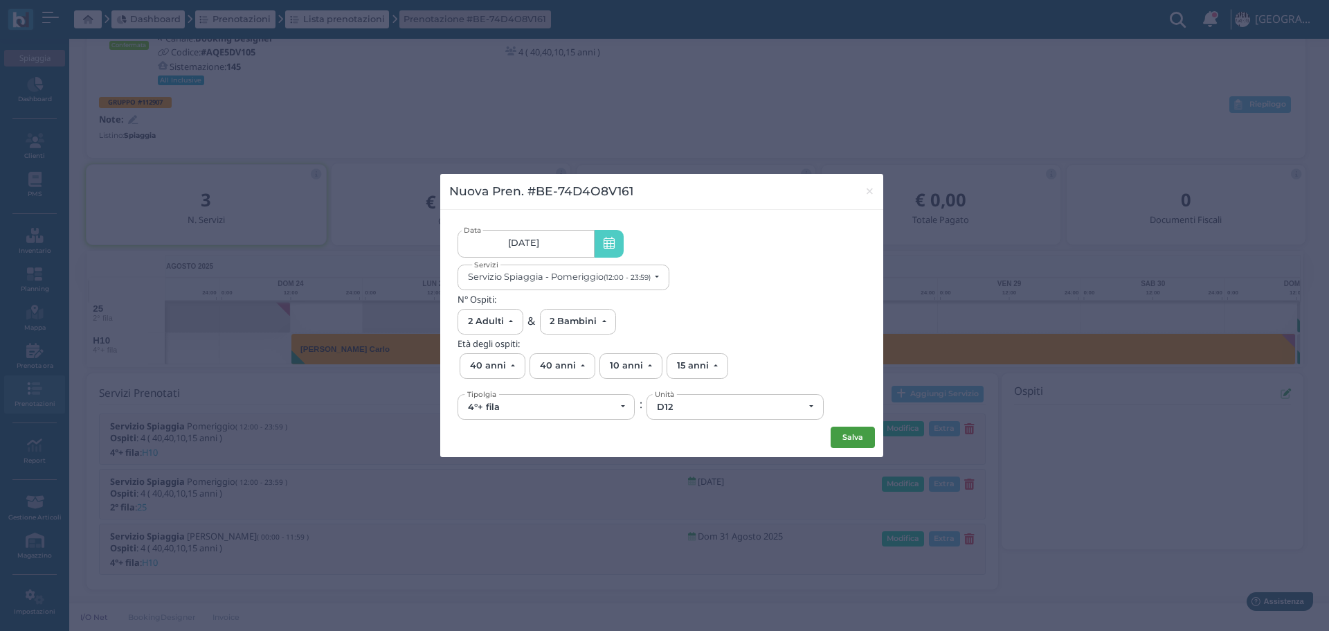
drag, startPoint x: 857, startPoint y: 431, endPoint x: 960, endPoint y: 416, distance: 104.2
click at [857, 431] on button "Salva" at bounding box center [853, 438] width 44 height 22
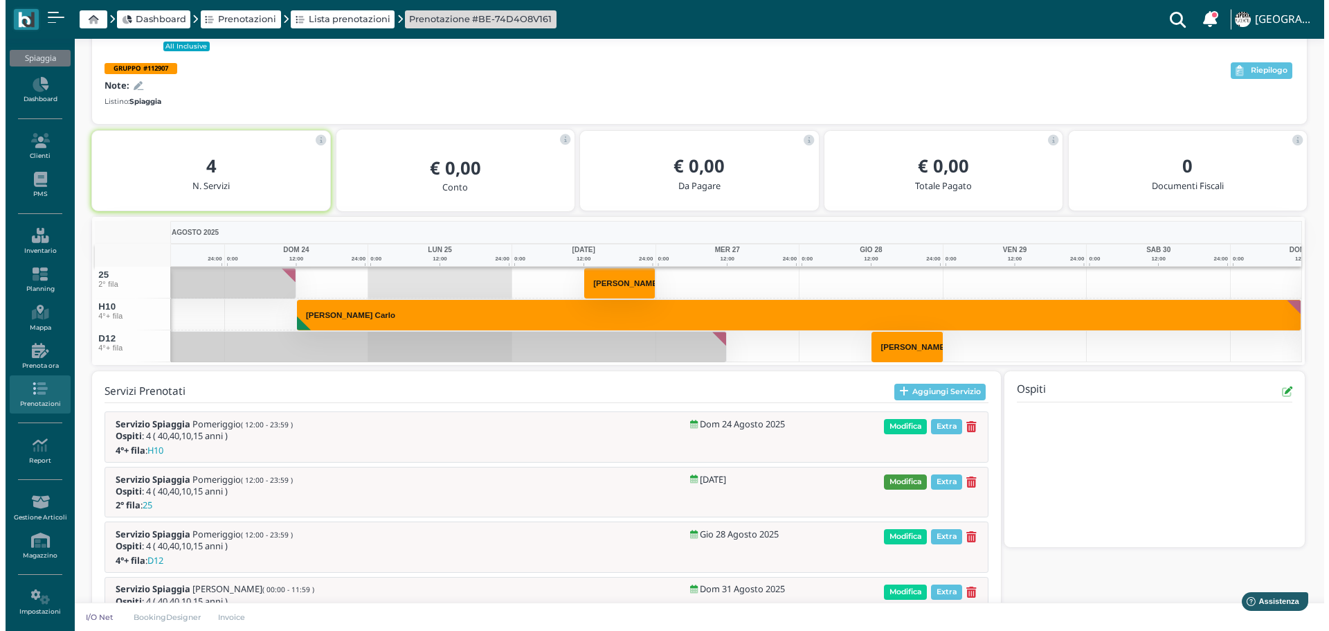
scroll to position [191, 0]
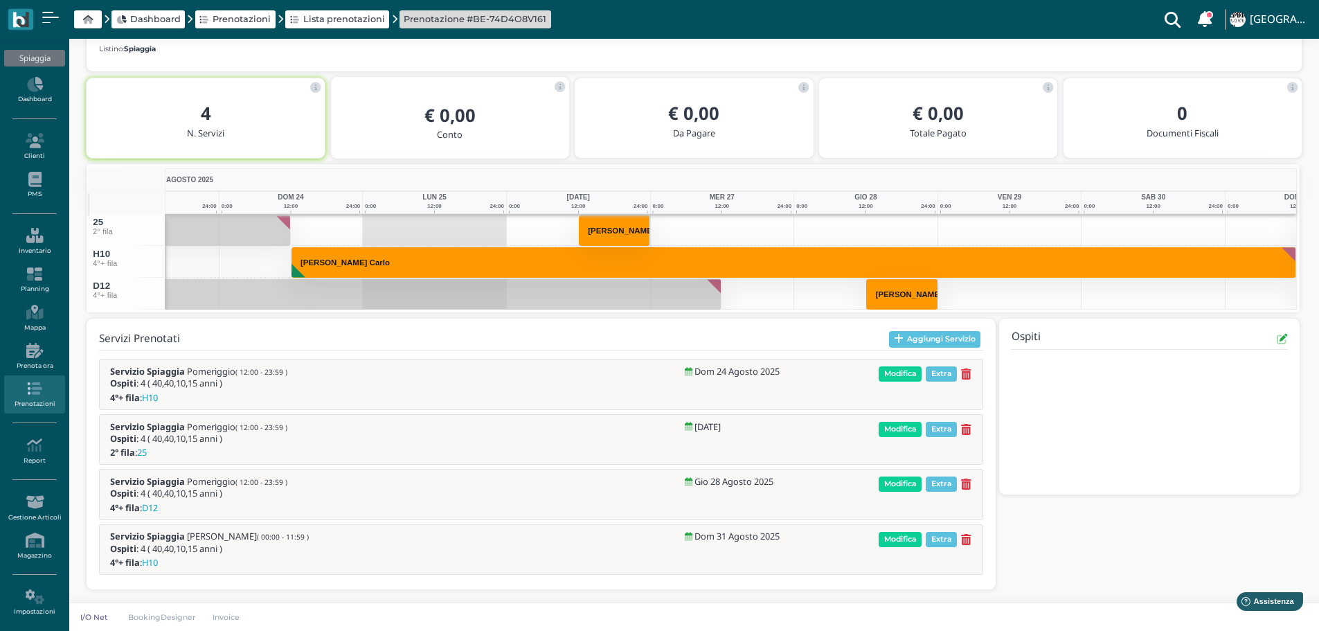
click at [951, 336] on button "Aggiungi Servizio" at bounding box center [935, 339] width 92 height 17
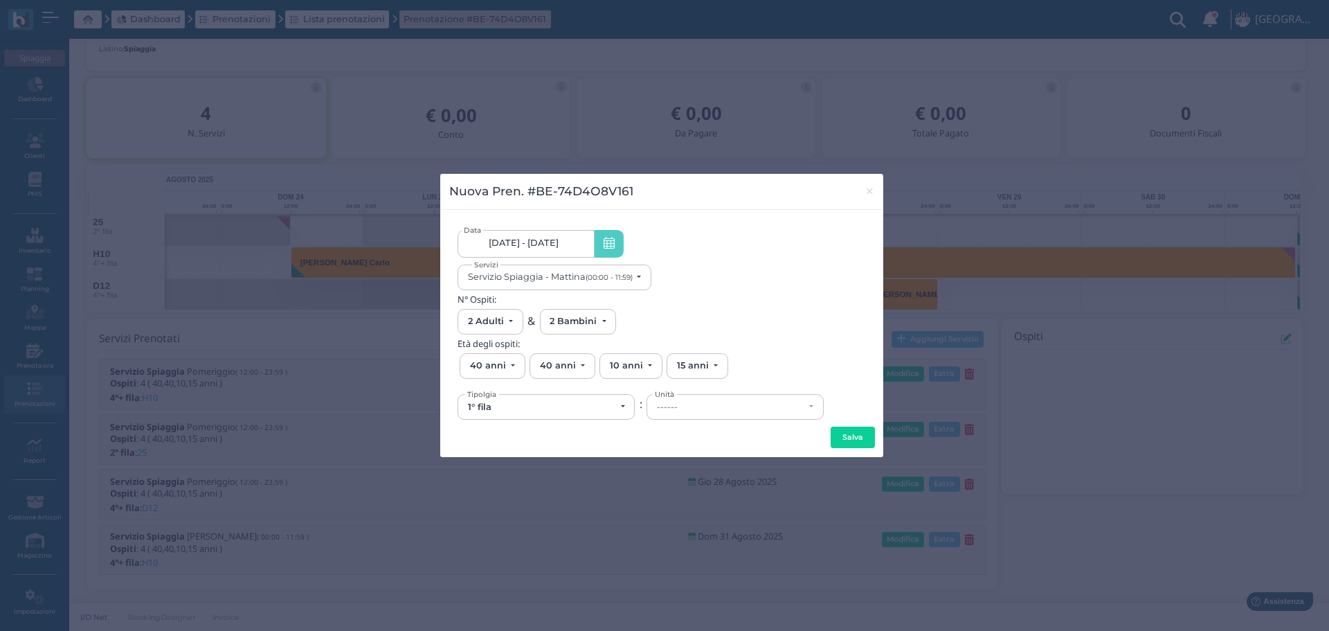
click at [567, 246] on link "[DATE] - [DATE]" at bounding box center [526, 244] width 136 height 28
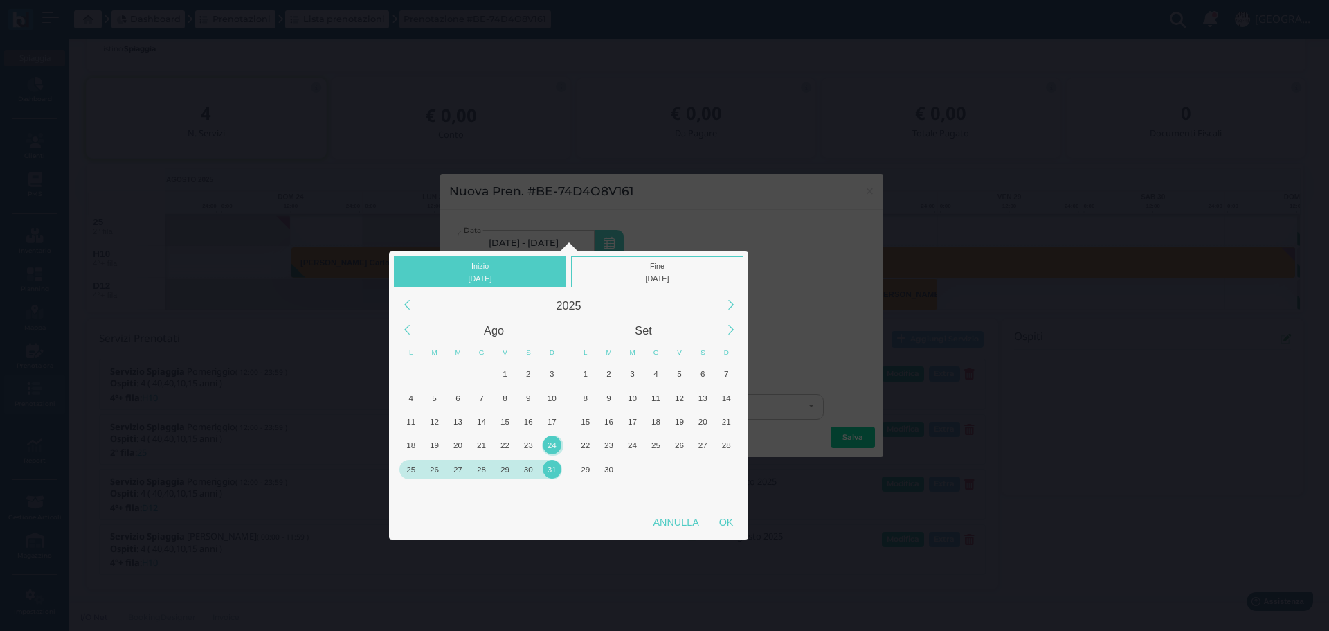
click at [451, 472] on div "27" at bounding box center [458, 469] width 19 height 19
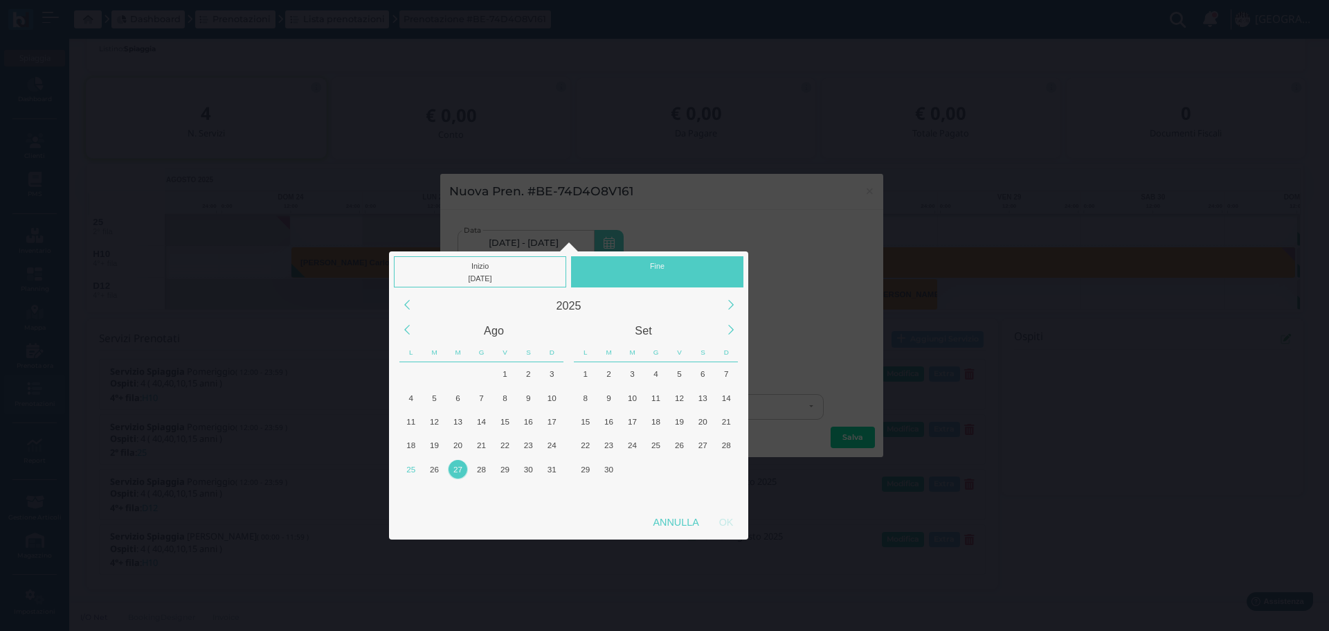
click at [655, 267] on div "Fine" at bounding box center [657, 271] width 172 height 31
click at [458, 465] on div "27" at bounding box center [458, 469] width 19 height 19
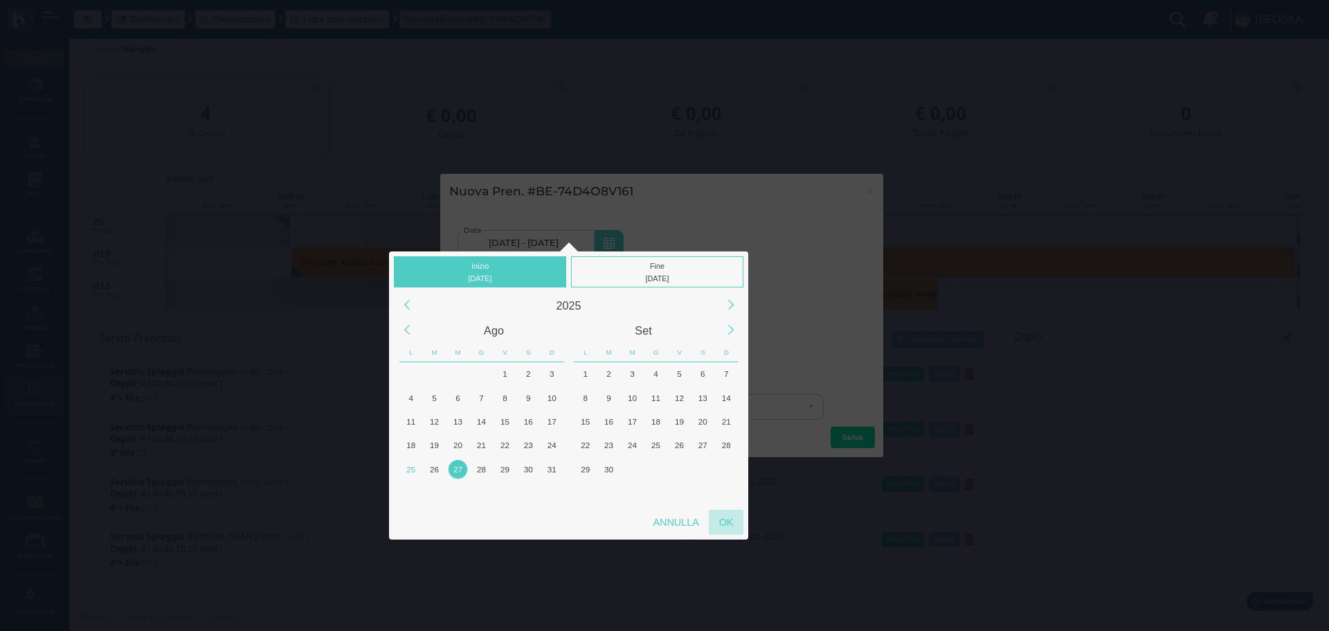
drag, startPoint x: 725, startPoint y: 523, endPoint x: 679, endPoint y: 386, distance: 144.1
click at [725, 522] on div "OK" at bounding box center [726, 522] width 35 height 25
type input "27/08/2025 - 27/08/2025"
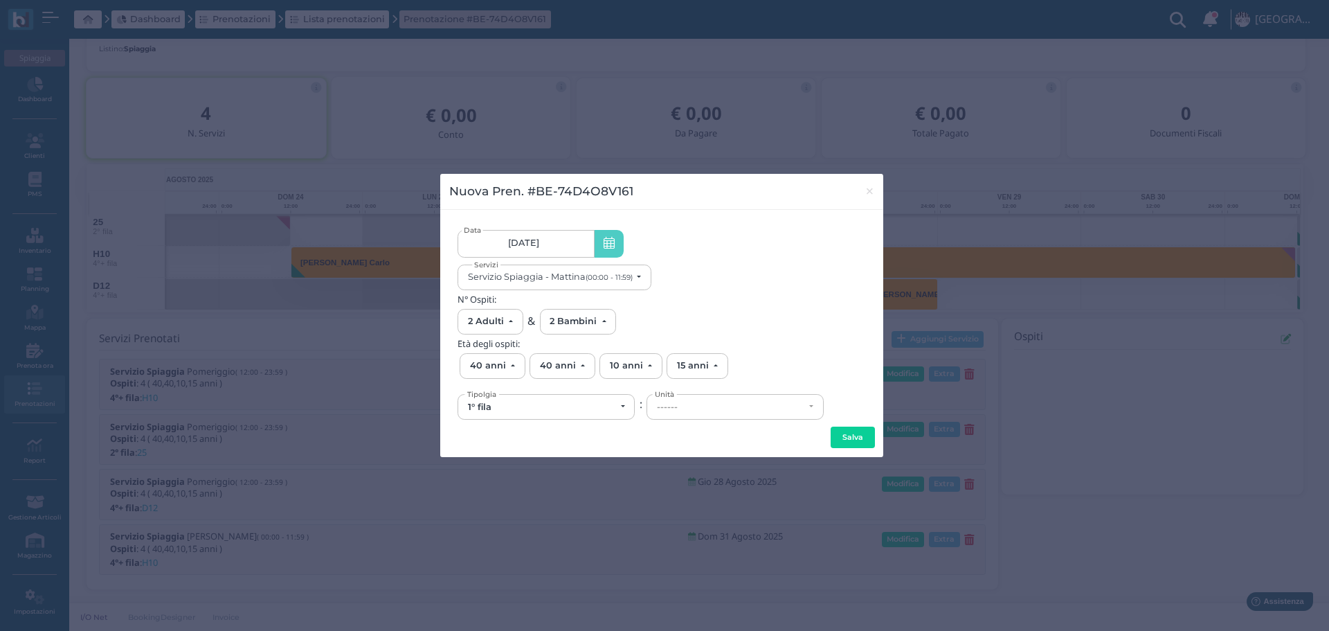
scroll to position [0, 129]
click at [577, 246] on link "27/08/2025 27/08/2025 - 27/08/2025" at bounding box center [526, 244] width 136 height 28
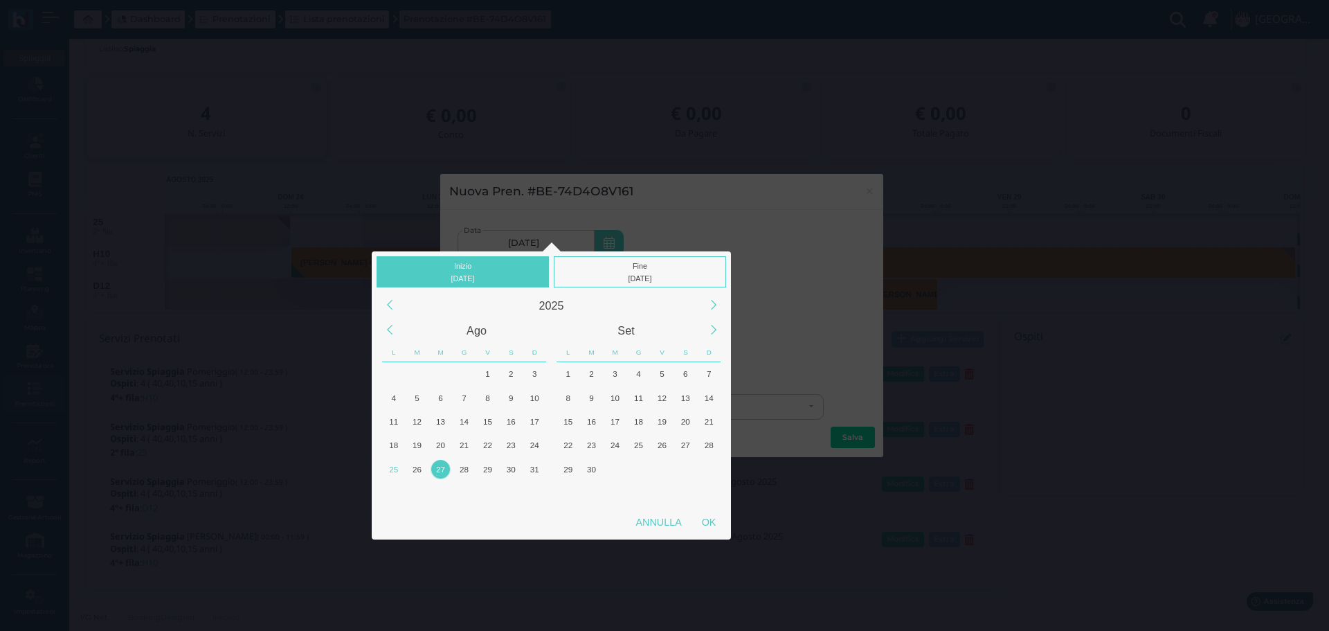
drag, startPoint x: 815, startPoint y: 328, endPoint x: 652, endPoint y: 265, distance: 174.5
click at [816, 328] on div "Inizio 27/08/2025 Fine 27/08/2025 2025 Ago Set L M M G V S D L M M G V S D 30 1…" at bounding box center [664, 220] width 1329 height 822
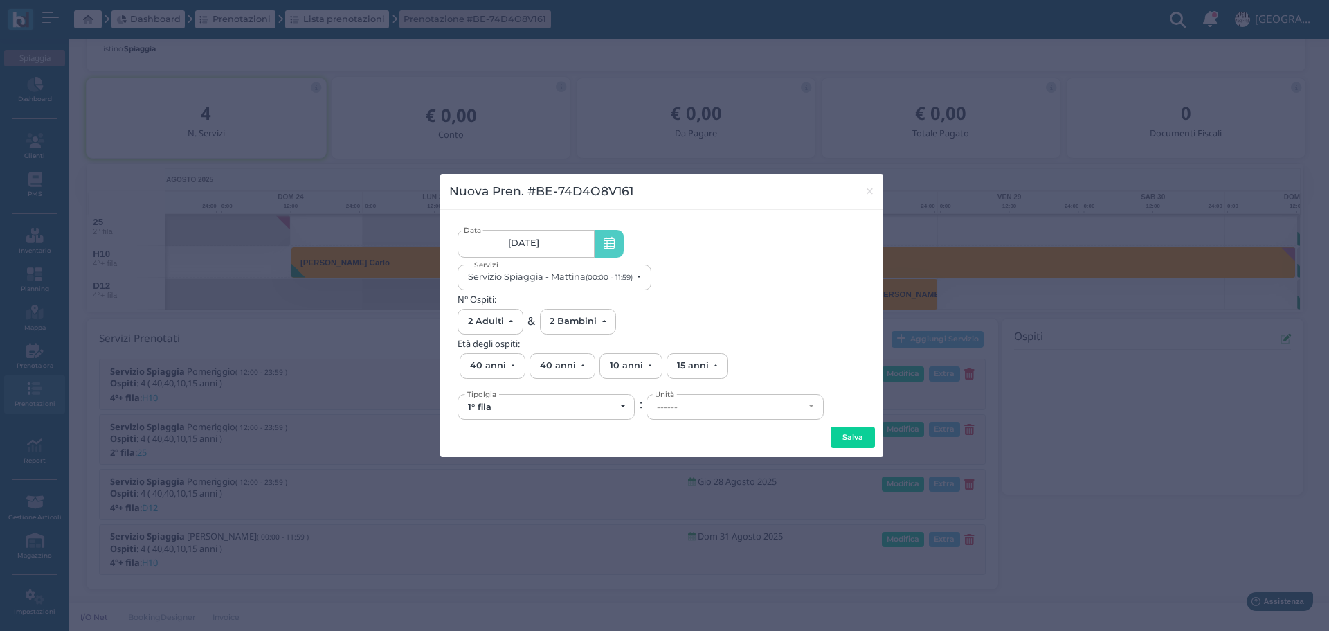
scroll to position [0, 129]
click at [596, 271] on button "Servizio Spiaggia - Mattina (00:00 - 11:59)" at bounding box center [555, 278] width 194 height 26
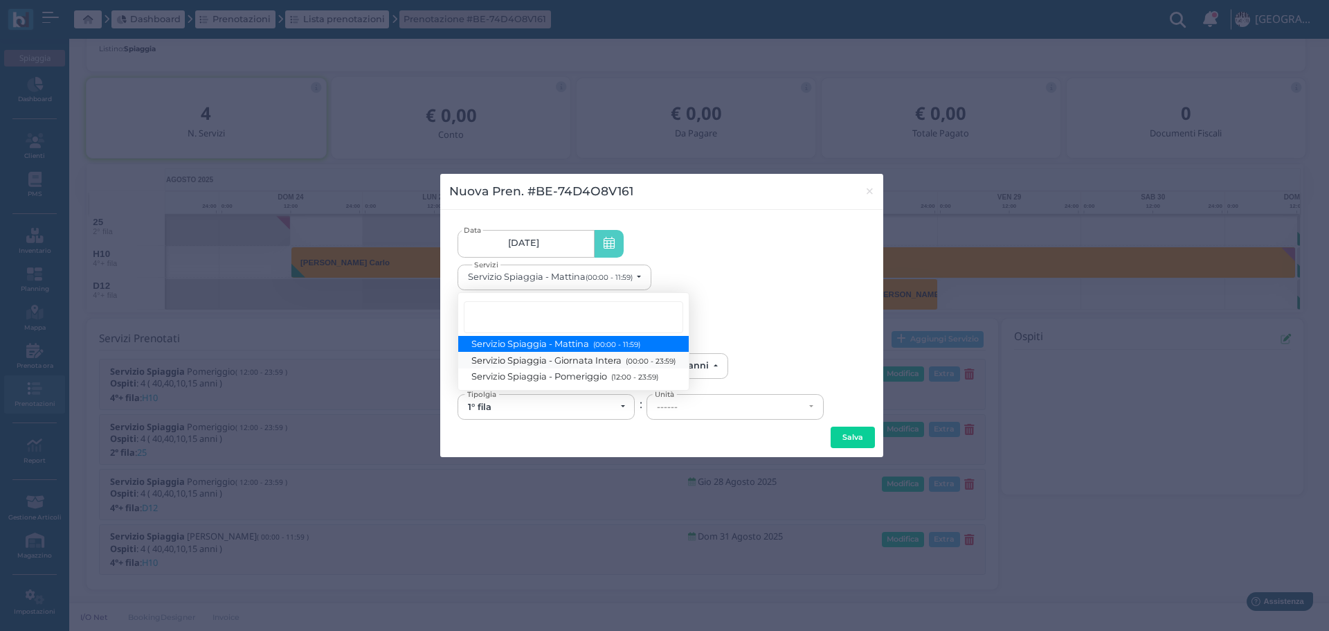
click at [571, 363] on span "Servizio Spiaggia - Giornata Intera (00:00 - 23:59)" at bounding box center [574, 360] width 204 height 12
select select "1368"
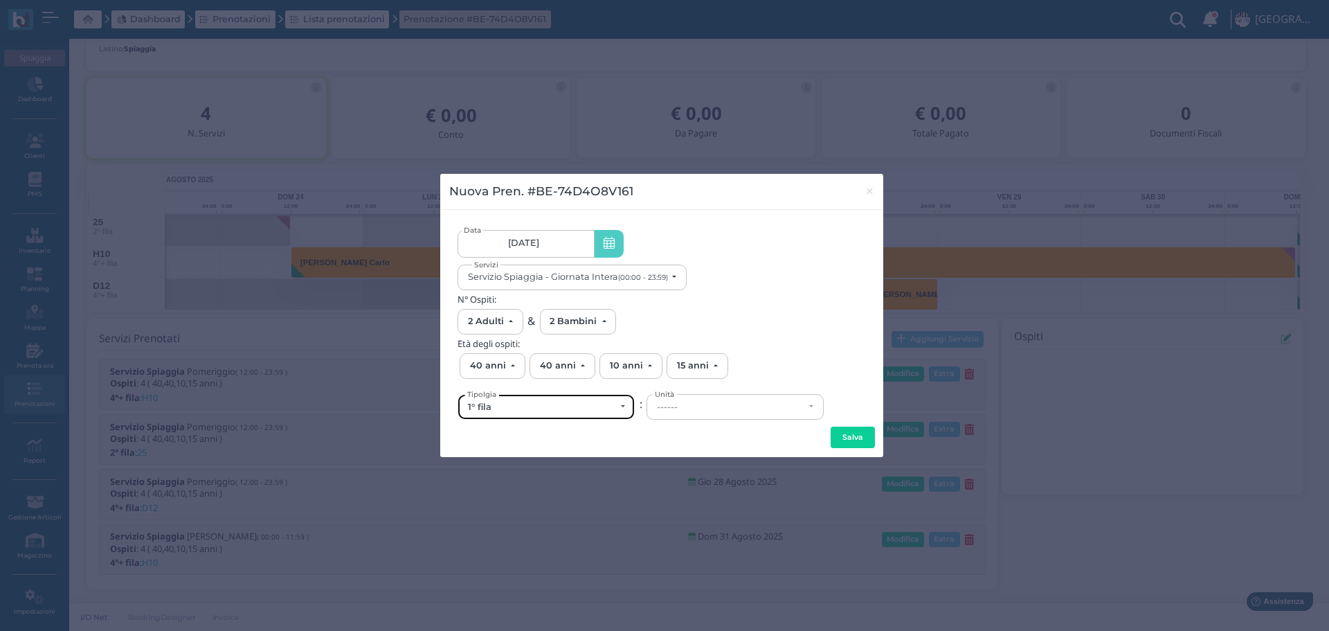
click at [598, 402] on div "1° fila" at bounding box center [541, 407] width 147 height 11
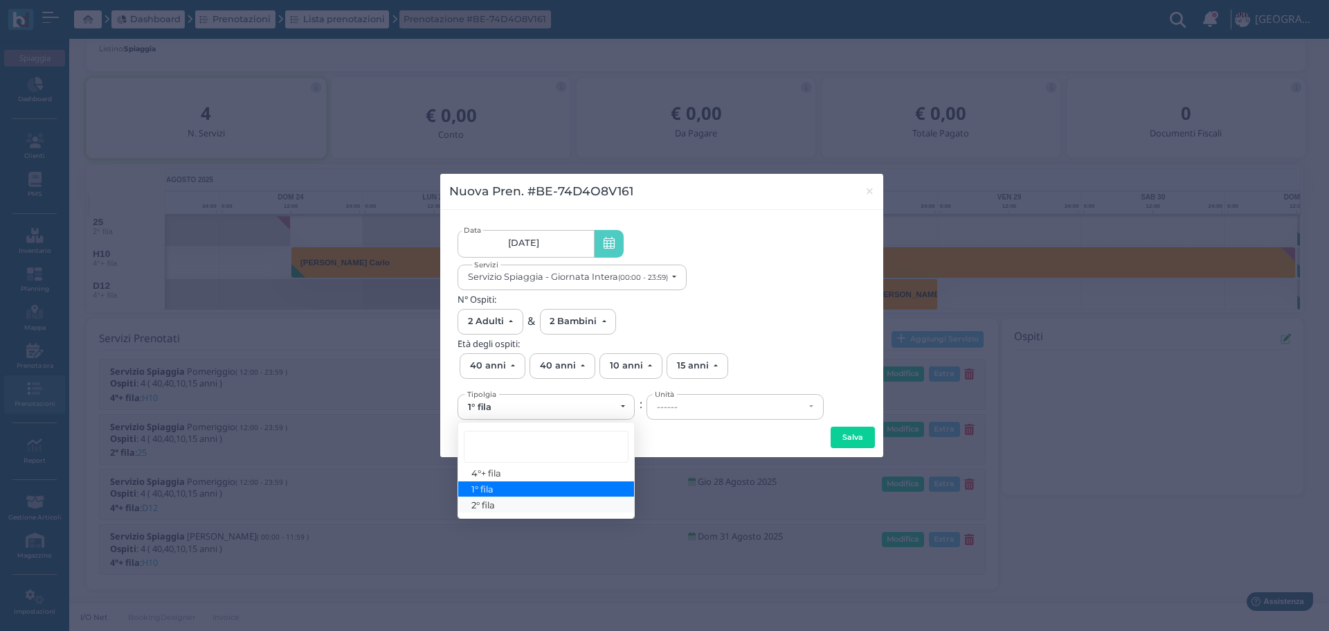
click at [519, 503] on link "2° fila" at bounding box center [546, 504] width 176 height 16
select select "432"
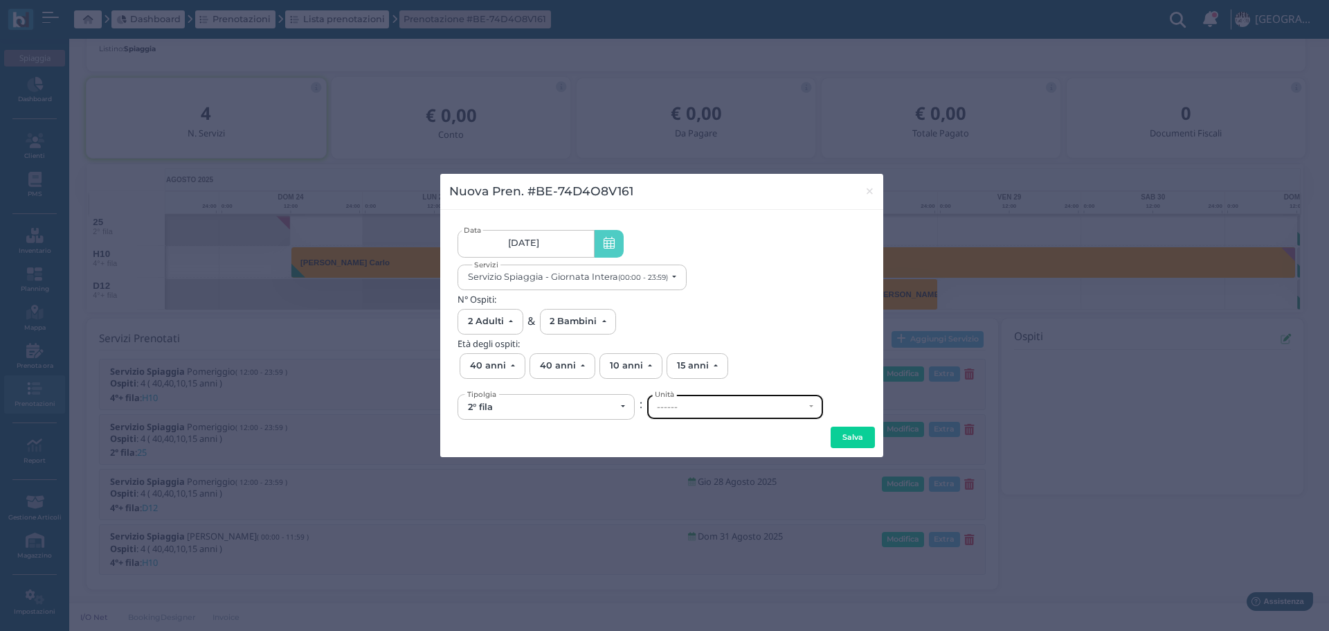
click at [702, 397] on div "------" at bounding box center [735, 407] width 176 height 24
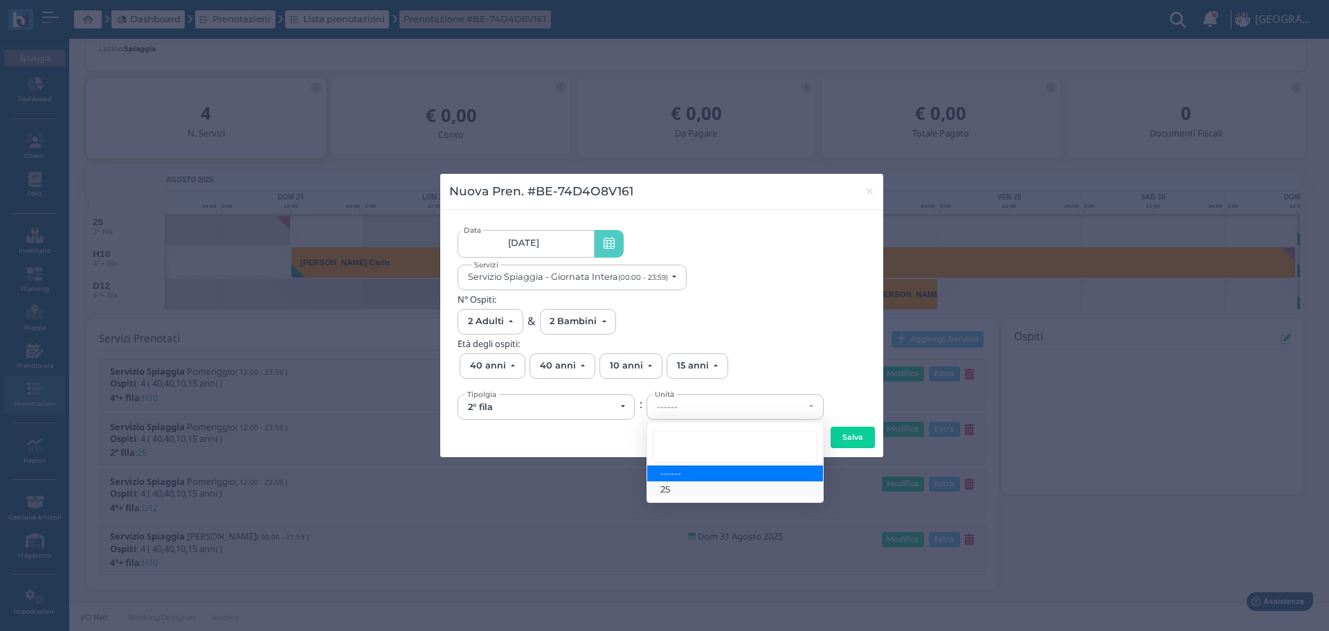
drag, startPoint x: 670, startPoint y: 494, endPoint x: 778, endPoint y: 472, distance: 110.1
click at [670, 492] on span "25" at bounding box center [666, 488] width 10 height 11
select select "6149"
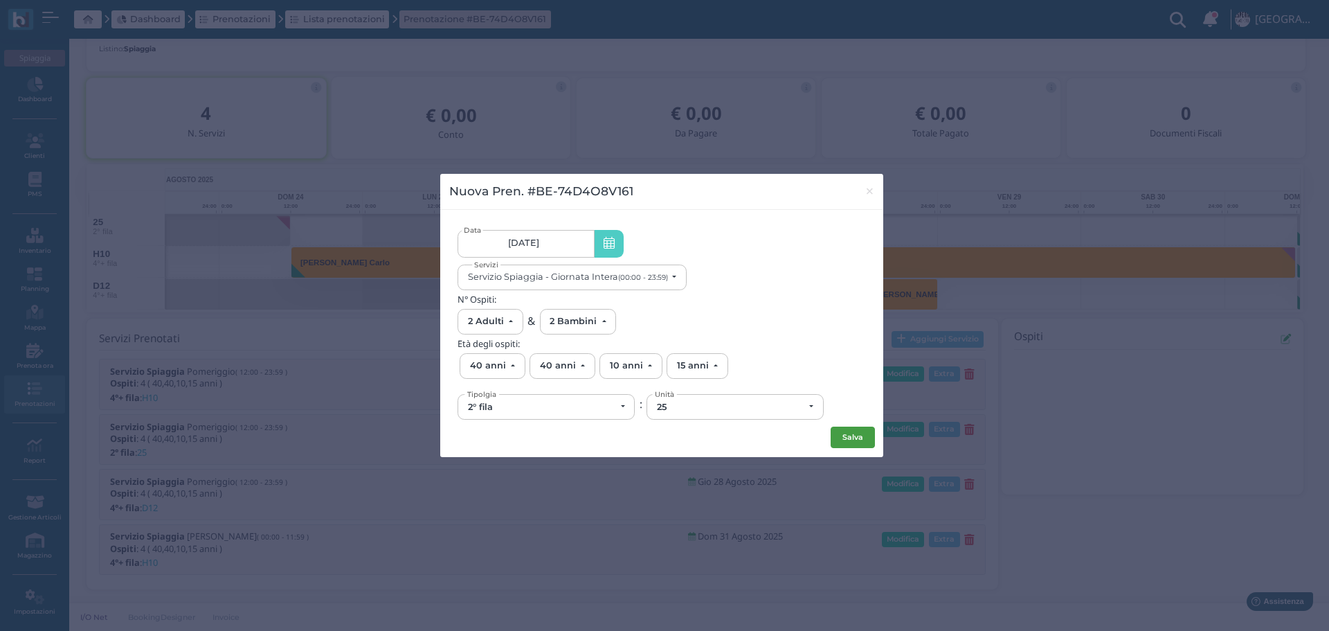
click at [855, 440] on button "Salva" at bounding box center [853, 438] width 44 height 22
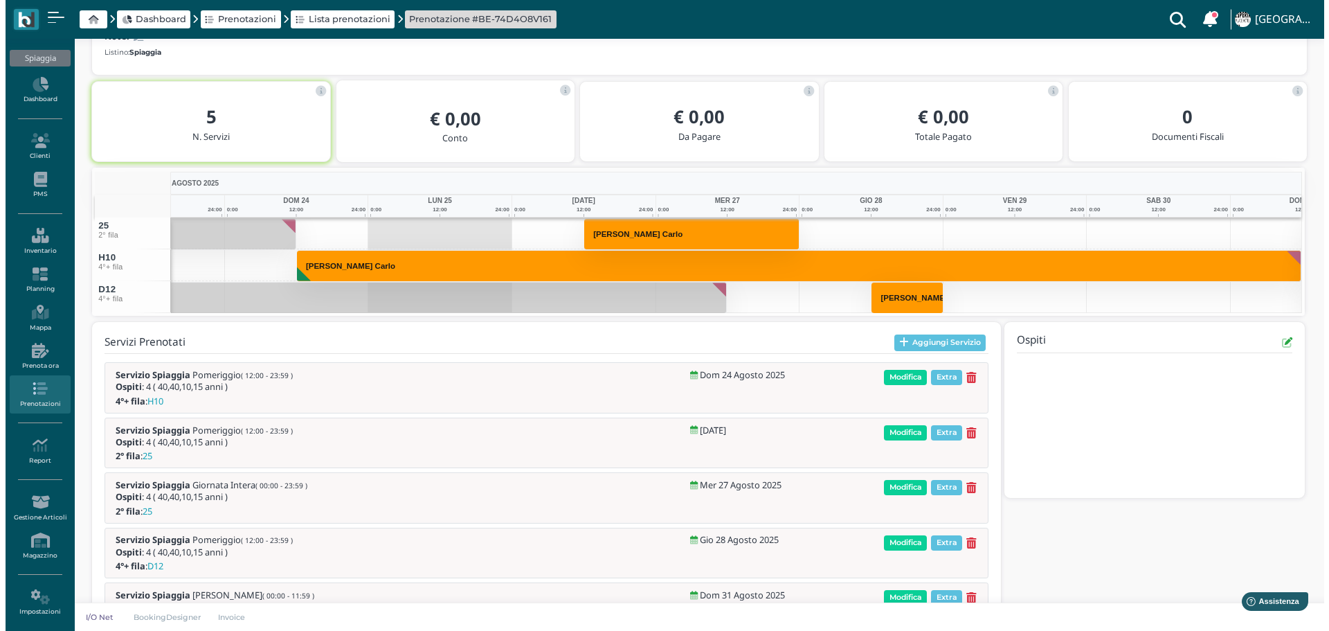
scroll to position [247, 0]
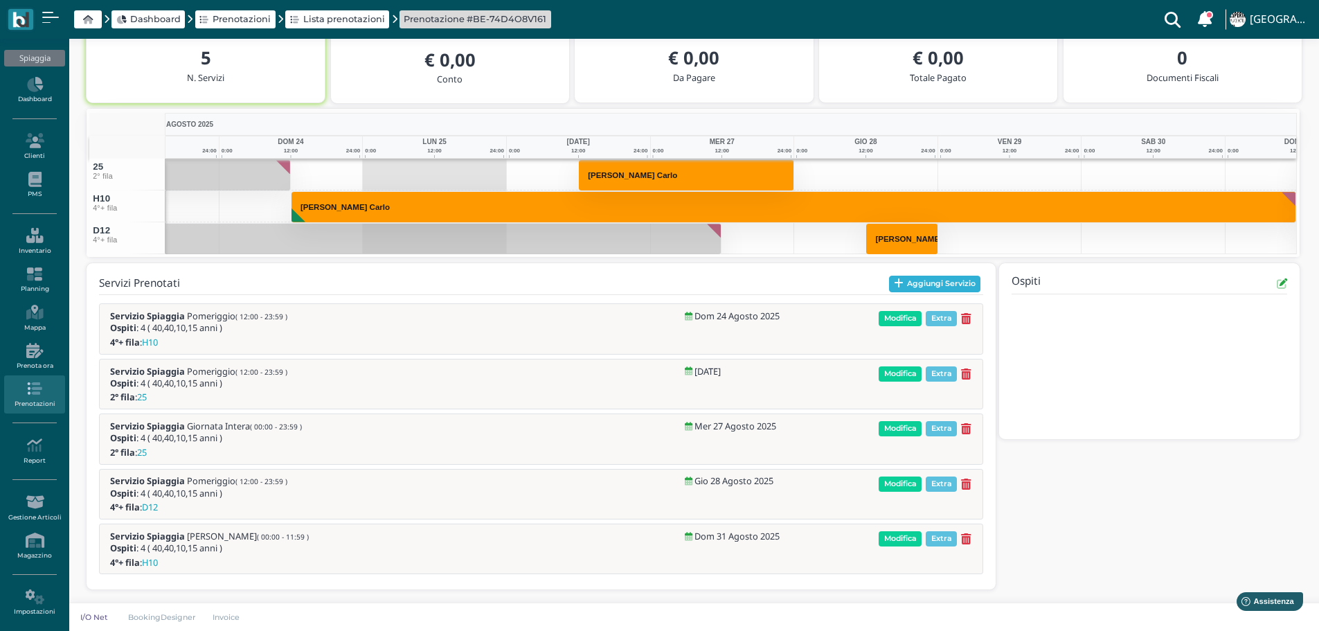
click at [935, 278] on button "Aggiungi Servizio" at bounding box center [935, 284] width 92 height 17
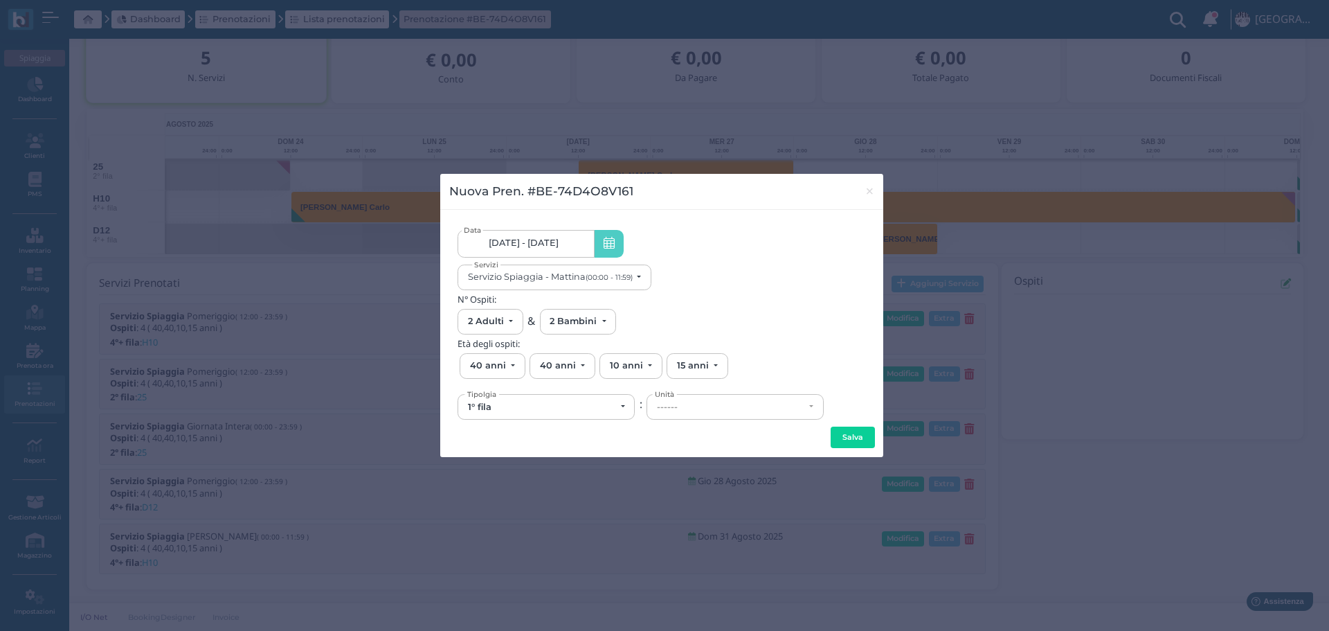
click at [559, 240] on span "24/08/25 - 31/08/25" at bounding box center [524, 242] width 70 height 11
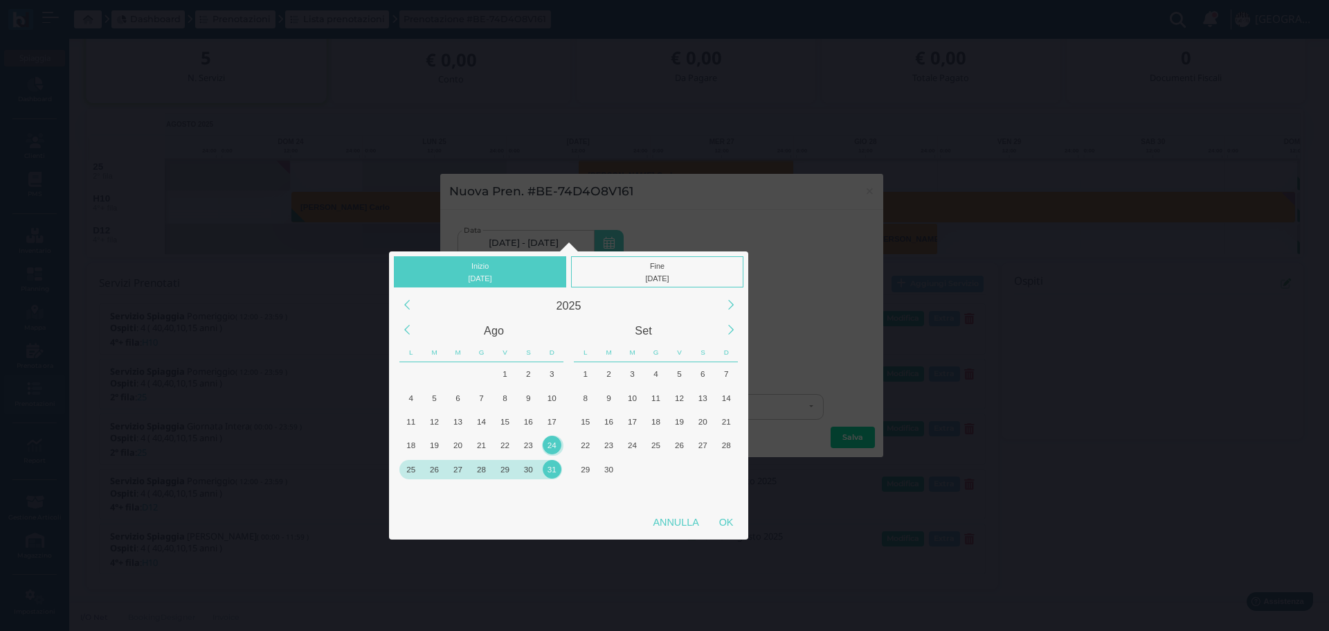
drag, startPoint x: 485, startPoint y: 472, endPoint x: 486, endPoint y: 465, distance: 7.0
click at [485, 469] on div "28" at bounding box center [481, 469] width 19 height 19
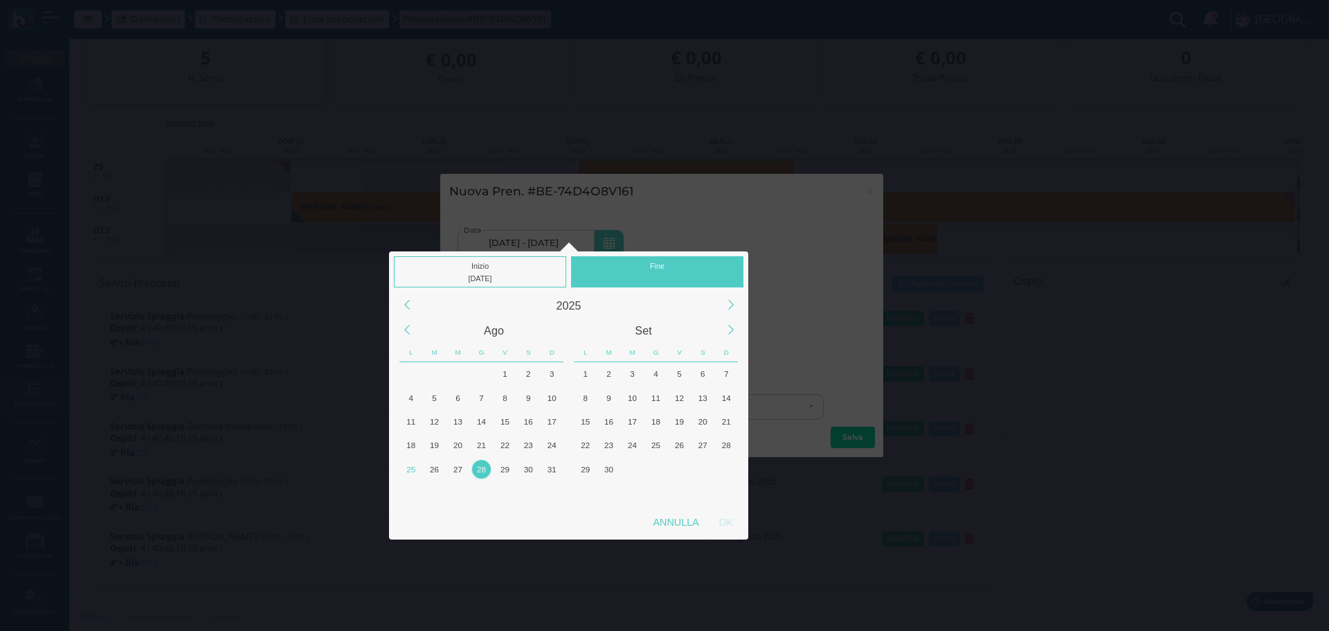
click at [646, 275] on div at bounding box center [658, 278] width 166 height 12
click at [480, 469] on div "28" at bounding box center [481, 469] width 19 height 19
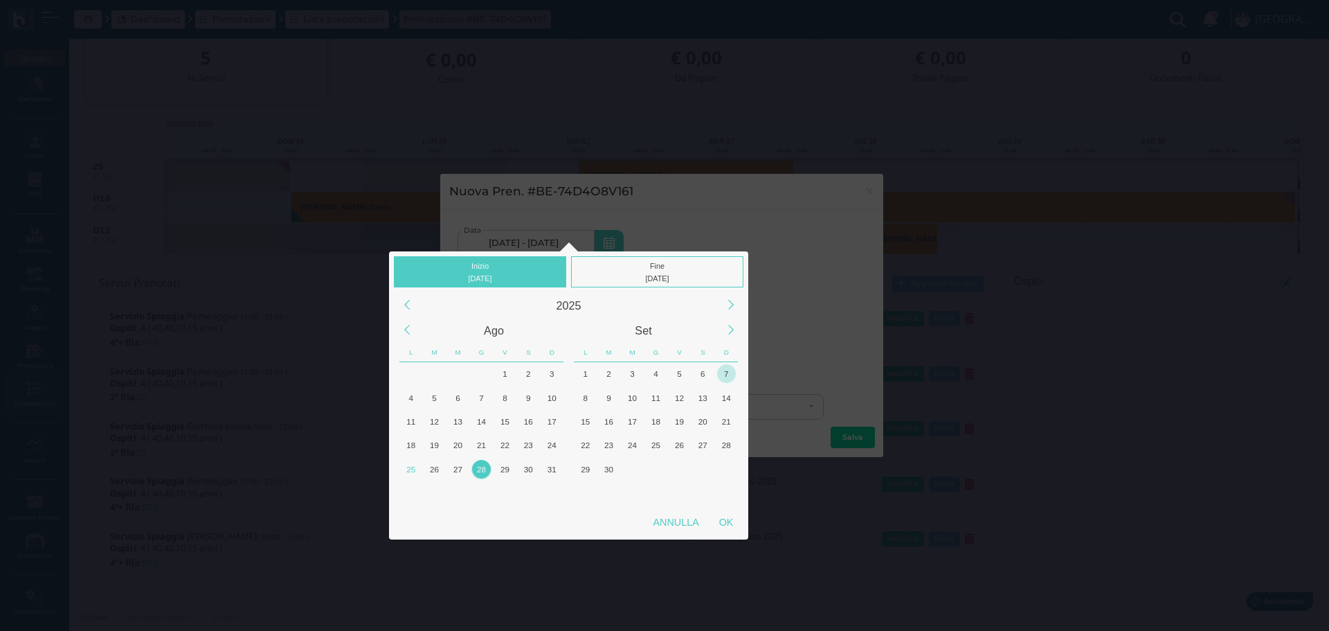
drag, startPoint x: 729, startPoint y: 525, endPoint x: 708, endPoint y: 368, distance: 158.5
click at [729, 523] on div "OK" at bounding box center [726, 522] width 35 height 25
type input "28/08/2025 - 28/08/2025"
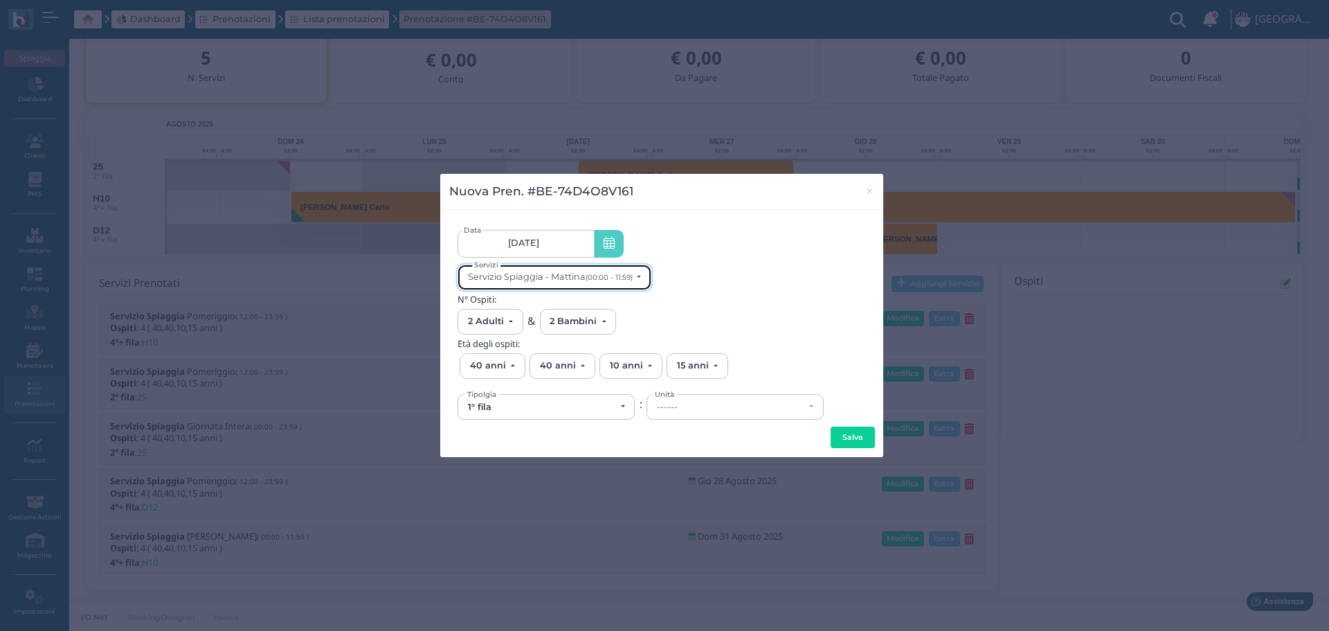
scroll to position [0, 0]
drag, startPoint x: 631, startPoint y: 274, endPoint x: 697, endPoint y: 270, distance: 65.9
click at [633, 274] on small "(00:00 - 11:59)" at bounding box center [609, 277] width 47 height 9
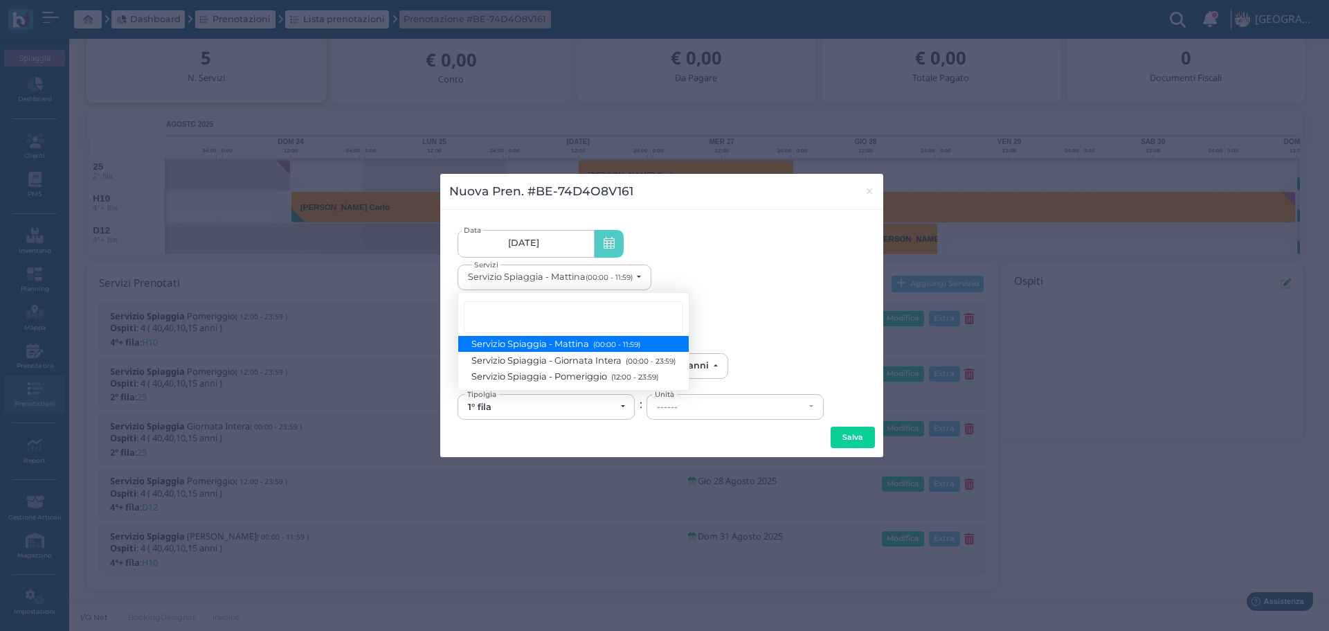
click at [639, 347] on small "(00:00 - 11:59)" at bounding box center [615, 344] width 51 height 9
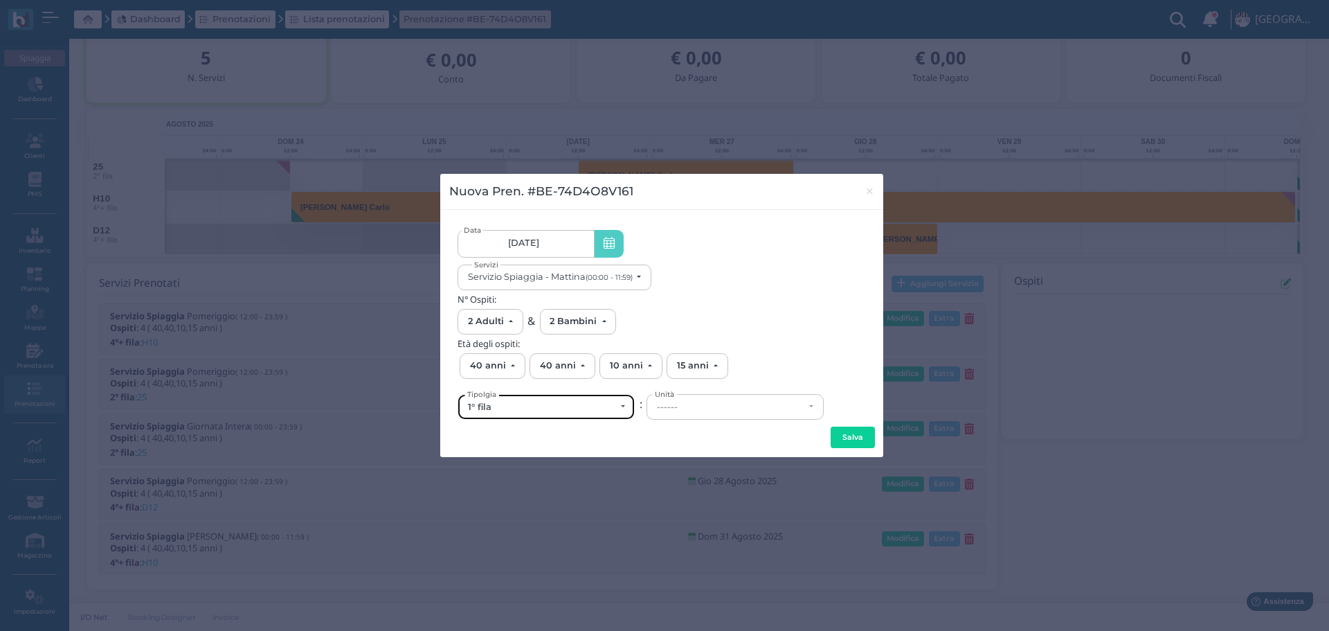
click at [561, 407] on div "1° fila" at bounding box center [541, 407] width 147 height 11
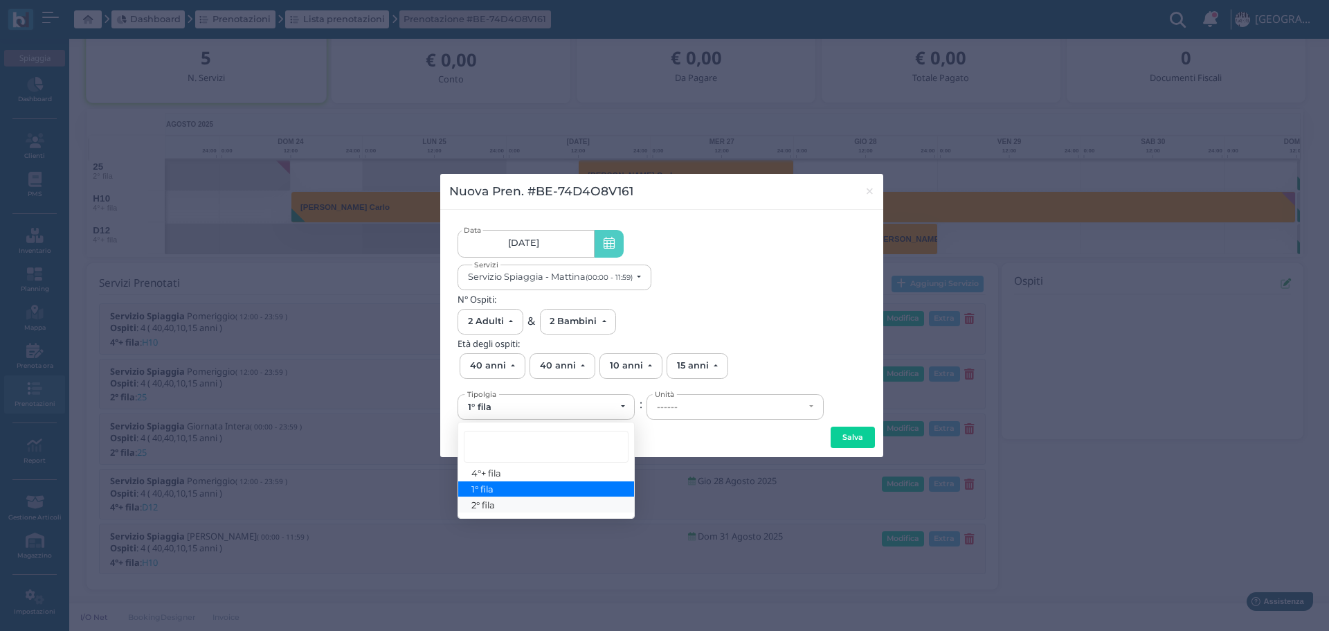
click at [506, 501] on link "2° fila" at bounding box center [546, 504] width 176 height 16
select select "432"
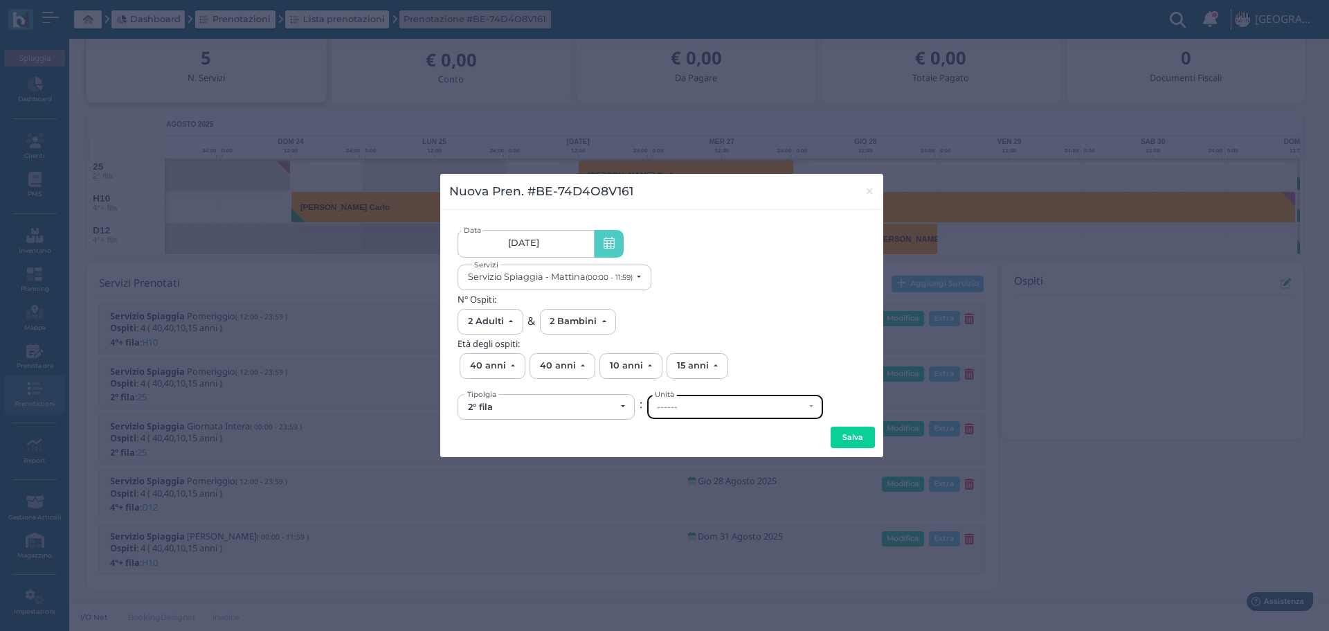
click at [699, 418] on div "------" at bounding box center [735, 407] width 176 height 24
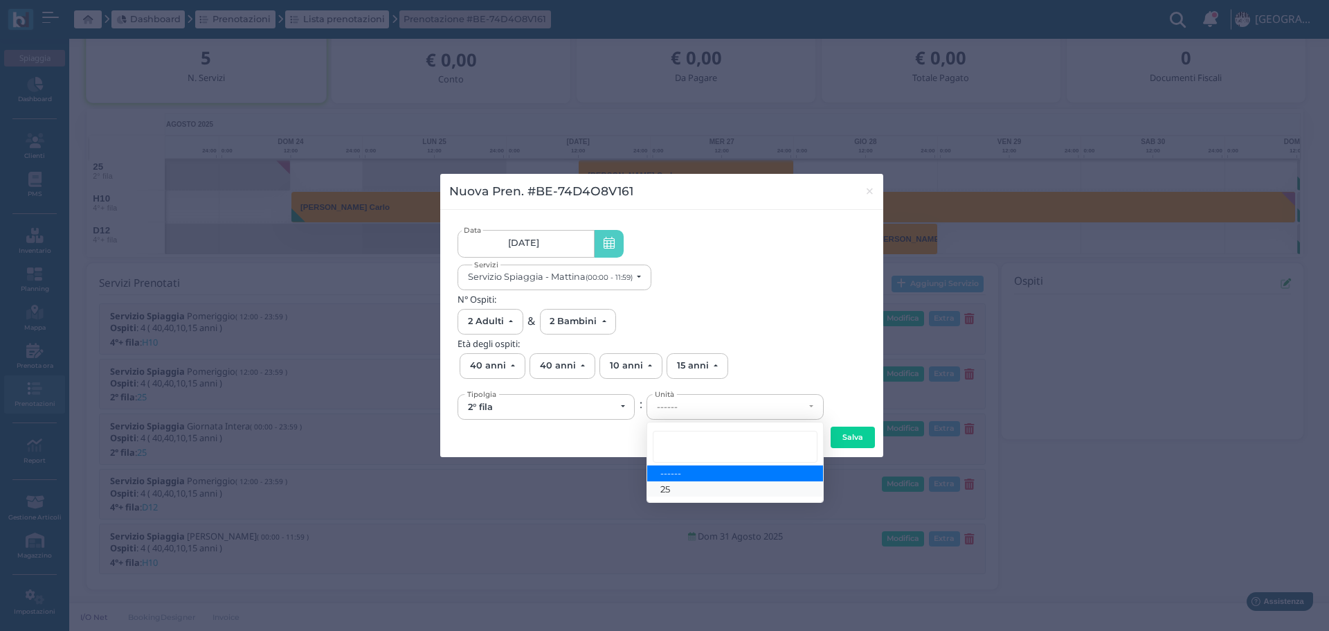
drag, startPoint x: 678, startPoint y: 491, endPoint x: 703, endPoint y: 478, distance: 27.9
click at [678, 490] on link "25" at bounding box center [735, 489] width 176 height 16
select select "6149"
drag, startPoint x: 852, startPoint y: 431, endPoint x: 911, endPoint y: 381, distance: 77.1
click at [851, 423] on form "28/08/2025 28/08/2025 - 28/08/2025 Data Servizio Spiaggia - Mattina (00:00 - 11…" at bounding box center [661, 333] width 425 height 229
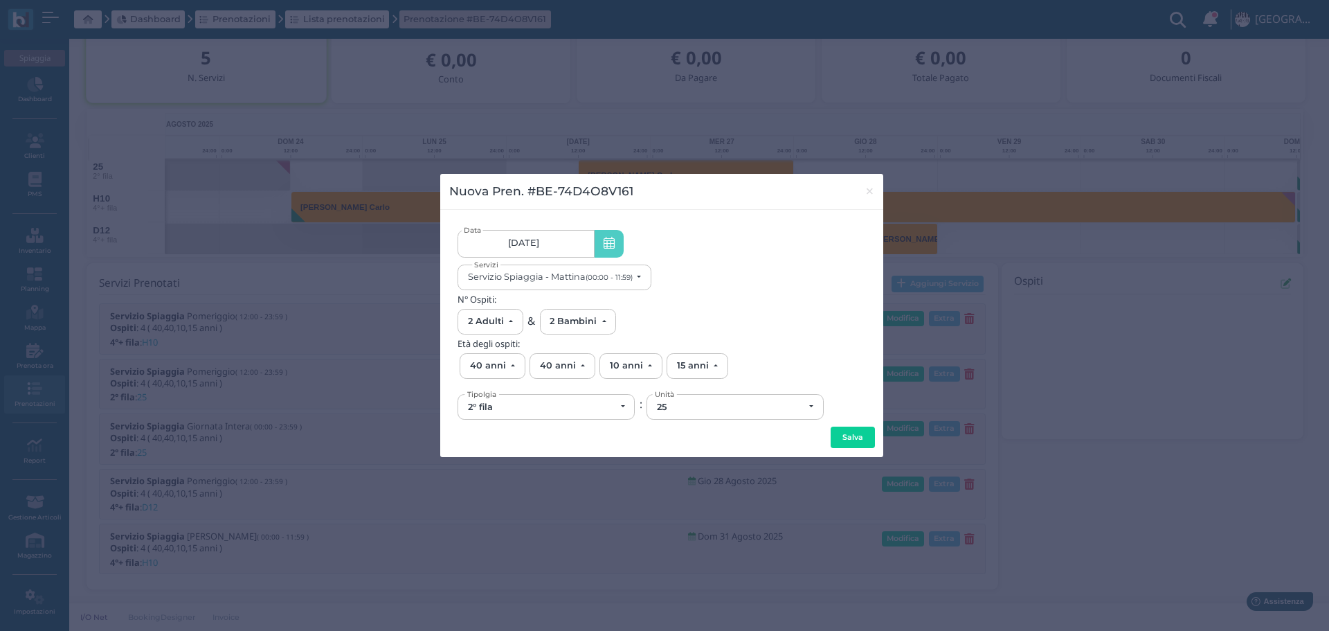
drag, startPoint x: 845, startPoint y: 435, endPoint x: 911, endPoint y: 420, distance: 67.4
click at [847, 435] on button "Salva" at bounding box center [853, 438] width 44 height 22
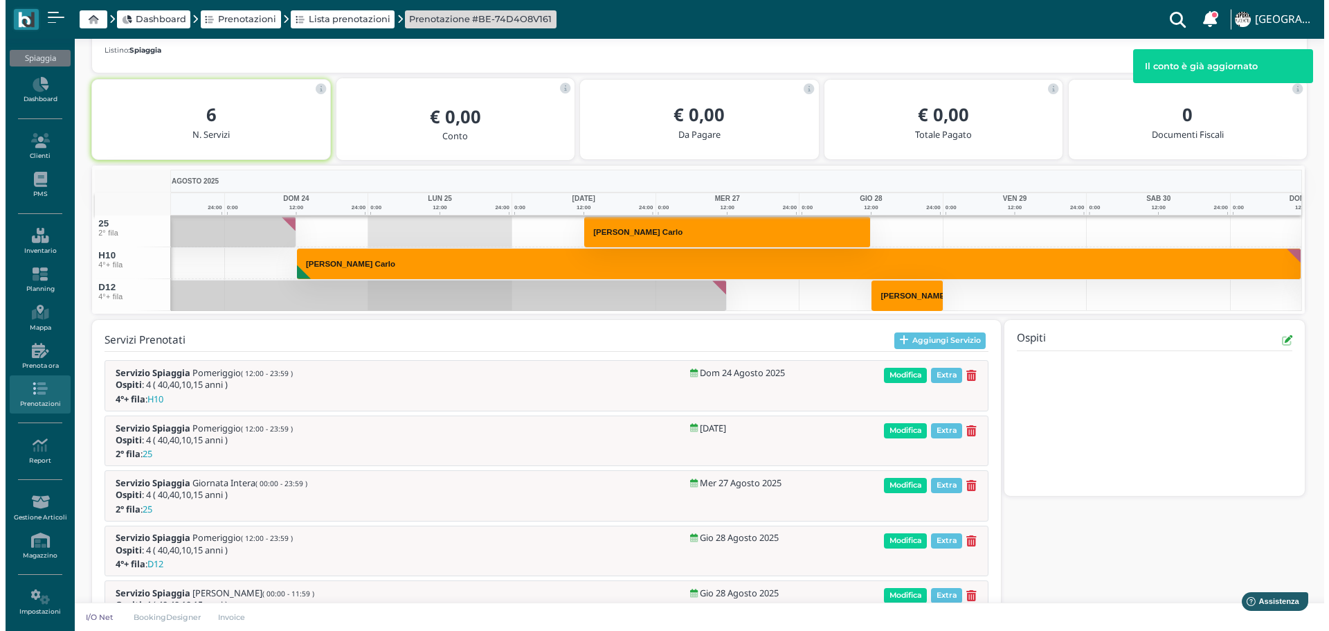
scroll to position [301, 0]
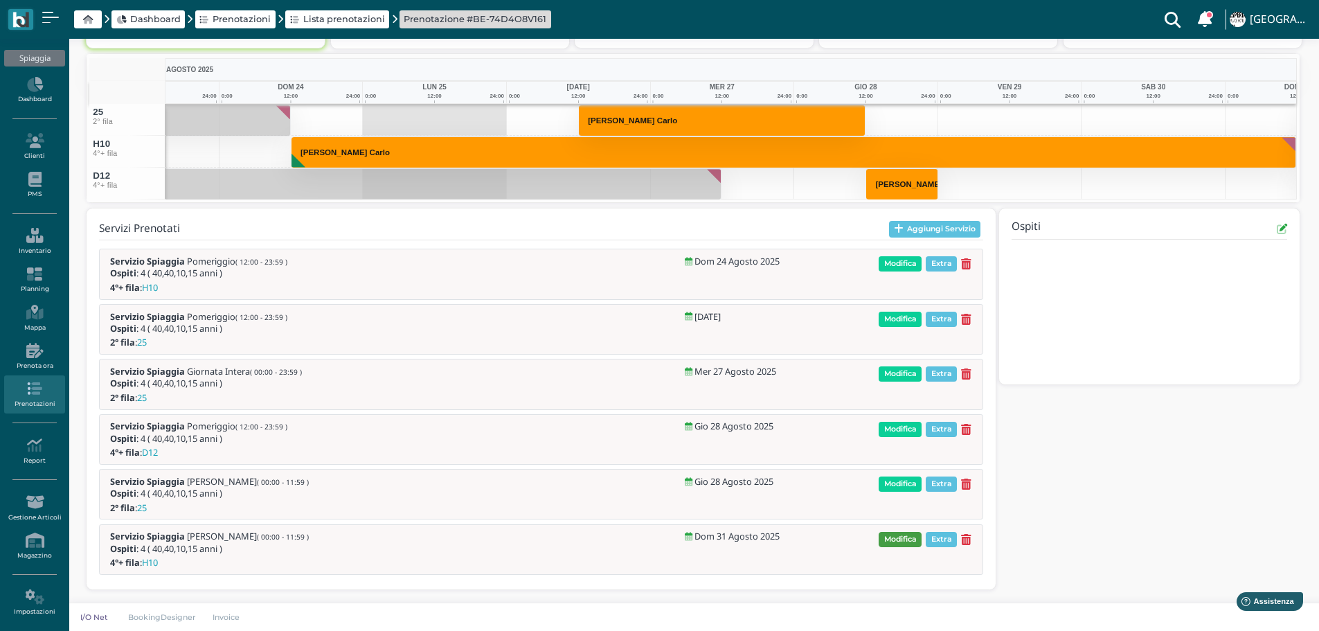
click at [909, 535] on span "Modifica" at bounding box center [900, 539] width 43 height 15
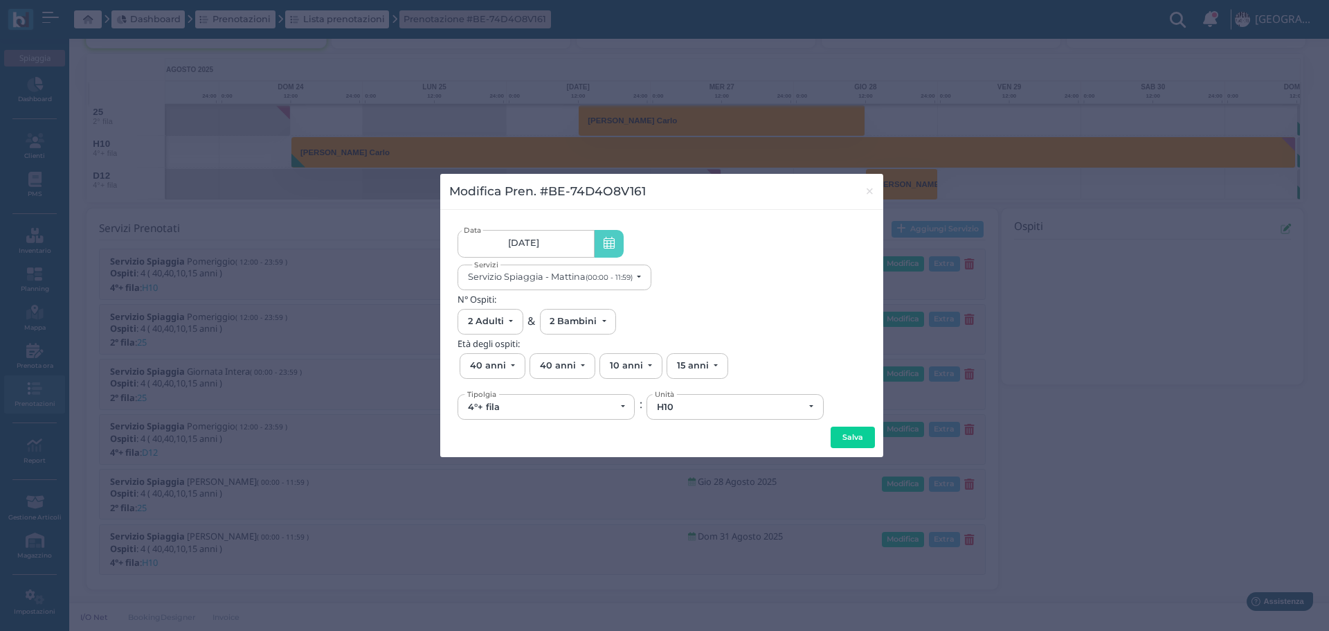
click at [579, 236] on link "31/08/25" at bounding box center [526, 244] width 136 height 28
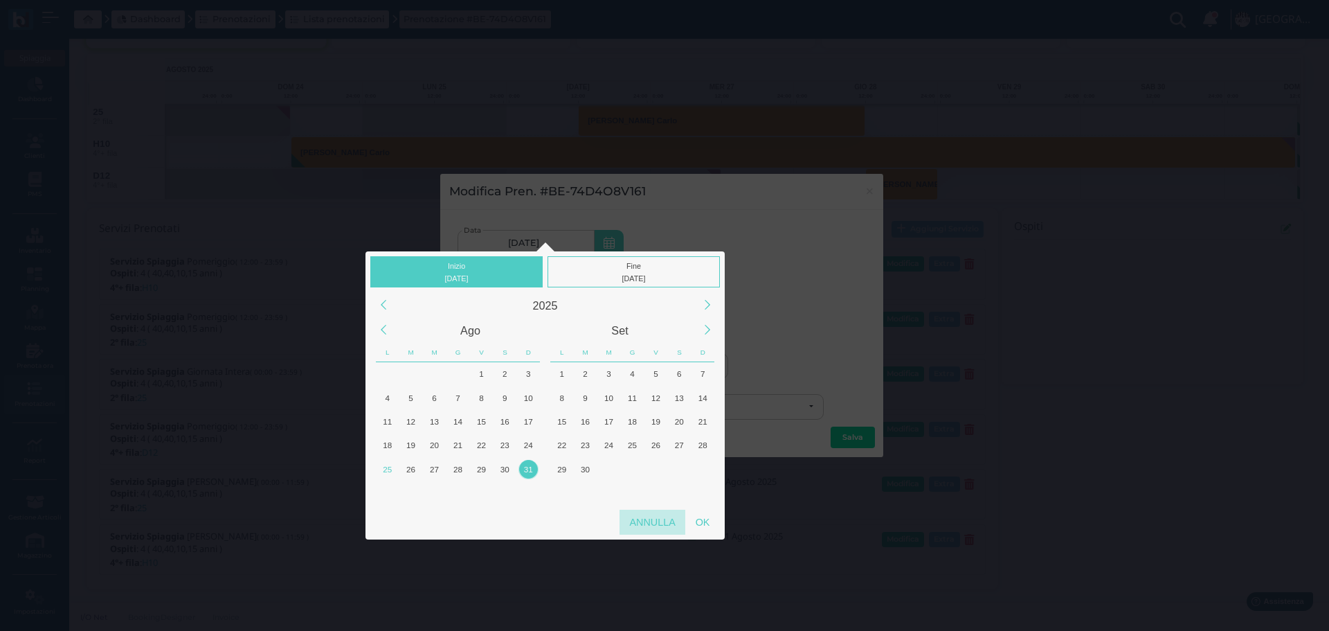
click at [648, 521] on div "Annulla" at bounding box center [653, 522] width 66 height 25
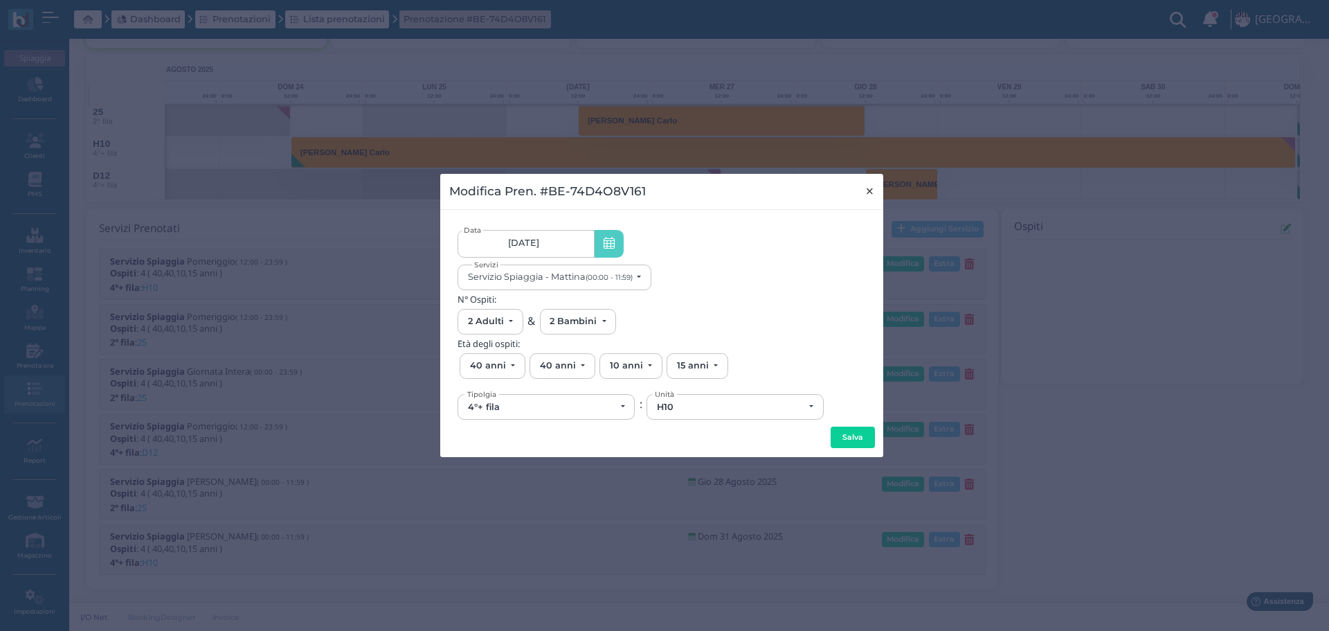
click at [875, 188] on span "×" at bounding box center [870, 191] width 10 height 18
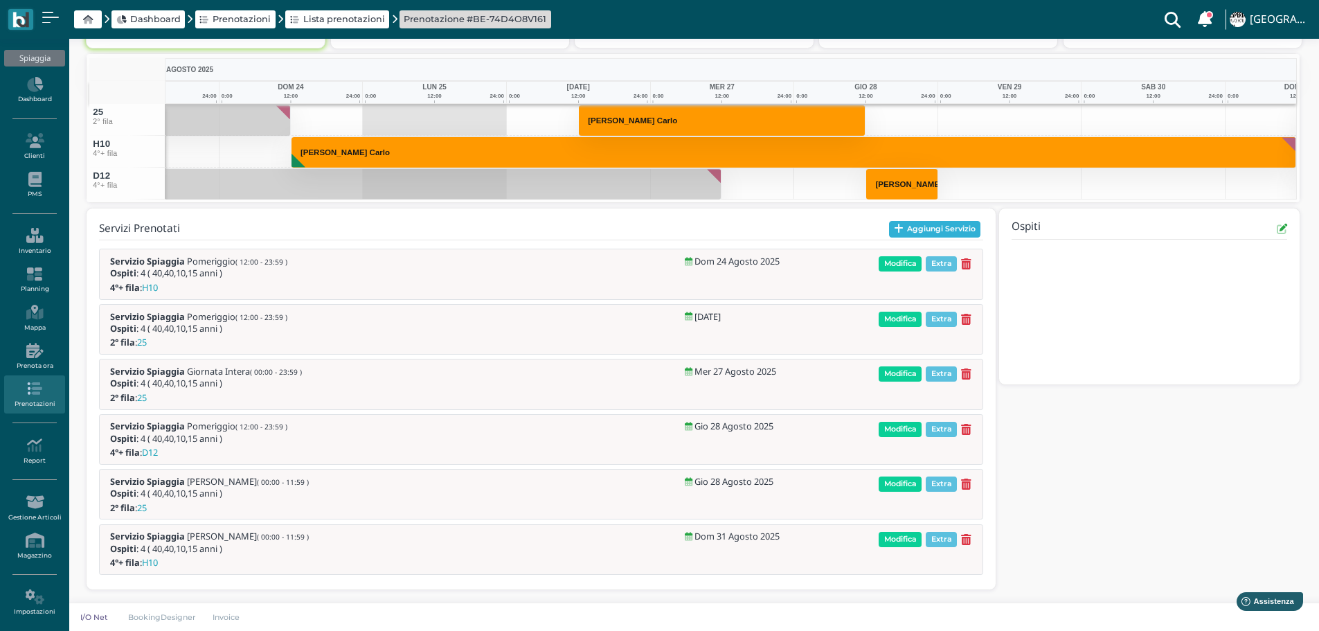
click at [951, 235] on button "Aggiungi Servizio" at bounding box center [935, 229] width 92 height 17
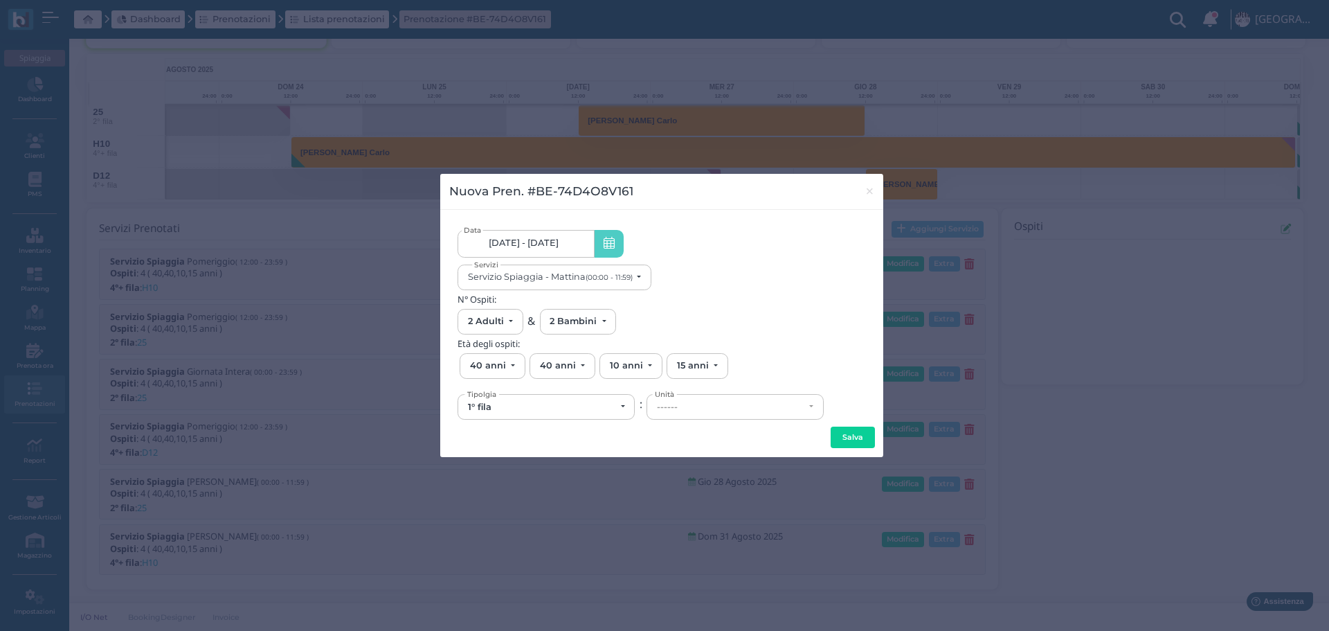
click at [568, 231] on link "24/08/25 - 31/08/25" at bounding box center [526, 244] width 136 height 28
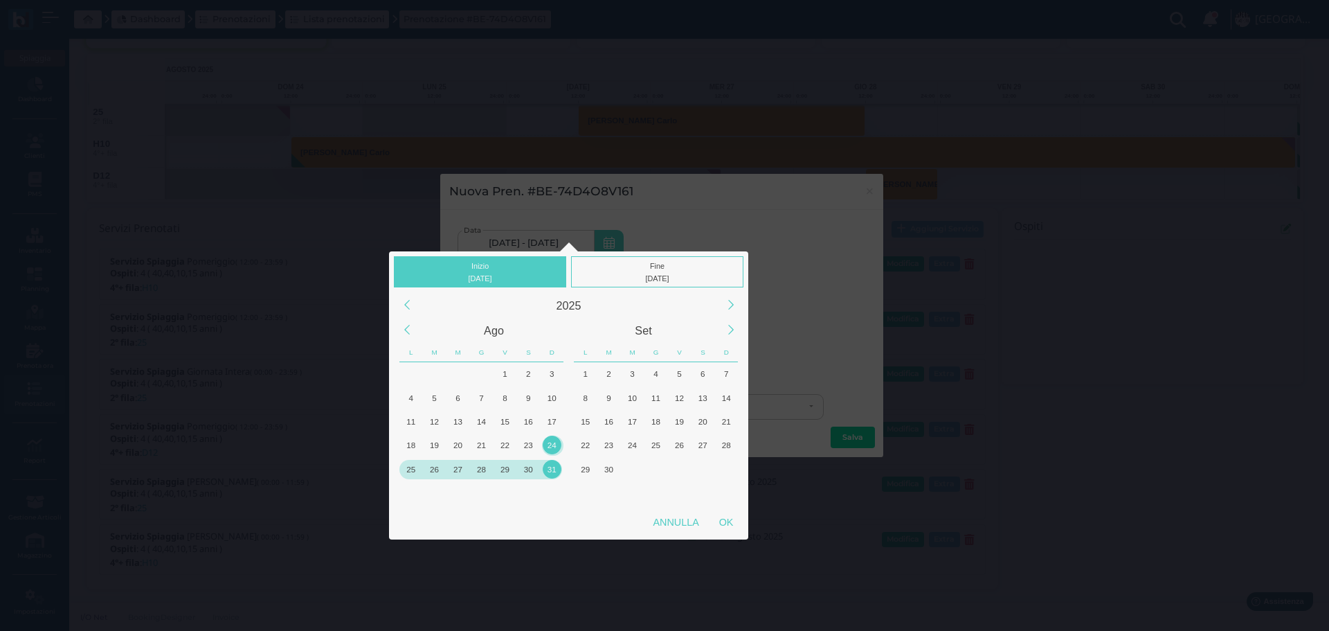
click at [500, 472] on div "29" at bounding box center [505, 469] width 19 height 19
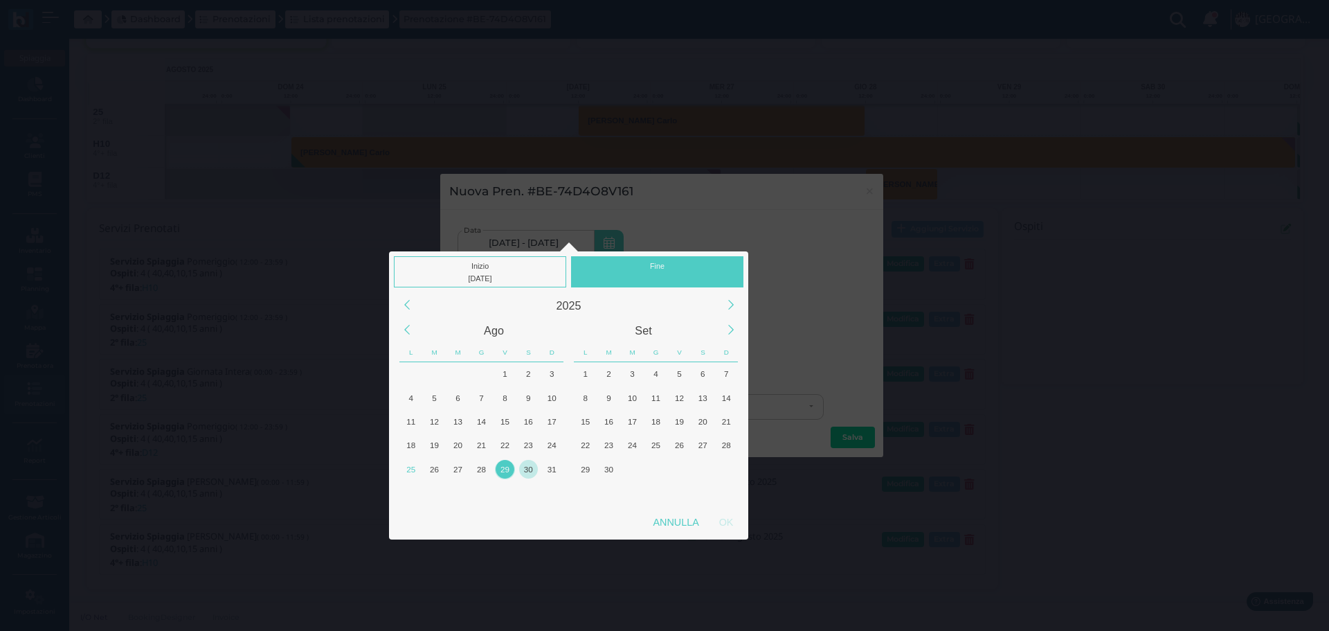
click at [525, 470] on div "30" at bounding box center [528, 469] width 19 height 19
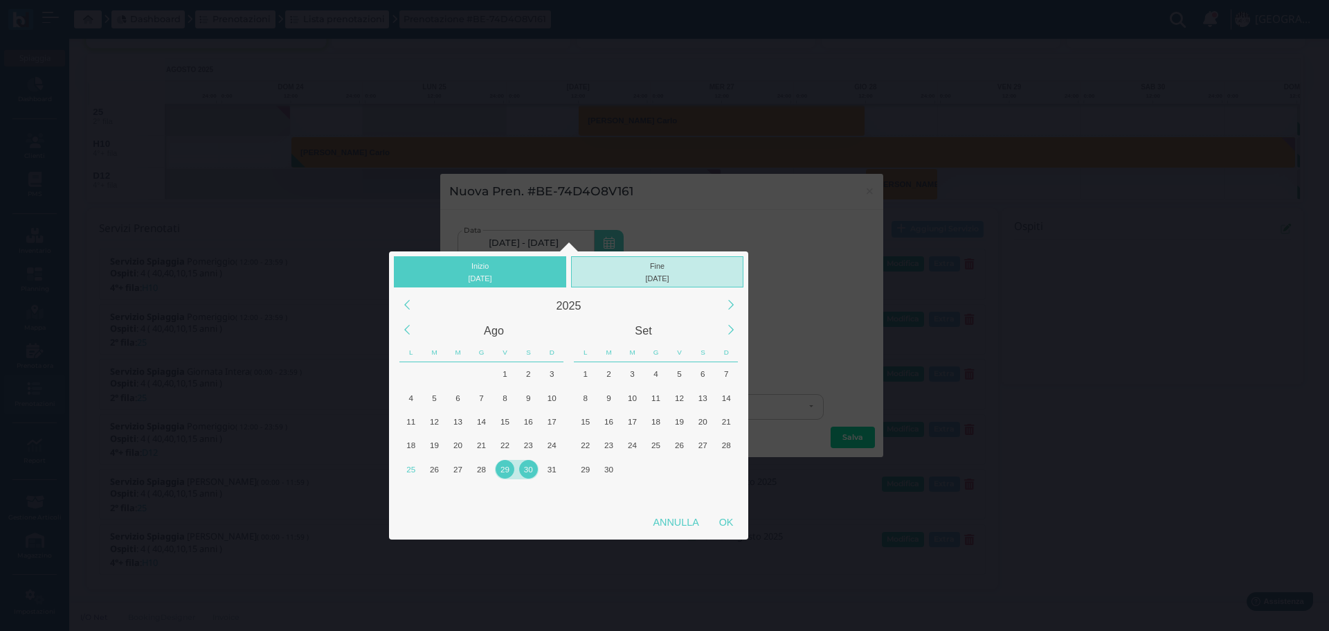
drag, startPoint x: 681, startPoint y: 274, endPoint x: 613, endPoint y: 389, distance: 133.7
click at [681, 274] on div "30/08/2025" at bounding box center [658, 278] width 166 height 12
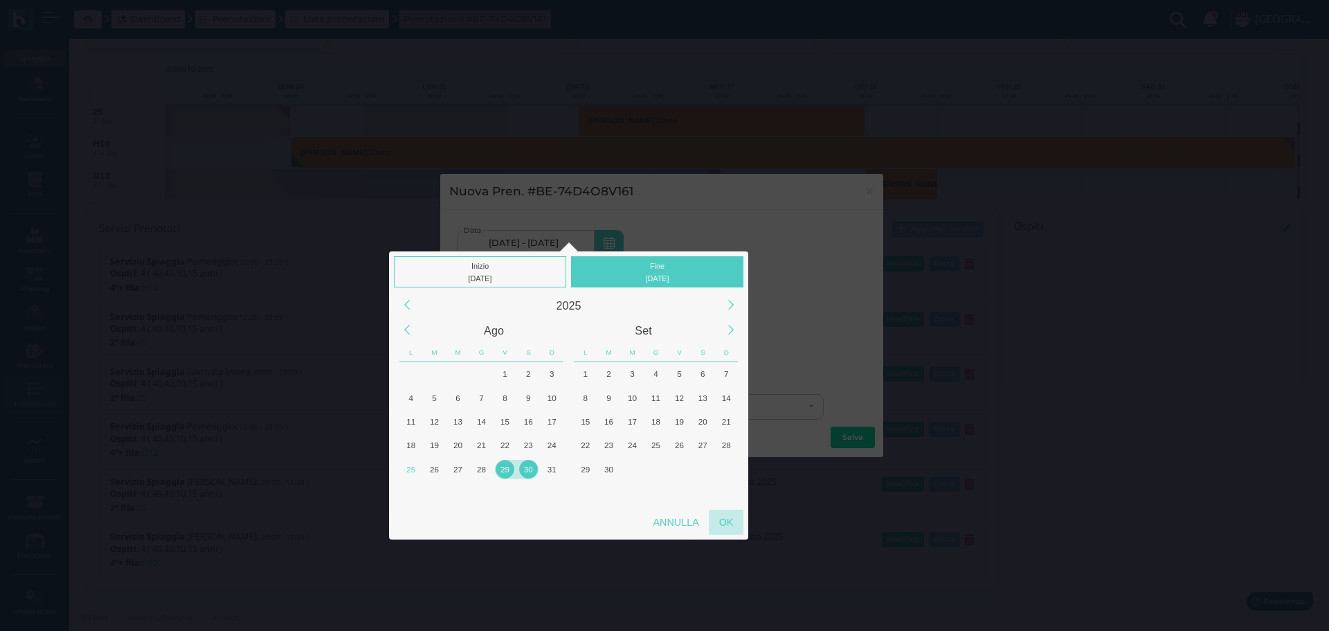
click at [736, 525] on div "OK" at bounding box center [726, 522] width 35 height 25
type input "29/08/2025 - 30/08/2025"
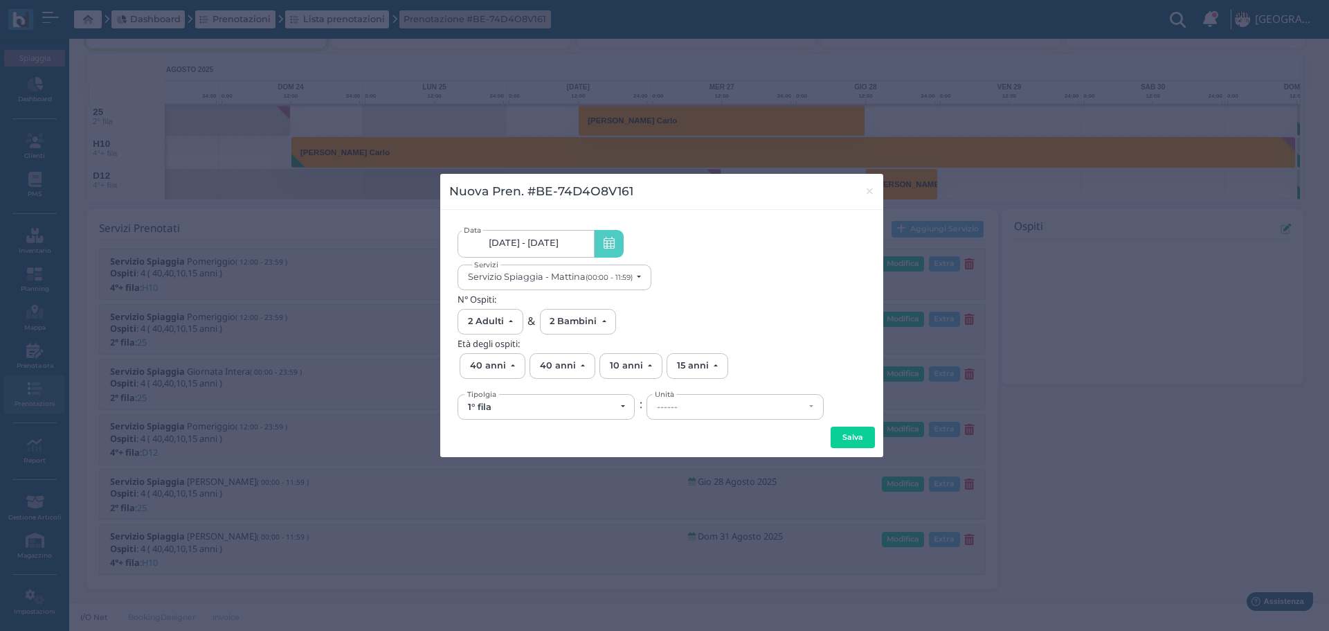
scroll to position [0, 132]
click at [584, 408] on div "1° fila" at bounding box center [541, 407] width 147 height 11
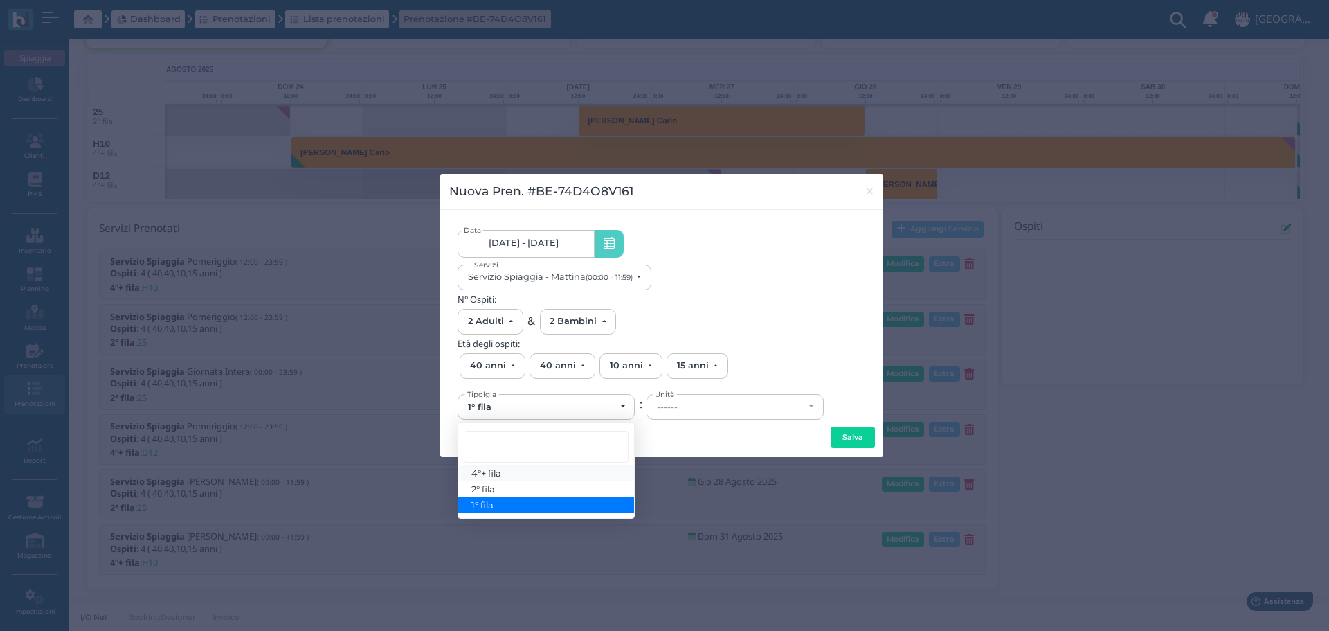
drag, startPoint x: 507, startPoint y: 472, endPoint x: 741, endPoint y: 431, distance: 237.5
click at [508, 471] on link "4°+ fila" at bounding box center [546, 473] width 176 height 16
select select "434"
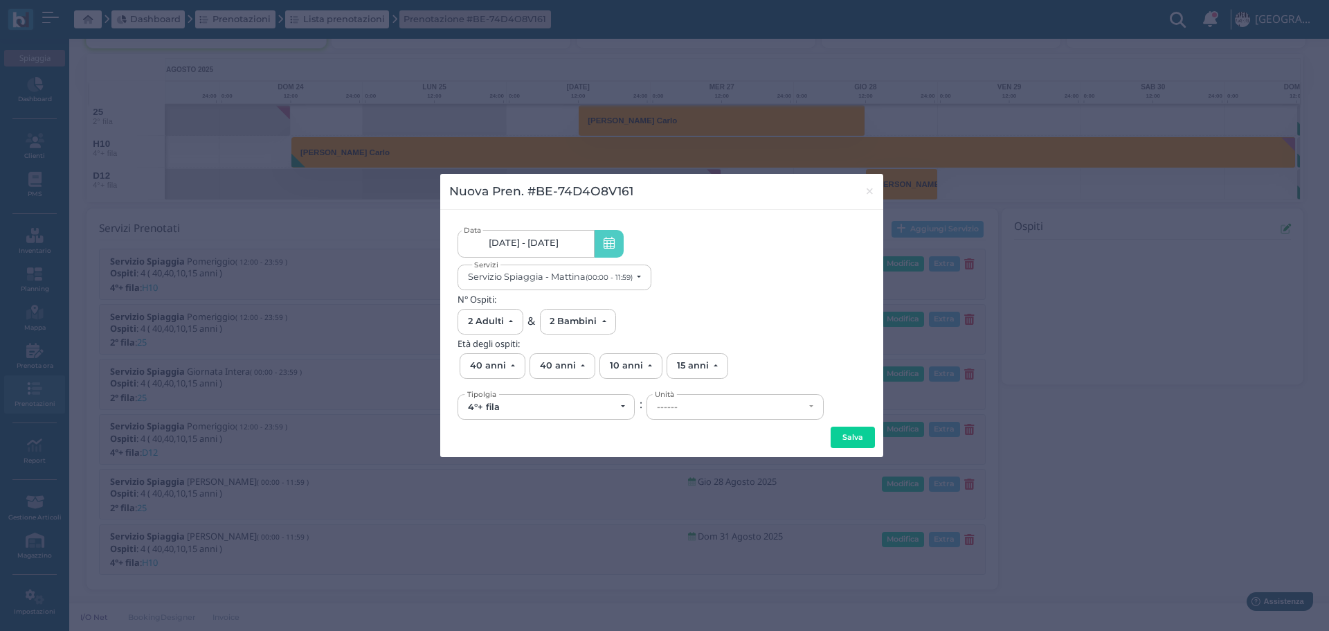
click at [745, 402] on div "------" at bounding box center [730, 407] width 147 height 11
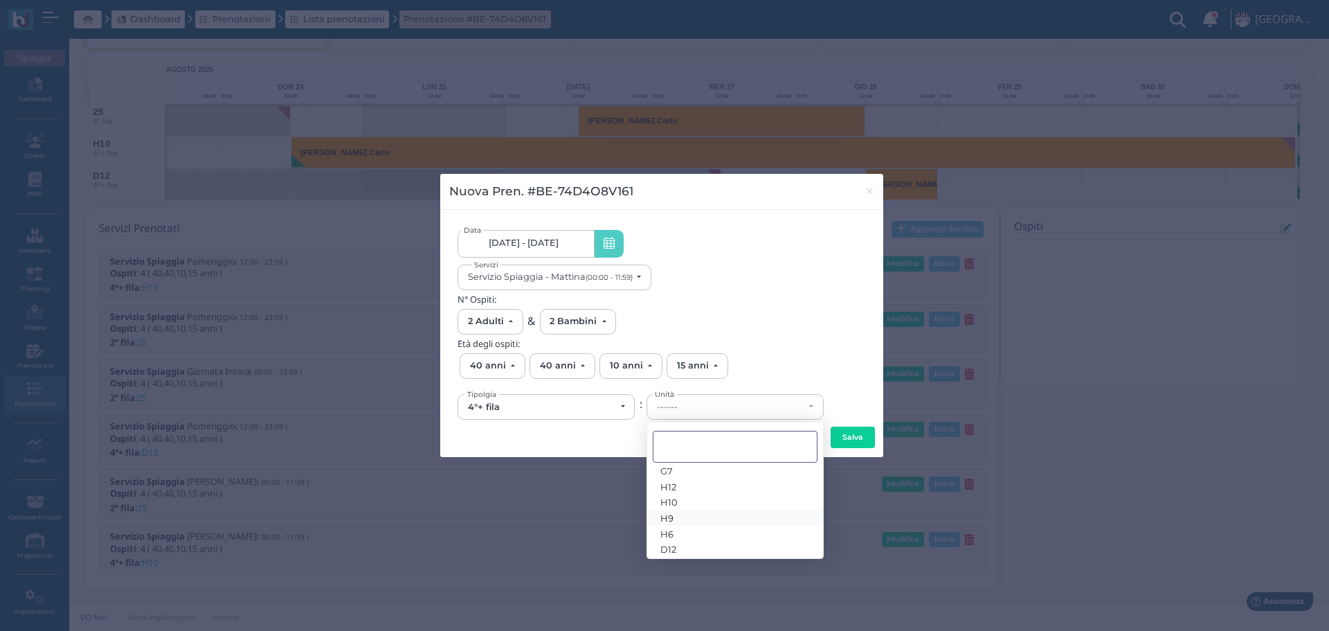
scroll to position [25, 0]
click at [685, 544] on link "D12" at bounding box center [735, 545] width 176 height 16
select select "6627"
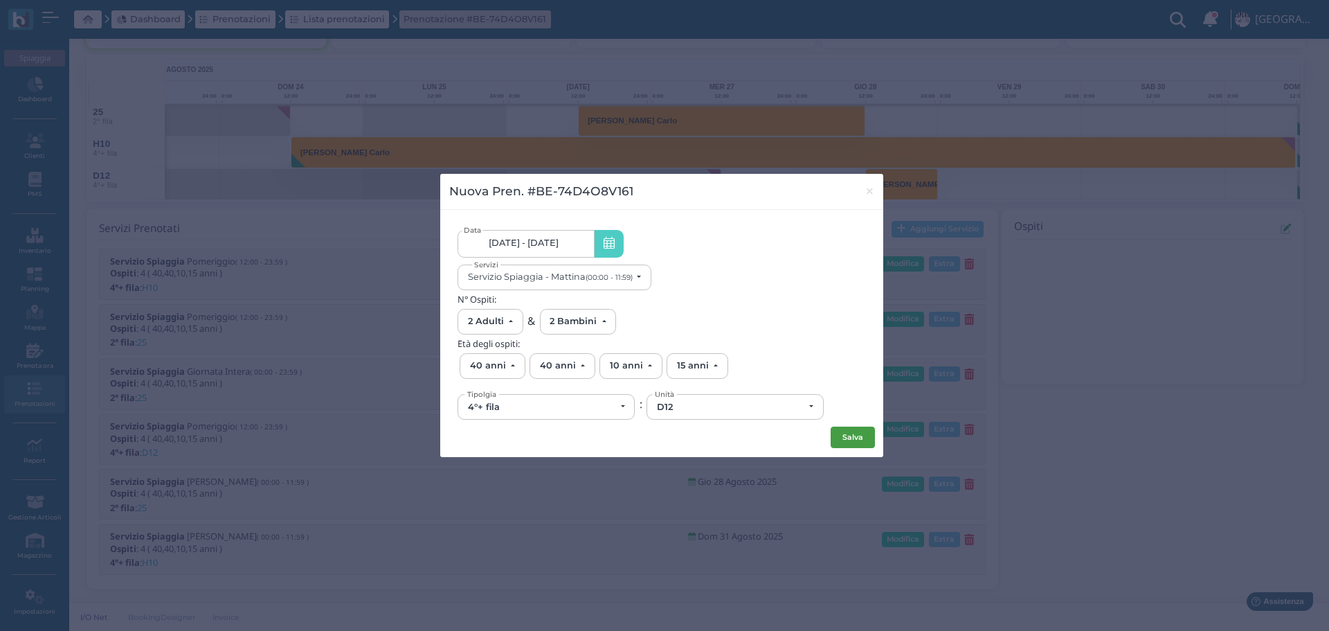
click at [860, 432] on button "Salva" at bounding box center [853, 438] width 44 height 22
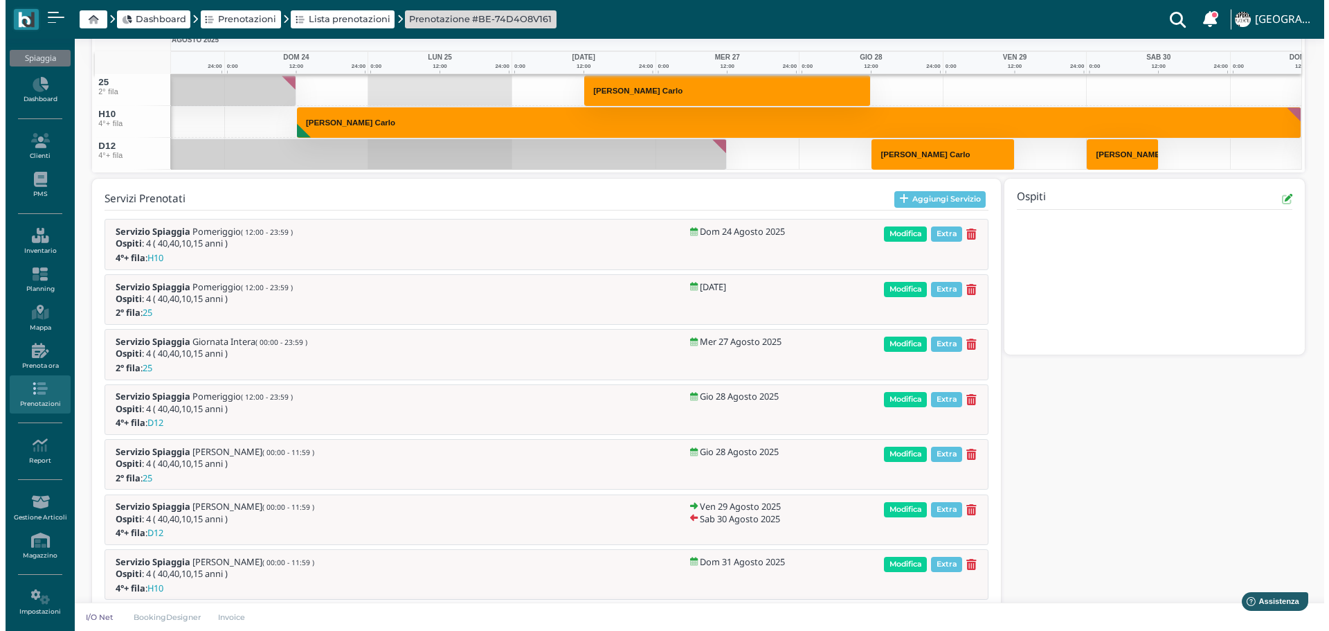
scroll to position [346, 0]
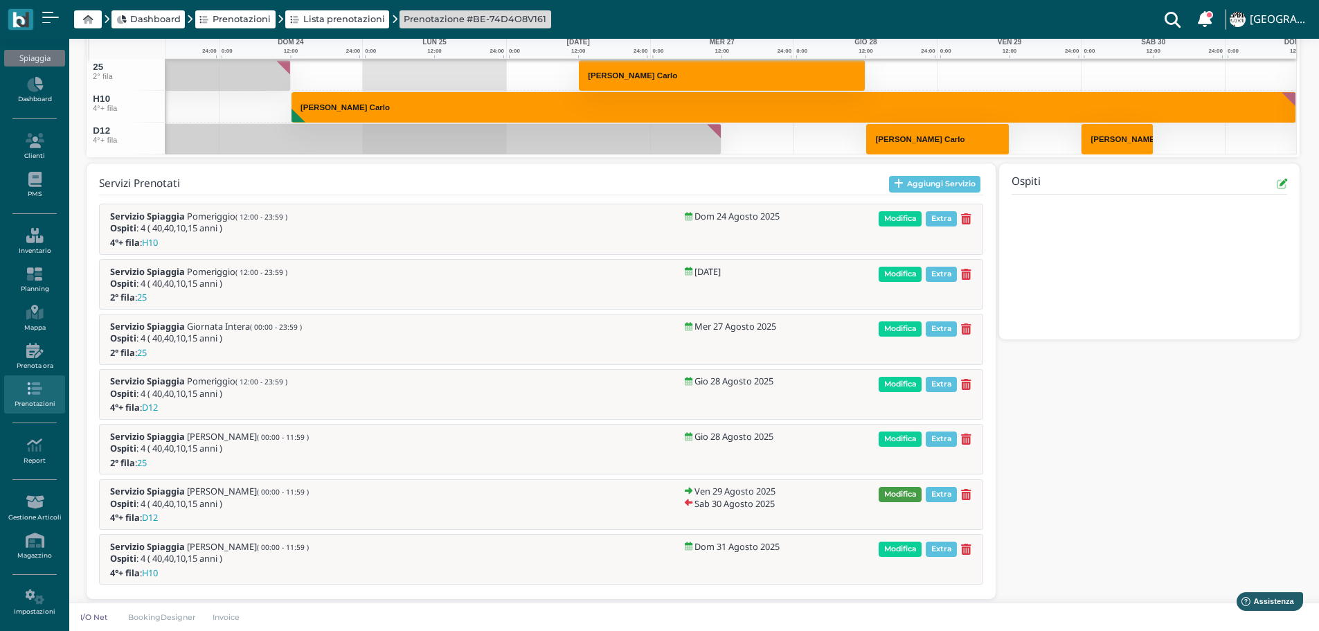
click at [899, 496] on span "Modifica" at bounding box center [900, 494] width 43 height 15
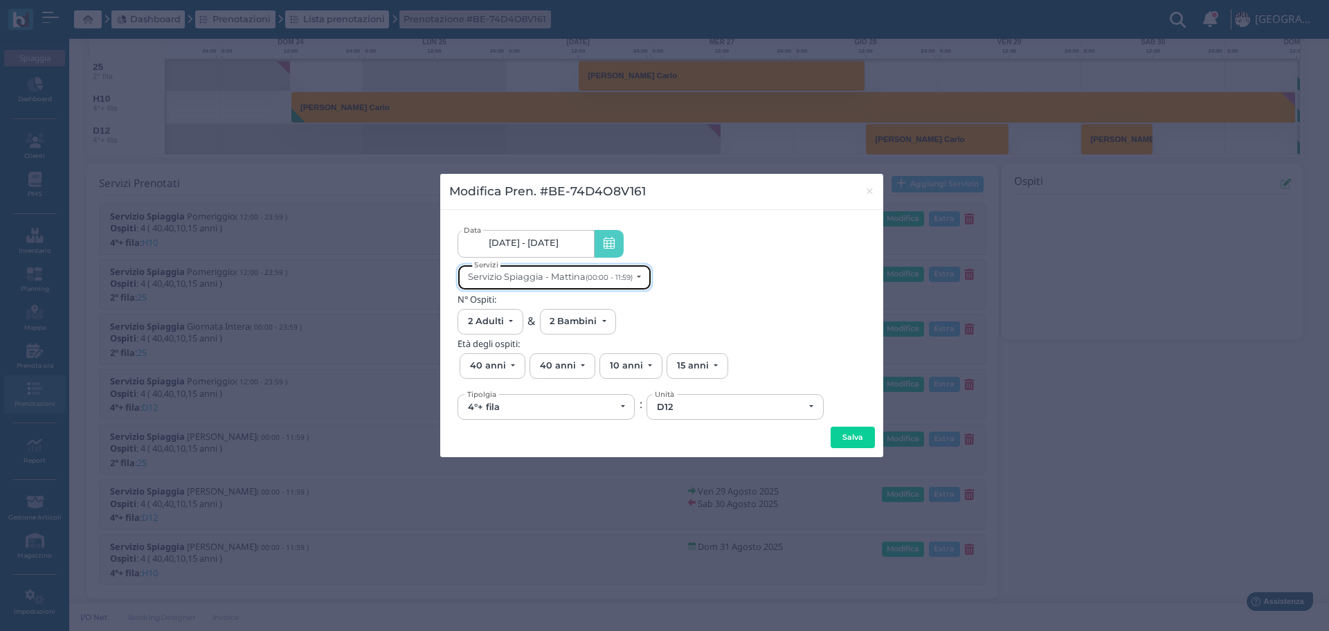
click at [589, 283] on button "Servizio Spiaggia - Mattina (00:00 - 11:59)" at bounding box center [555, 278] width 194 height 26
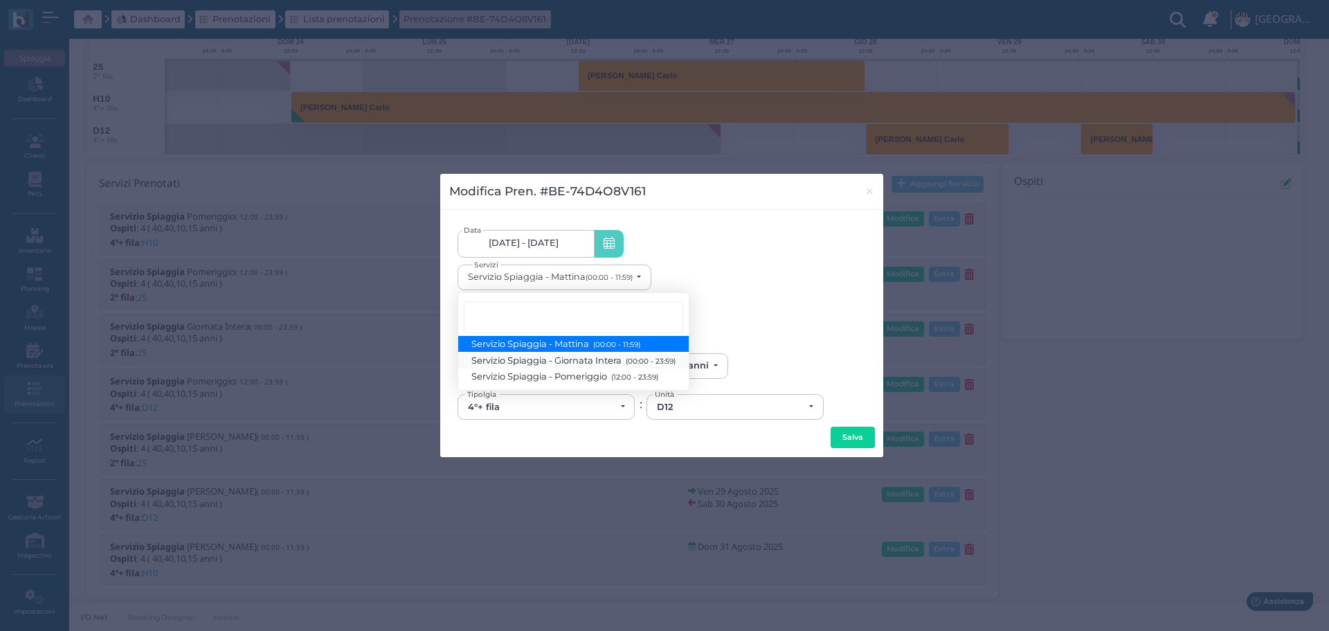
click at [579, 352] on link "Servizio Spiaggia - Giornata Intera (00:00 - 23:59)" at bounding box center [573, 360] width 231 height 16
select select "1368"
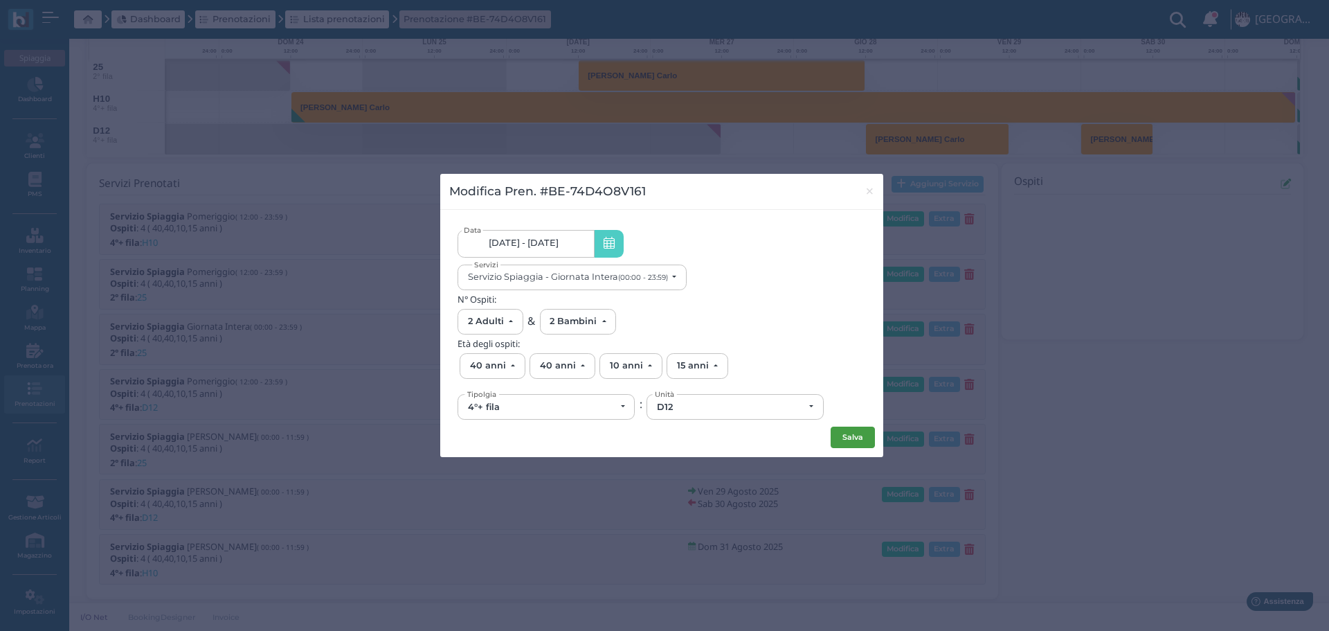
click at [874, 436] on div "29/08/25 - 30/08/25 Data Servizio Spiaggia - Giornata Intera (00:00 - 23:59) Se…" at bounding box center [661, 333] width 443 height 247
click at [871, 438] on button "Salva" at bounding box center [853, 438] width 44 height 22
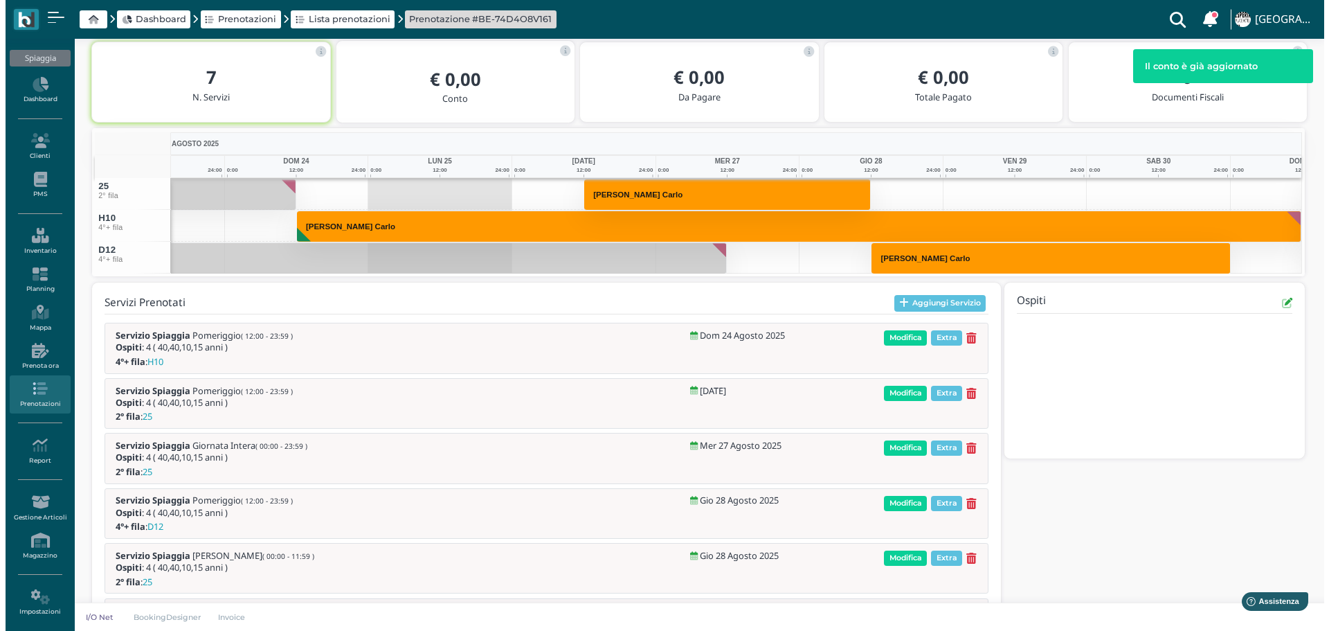
scroll to position [357, 0]
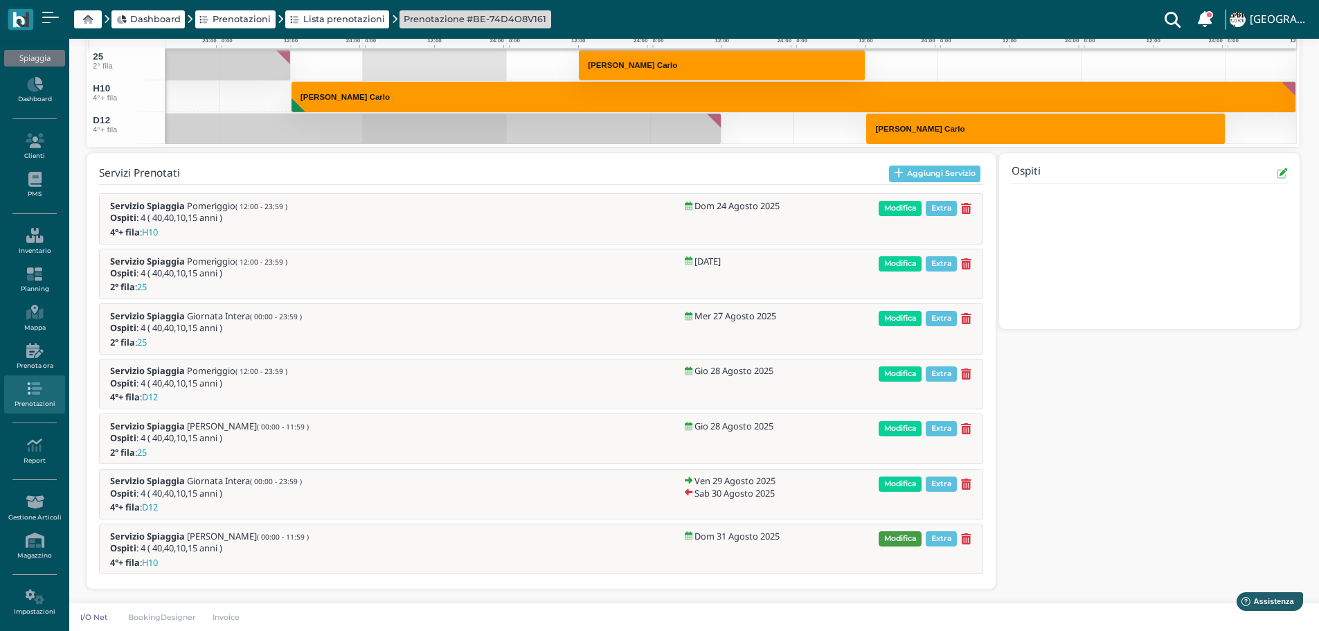
click at [908, 541] on span "Modifica" at bounding box center [900, 538] width 43 height 15
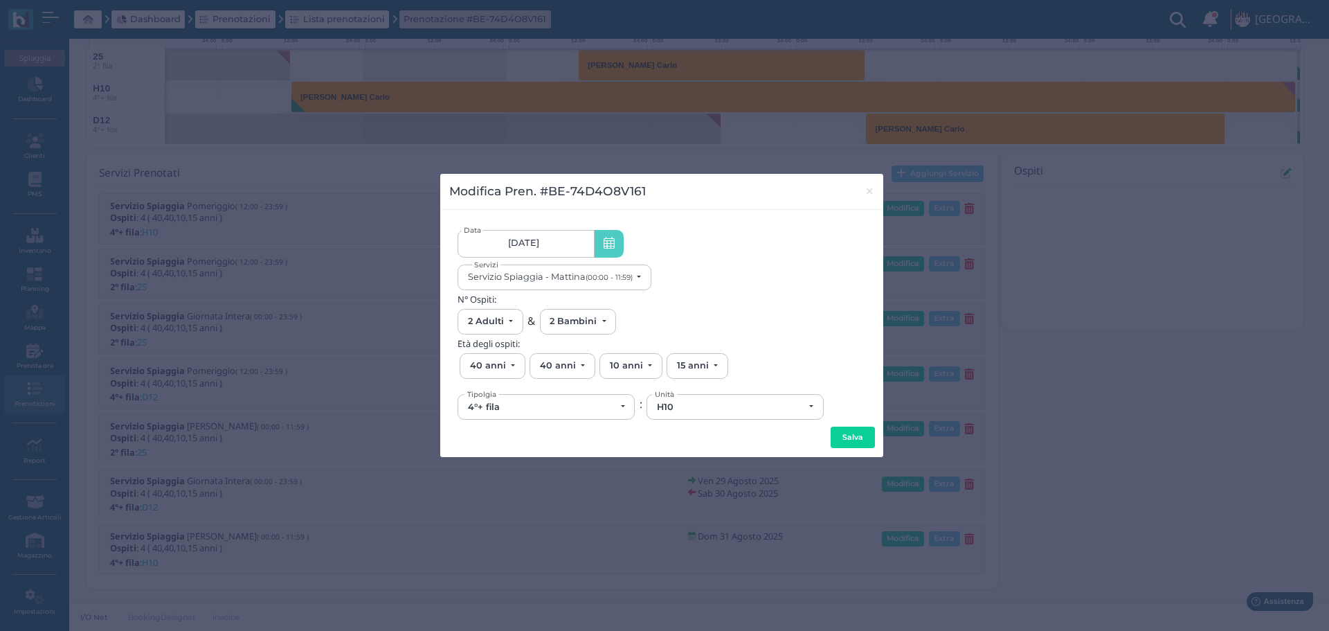
click at [673, 399] on span "Unità" at bounding box center [664, 393] width 24 height 10
click at [710, 403] on div "H10" at bounding box center [730, 407] width 147 height 11
click at [701, 379] on link "D12" at bounding box center [731, 378] width 169 height 16
select select "6627"
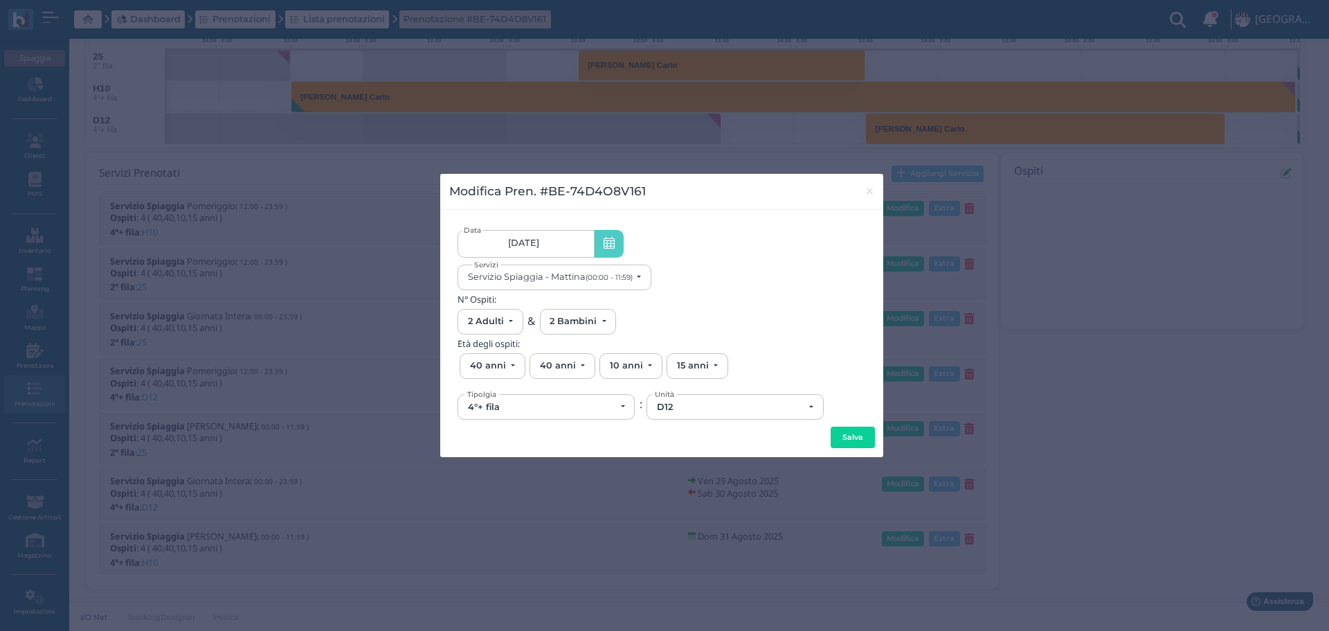
drag, startPoint x: 864, startPoint y: 428, endPoint x: 898, endPoint y: 442, distance: 36.6
click at [866, 430] on button "Salva" at bounding box center [853, 438] width 44 height 22
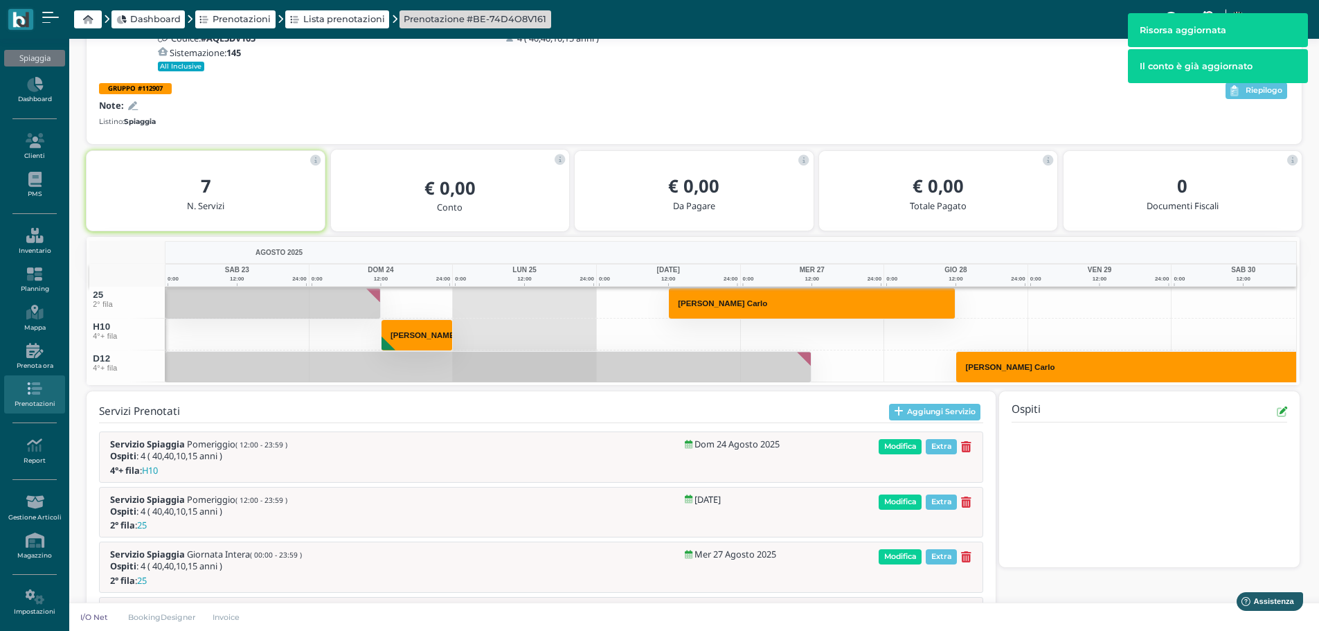
scroll to position [138, 0]
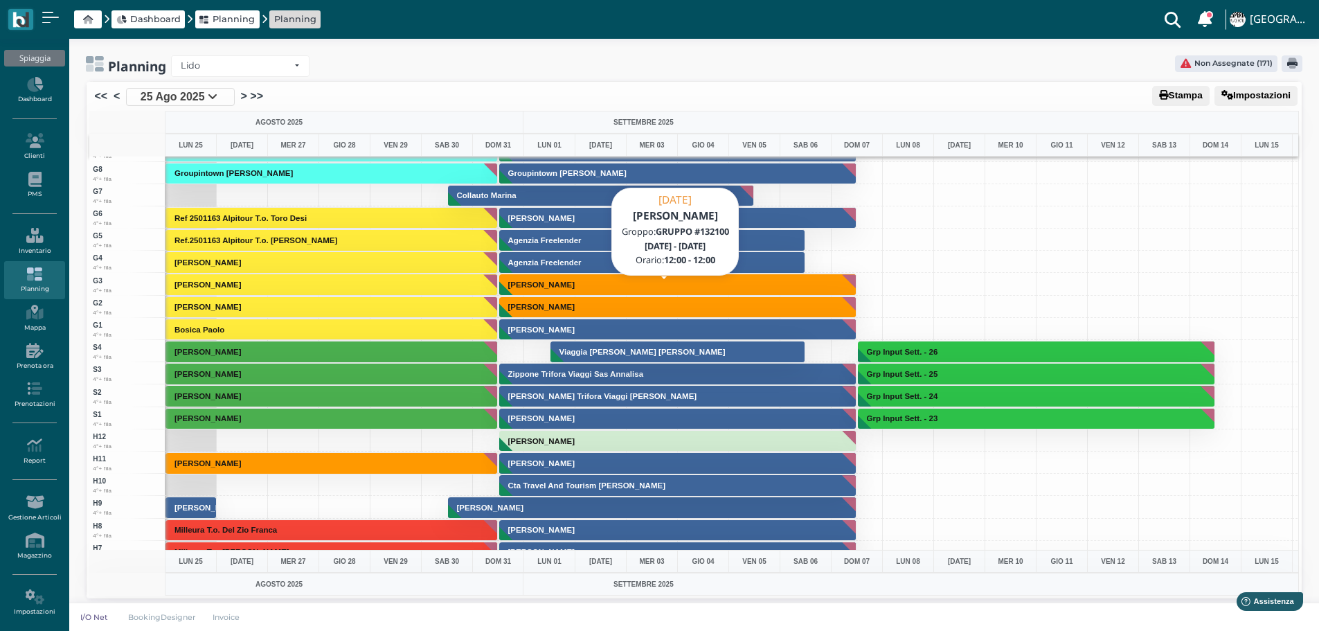
scroll to position [3243, 0]
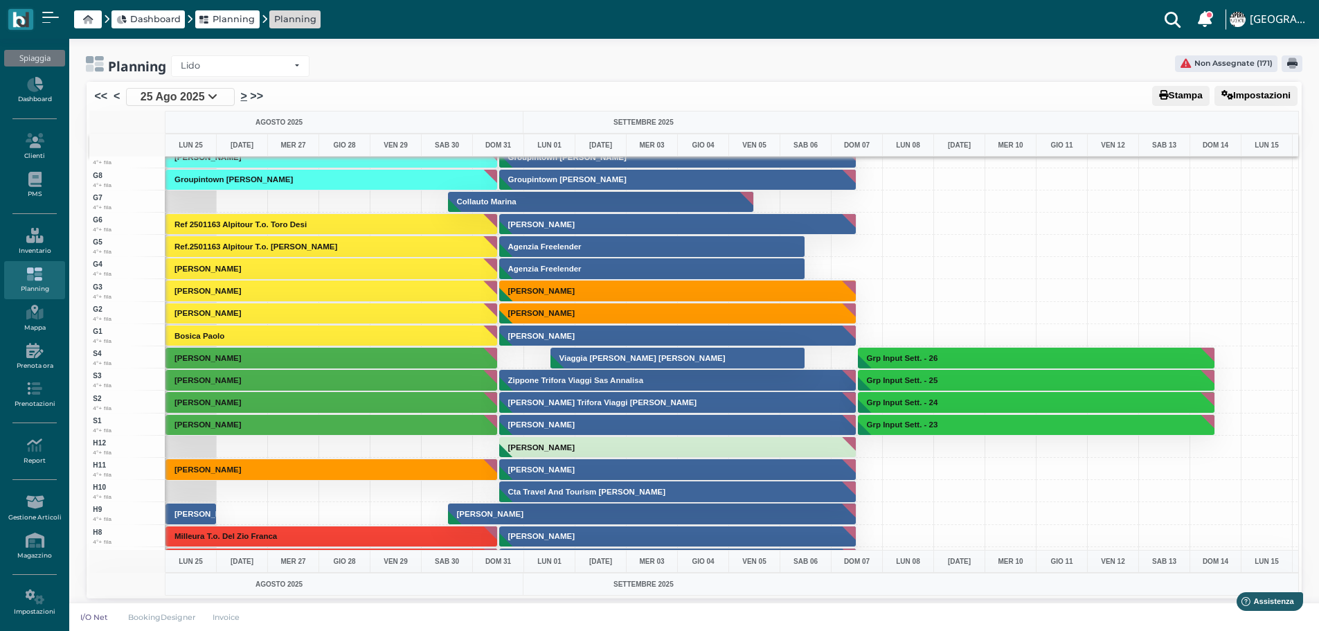
click at [241, 98] on link ">" at bounding box center [244, 96] width 6 height 17
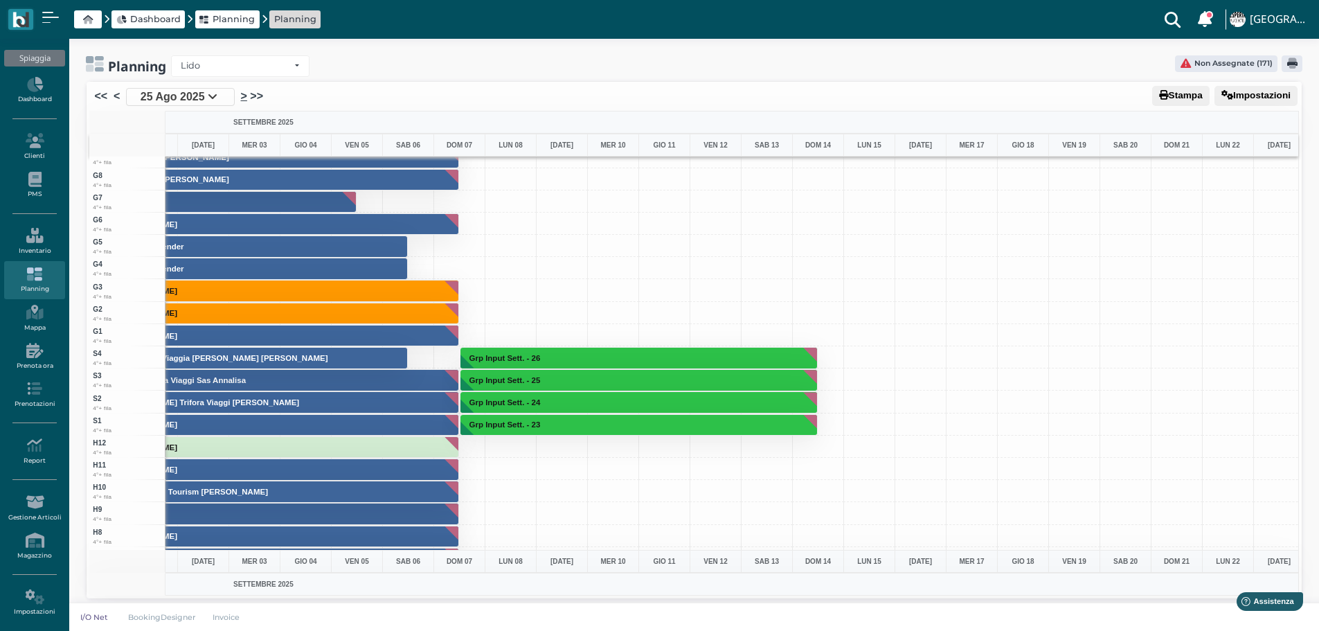
scroll to position [0, 0]
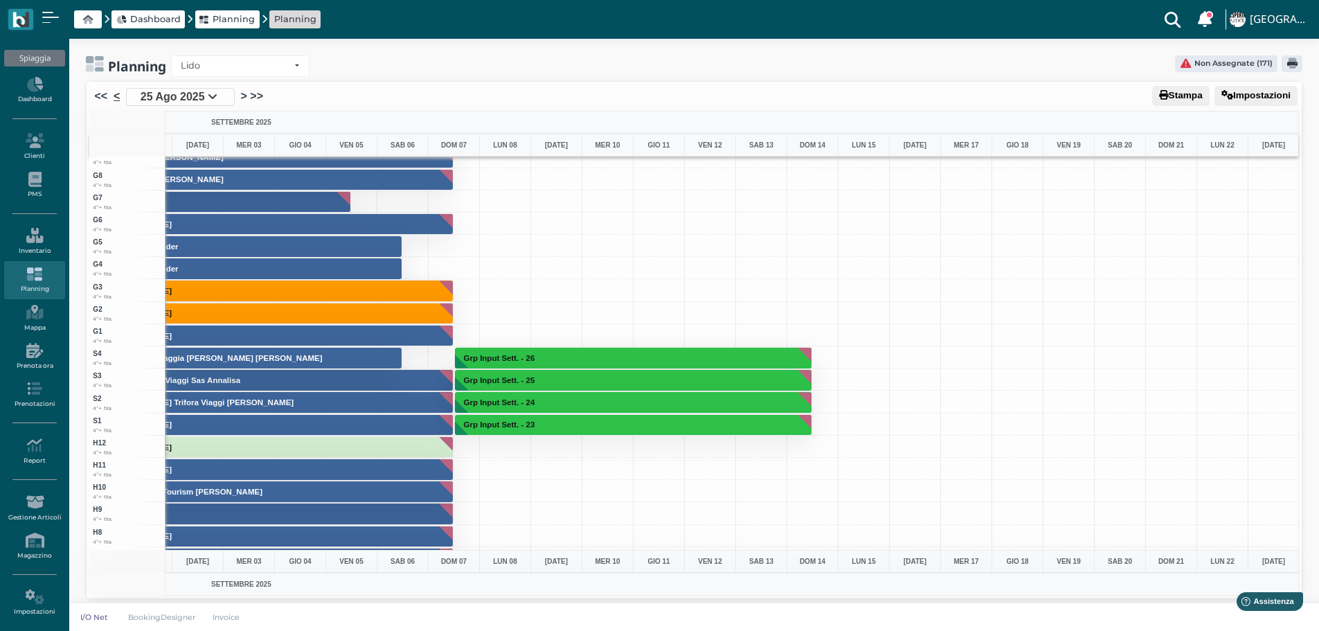
click at [114, 93] on link "<" at bounding box center [117, 96] width 6 height 17
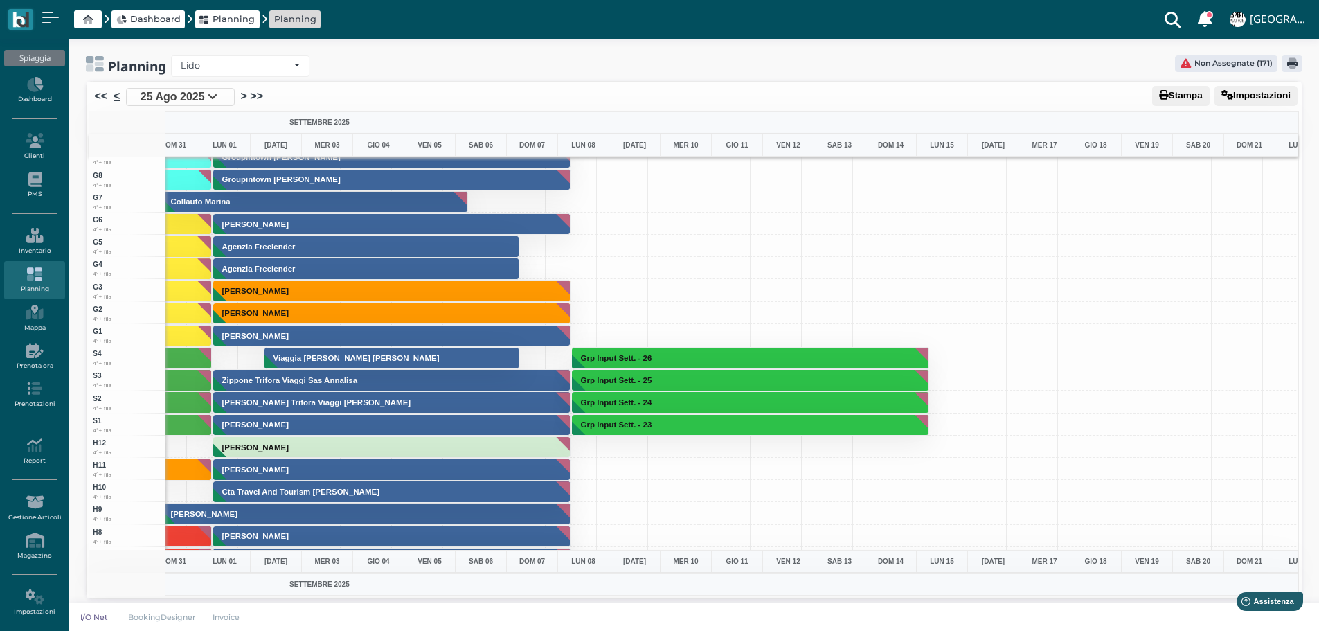
scroll to position [0, 107]
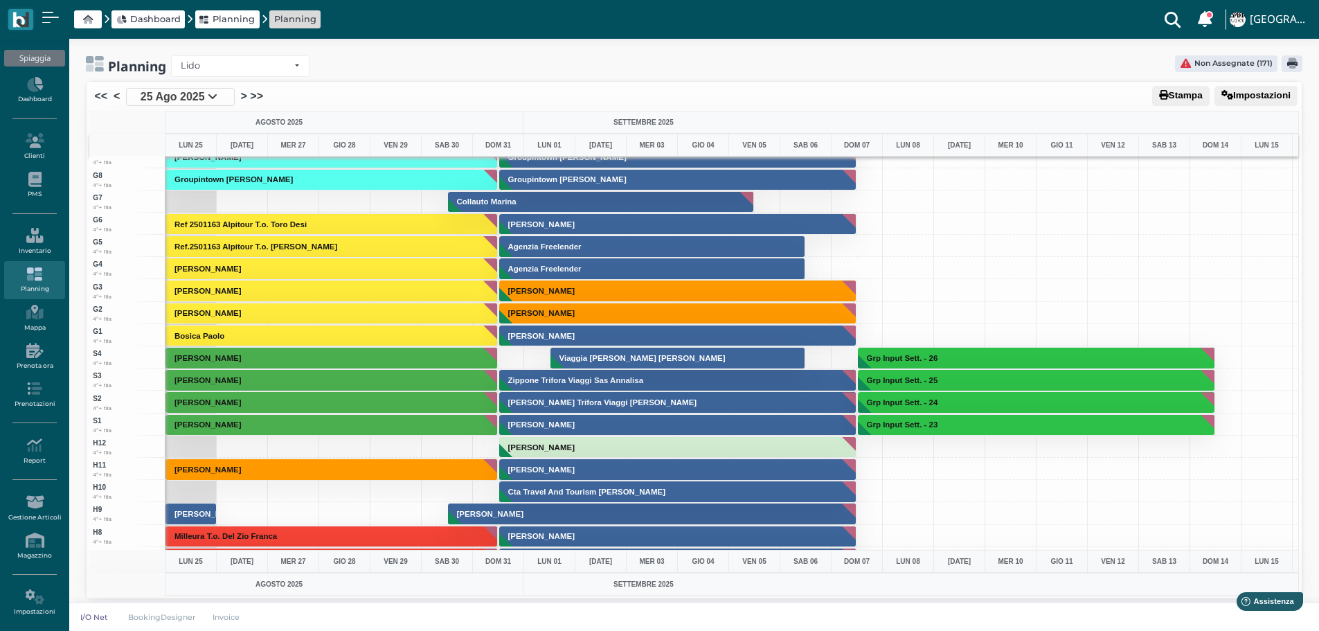
click at [115, 94] on link "<" at bounding box center [117, 96] width 6 height 17
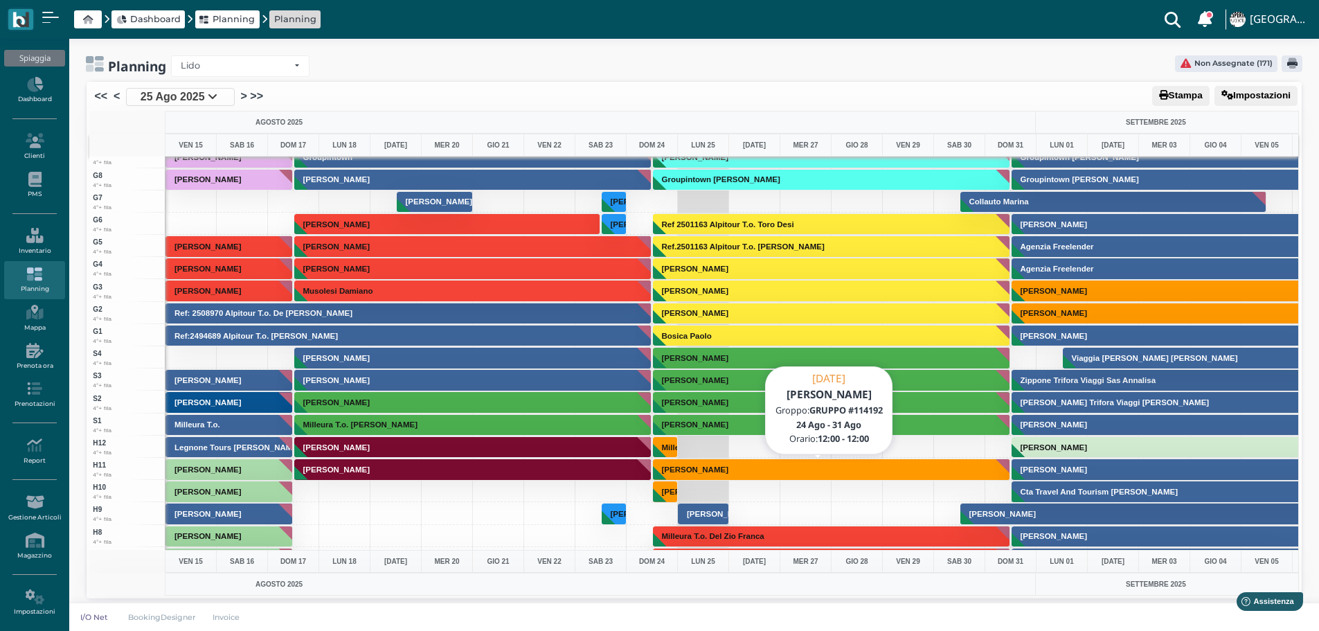
click at [920, 470] on button "[PERSON_NAME]" at bounding box center [832, 469] width 358 height 22
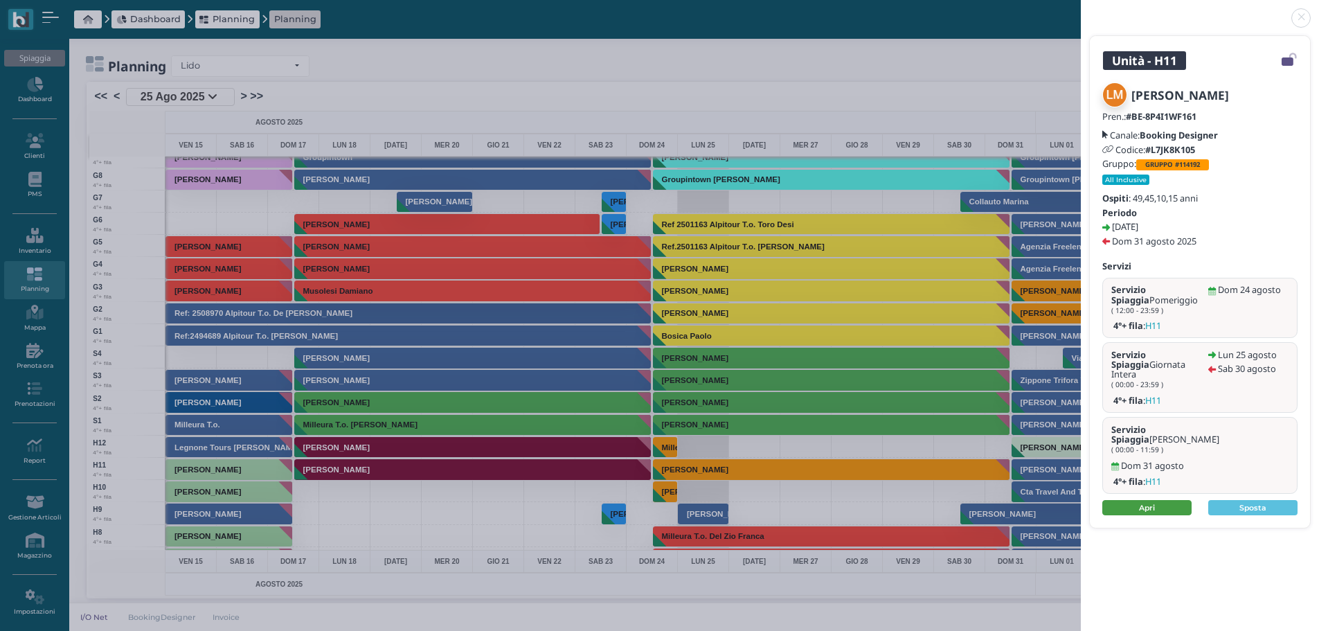
click at [1184, 500] on link "Apri" at bounding box center [1146, 507] width 89 height 15
click at [1081, 10] on link at bounding box center [1081, 10] width 0 height 0
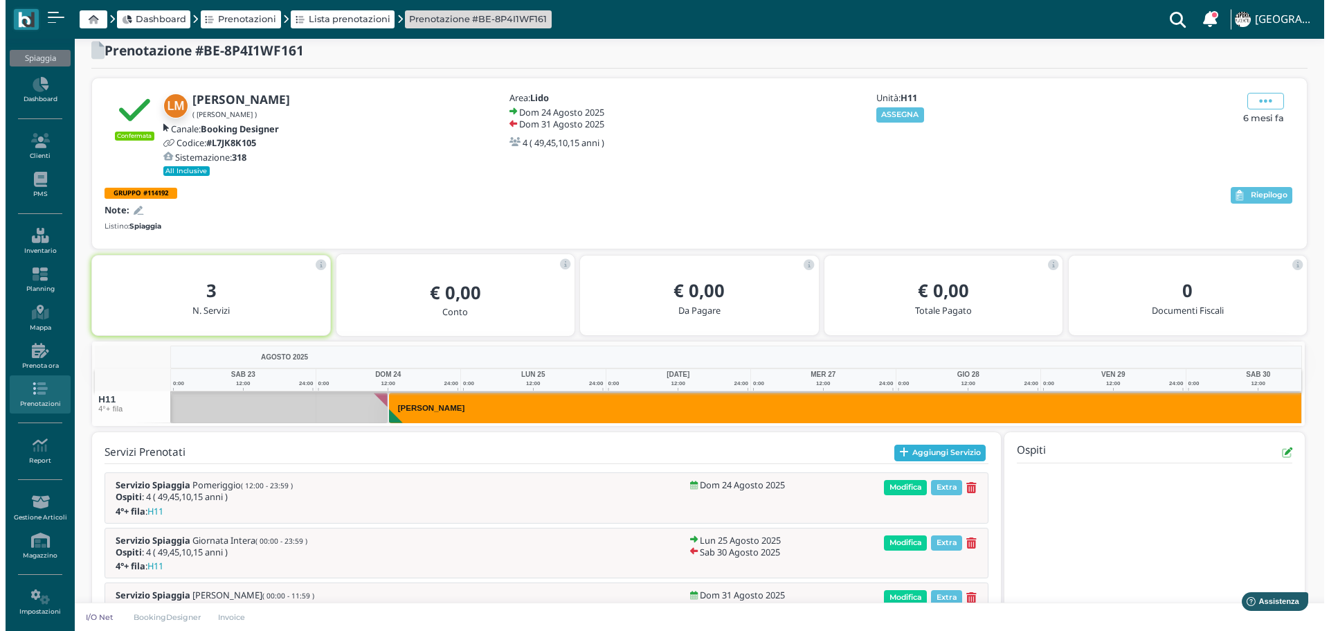
scroll to position [0, 101]
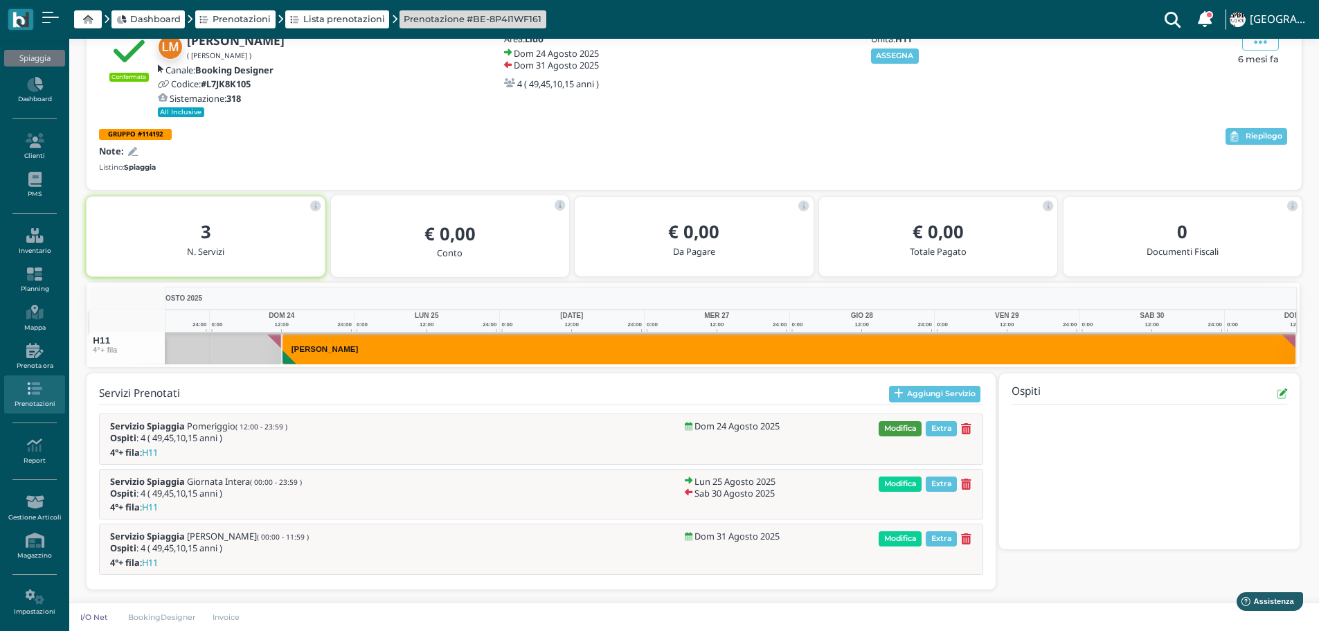
click at [902, 431] on span "Modifica" at bounding box center [900, 428] width 43 height 15
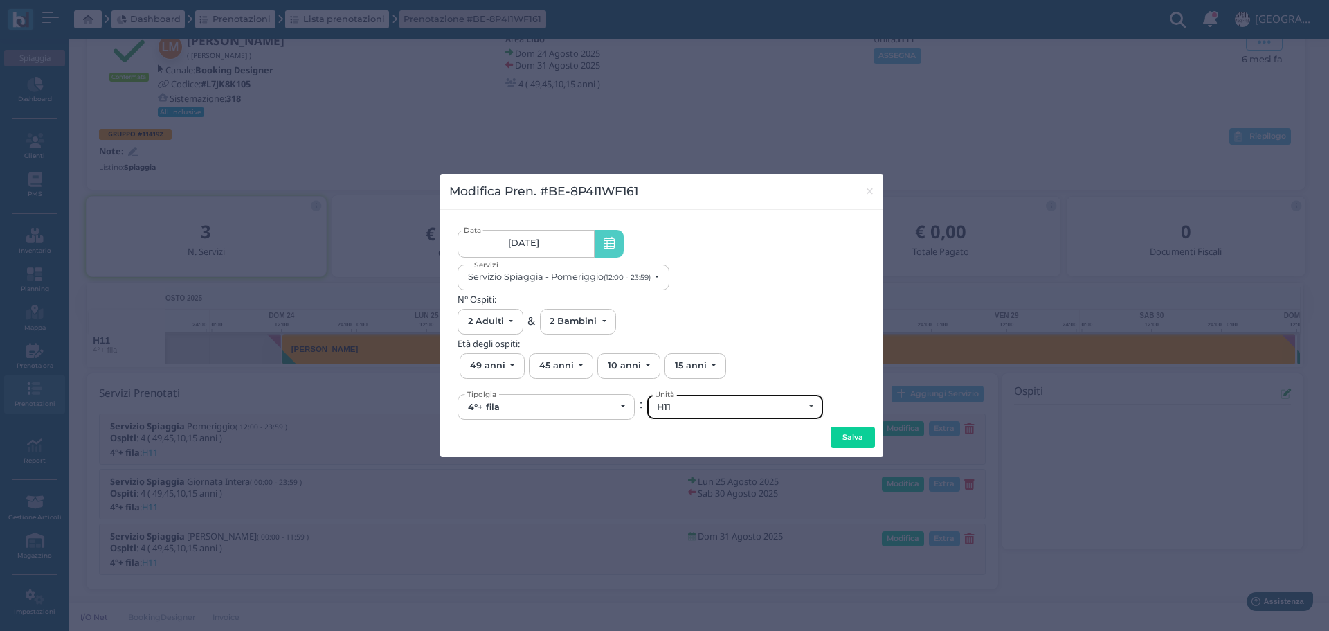
click at [714, 406] on div "H11" at bounding box center [730, 407] width 147 height 11
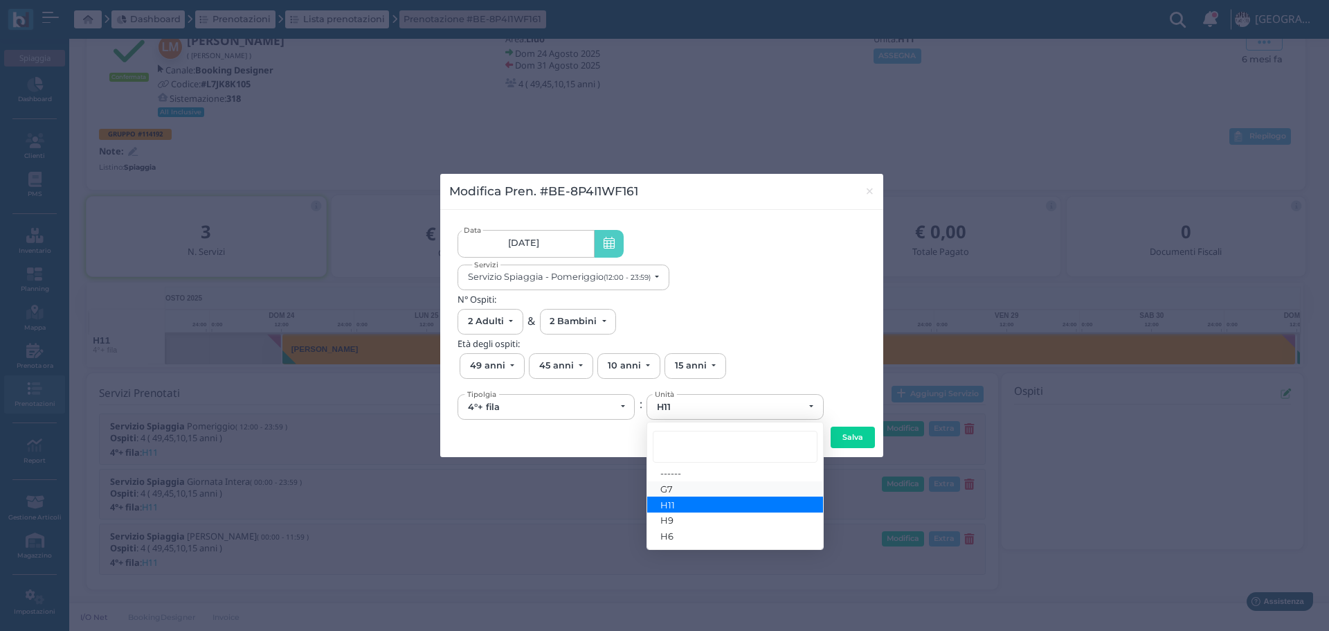
drag, startPoint x: 690, startPoint y: 487, endPoint x: 809, endPoint y: 483, distance: 118.5
click at [693, 487] on link "G7" at bounding box center [735, 489] width 176 height 16
select select "6274"
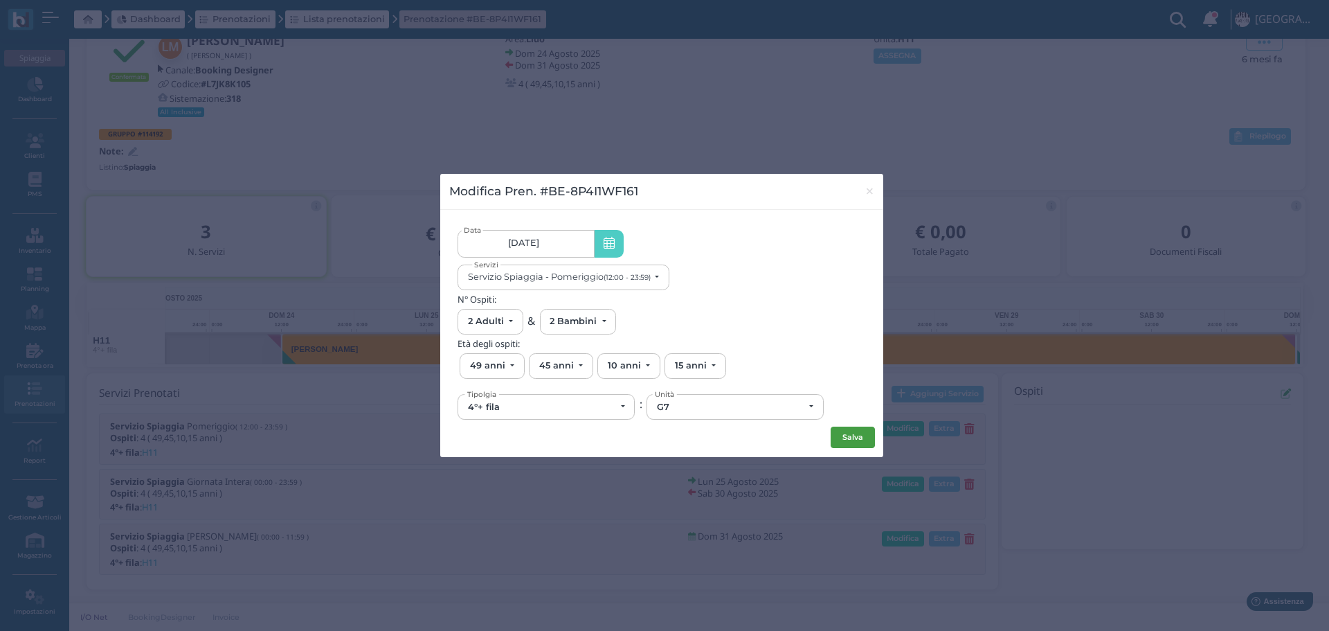
click at [859, 445] on button "Salva" at bounding box center [853, 438] width 44 height 22
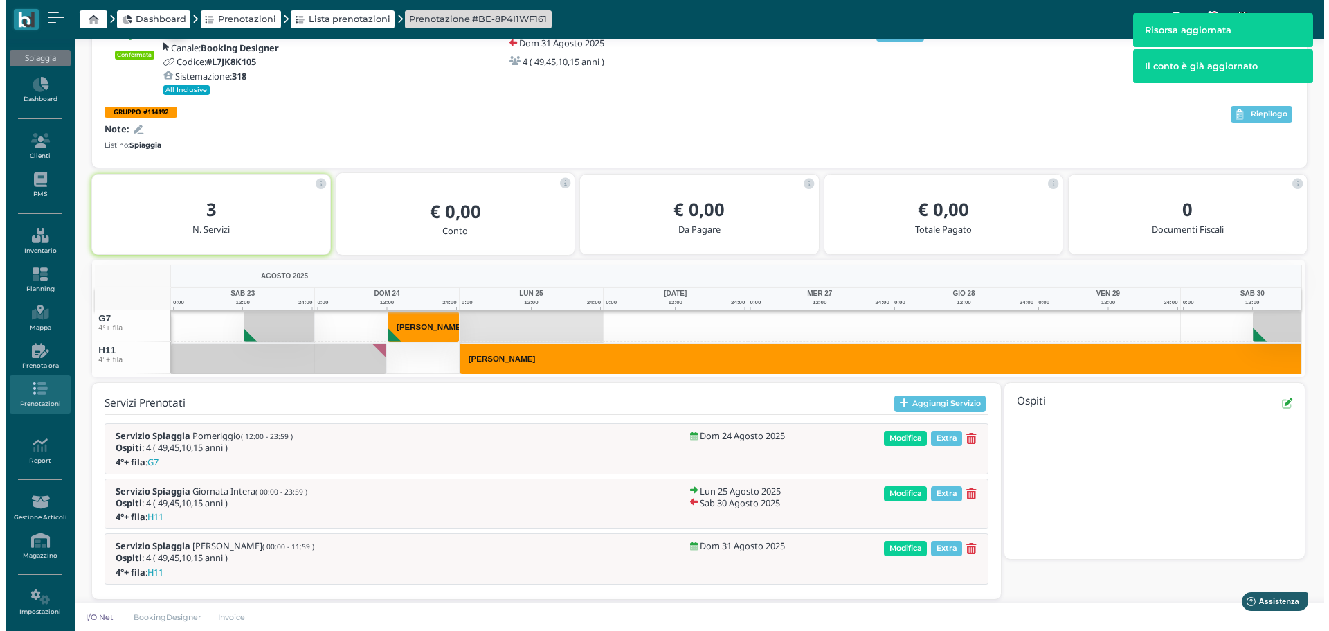
scroll to position [105, 0]
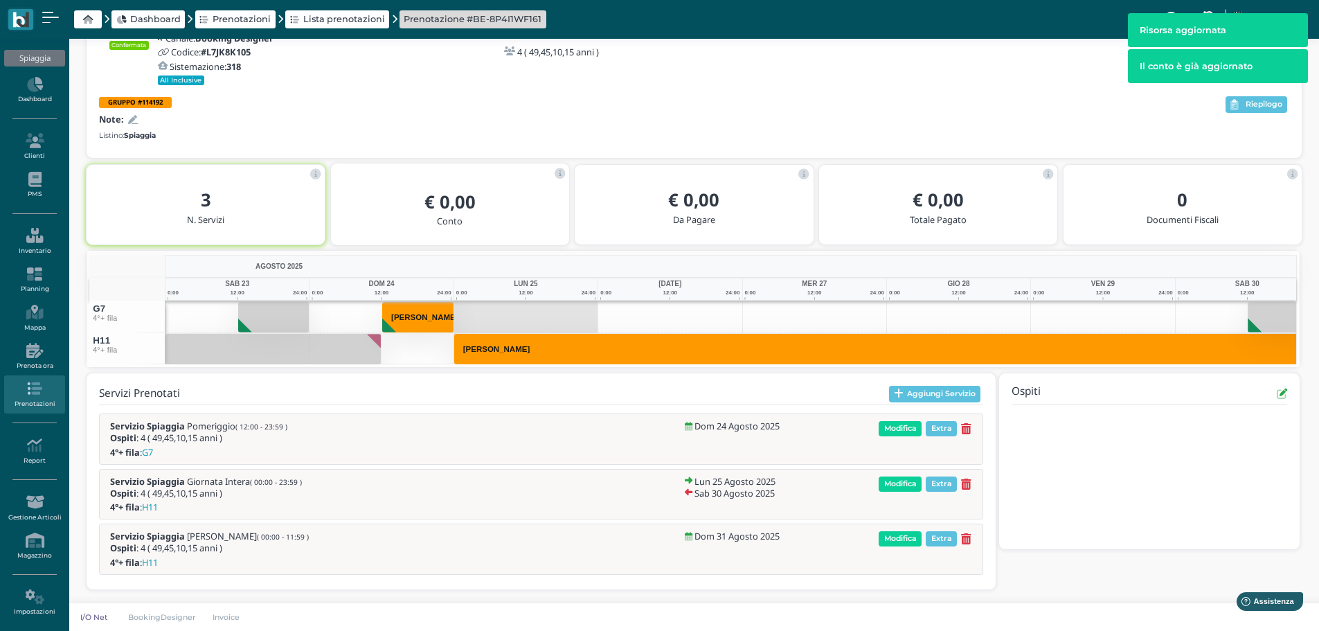
click at [905, 487] on span "Modifica" at bounding box center [900, 483] width 43 height 15
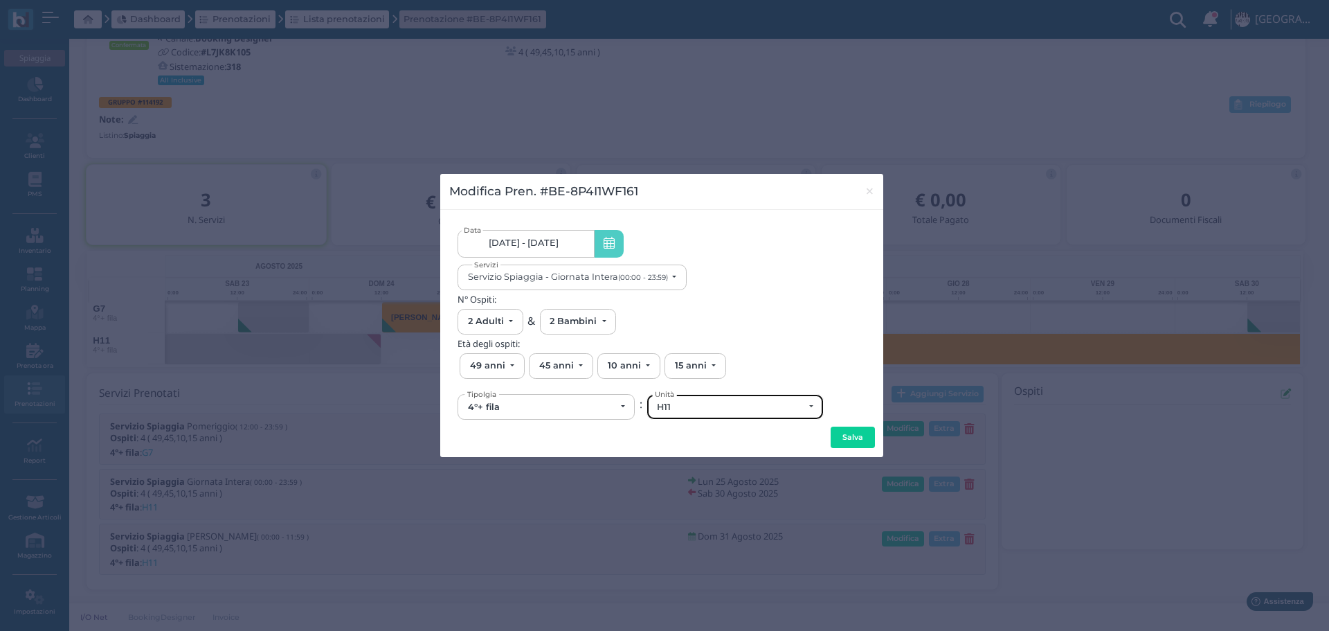
click at [696, 405] on div "H11" at bounding box center [730, 407] width 147 height 11
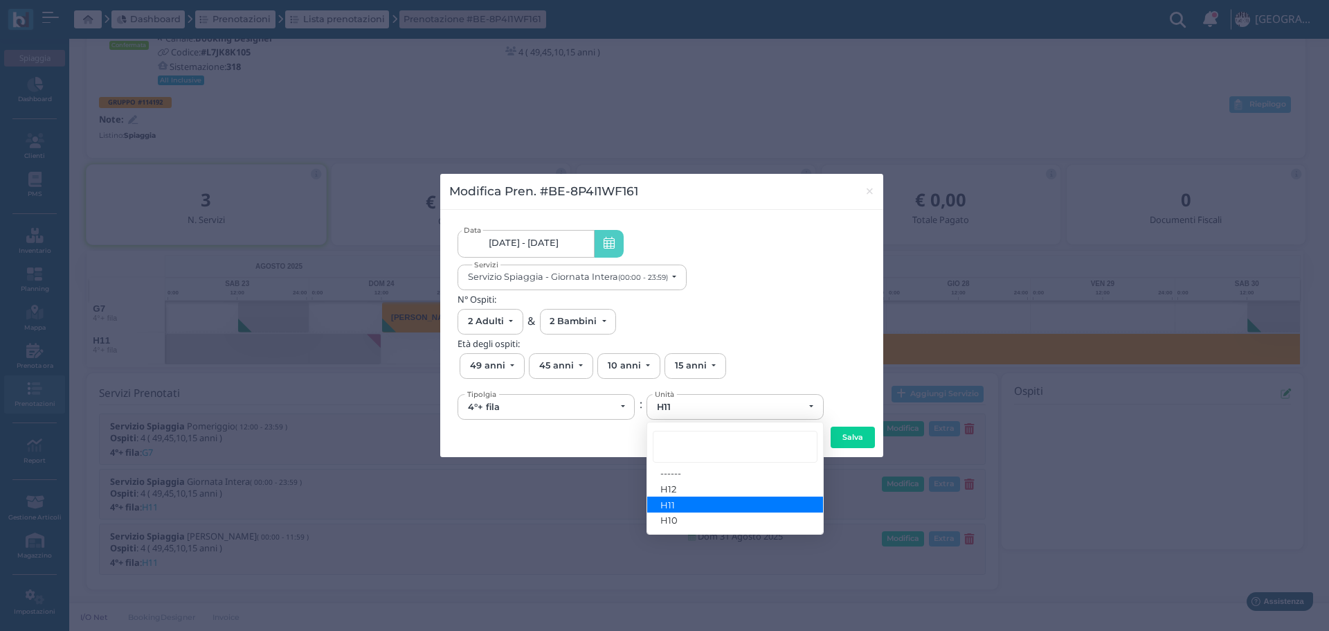
click at [767, 332] on div "N° Ospiti: 0 Adulto 1 Adulto 2 Adulti 3 Adulti 4 Adulti 5 Adulti 6 Adulti 7 Adu…" at bounding box center [662, 314] width 409 height 40
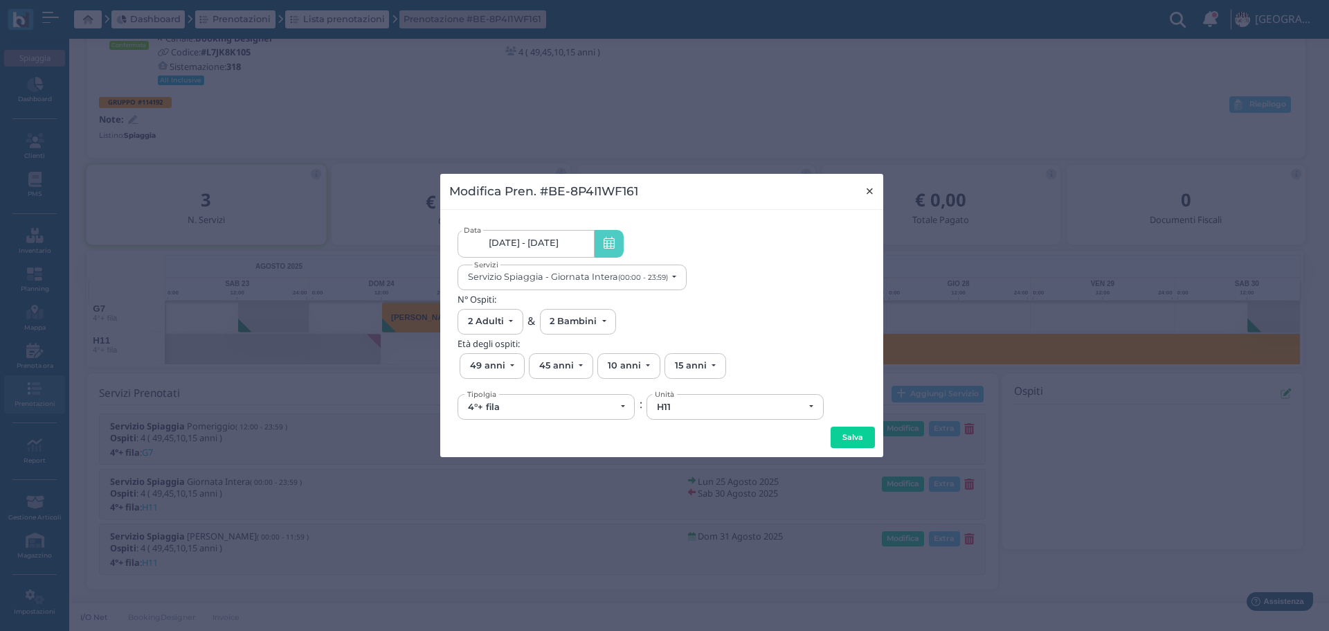
click at [876, 191] on button "×" at bounding box center [870, 191] width 28 height 35
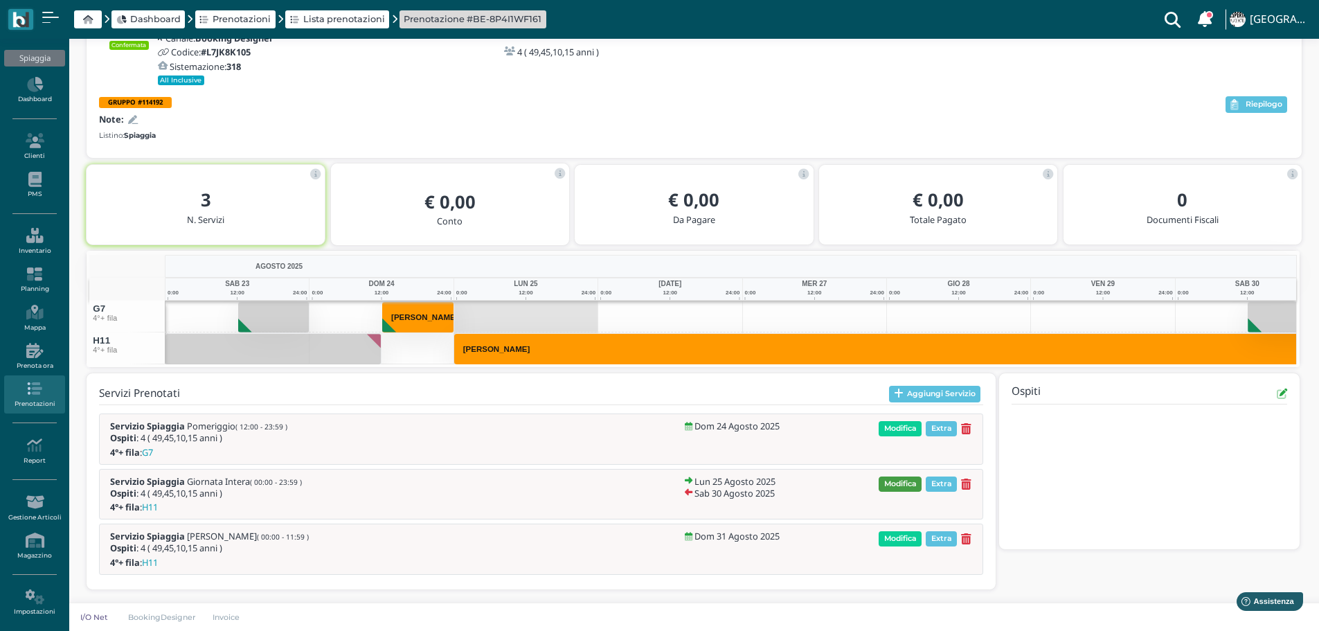
click at [902, 485] on span "Modifica" at bounding box center [900, 483] width 43 height 15
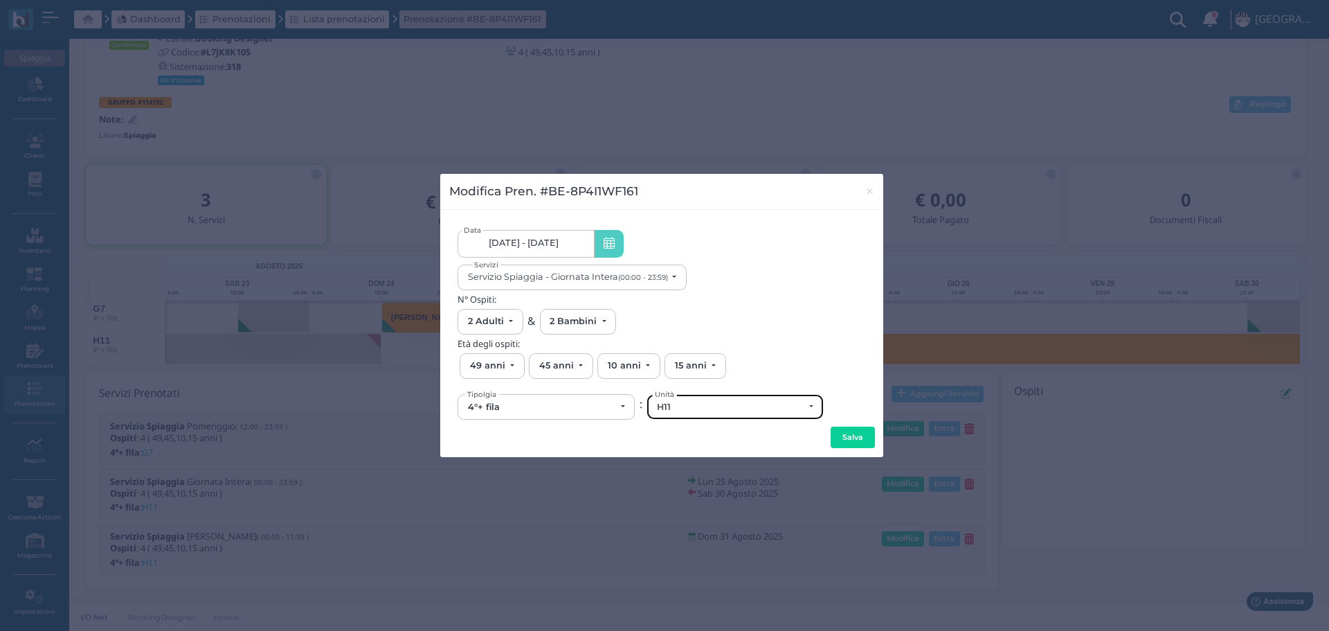
click at [692, 405] on div "H11" at bounding box center [730, 407] width 147 height 11
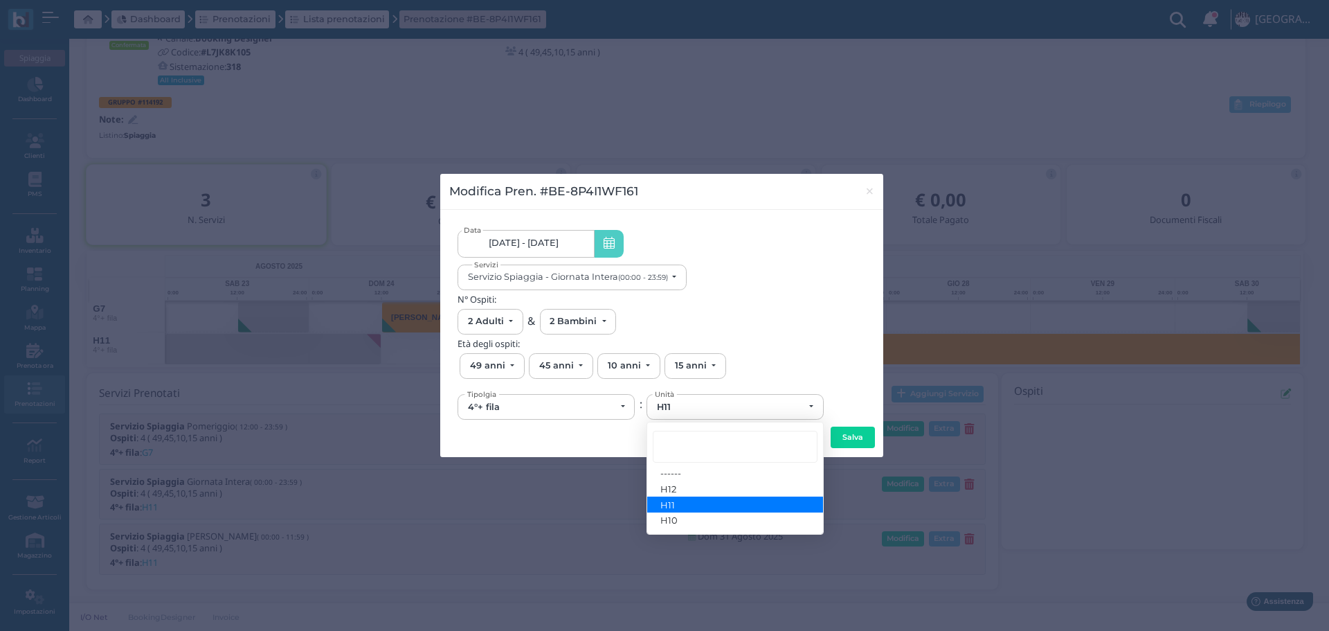
click at [553, 246] on span "[DATE] - [DATE]" at bounding box center [524, 242] width 70 height 11
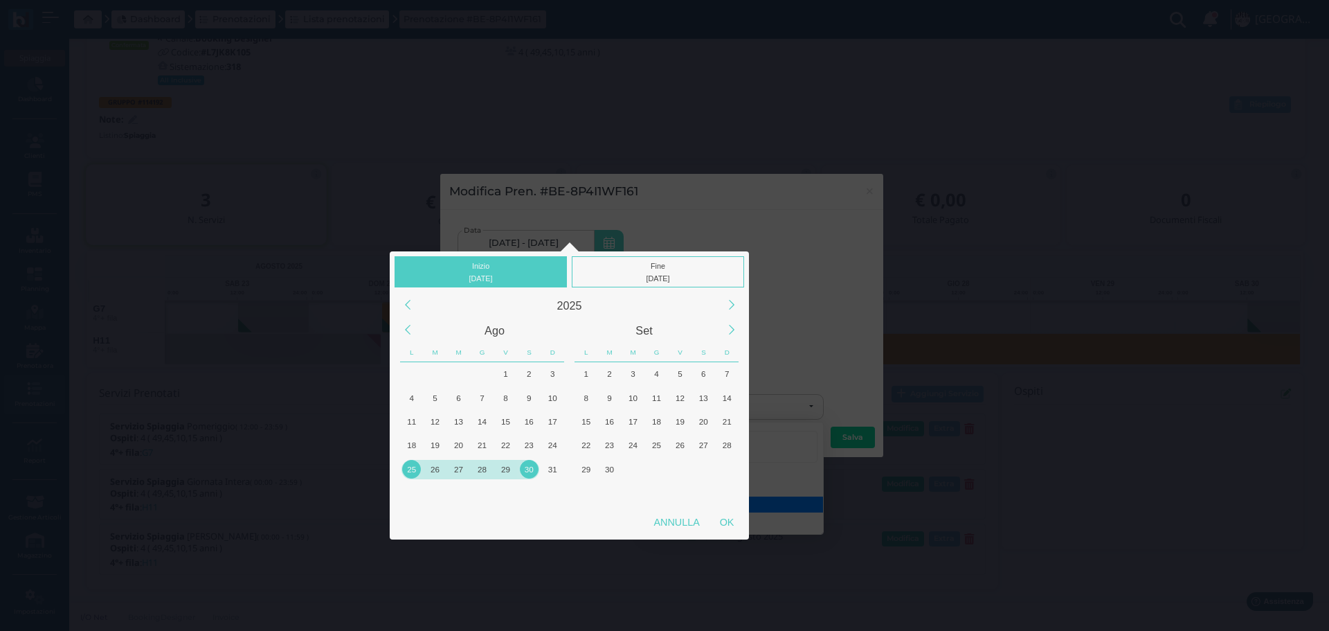
click at [415, 468] on div "25" at bounding box center [411, 469] width 19 height 19
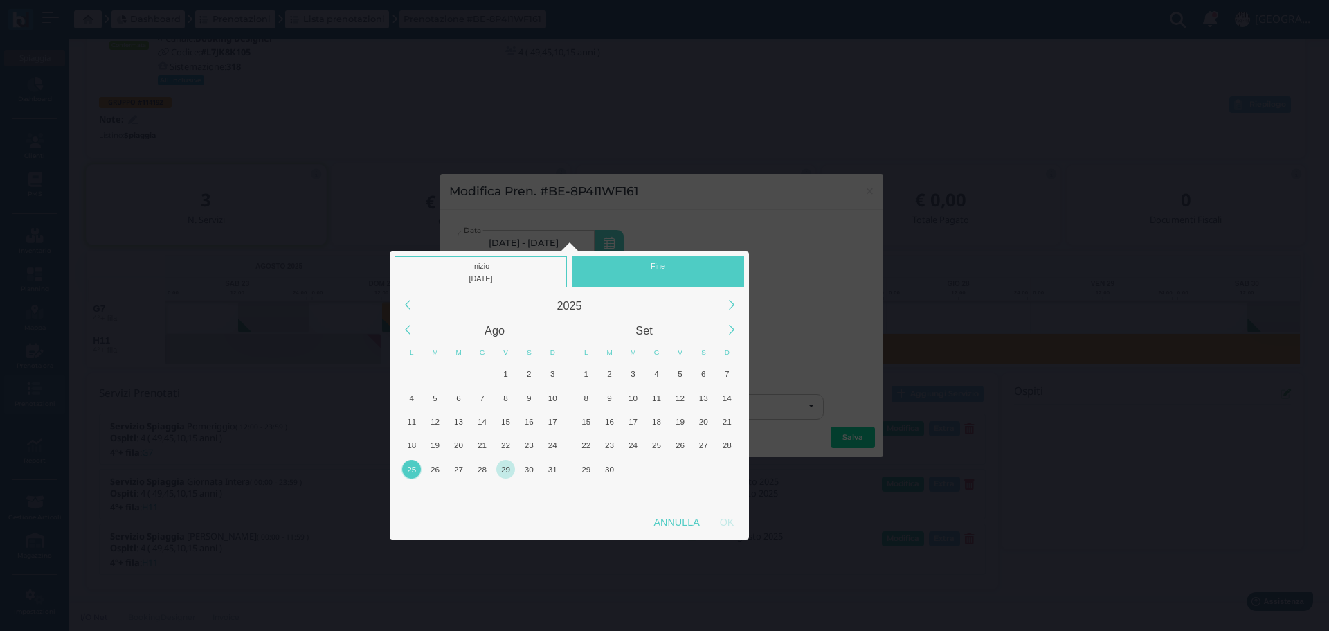
click at [499, 467] on div "29" at bounding box center [505, 469] width 19 height 19
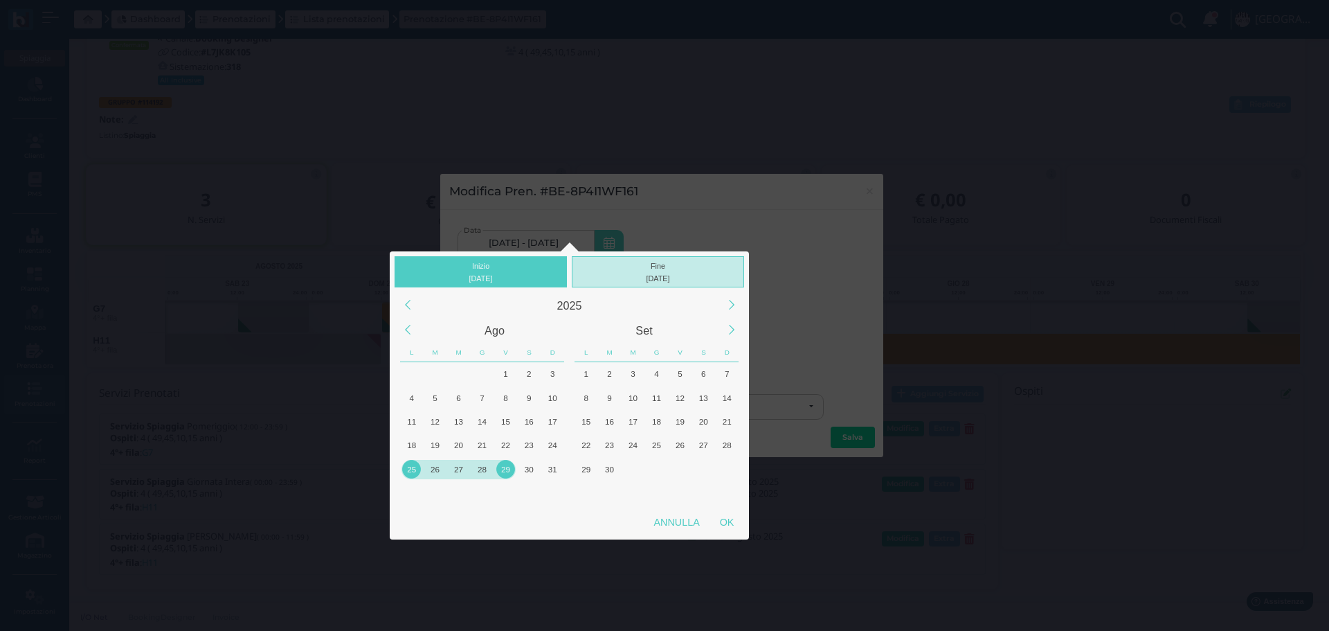
click at [666, 266] on div "Fine [DATE]" at bounding box center [658, 271] width 172 height 31
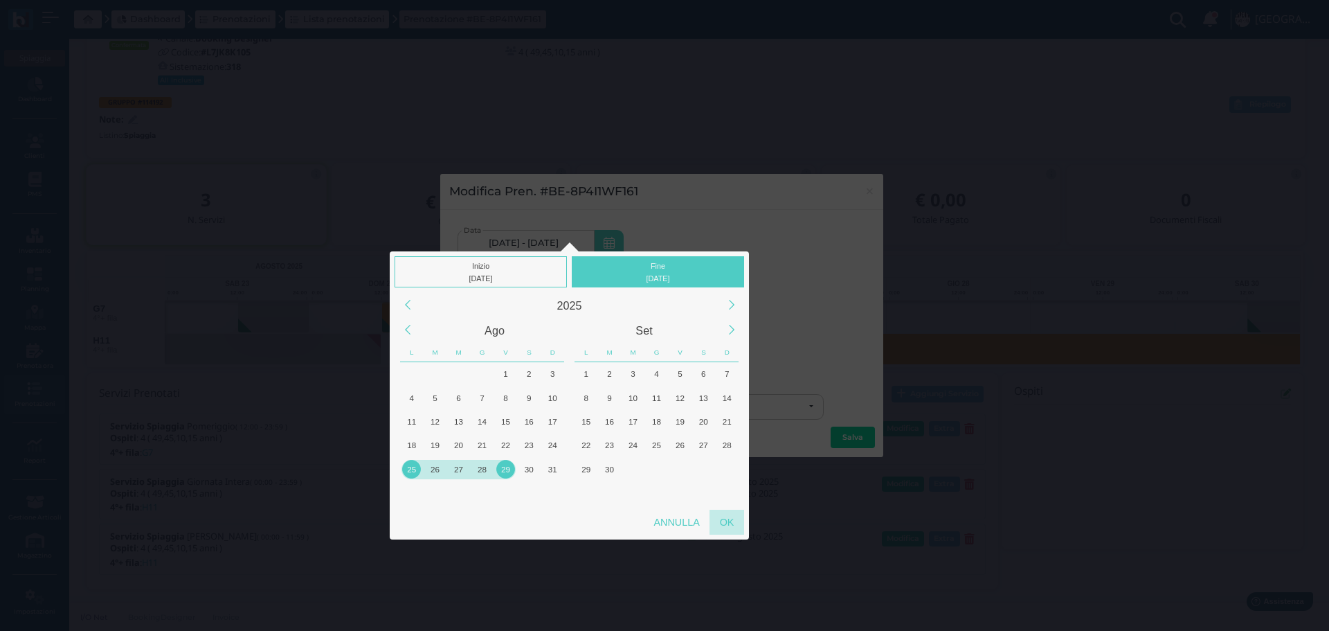
click at [728, 520] on div "OK" at bounding box center [727, 522] width 35 height 25
type input "[DATE] - [DATE]"
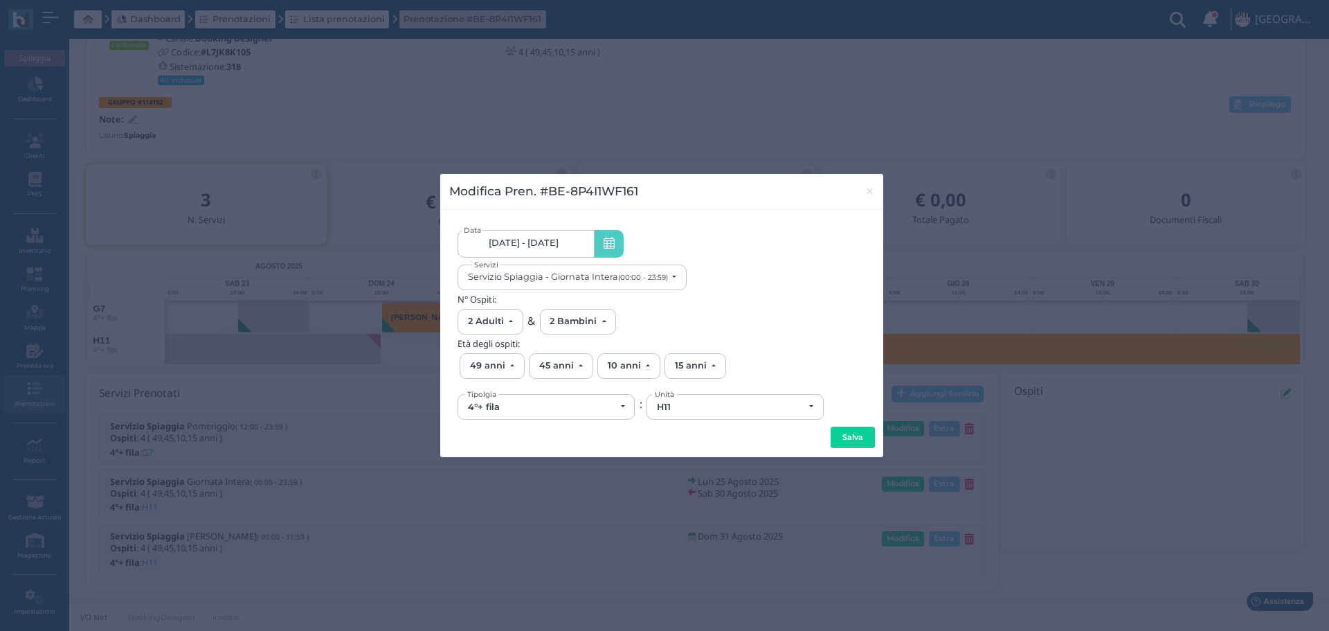
scroll to position [0, 129]
click at [714, 405] on div "H11" at bounding box center [730, 407] width 147 height 11
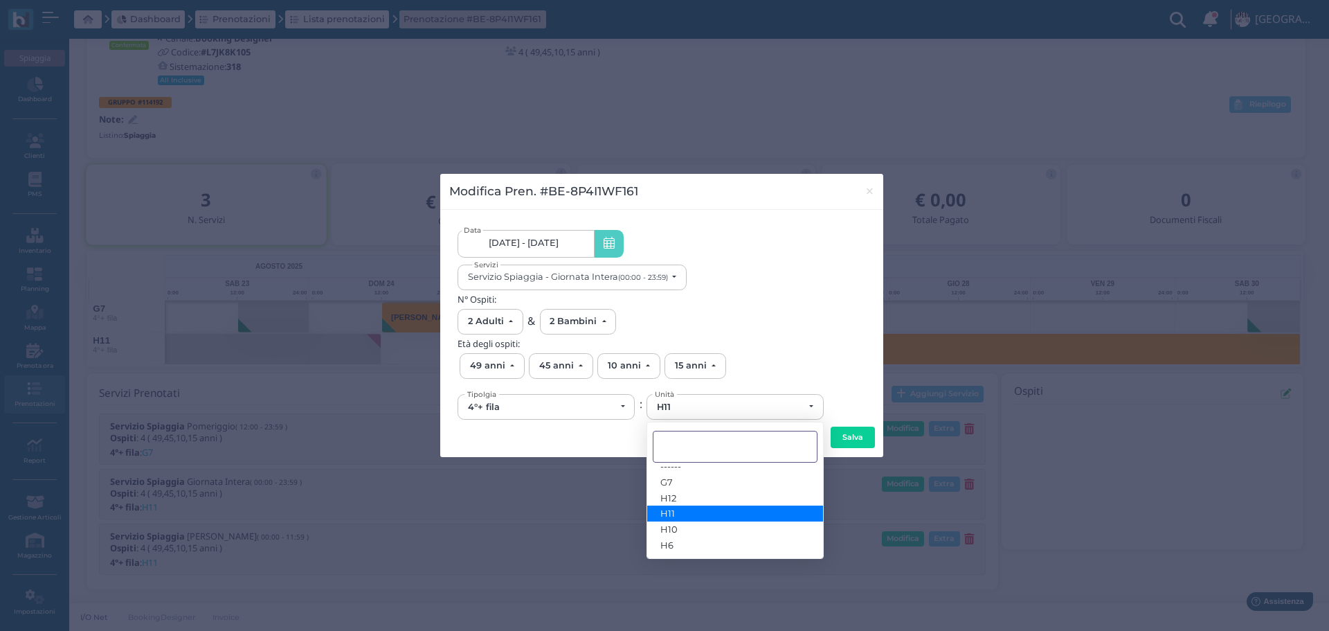
scroll to position [0, 0]
click at [683, 492] on link "G7" at bounding box center [735, 489] width 176 height 16
select select "6274"
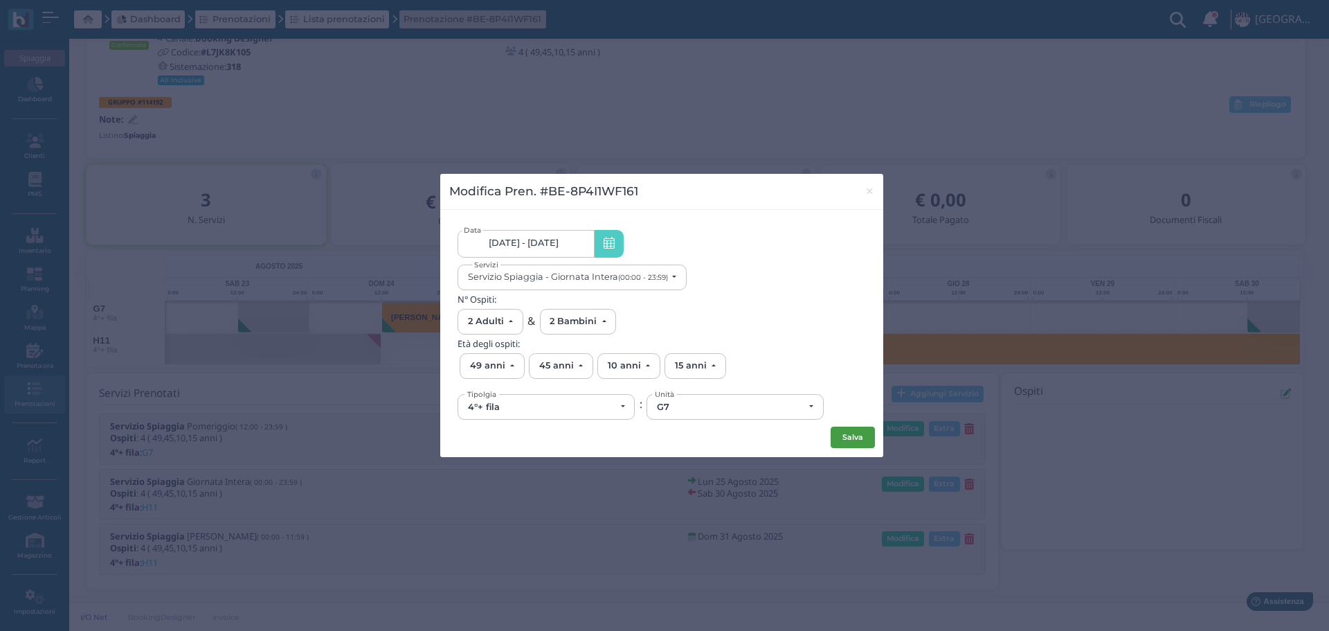
click at [843, 435] on button "Salva" at bounding box center [853, 438] width 44 height 22
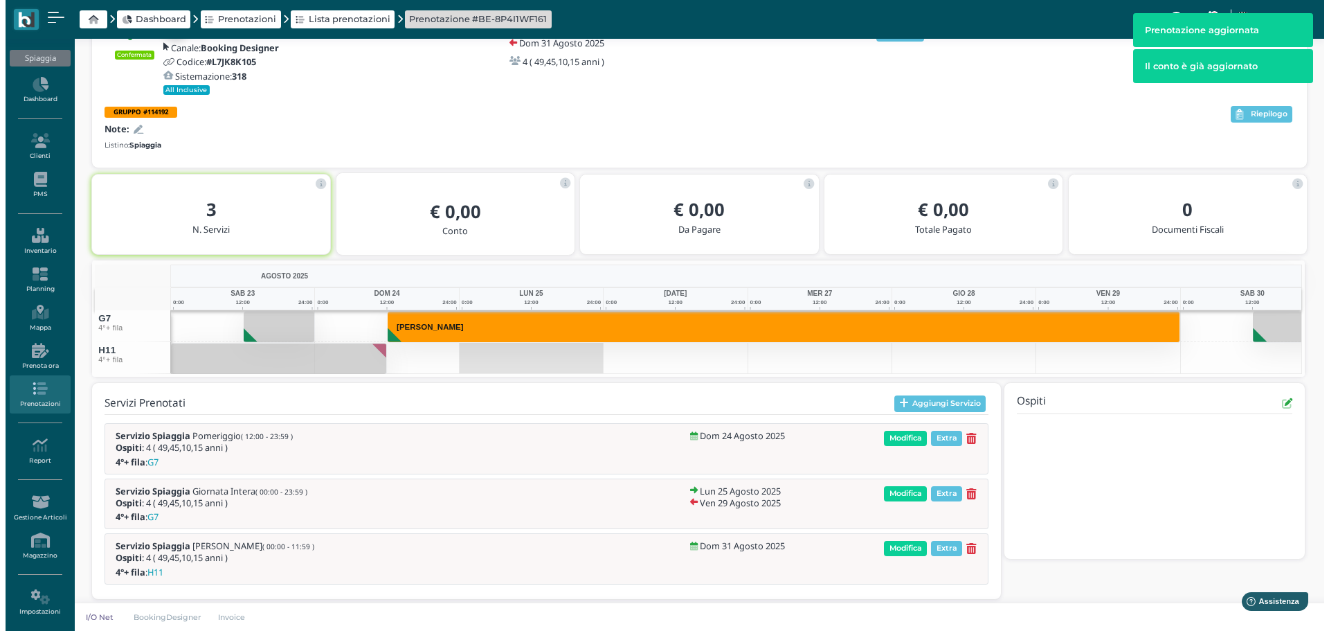
scroll to position [105, 0]
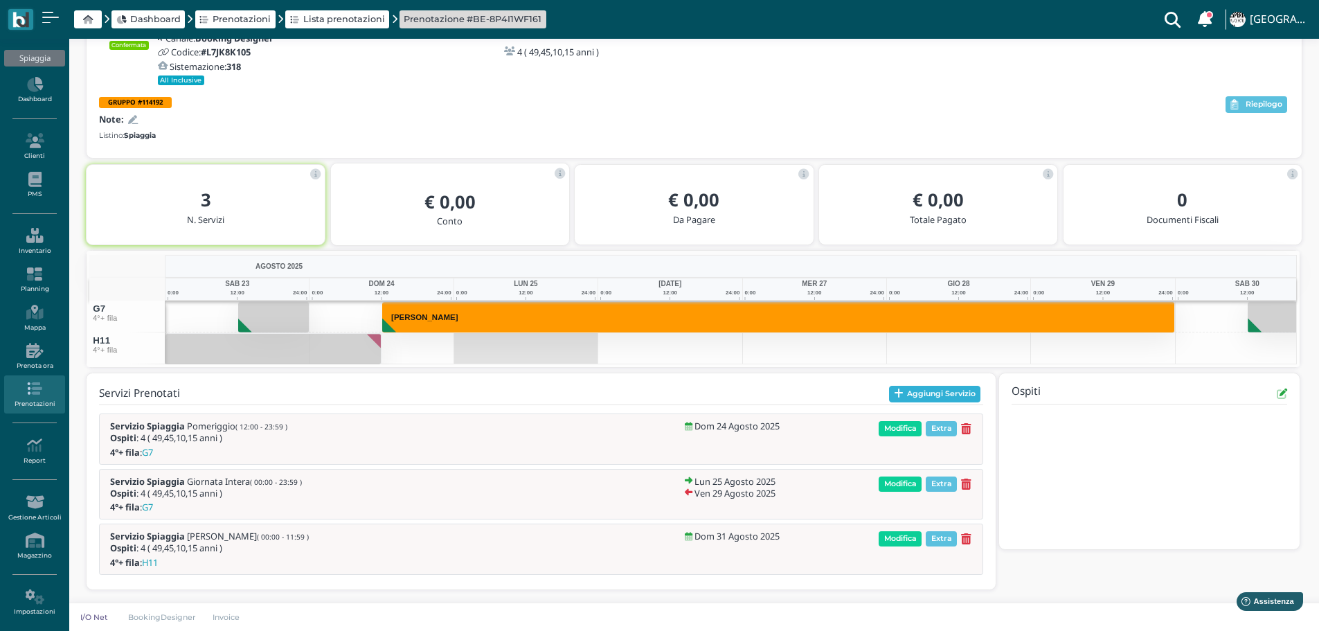
click at [939, 395] on button "Aggiungi Servizio" at bounding box center [935, 394] width 92 height 17
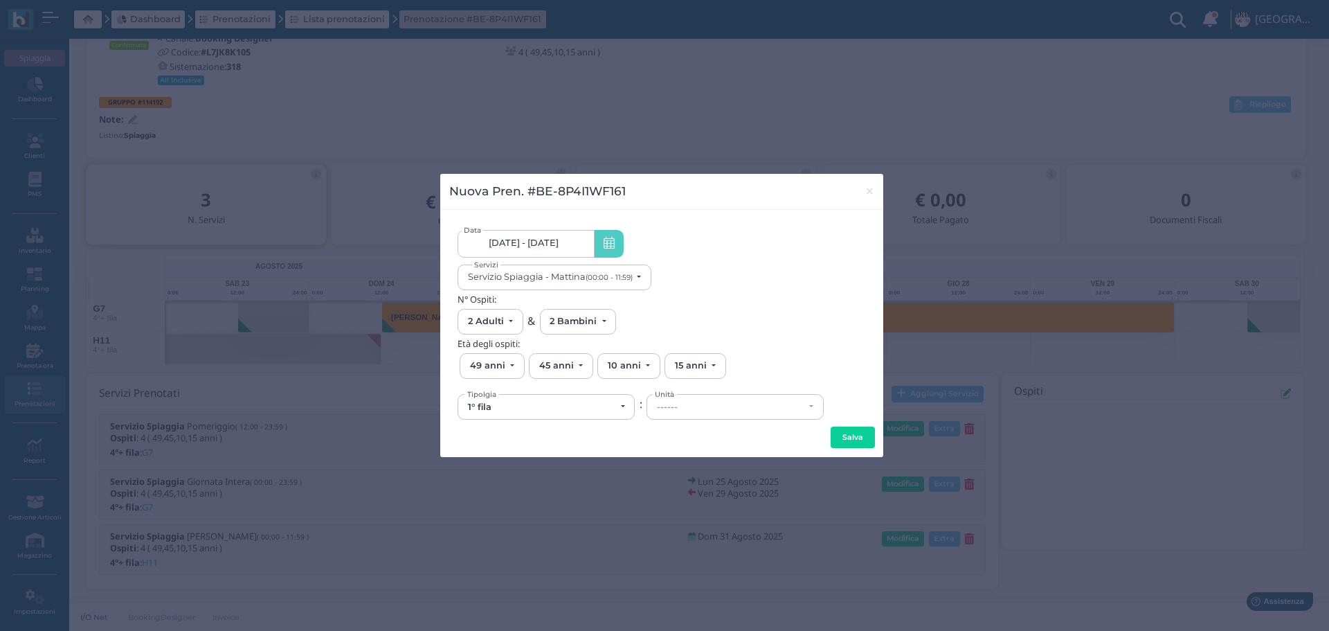
click at [576, 245] on link "[DATE] - [DATE]" at bounding box center [526, 244] width 136 height 28
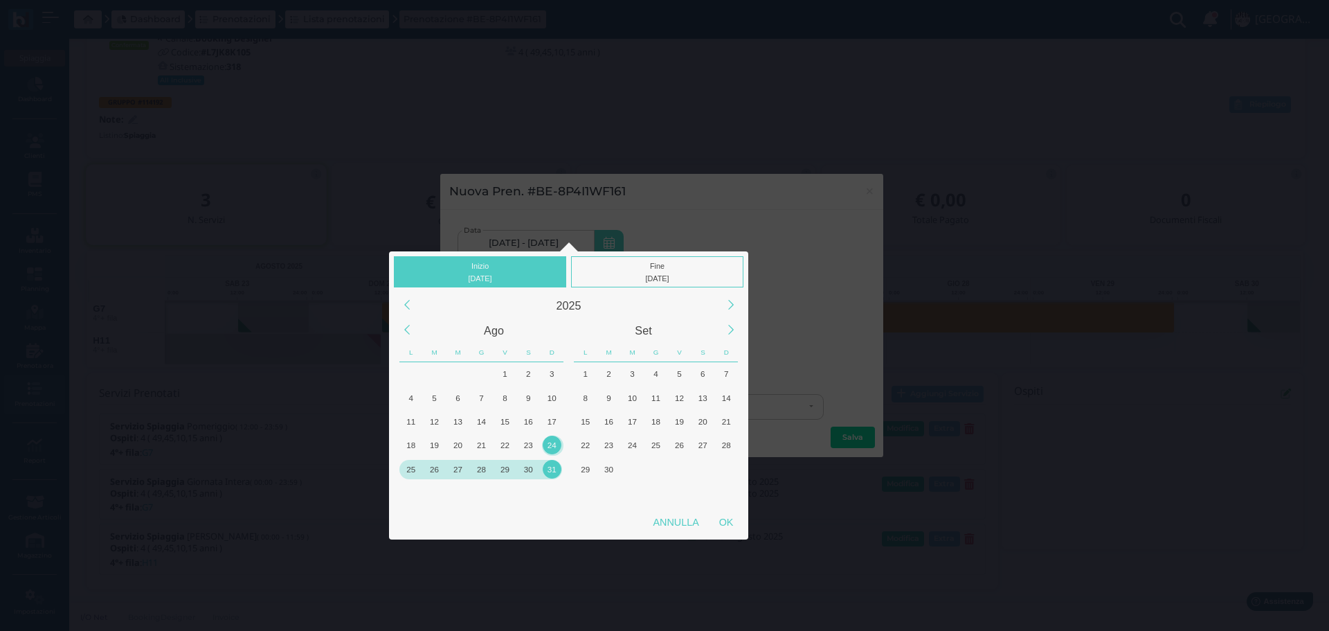
drag, startPoint x: 535, startPoint y: 467, endPoint x: 530, endPoint y: 388, distance: 79.1
click at [535, 464] on div "30" at bounding box center [528, 469] width 19 height 19
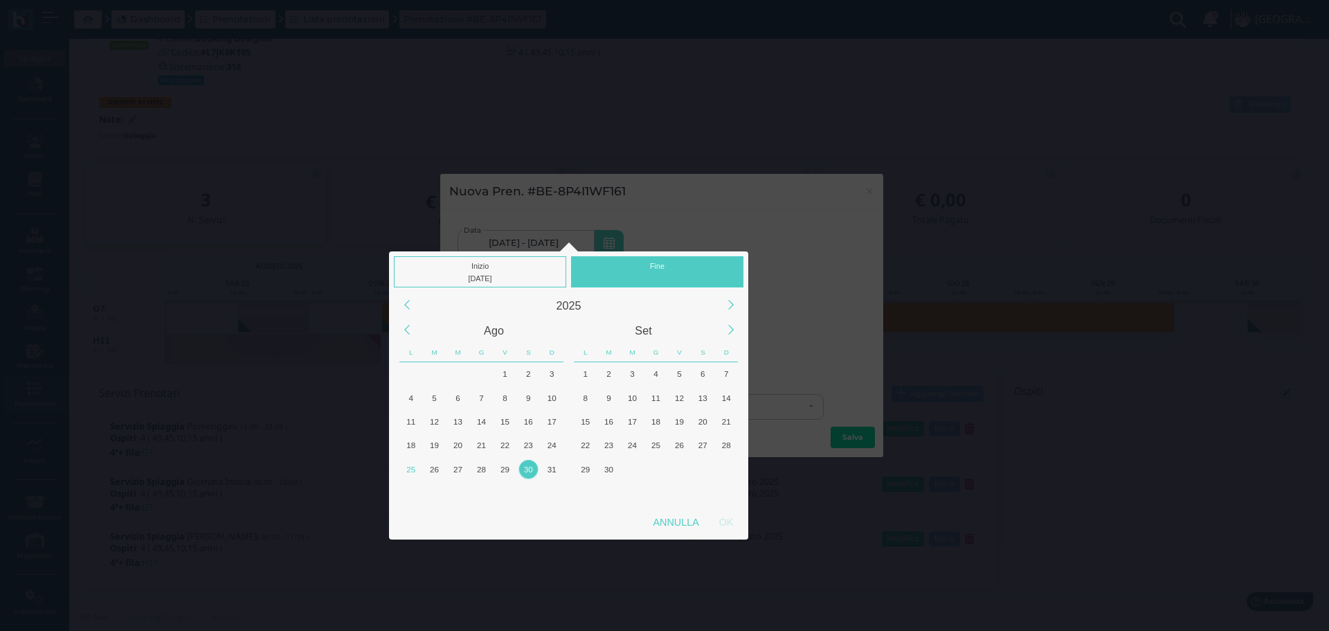
drag, startPoint x: 655, startPoint y: 258, endPoint x: 656, endPoint y: 271, distance: 13.9
click at [656, 260] on div "Fine" at bounding box center [657, 271] width 172 height 31
drag, startPoint x: 523, startPoint y: 472, endPoint x: 533, endPoint y: 461, distance: 14.7
click at [524, 469] on div "30" at bounding box center [528, 469] width 19 height 19
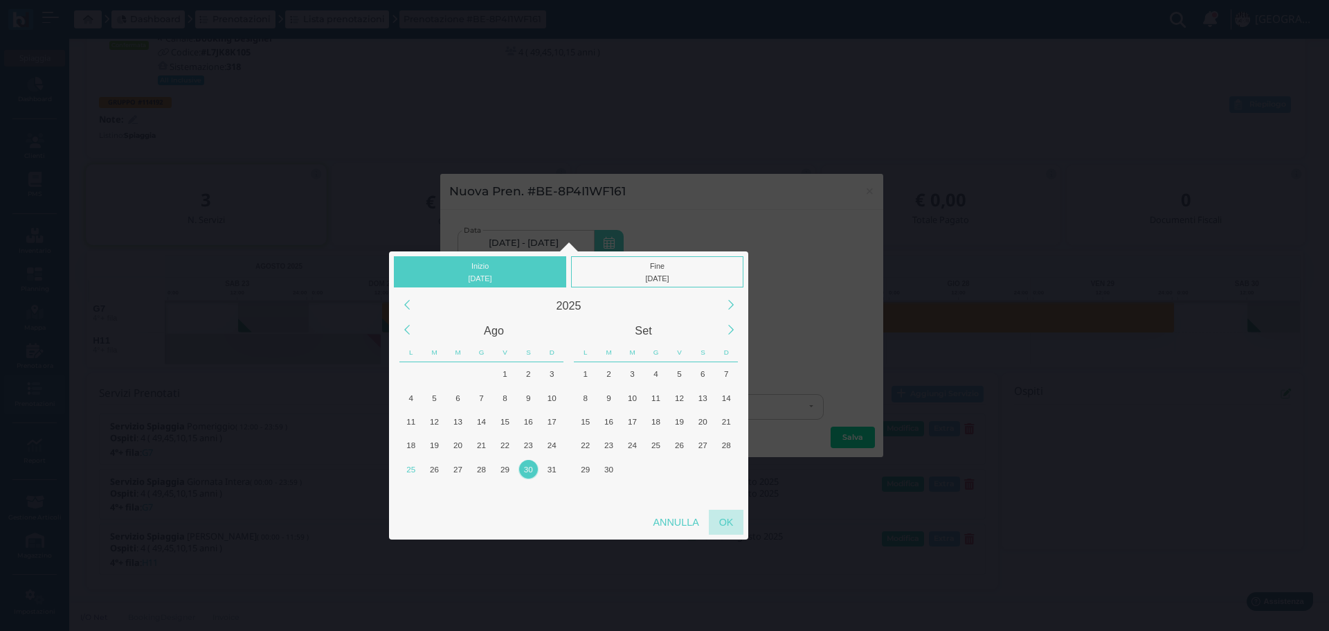
click at [729, 519] on div "OK" at bounding box center [726, 522] width 35 height 25
type input "[DATE] - [DATE]"
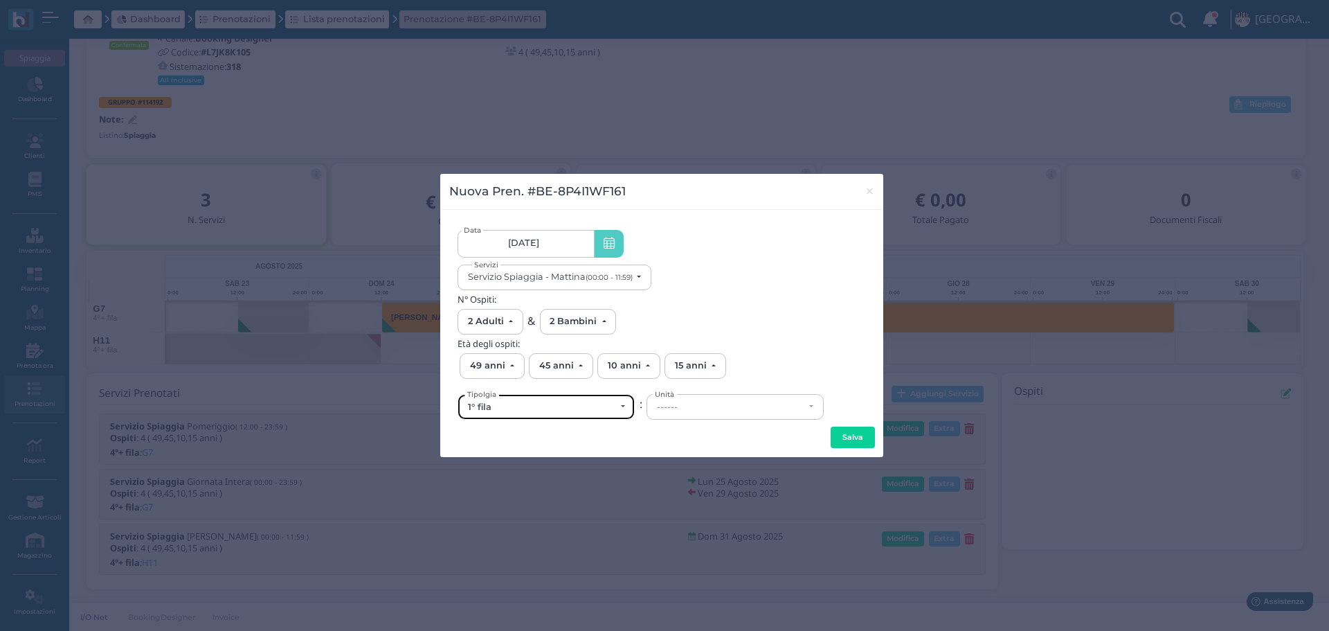
scroll to position [0, 0]
click at [620, 407] on div "1° fila" at bounding box center [546, 407] width 157 height 11
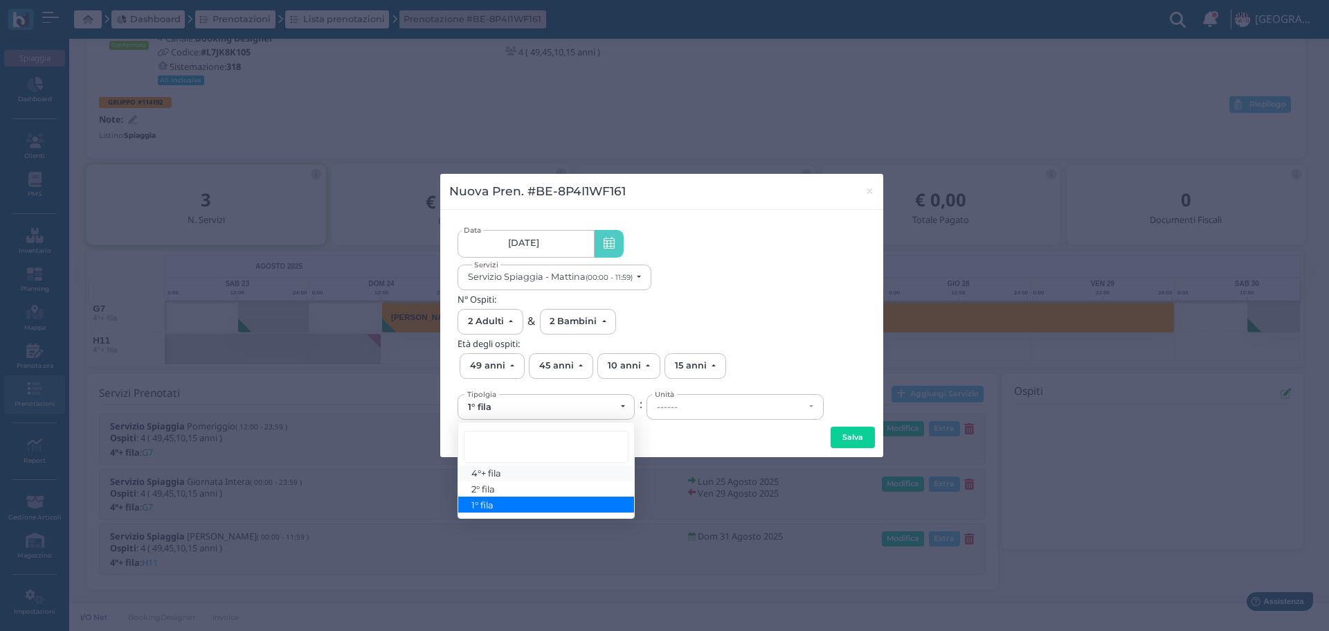
click at [519, 472] on link "4°+ fila" at bounding box center [546, 473] width 176 height 16
select select "434"
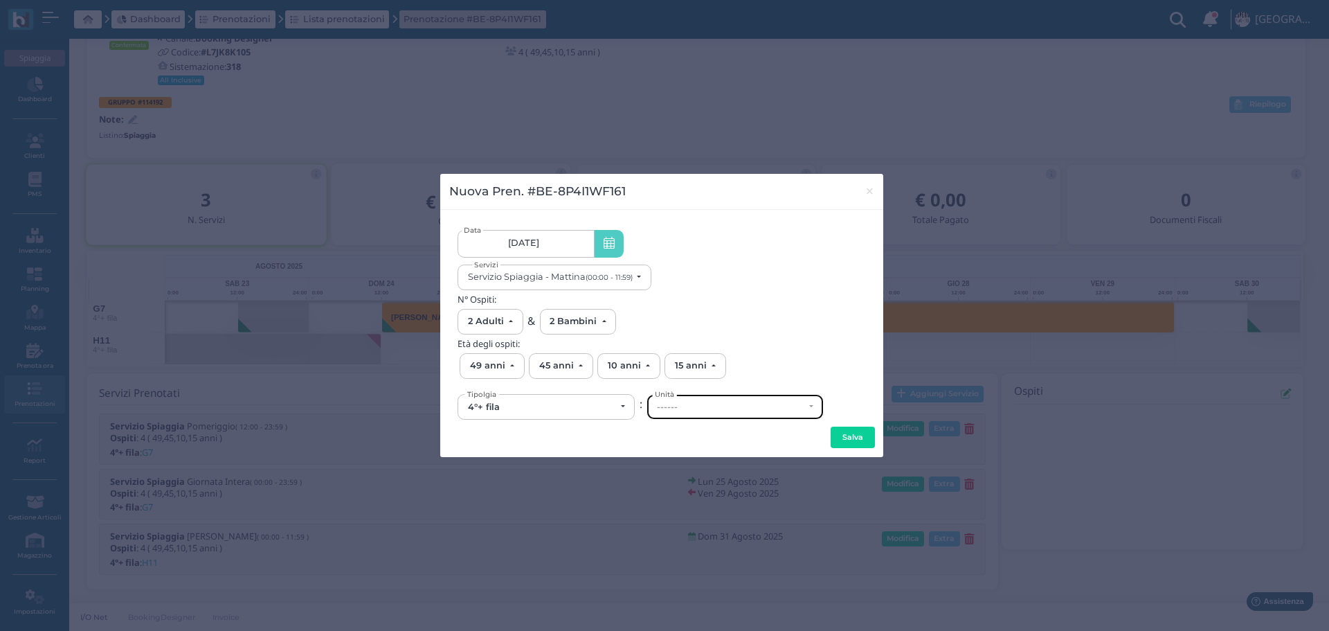
click at [753, 409] on div "------" at bounding box center [730, 407] width 147 height 11
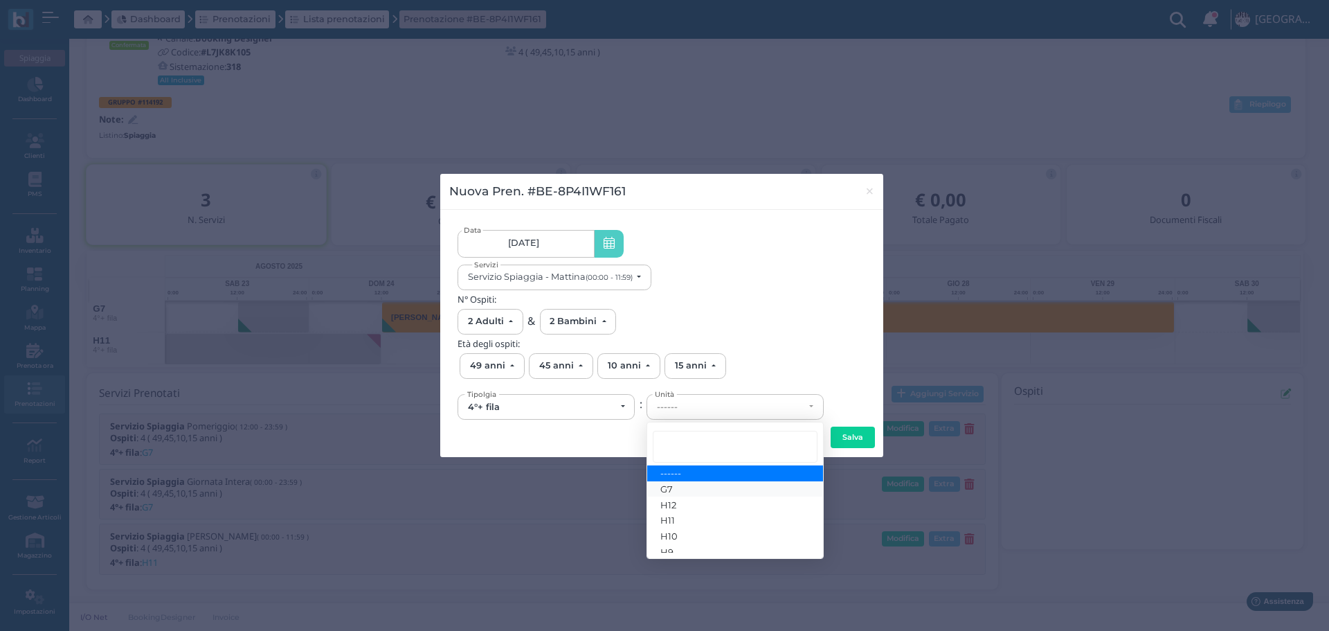
click at [696, 489] on link "G7" at bounding box center [735, 489] width 176 height 16
select select "6274"
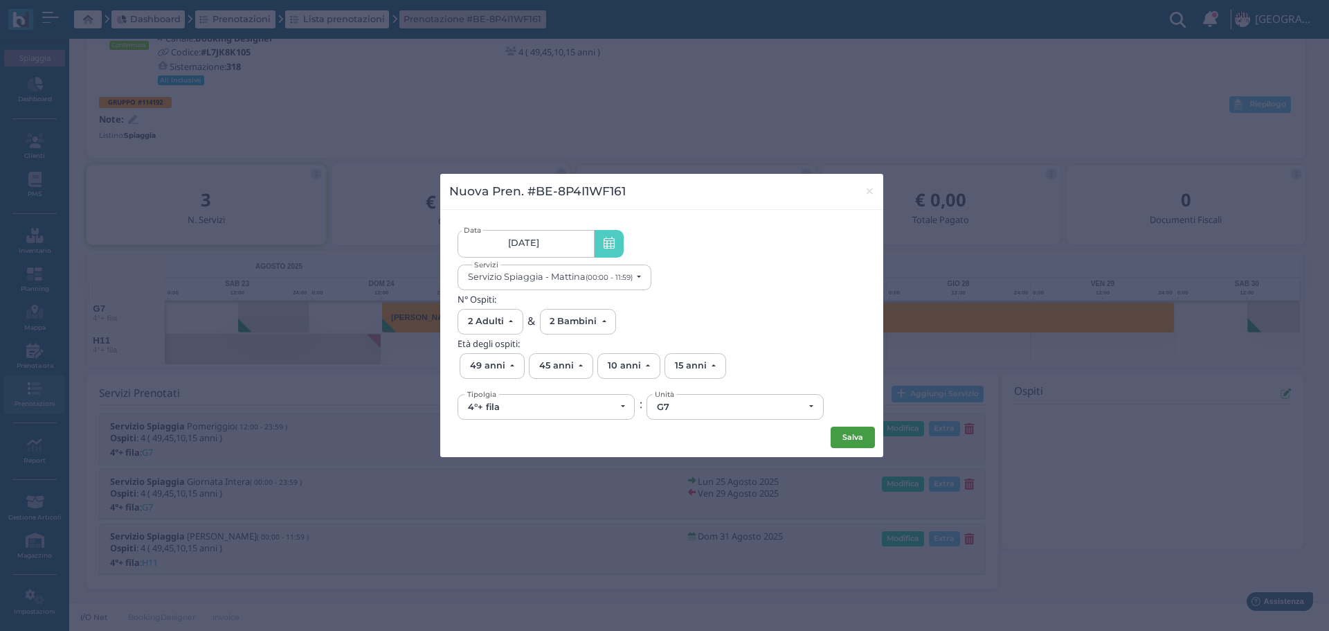
click at [865, 431] on button "Salva" at bounding box center [853, 438] width 44 height 22
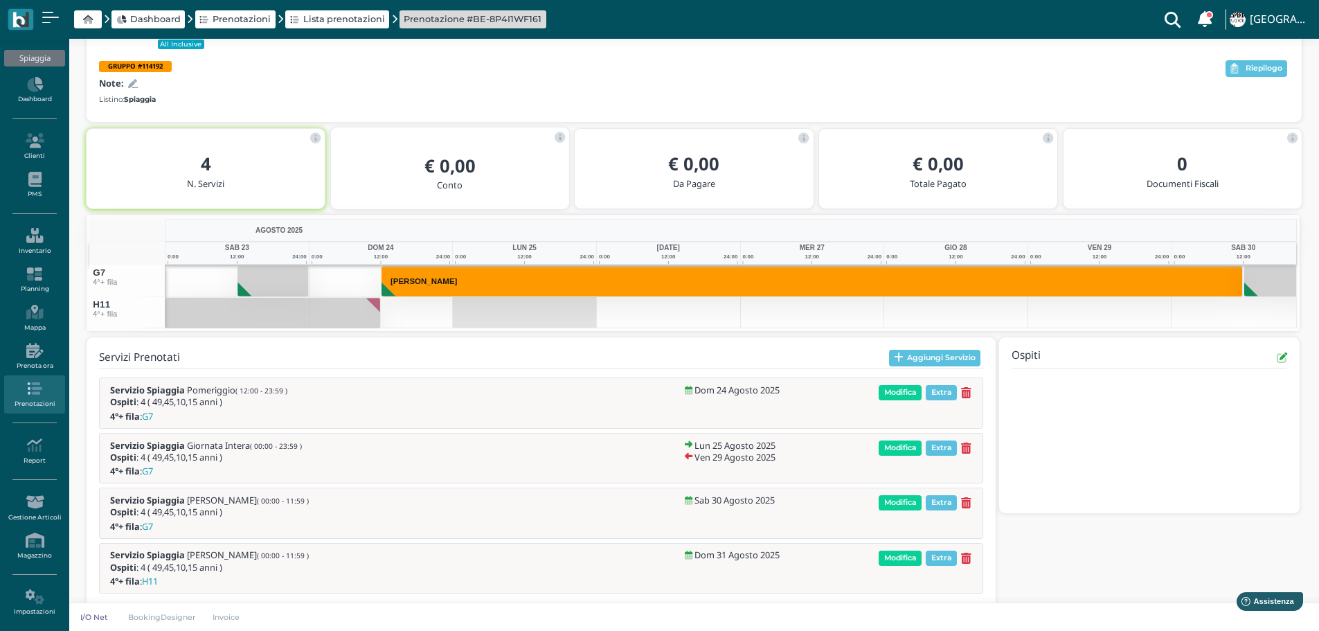
scroll to position [159, 0]
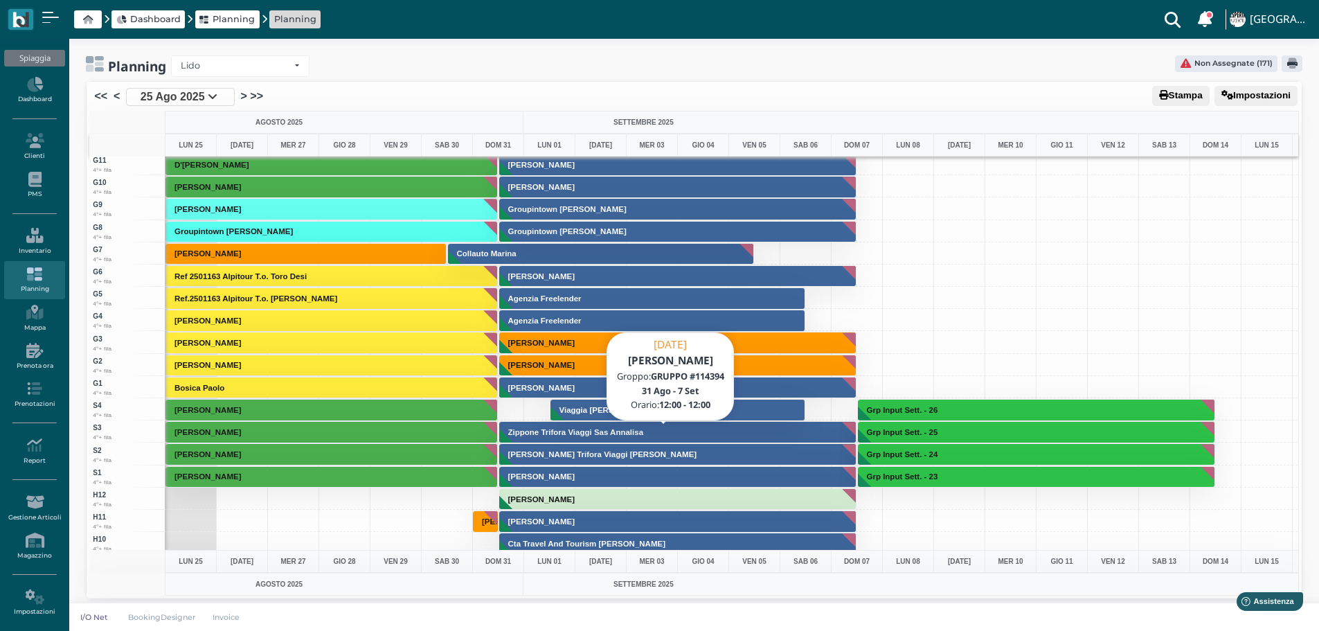
scroll to position [3254, 0]
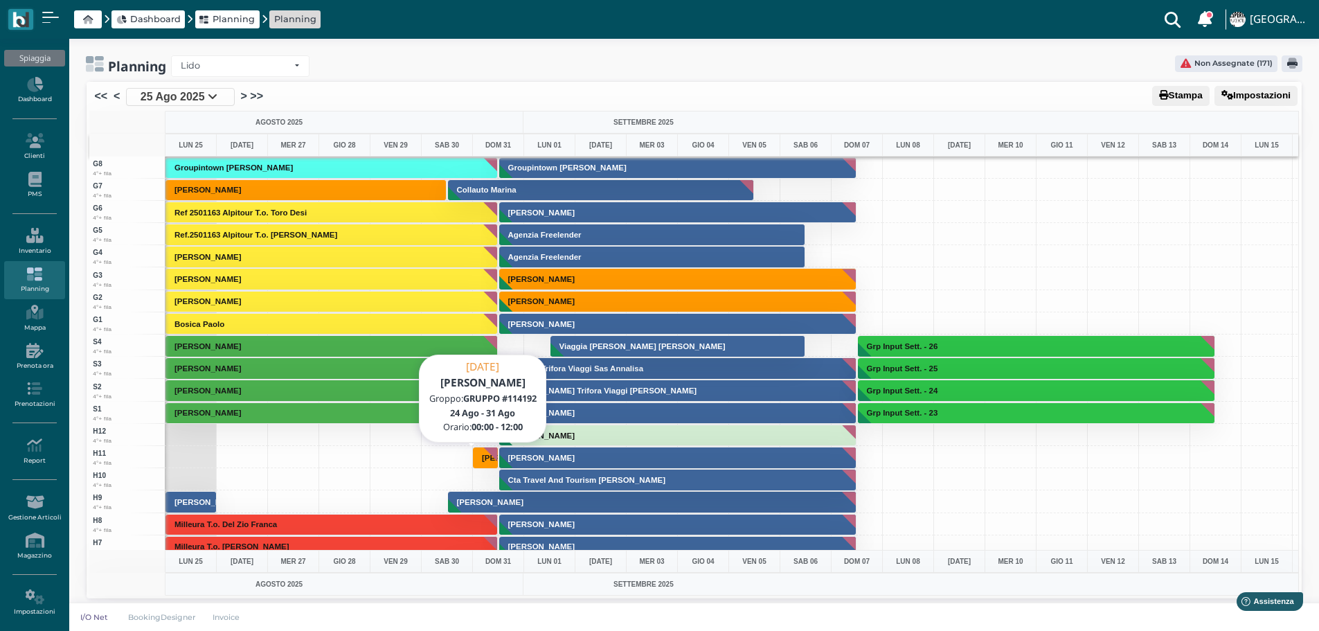
click at [493, 458] on h3 "[PERSON_NAME]" at bounding box center [515, 458] width 78 height 8
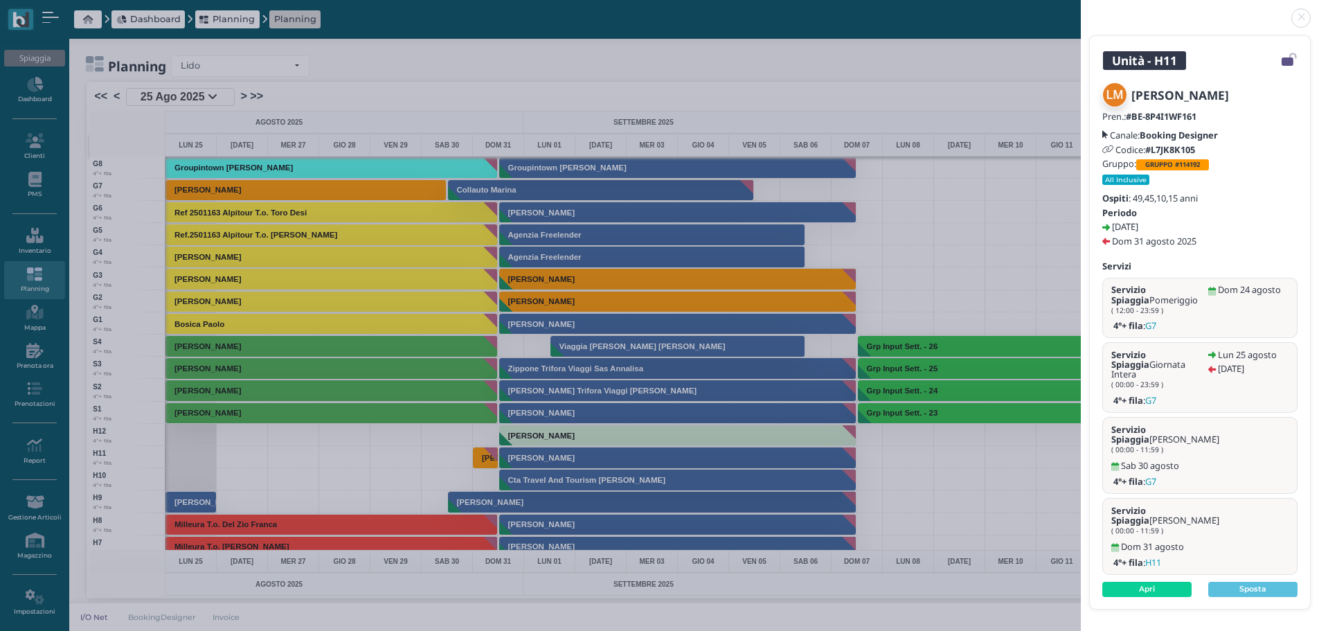
click at [1153, 555] on div "[PERSON_NAME] Pren.: #BE-8P4I1WF161 Canale: Booking Designer Codice: #L7JK8K105…" at bounding box center [1200, 339] width 220 height 539
click at [1169, 582] on link "Apri" at bounding box center [1146, 589] width 89 height 15
click at [1081, 10] on link at bounding box center [1081, 10] width 0 height 0
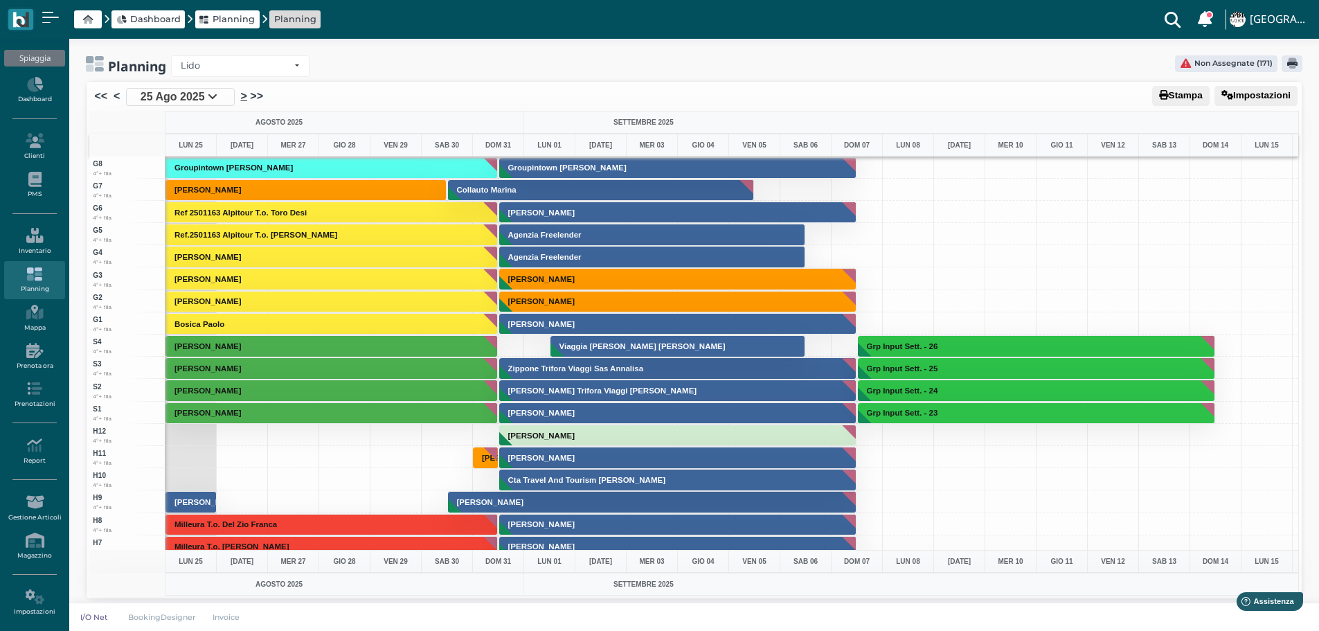
click at [246, 98] on link ">" at bounding box center [244, 96] width 6 height 17
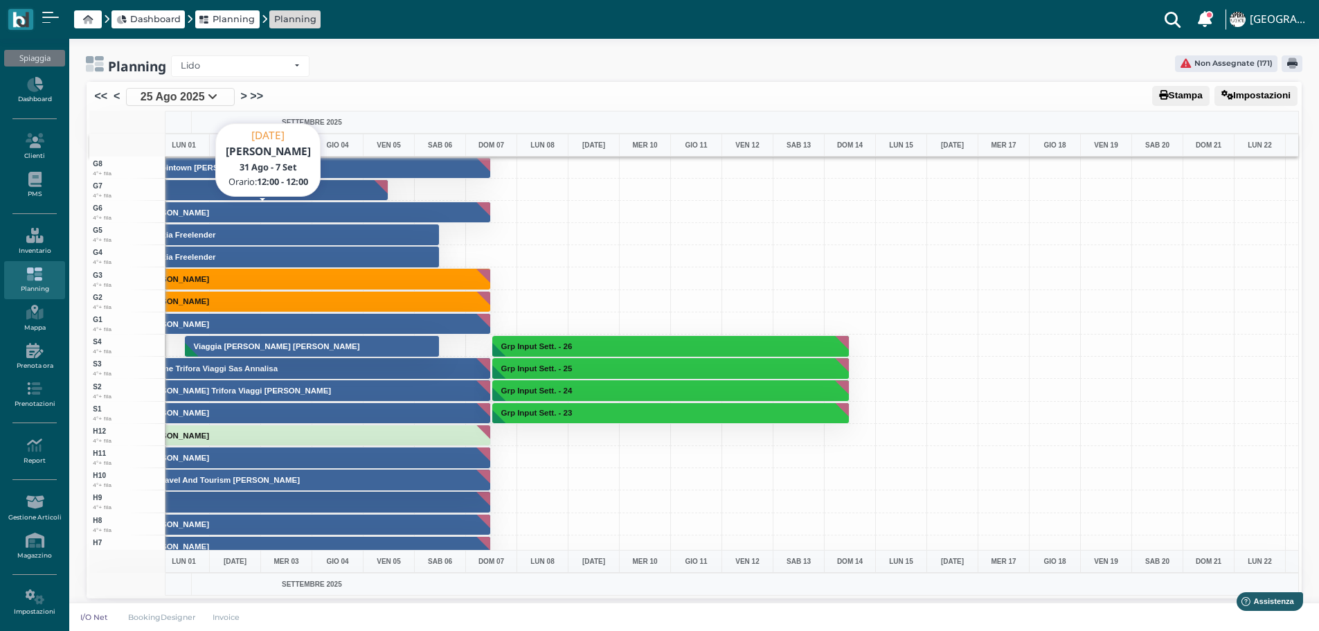
scroll to position [0, 0]
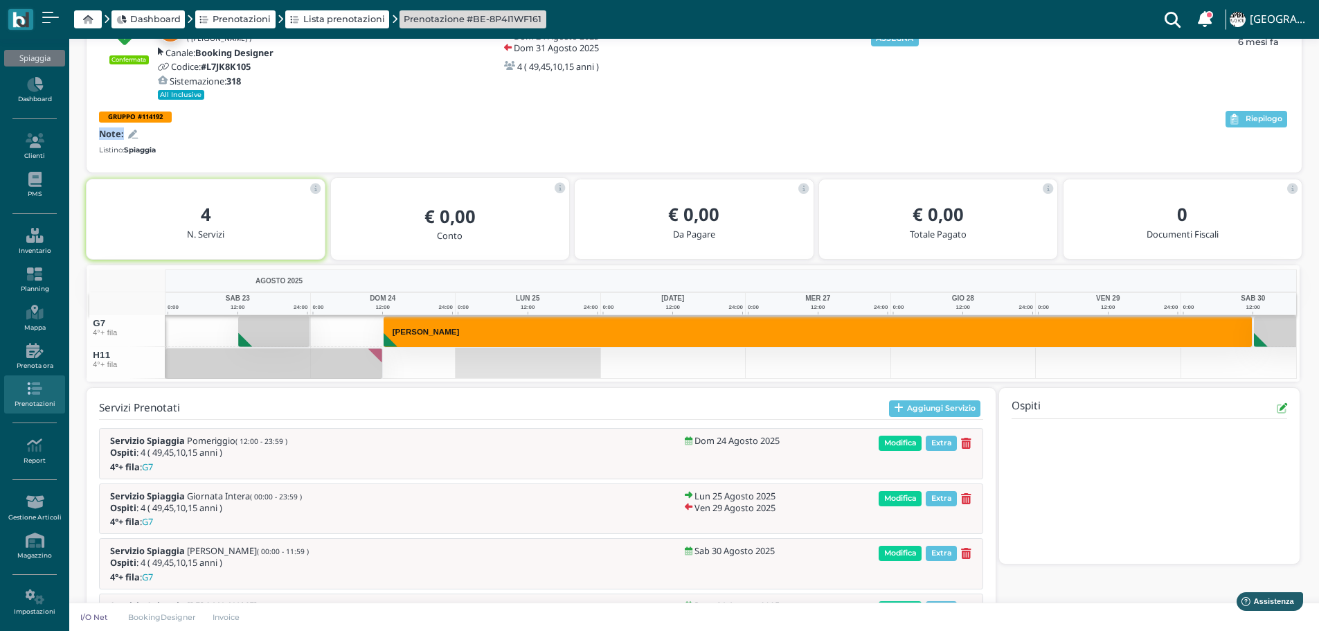
click at [895, 127] on div "Confermata [PERSON_NAME] ( [PERSON_NAME][GEOGRAPHIC_DATA] ) Canale: Booking Des…" at bounding box center [694, 87] width 1215 height 170
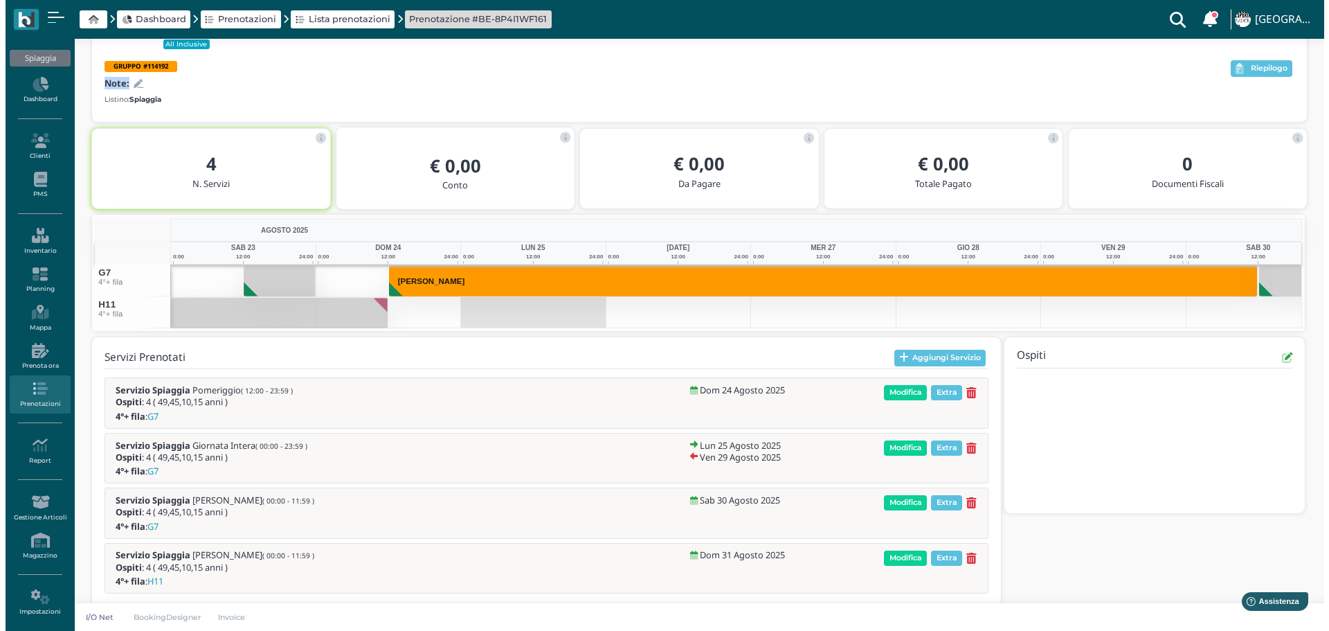
scroll to position [159, 0]
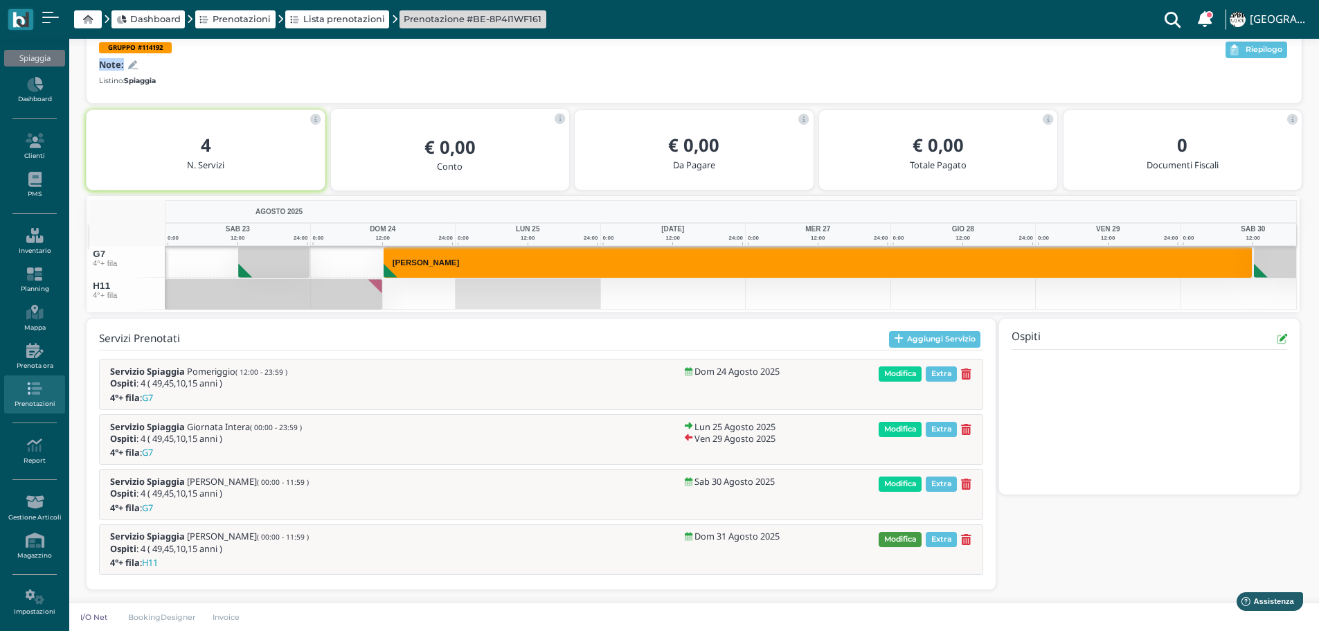
click at [909, 535] on span "Modifica" at bounding box center [900, 539] width 43 height 15
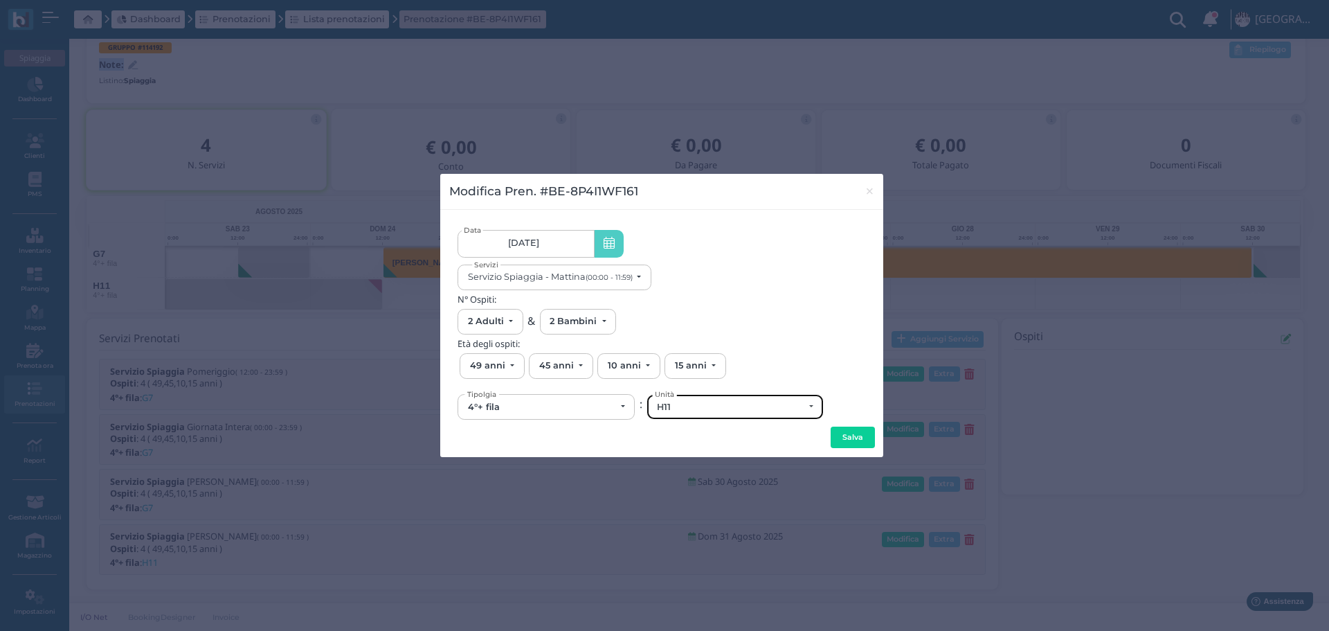
click at [683, 404] on div "H11" at bounding box center [730, 407] width 147 height 11
click at [679, 321] on link "136" at bounding box center [731, 323] width 169 height 16
select select "6262"
click at [852, 440] on button "Salva" at bounding box center [853, 438] width 44 height 22
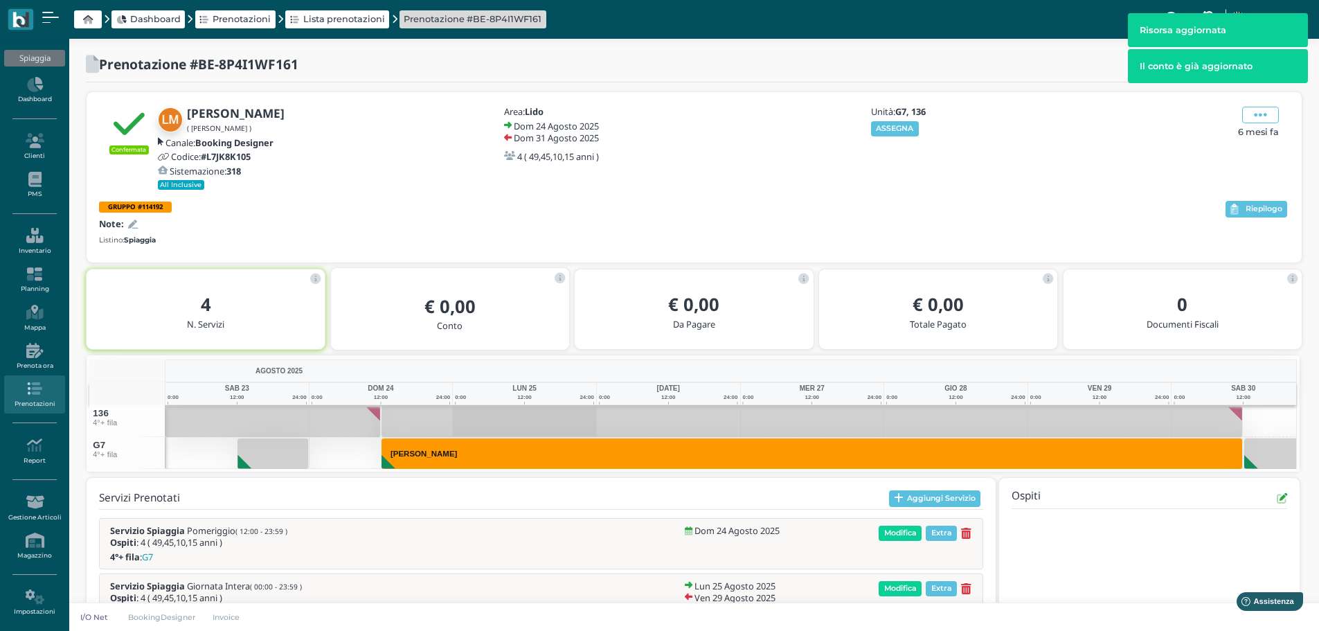
scroll to position [138, 0]
